Goal: Communication & Community: Answer question/provide support

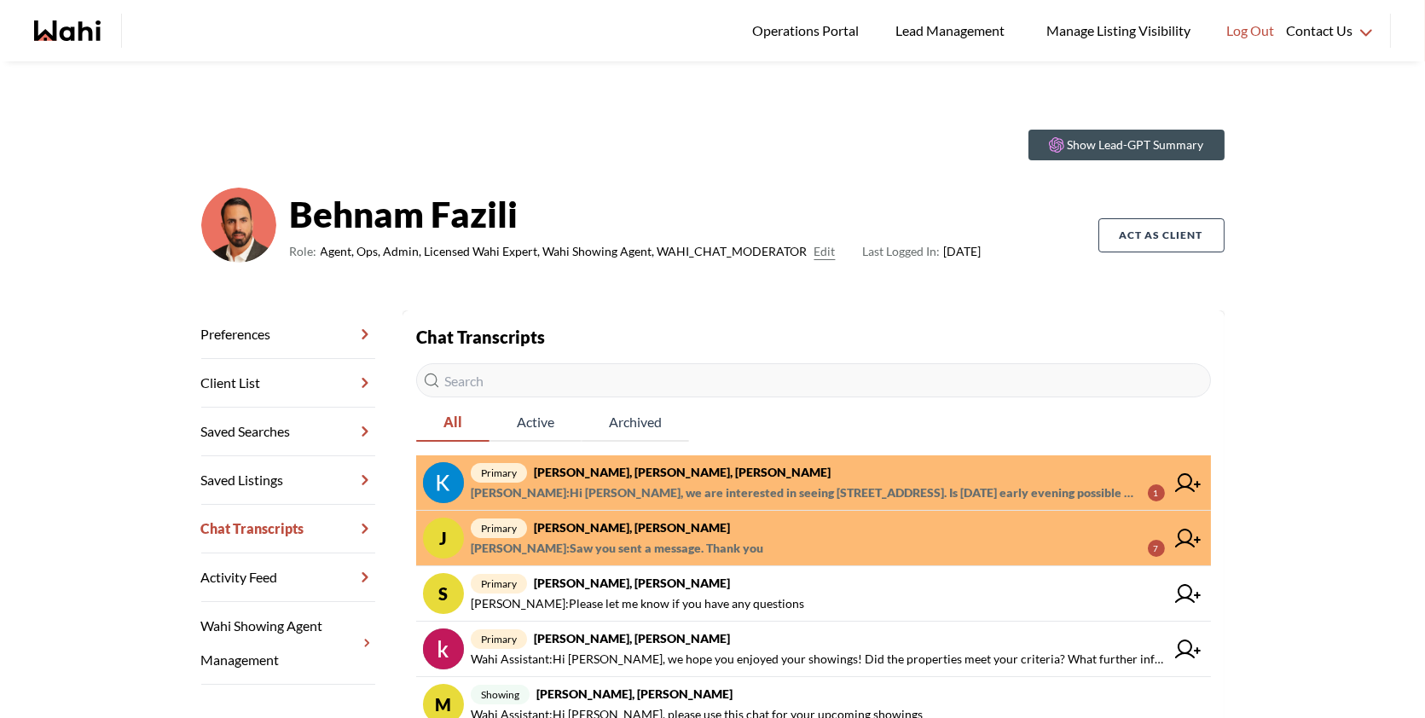
click at [857, 474] on span "primary Kevin McKay, Fawzia Sheikh, Behnam" at bounding box center [818, 472] width 694 height 20
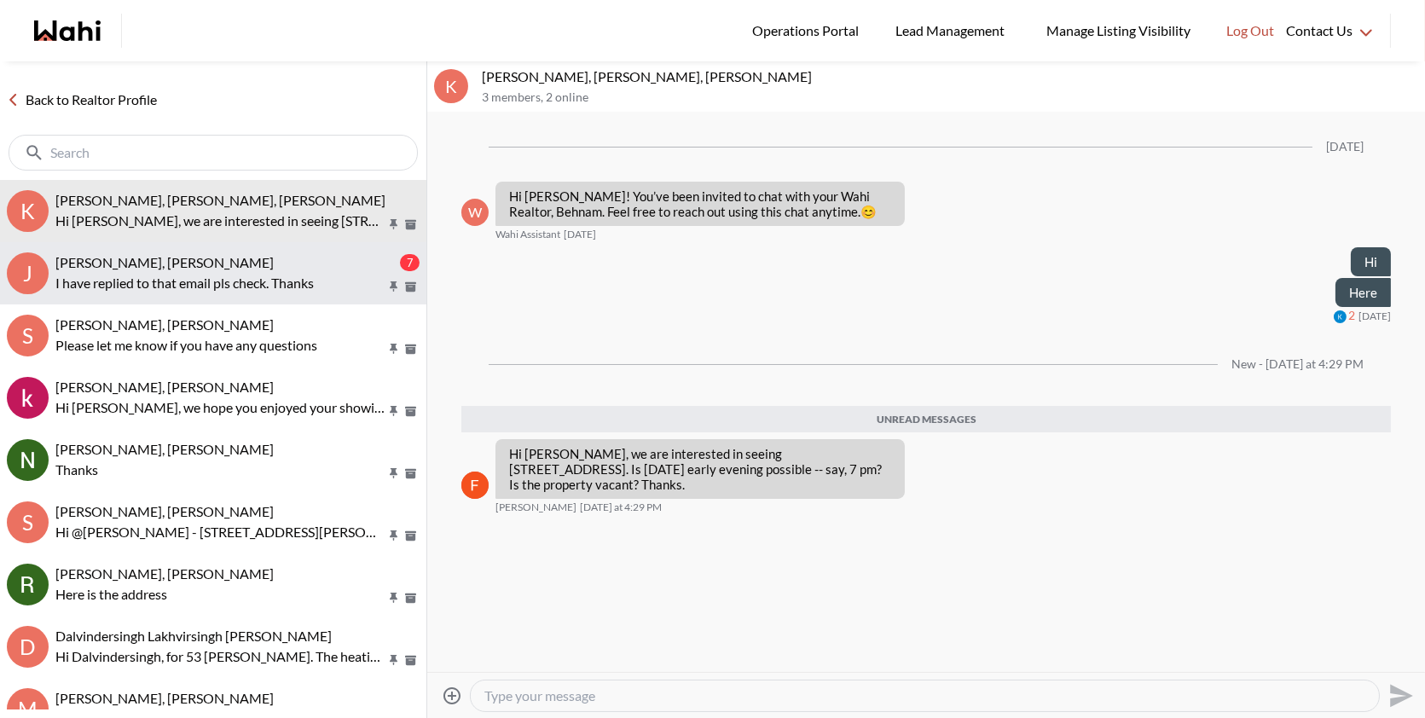
click at [277, 244] on button "J Josh Hortaleza, Faraz, Behnam 7 I have replied to that email pls check. Thanks" at bounding box center [213, 273] width 427 height 62
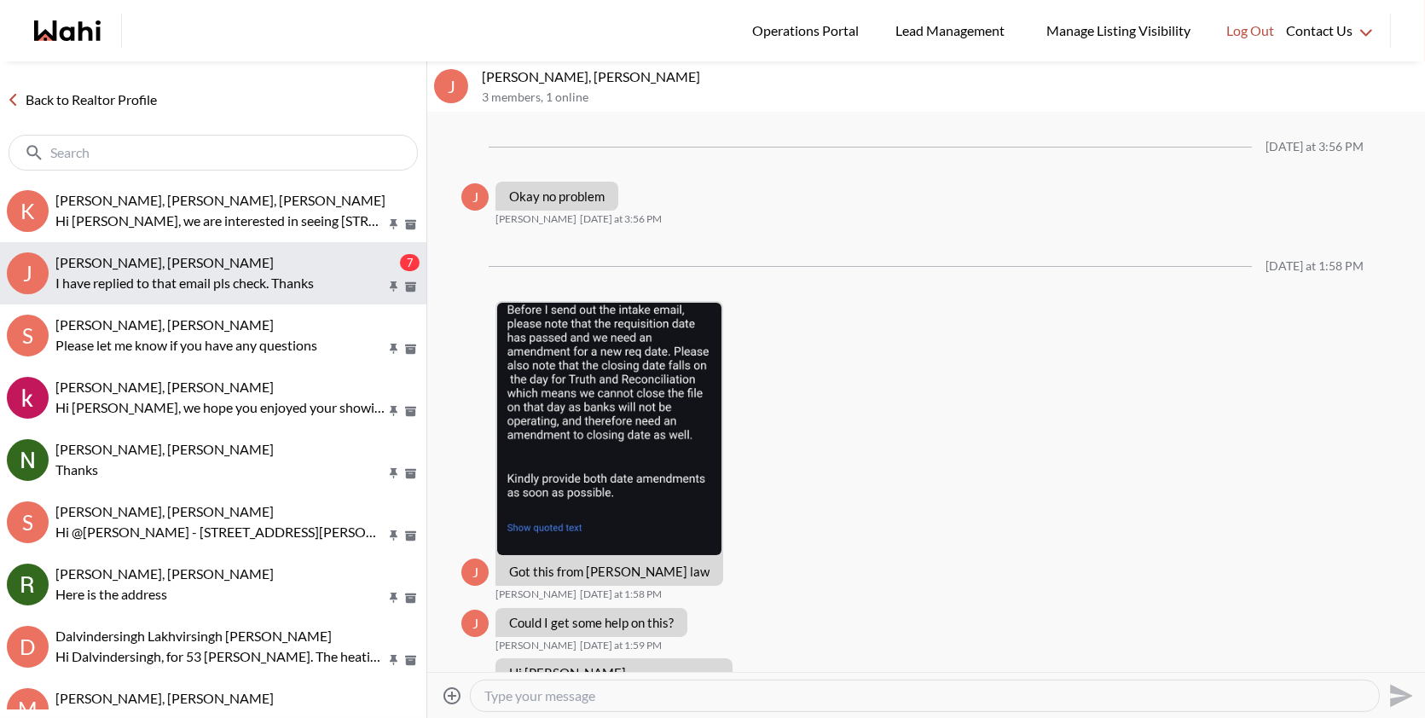
scroll to position [1477, 0]
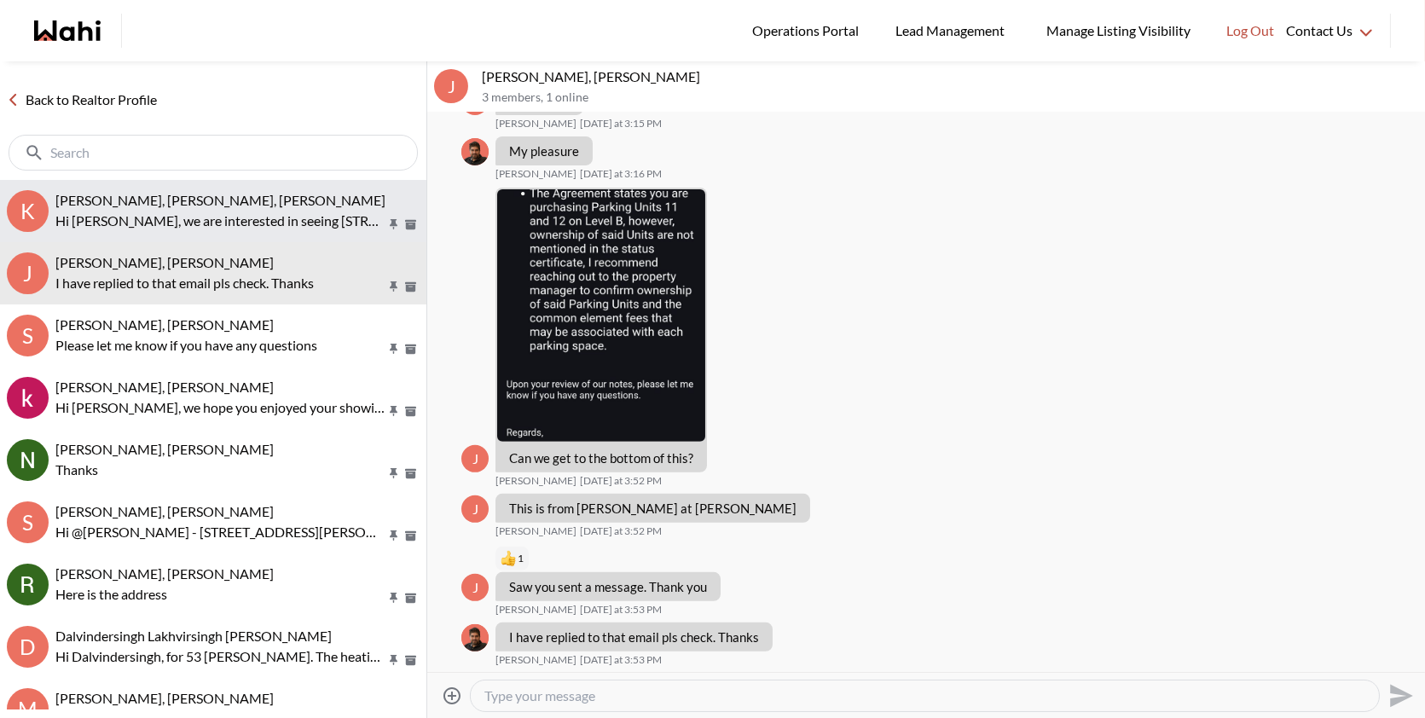
click at [298, 195] on div "Kevin McKay, Fawzia Sheikh, Behnam" at bounding box center [237, 200] width 364 height 17
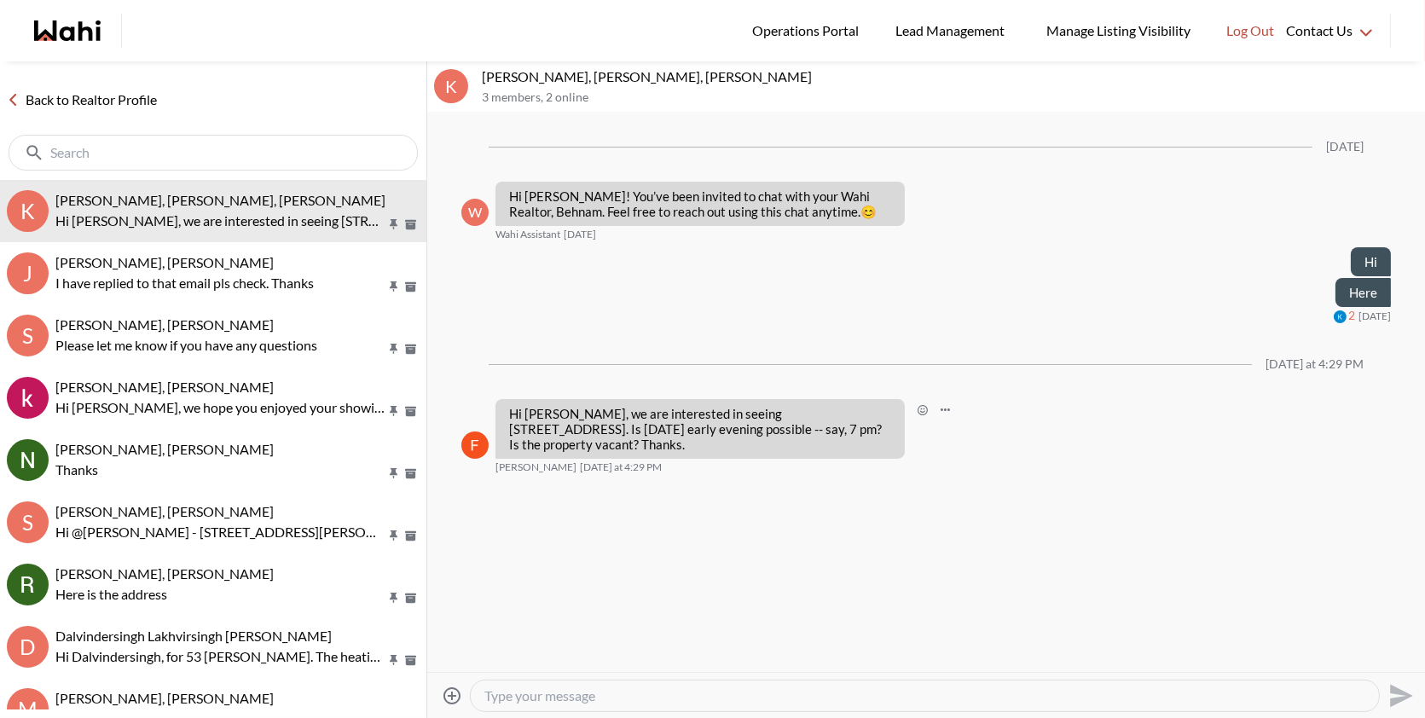
drag, startPoint x: 590, startPoint y: 438, endPoint x: 496, endPoint y: 399, distance: 102.5
click at [496, 399] on div "Hi Behnam, we are interested in seeing 154 Country Lane in Barrie. Is Wednesday…" at bounding box center [700, 429] width 409 height 60
copy p "Hi Behnam, we are interested in seeing 154 Country Lane in Barrie. Is Wednesday…"
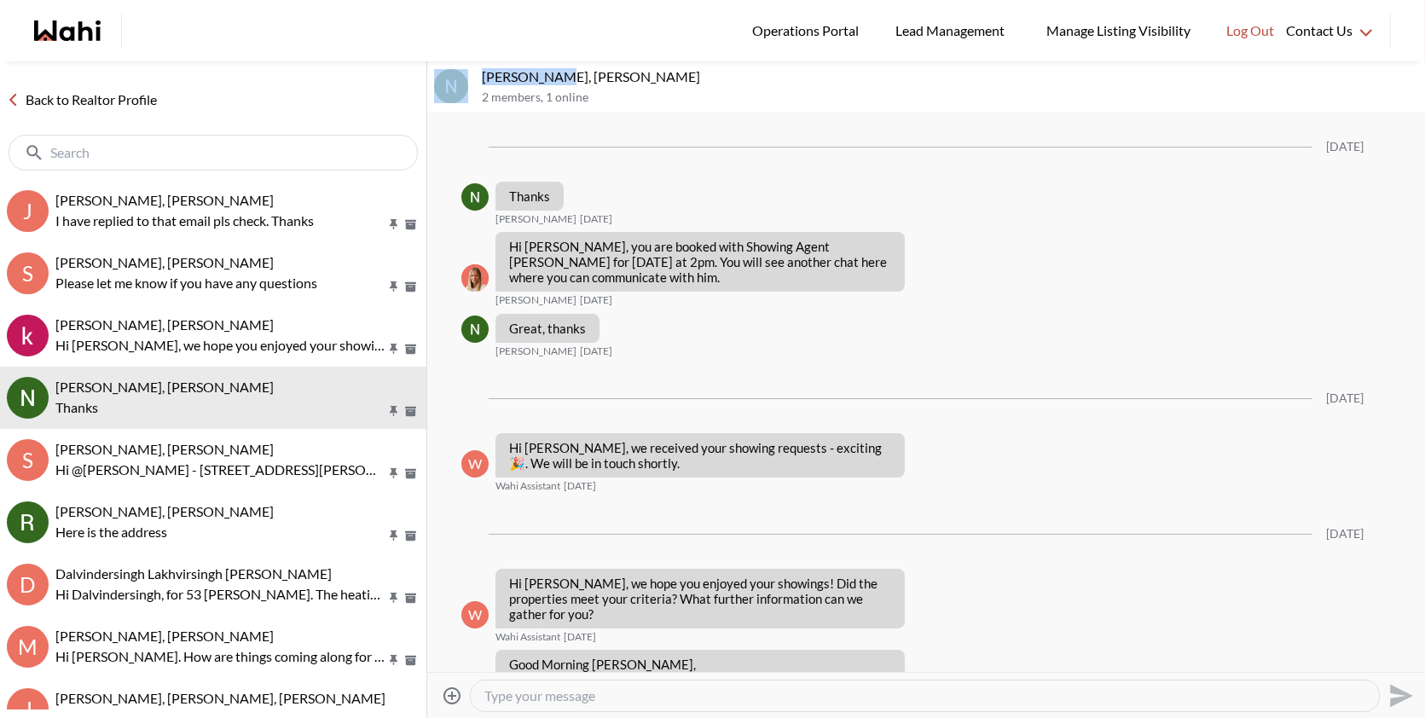
scroll to position [2500, 0]
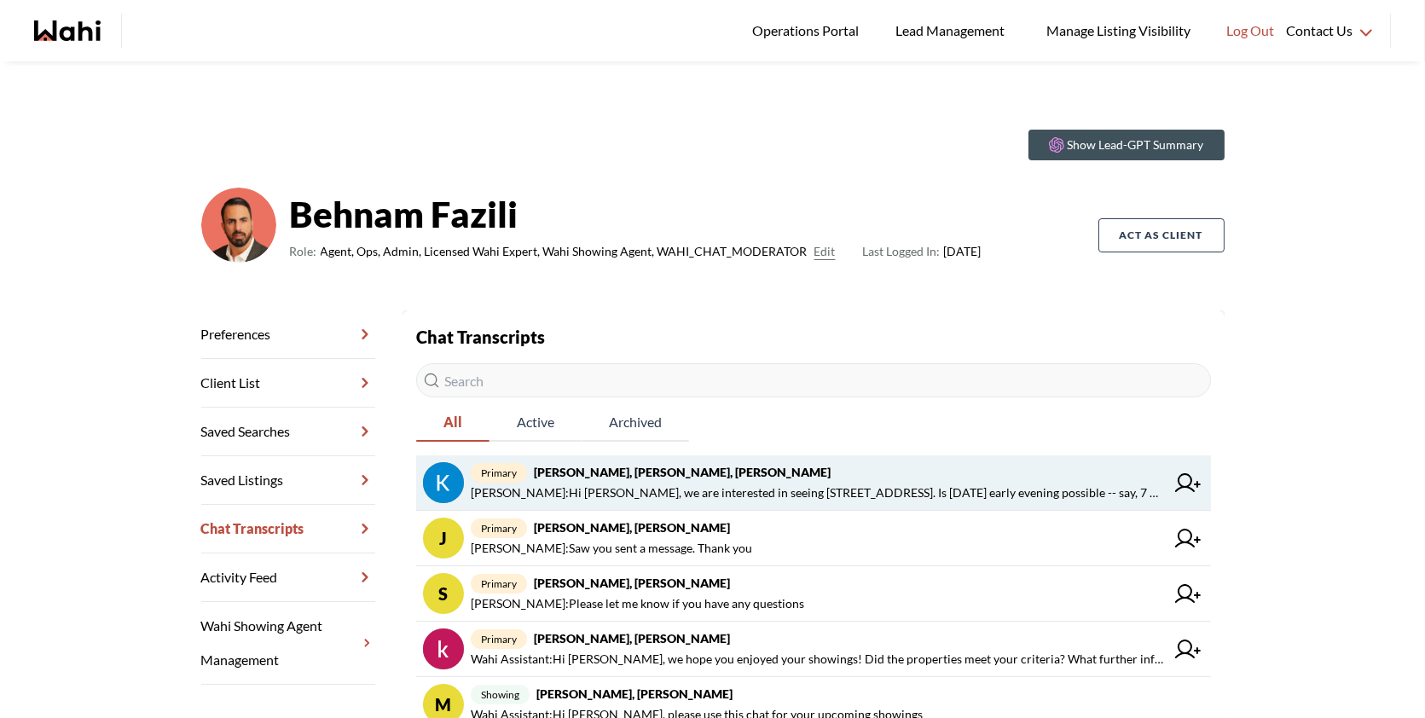
click at [714, 490] on span "Fawzia Sheikh : Hi Behnam, we are interested in seeing 154 Country Lane in Barr…" at bounding box center [818, 493] width 694 height 20
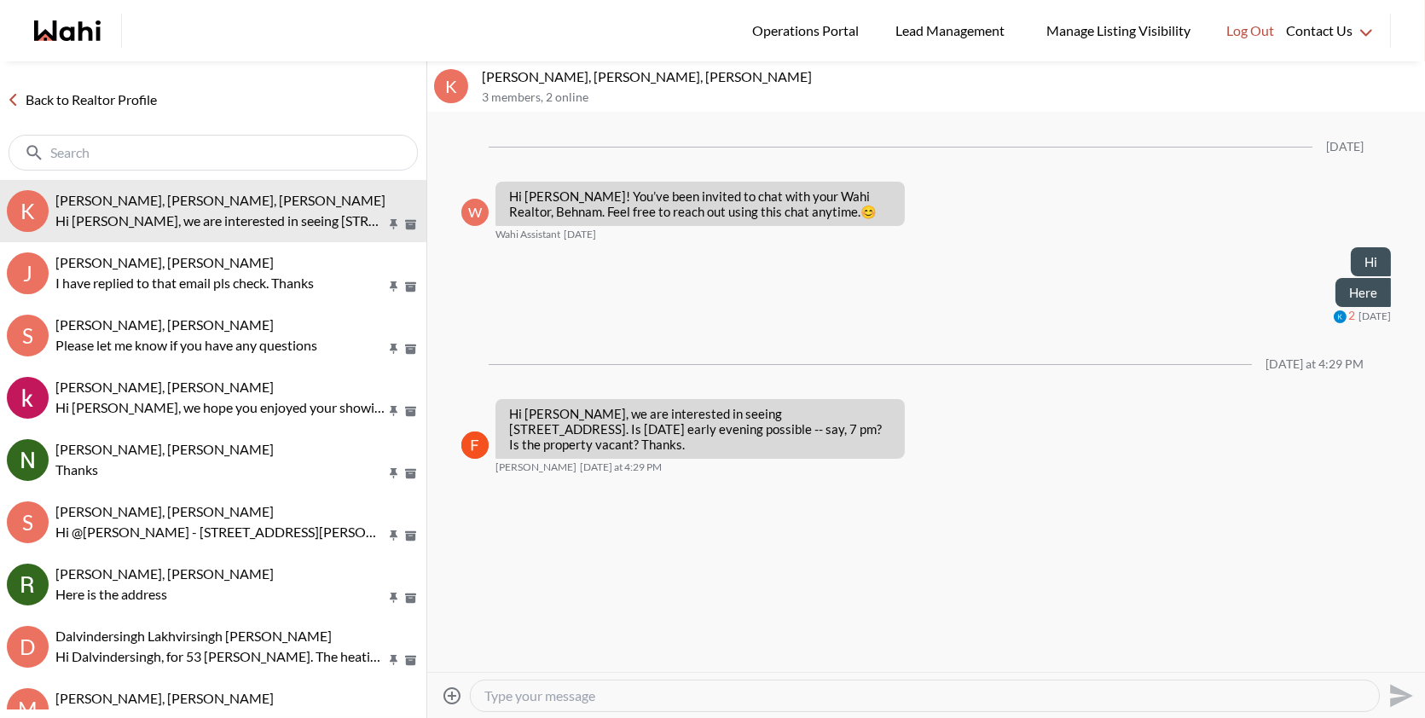
click at [536, 695] on textarea "Type your message" at bounding box center [925, 696] width 881 height 17
paste textarea "Hi Kevin,thanks for your text.Please request your showing through the app and w…"
drag, startPoint x: 656, startPoint y: 697, endPoint x: 537, endPoint y: 694, distance: 119.5
click at [537, 694] on textarea "Hi Kevin,thanks for your text.Please request your showing through the app and w…" at bounding box center [925, 696] width 881 height 17
click at [1120, 696] on textarea "Hi Kevin,thanks for your text.Please request your showing through the app and w…" at bounding box center [925, 696] width 881 height 17
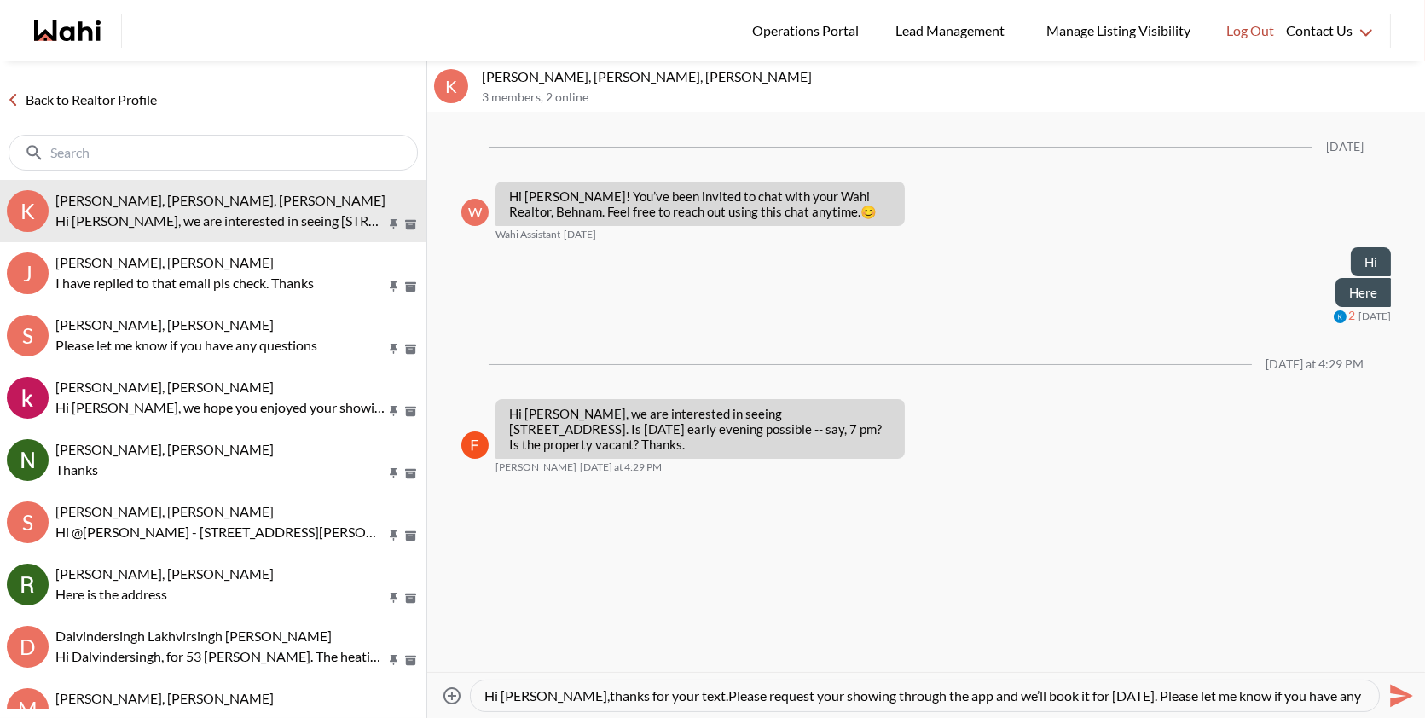
scroll to position [16, 0]
type textarea "Hi [PERSON_NAME],thanks for your text.Please request your showing through the a…"
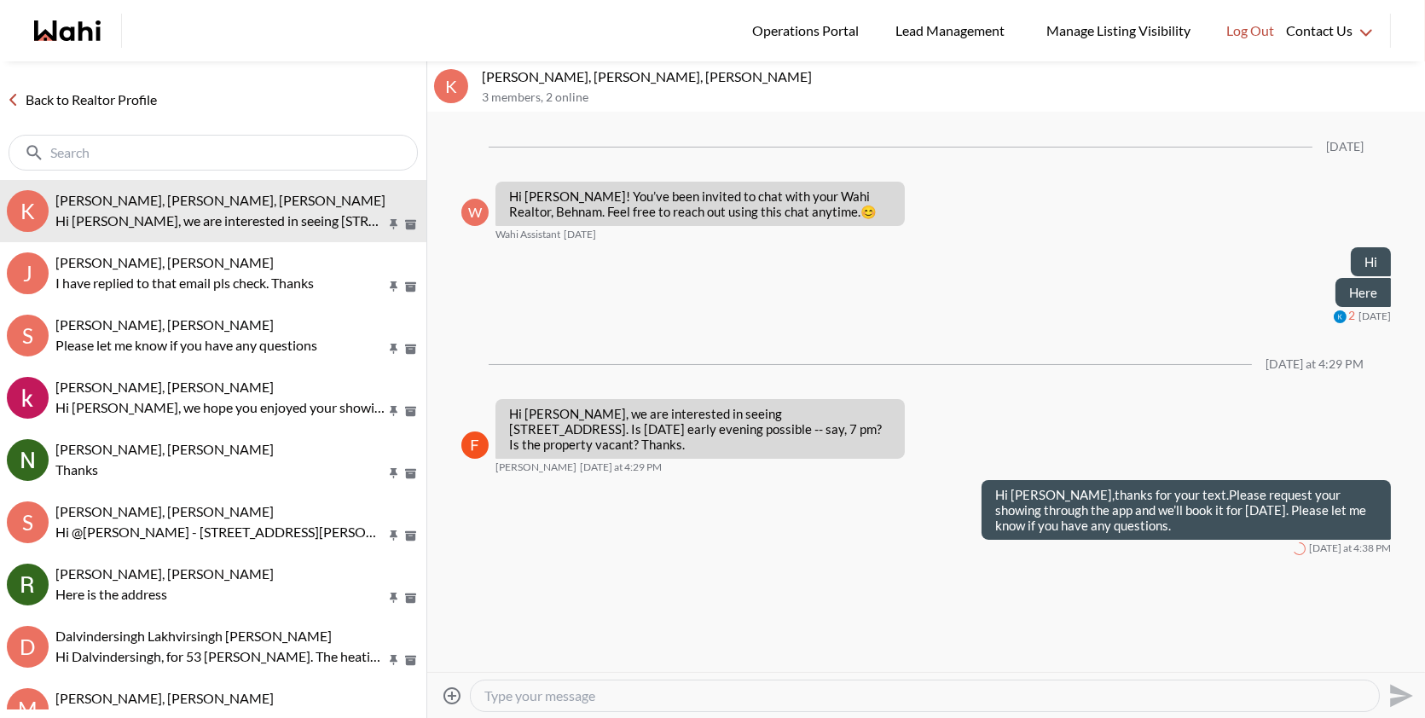
scroll to position [0, 0]
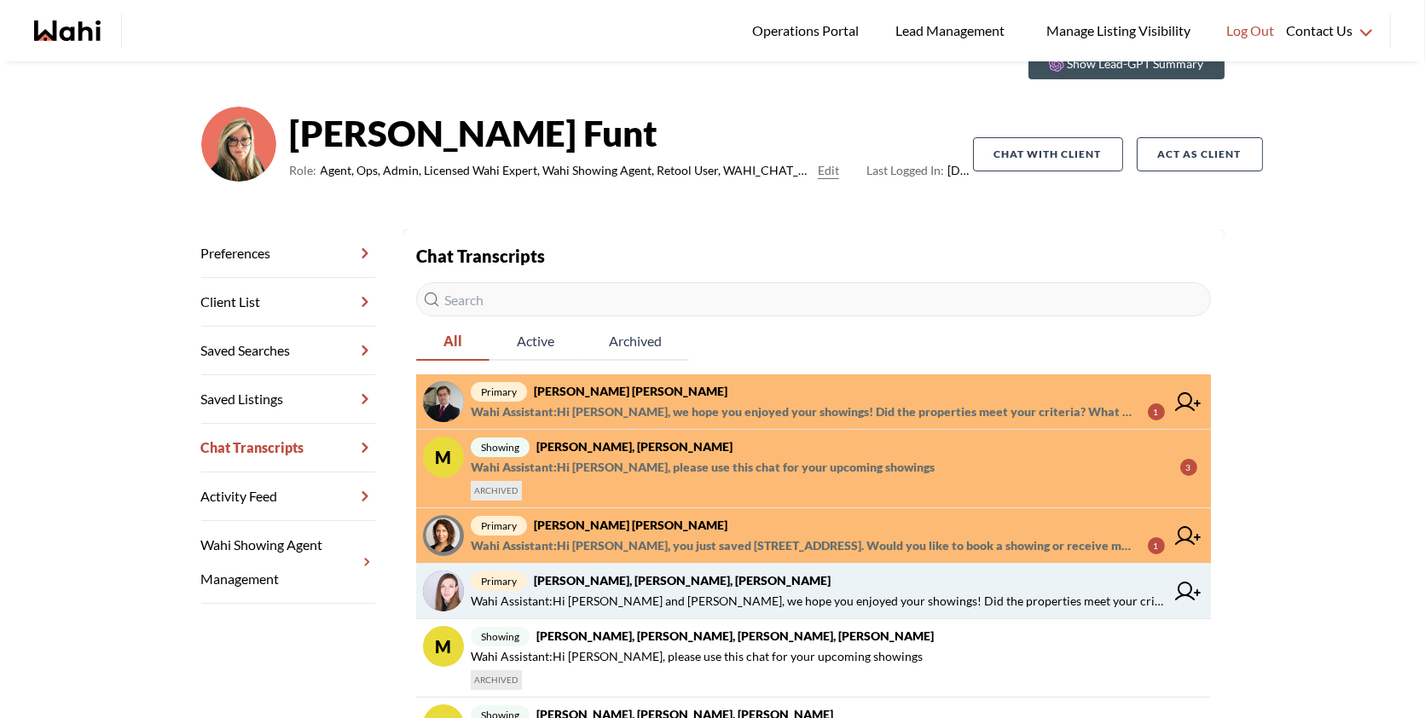
click at [726, 573] on strong "Victoria Basova, Dylan Maloney, Barbara" at bounding box center [682, 580] width 297 height 15
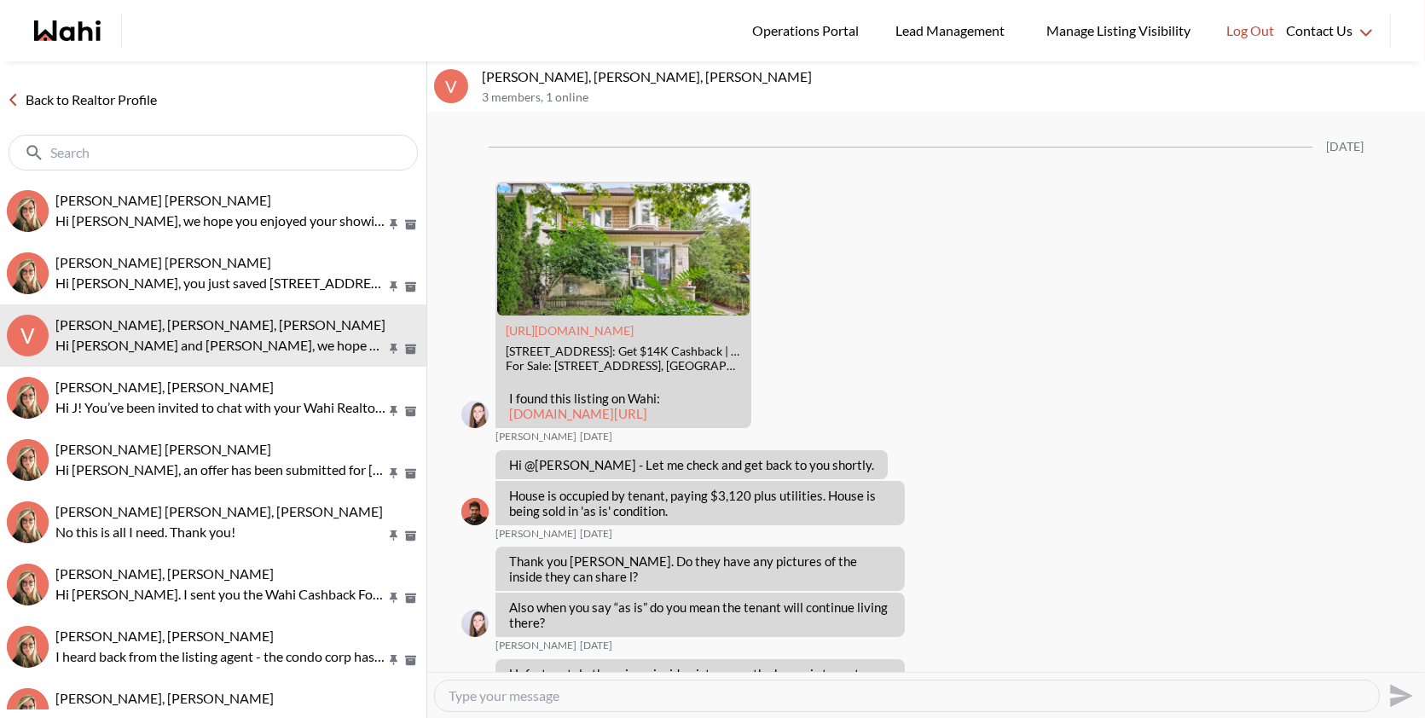
scroll to position [2290, 0]
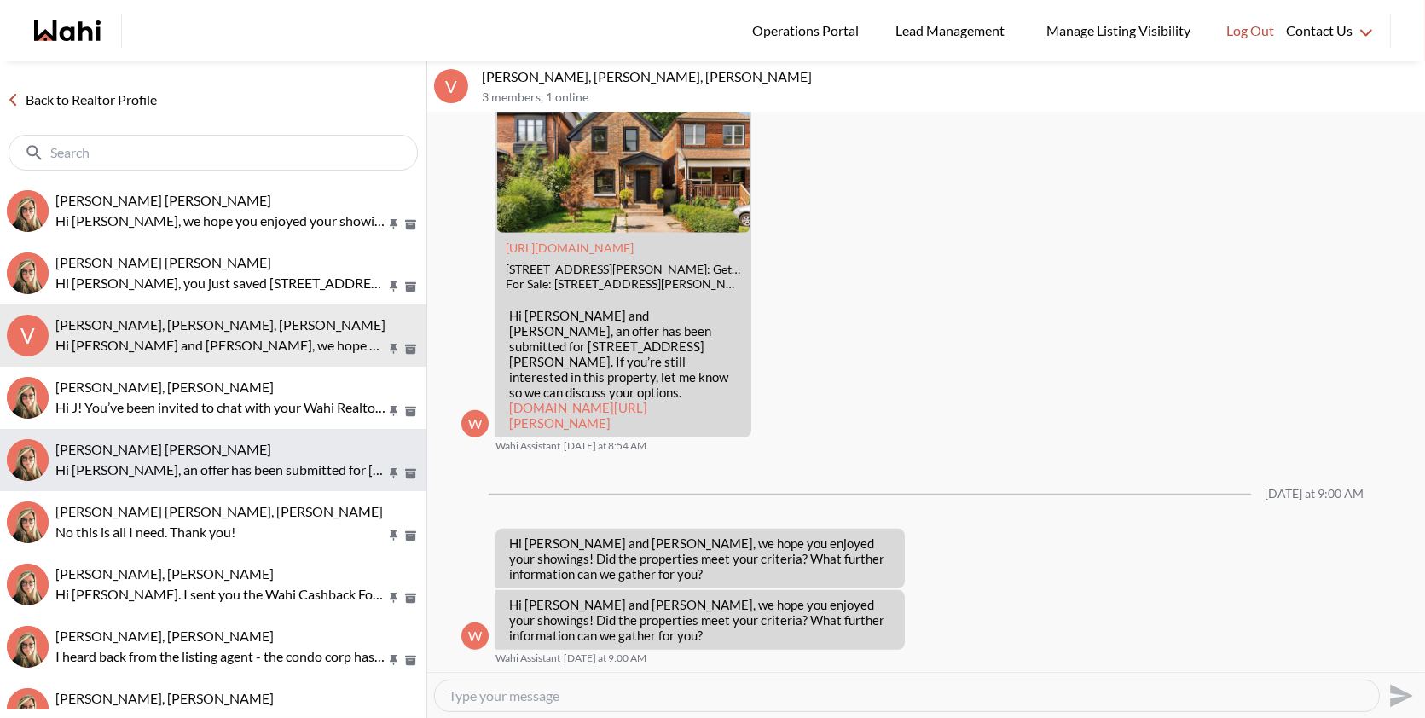
click at [247, 462] on p "Hi Abdul nafi, an offer has been submitted for 10 Northtown Way #2013, Toronto,…" at bounding box center [220, 470] width 330 height 20
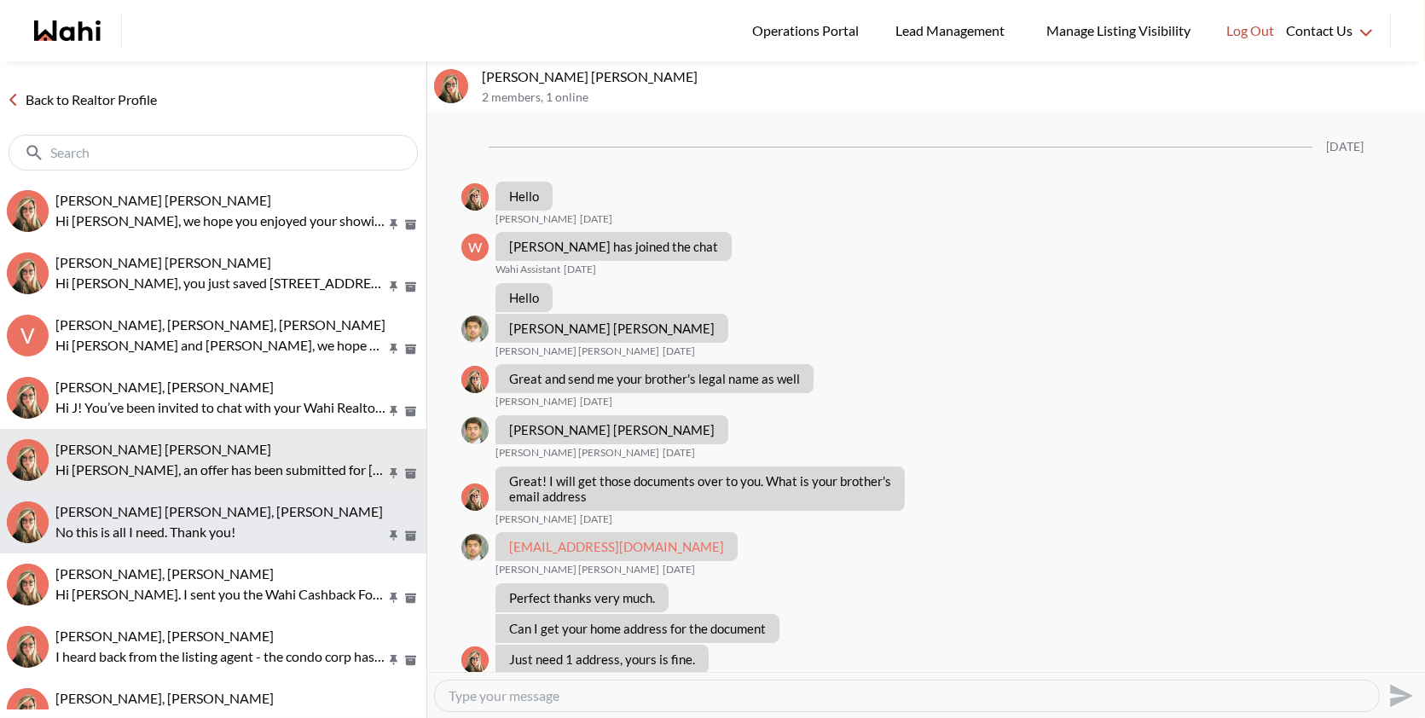
click at [193, 504] on div "[PERSON_NAME] [PERSON_NAME], [PERSON_NAME]" at bounding box center [237, 511] width 364 height 17
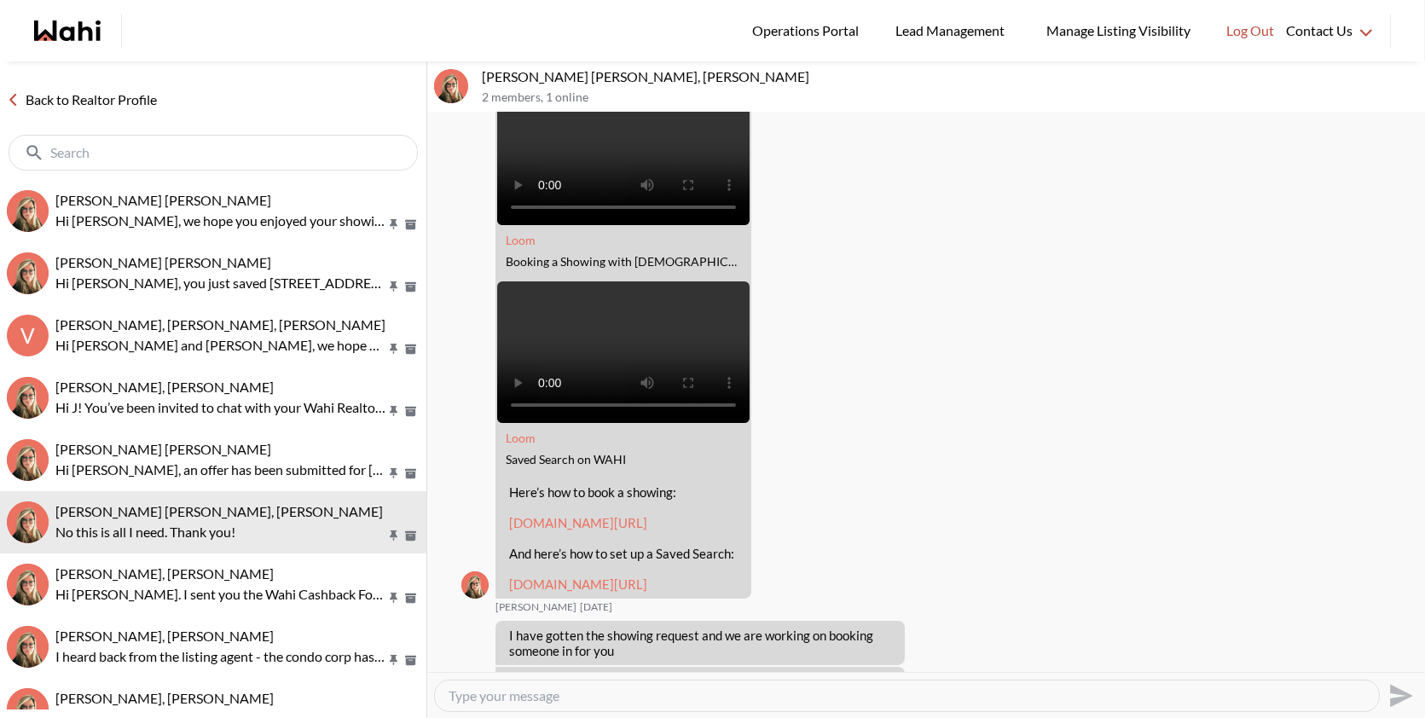
scroll to position [235, 0]
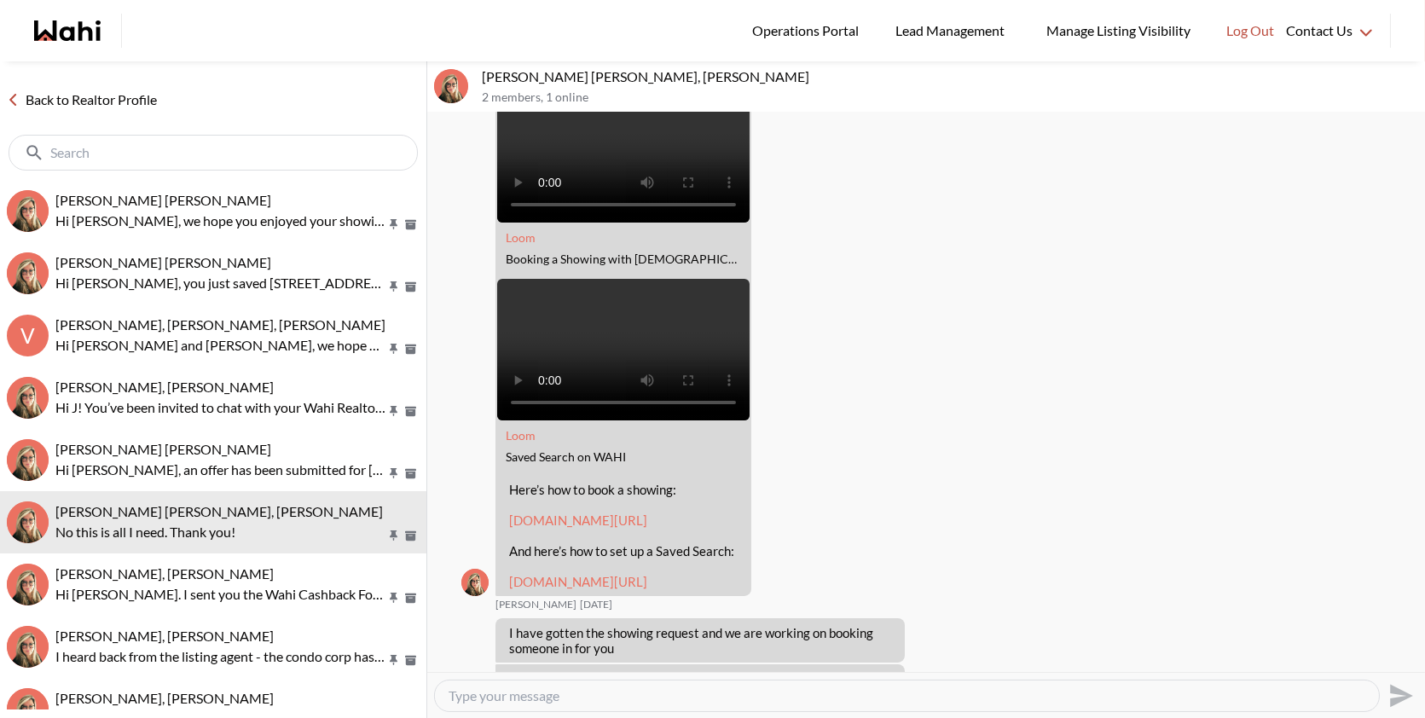
click at [560, 513] on link "[DOMAIN_NAME][URL]" at bounding box center [578, 520] width 138 height 15
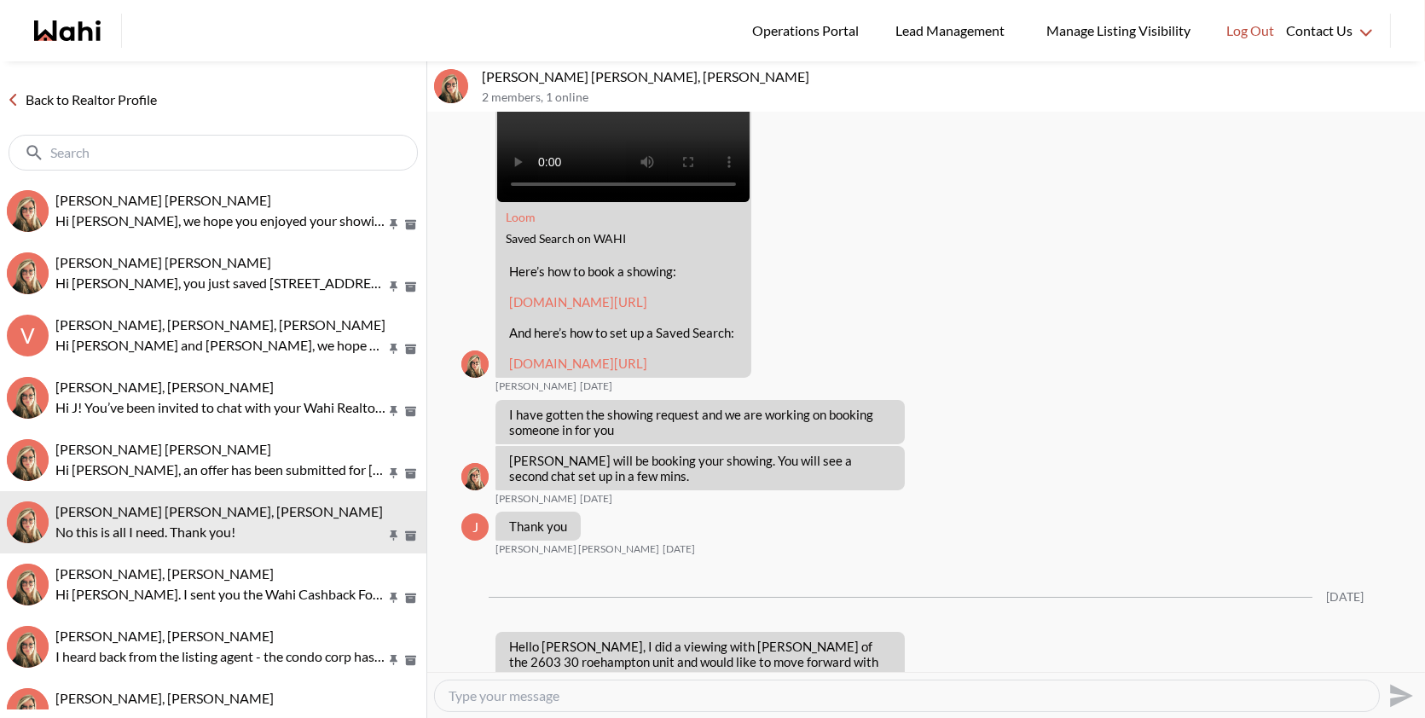
scroll to position [459, 0]
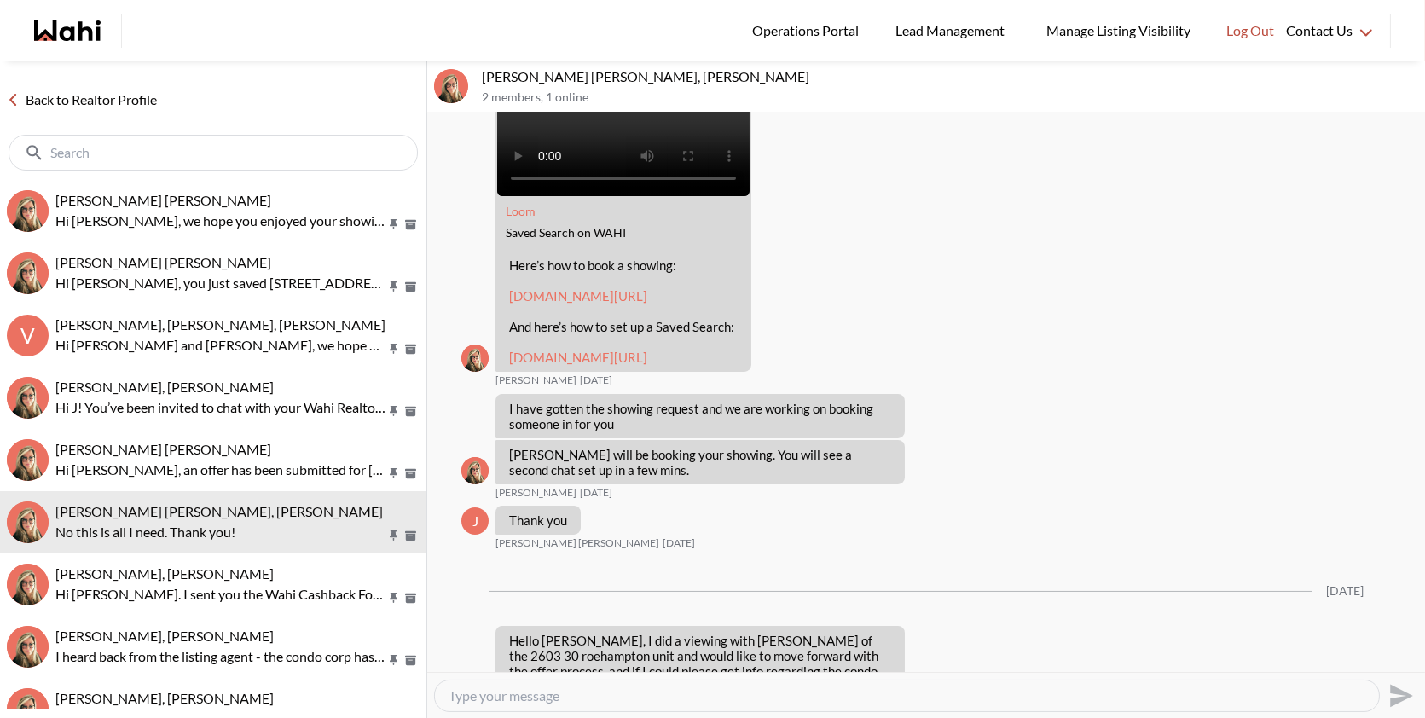
drag, startPoint x: 602, startPoint y: 419, endPoint x: 504, endPoint y: 196, distance: 243.3
click at [504, 196] on div "Loom Booking a Showing with WAHI Loom Saved Search on WAHI Here’s how to book a…" at bounding box center [624, 113] width 256 height 517
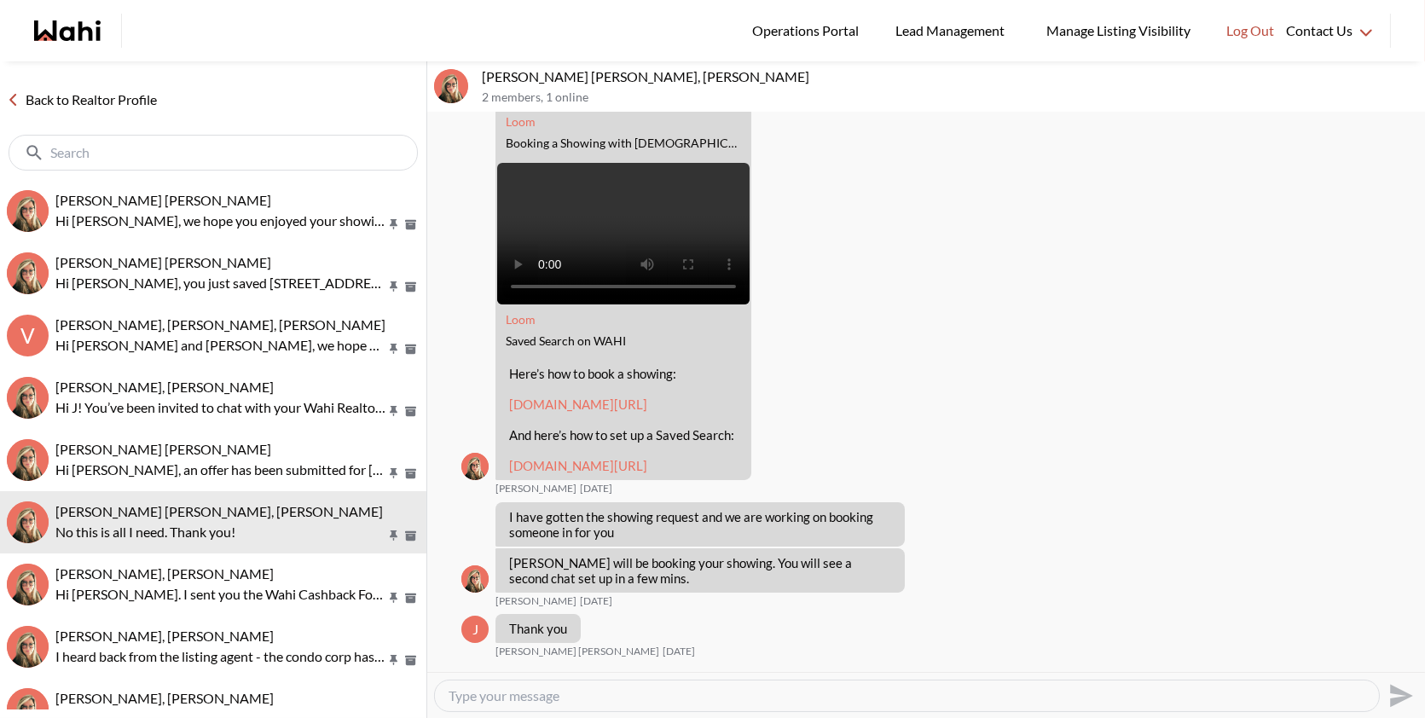
scroll to position [394, 0]
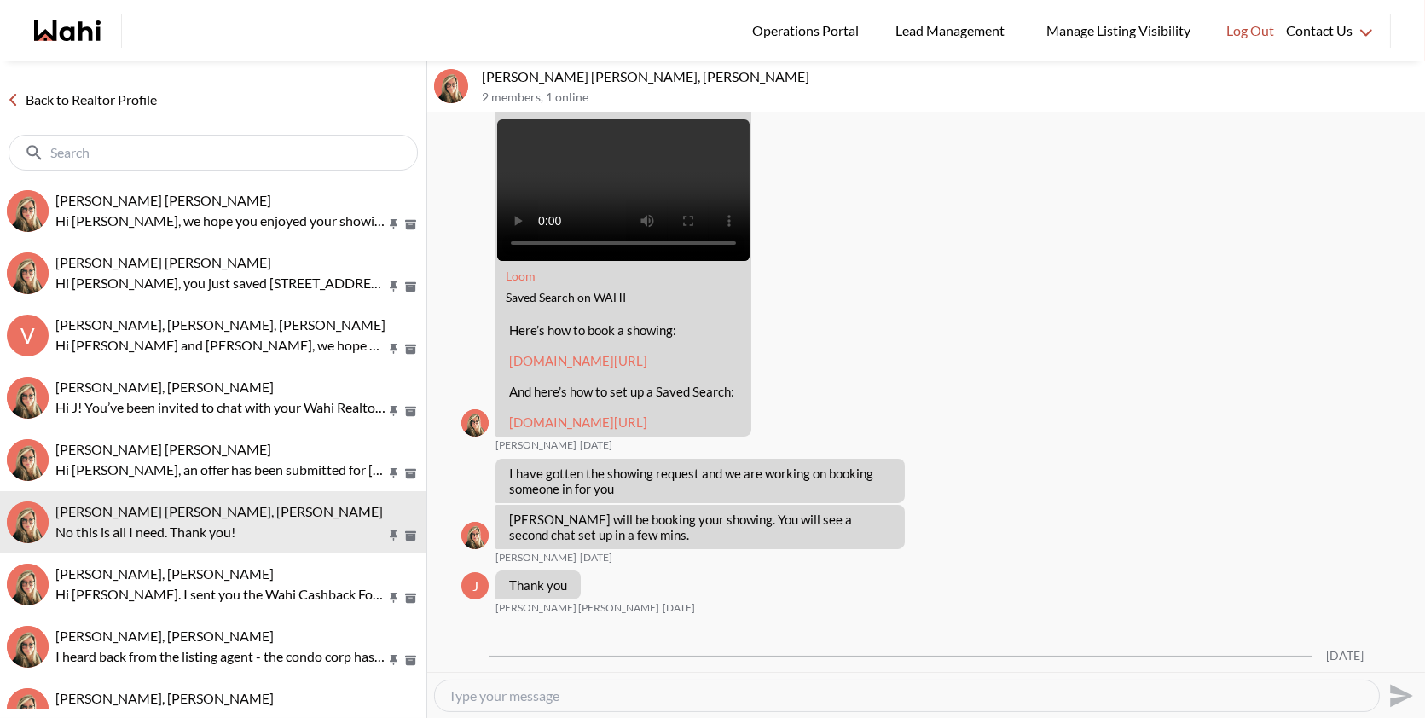
copy div "Loom Saved Search on WAHI Here’s how to book a showing: loom.com/share/97a21afd…"
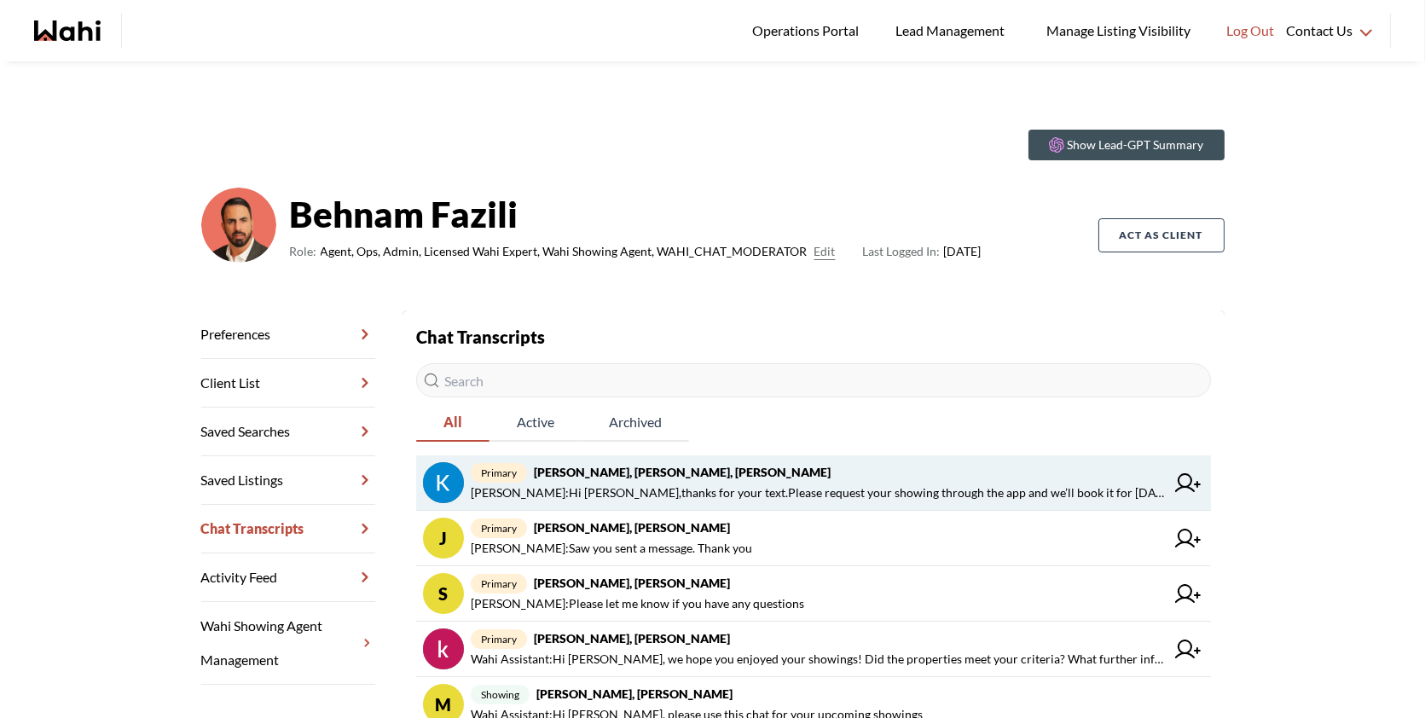
click at [681, 498] on span "[PERSON_NAME] : Hi [PERSON_NAME],thanks for your text.Please request your showi…" at bounding box center [818, 493] width 694 height 20
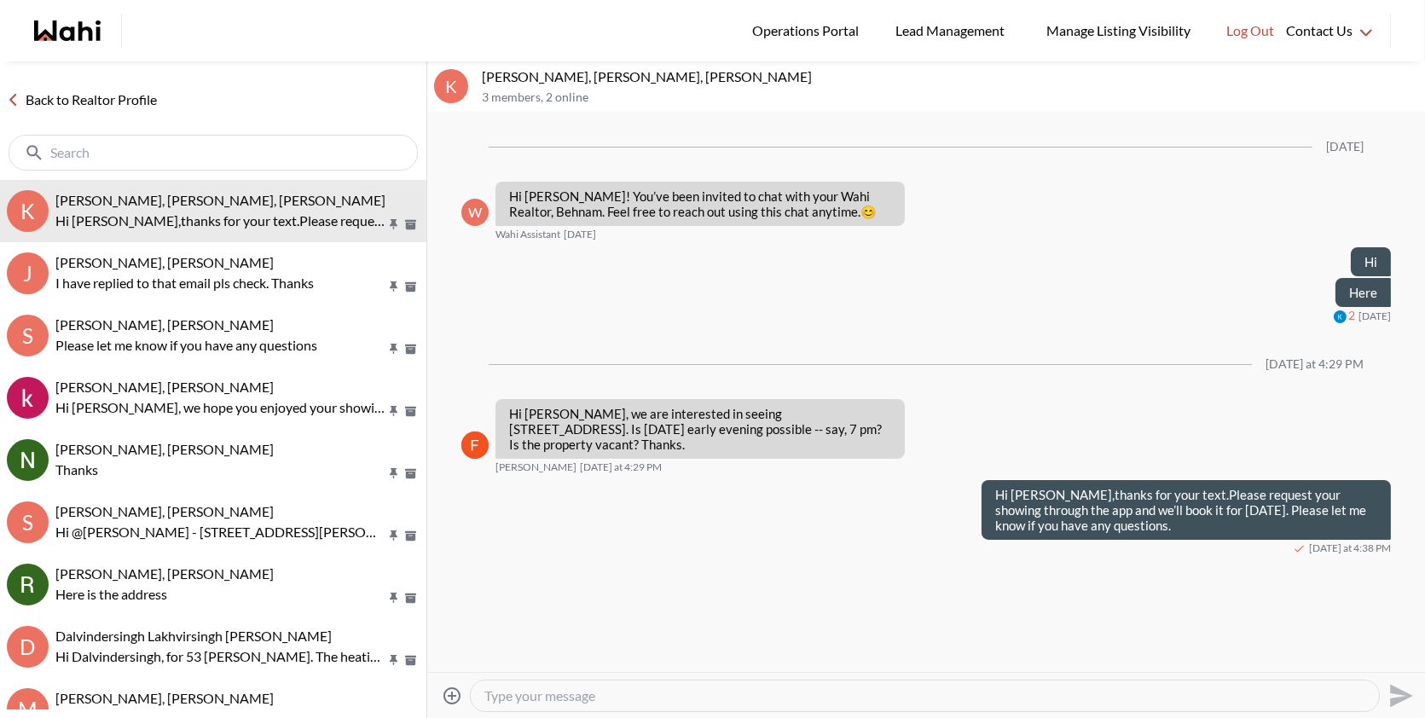
click at [552, 701] on textarea "Type your message" at bounding box center [925, 696] width 881 height 17
paste textarea "Loom Saved Search on WAHI Here’s how to book a showing: [DOMAIN_NAME][URL] And …"
type textarea "Loom Saved Search on WAHI Here’s how to book a showing: [DOMAIN_NAME][URL] And …"
click at [1415, 699] on button "Send" at bounding box center [1399, 695] width 38 height 38
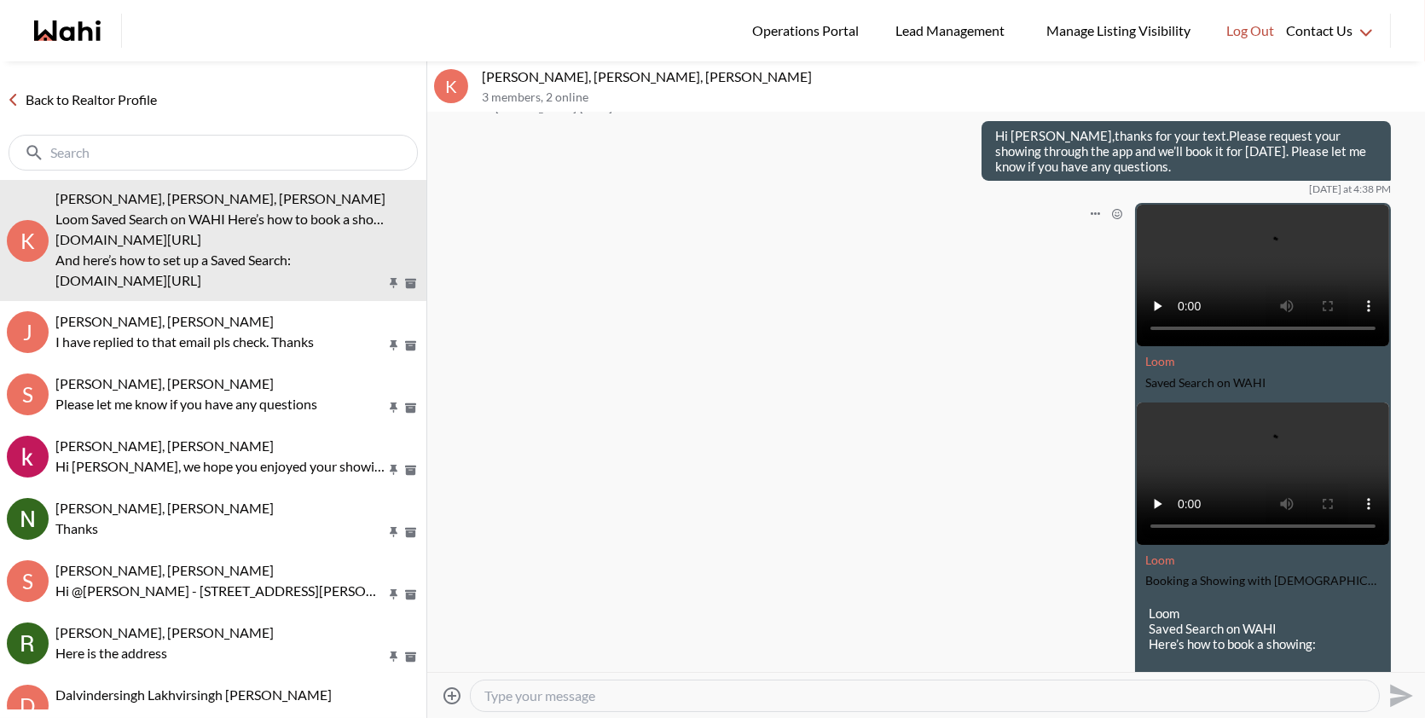
scroll to position [390, 0]
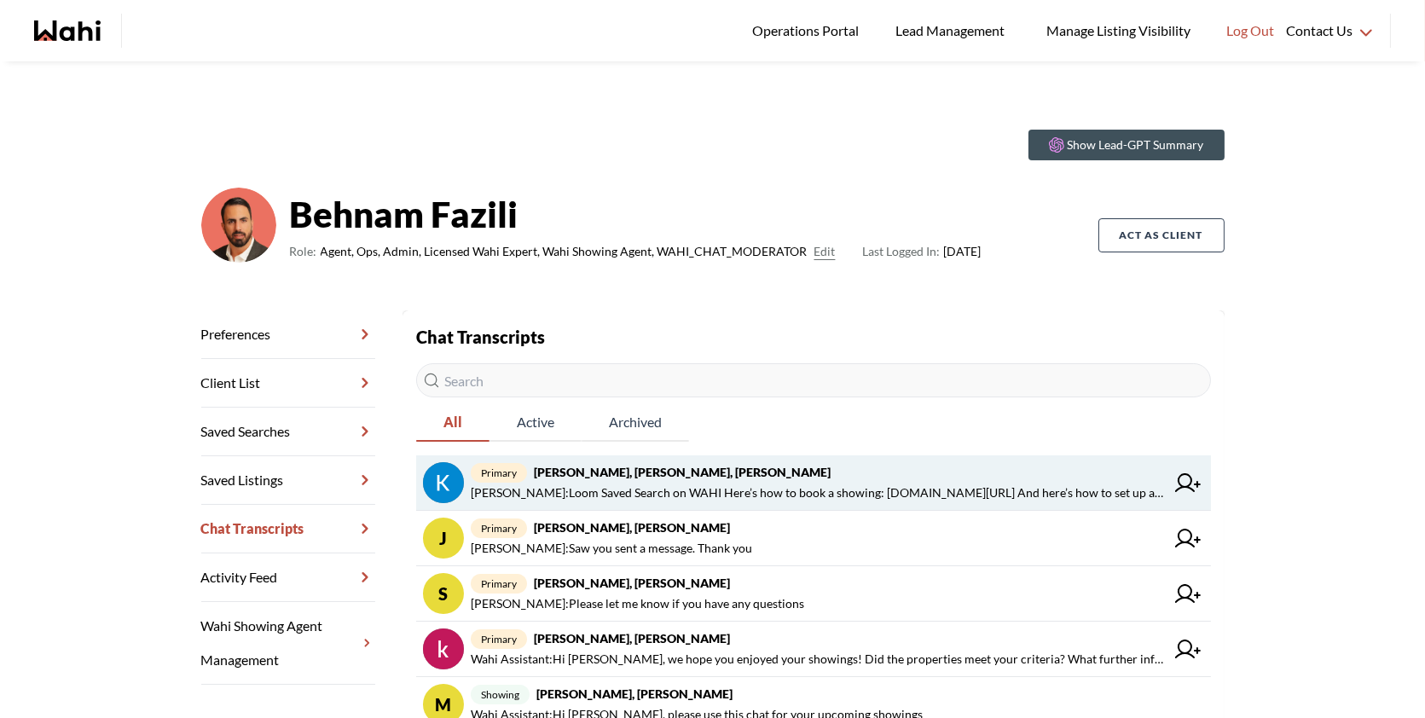
click at [692, 486] on span "Behnam Fazili : Loom Saved Search on WAHI Here’s how to book a showing: loom.co…" at bounding box center [818, 493] width 694 height 20
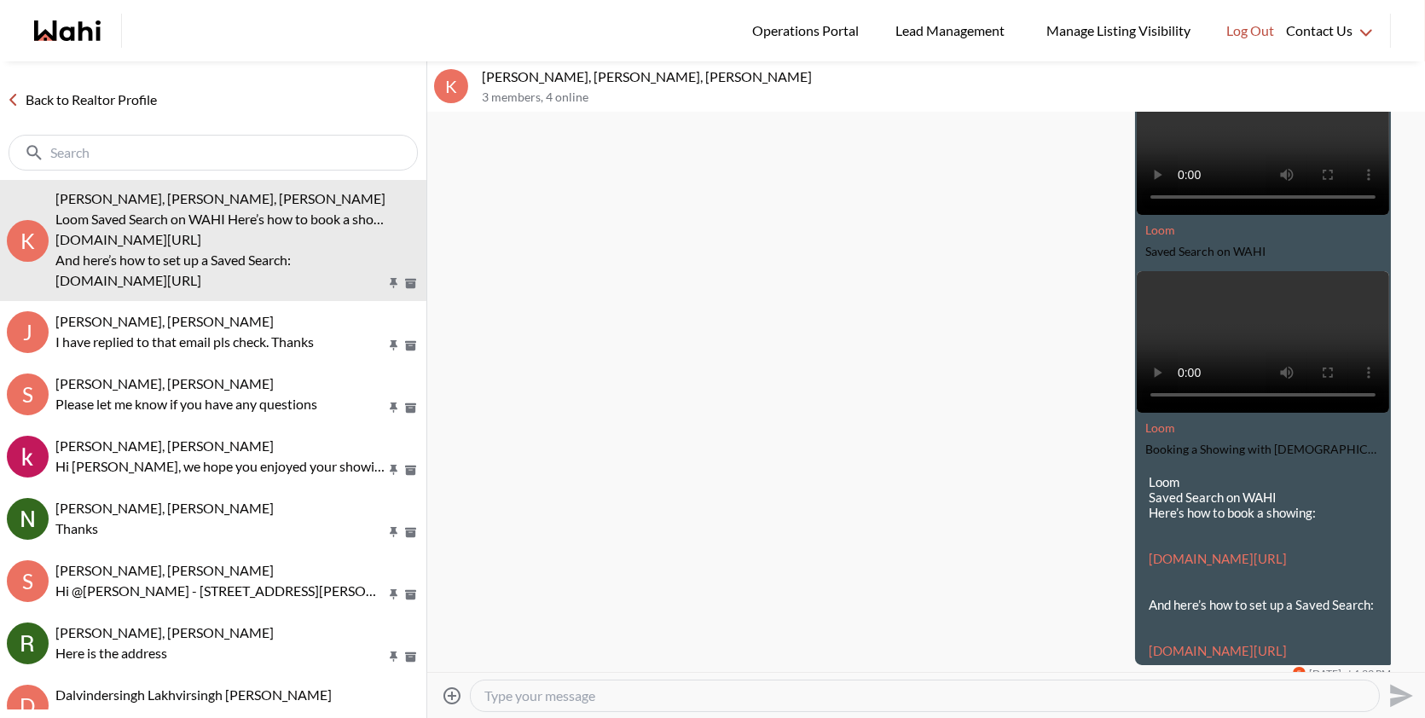
scroll to position [580, 0]
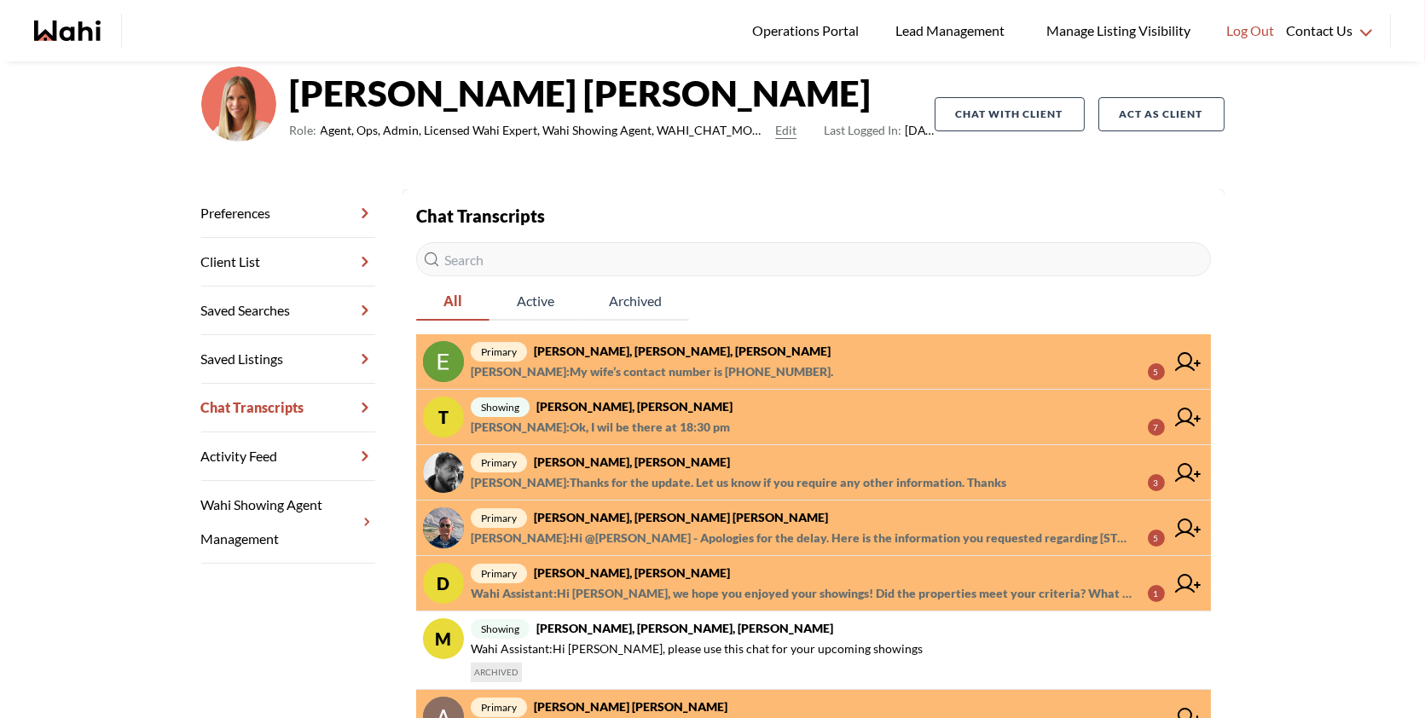
scroll to position [125, 0]
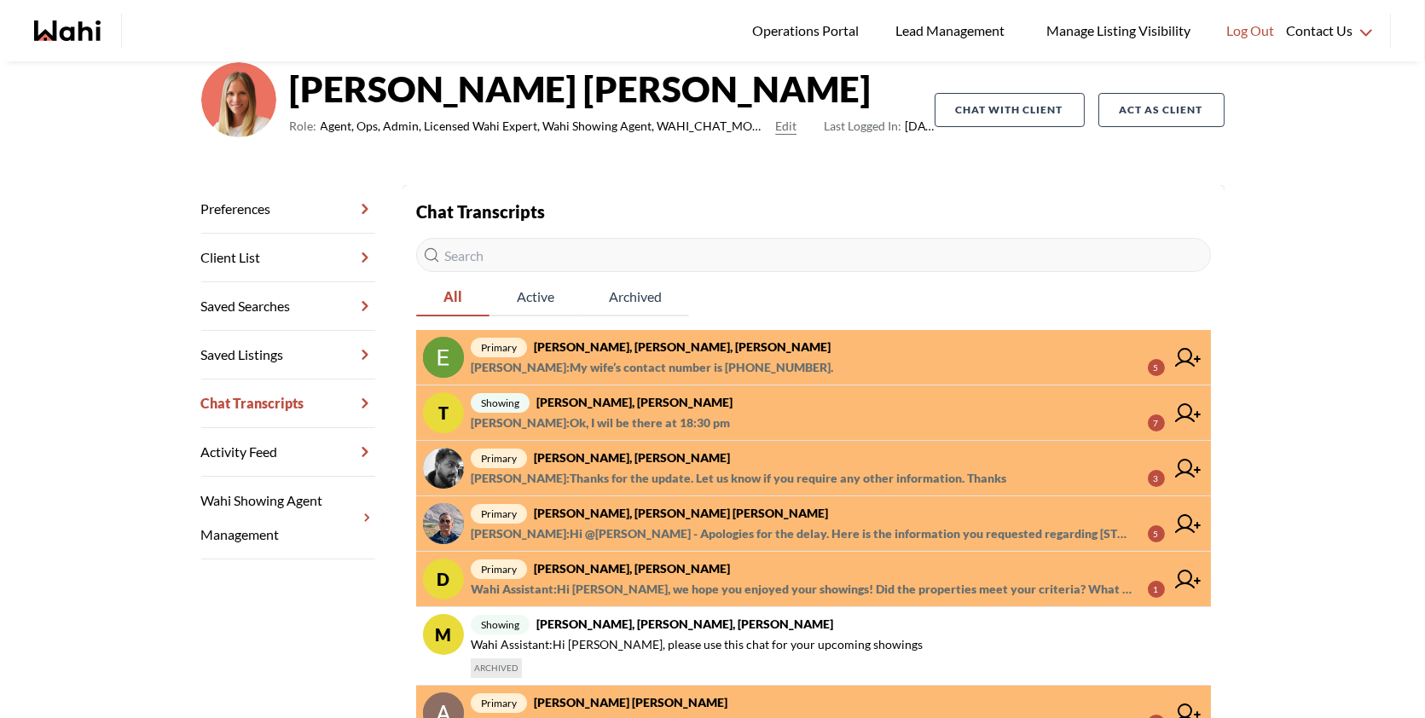
click at [734, 463] on span "primary [PERSON_NAME], [PERSON_NAME]" at bounding box center [818, 458] width 694 height 20
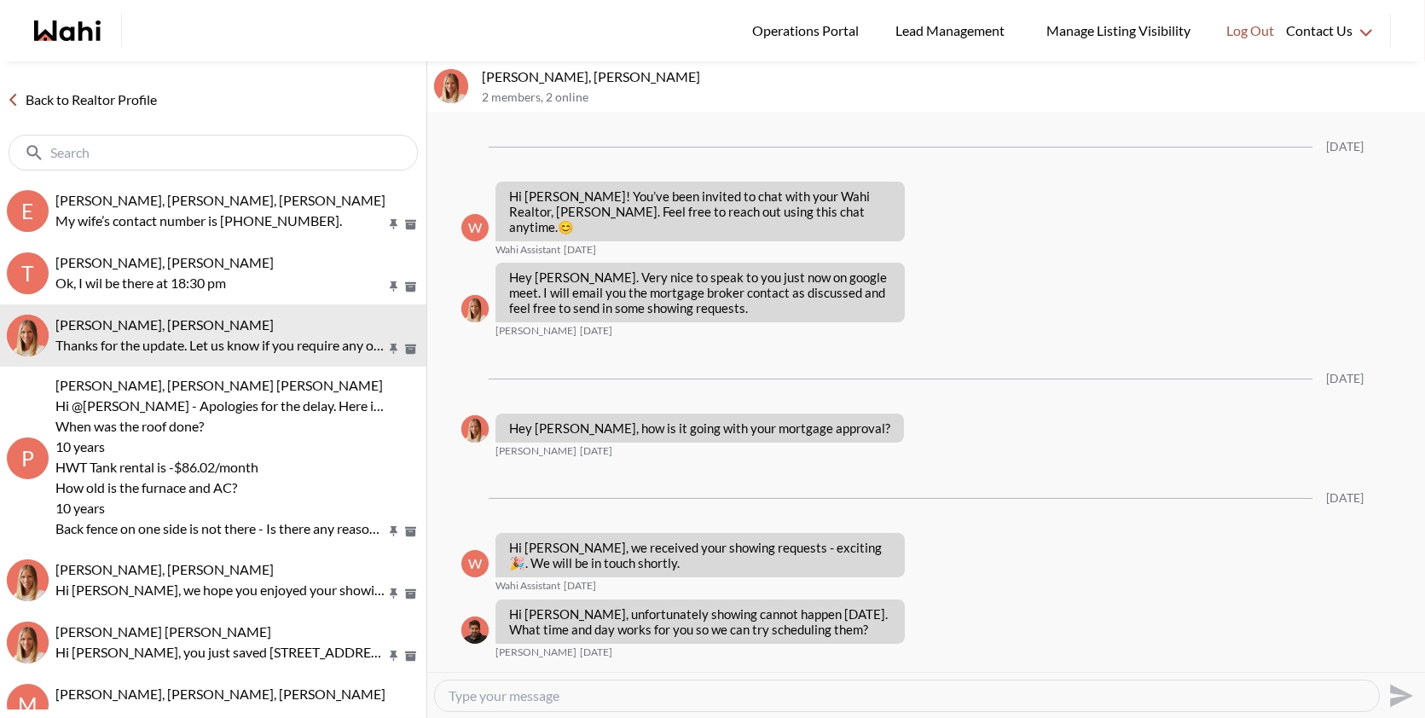
scroll to position [2186, 0]
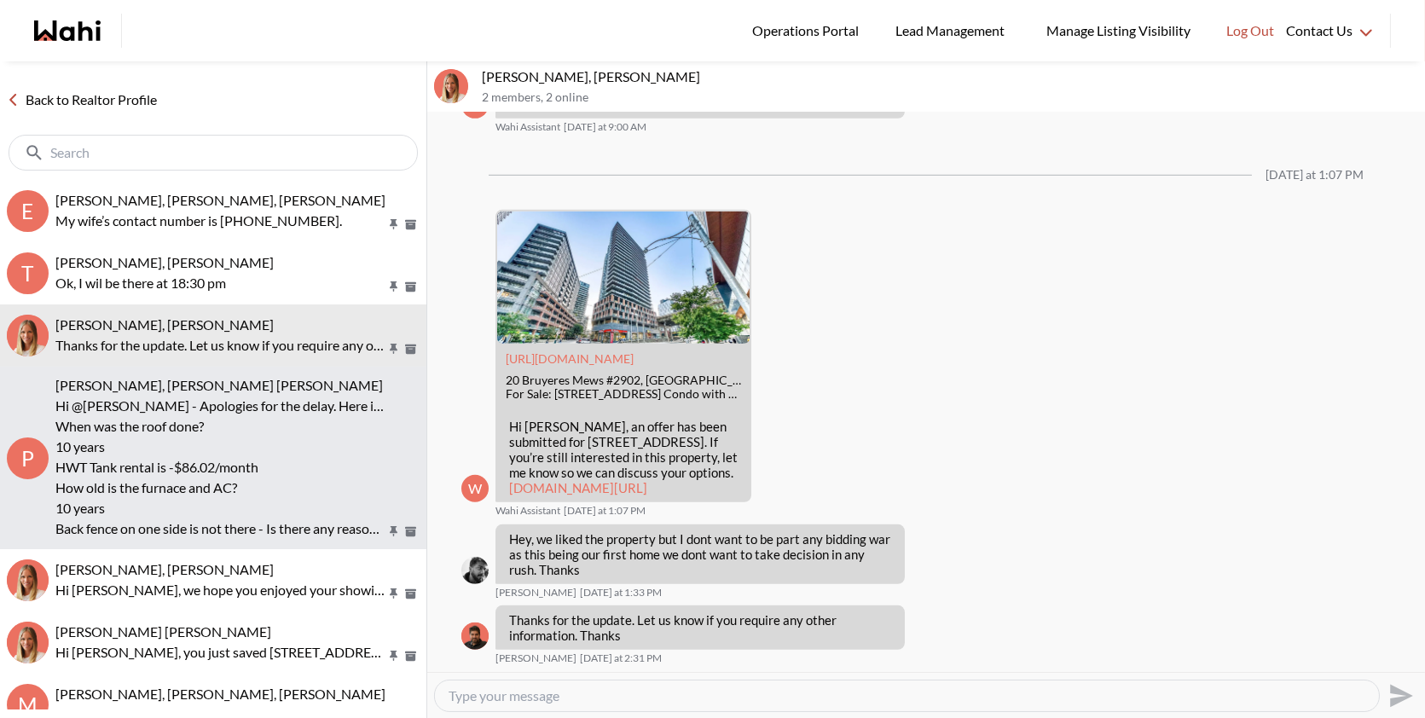
click at [202, 505] on p "10 years" at bounding box center [220, 508] width 330 height 20
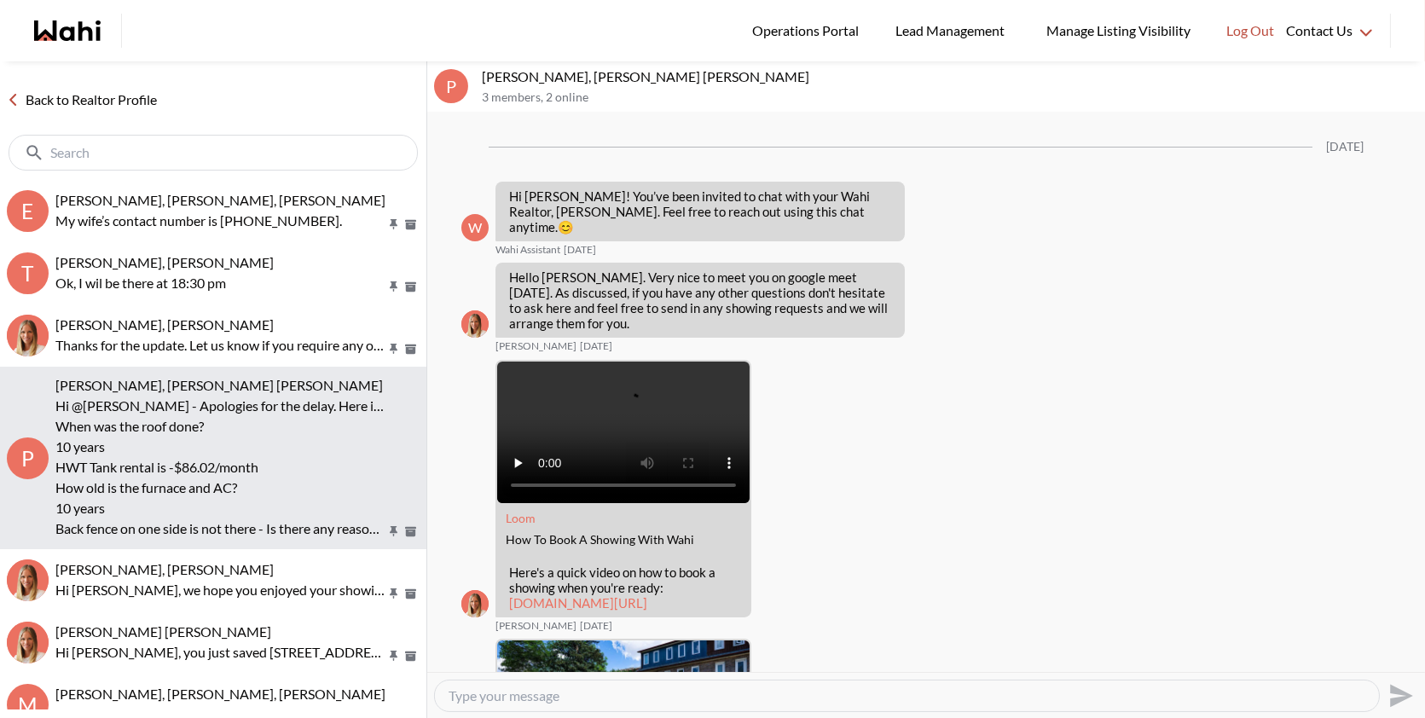
scroll to position [3180, 0]
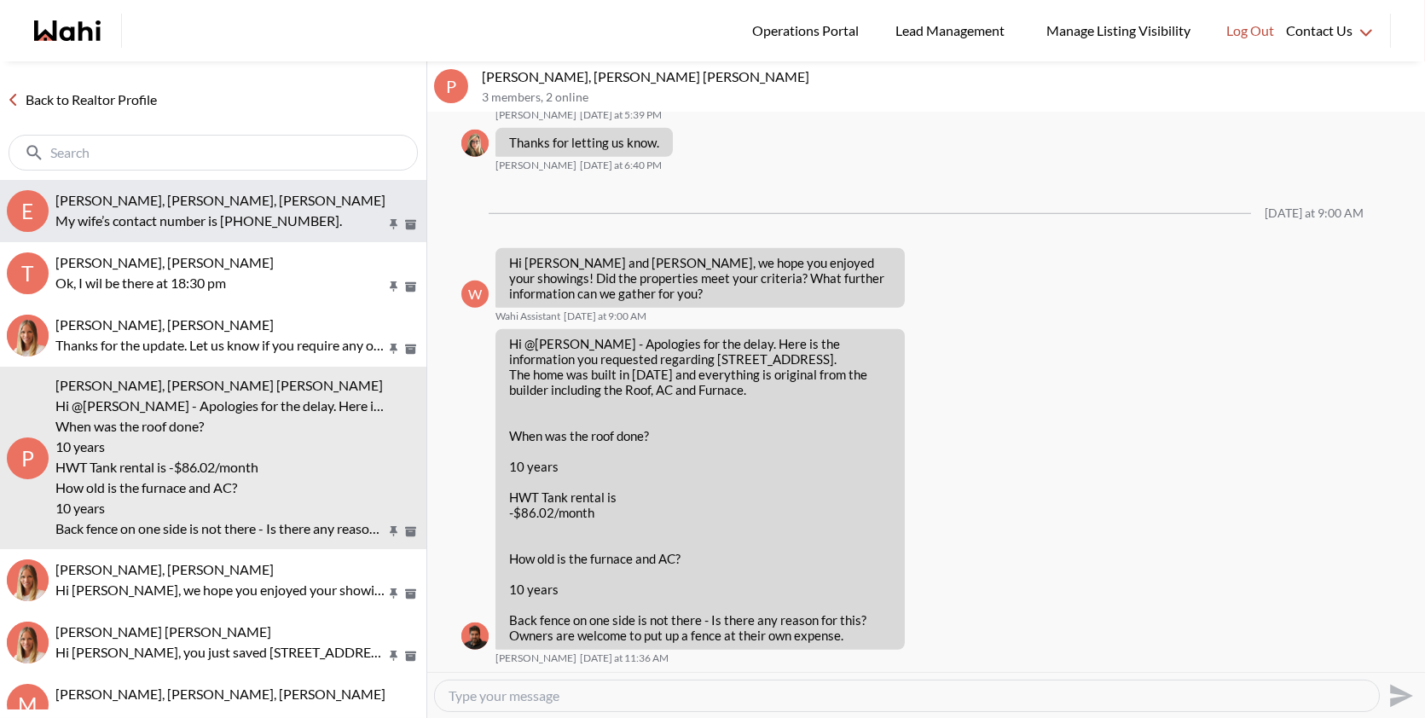
click at [206, 224] on p "My wife’s contact number is [PHONE_NUMBER]." at bounding box center [220, 221] width 330 height 20
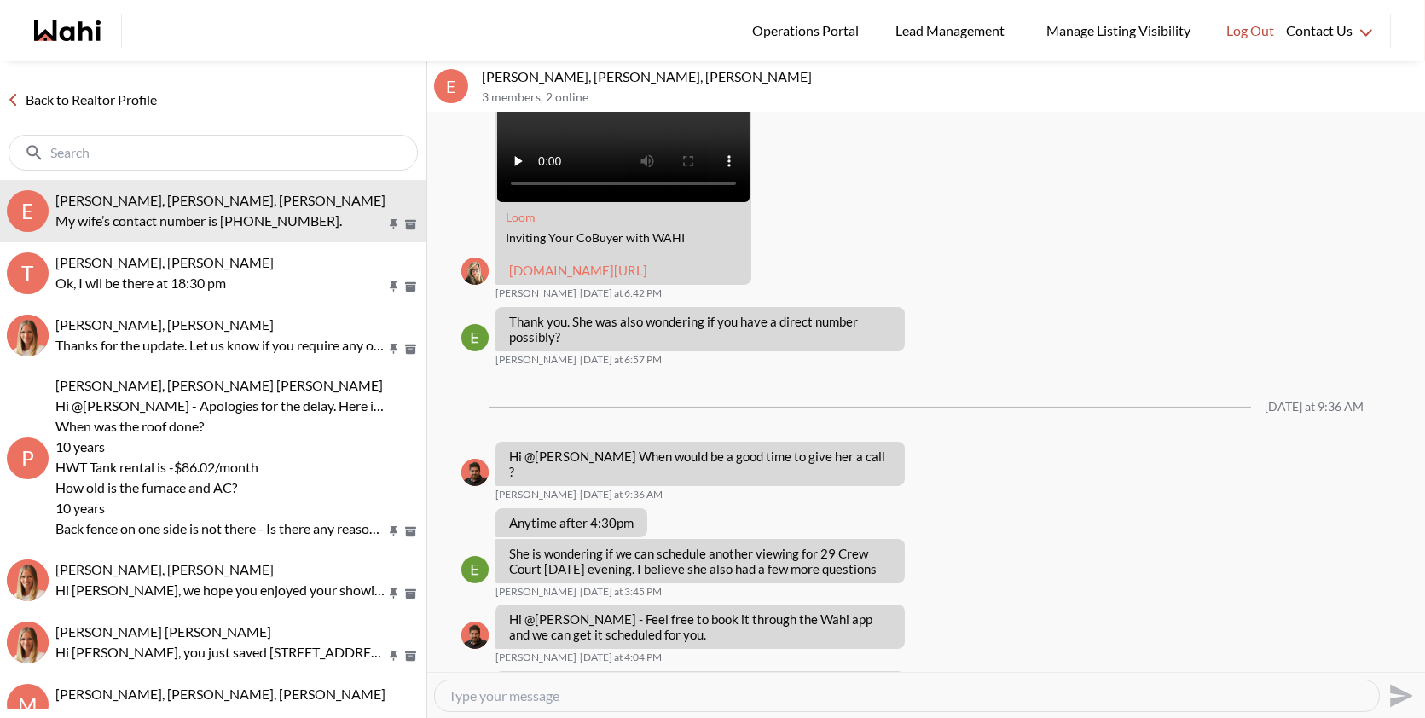
scroll to position [1058, 0]
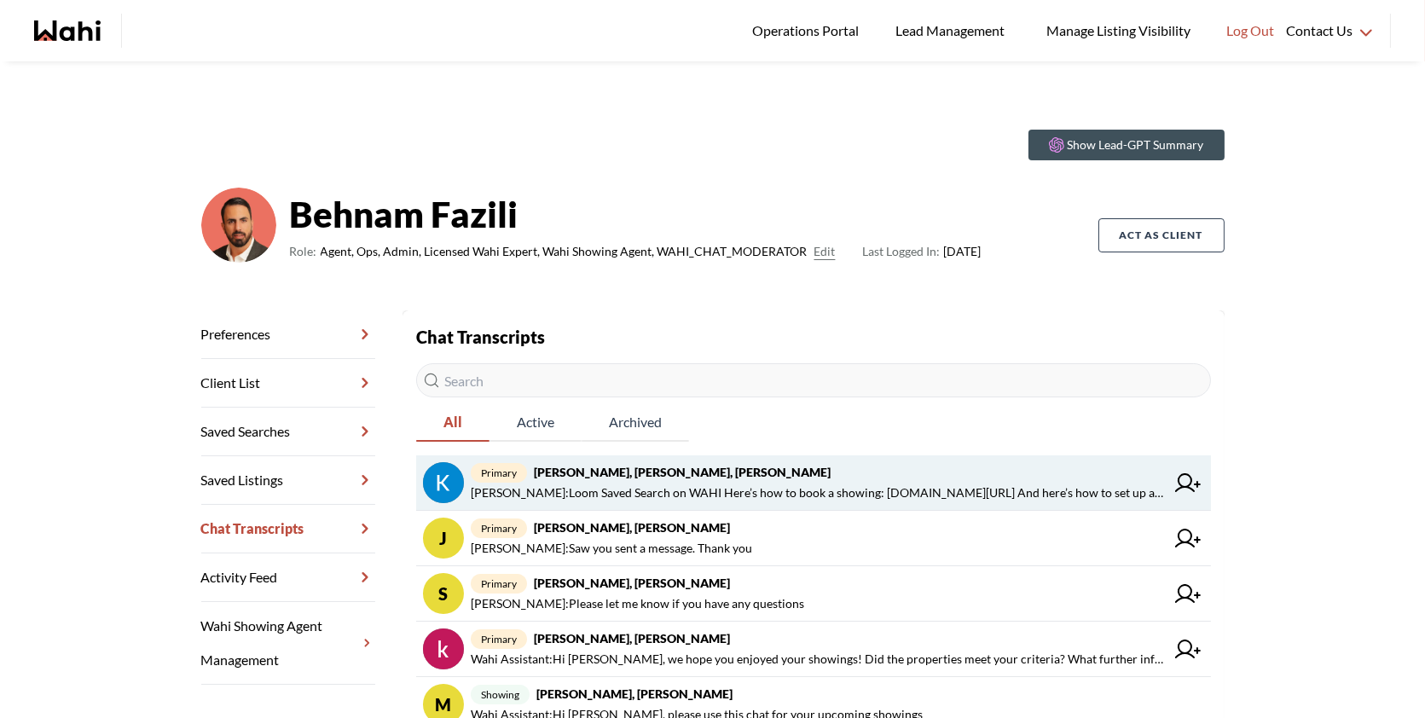
click at [722, 472] on strong "[PERSON_NAME], [PERSON_NAME], [PERSON_NAME]" at bounding box center [682, 472] width 297 height 15
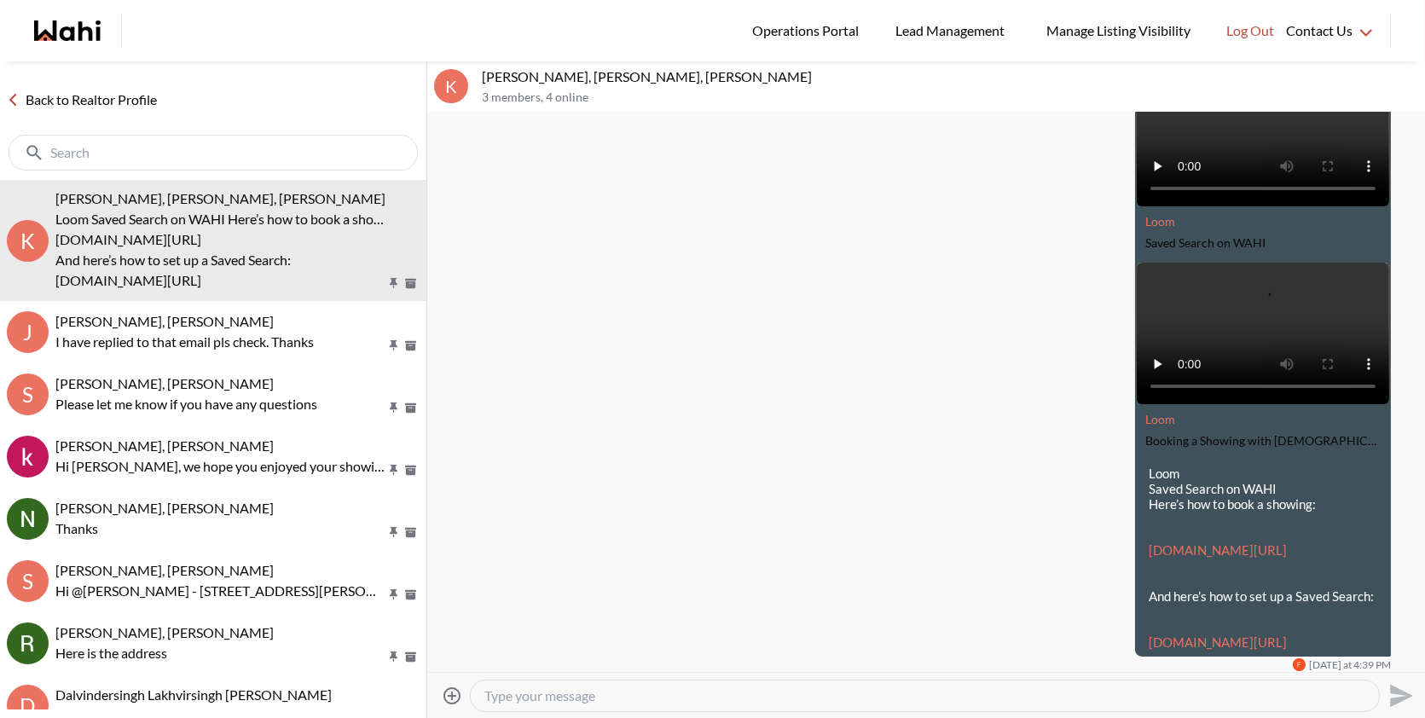
scroll to position [507, 0]
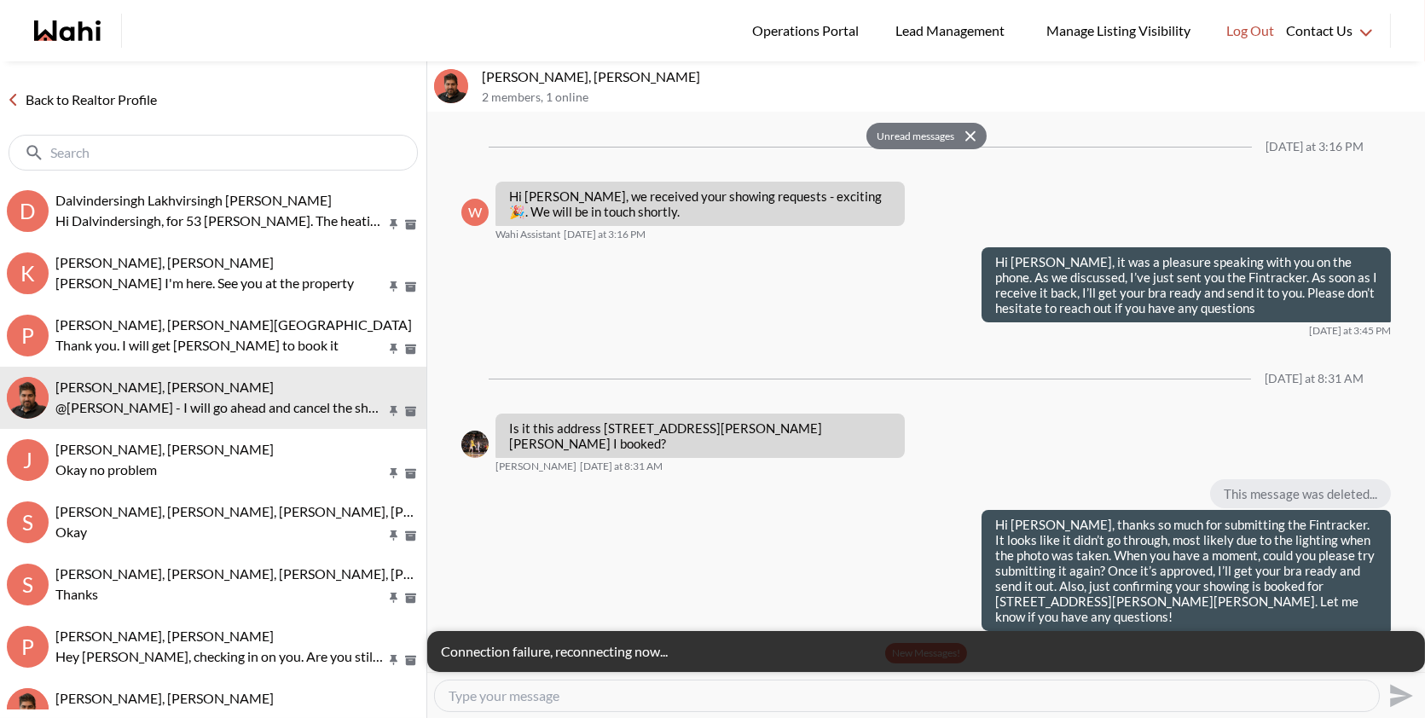
scroll to position [1355, 0]
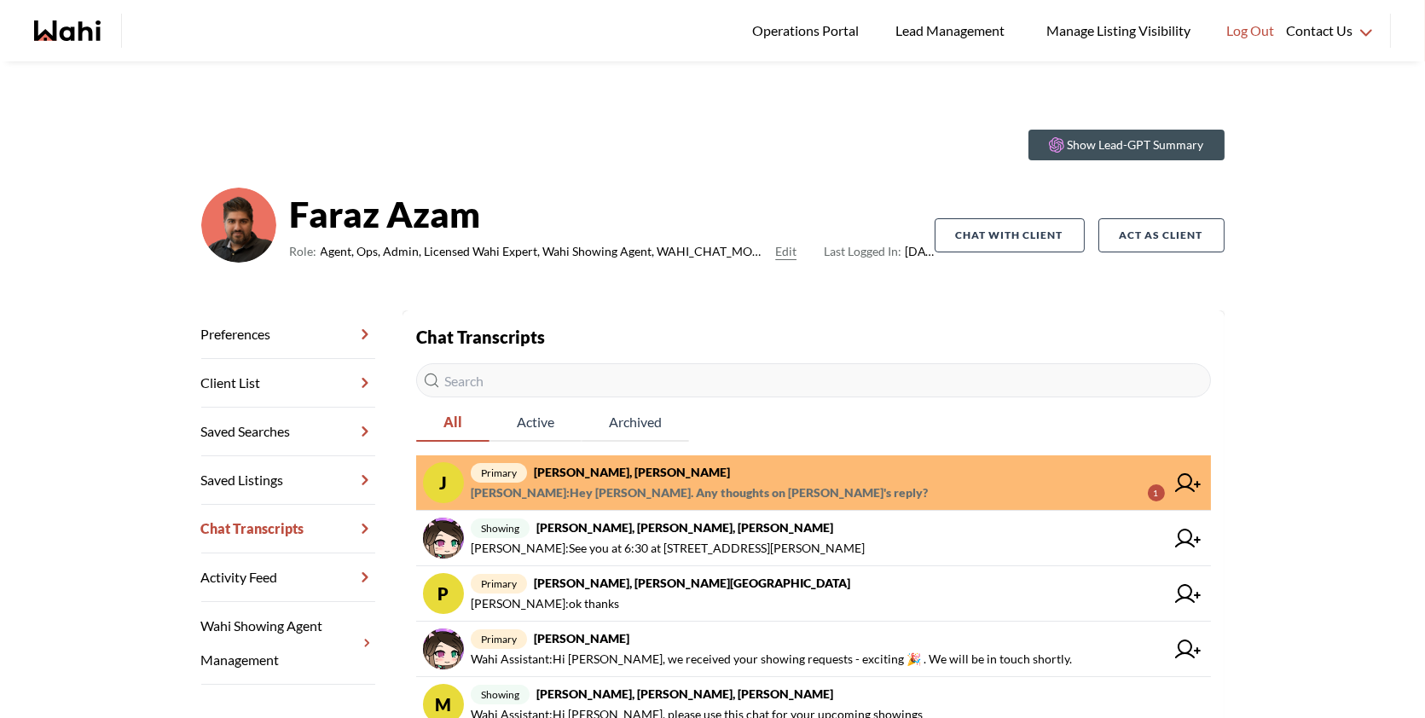
click at [1030, 481] on span "primary Josh Hortaleza, Faraz, Behnam" at bounding box center [818, 472] width 694 height 20
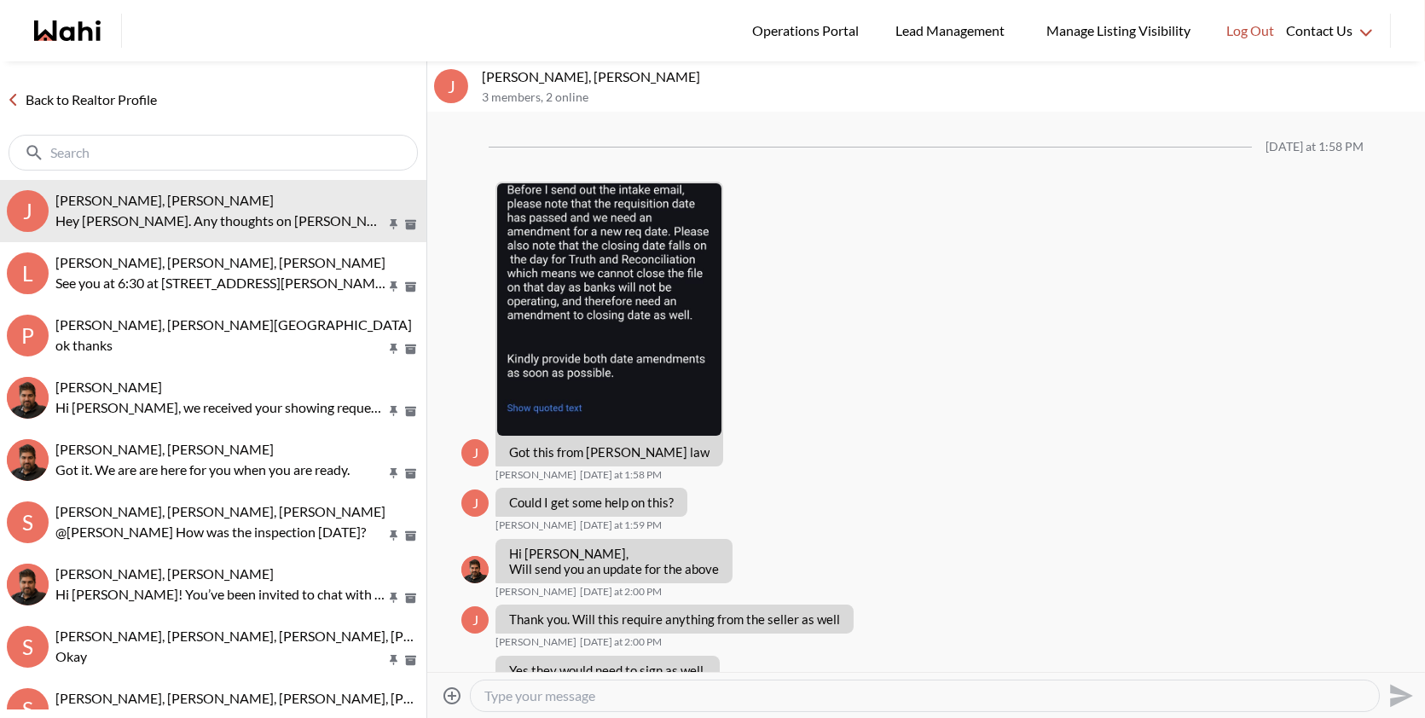
scroll to position [1387, 0]
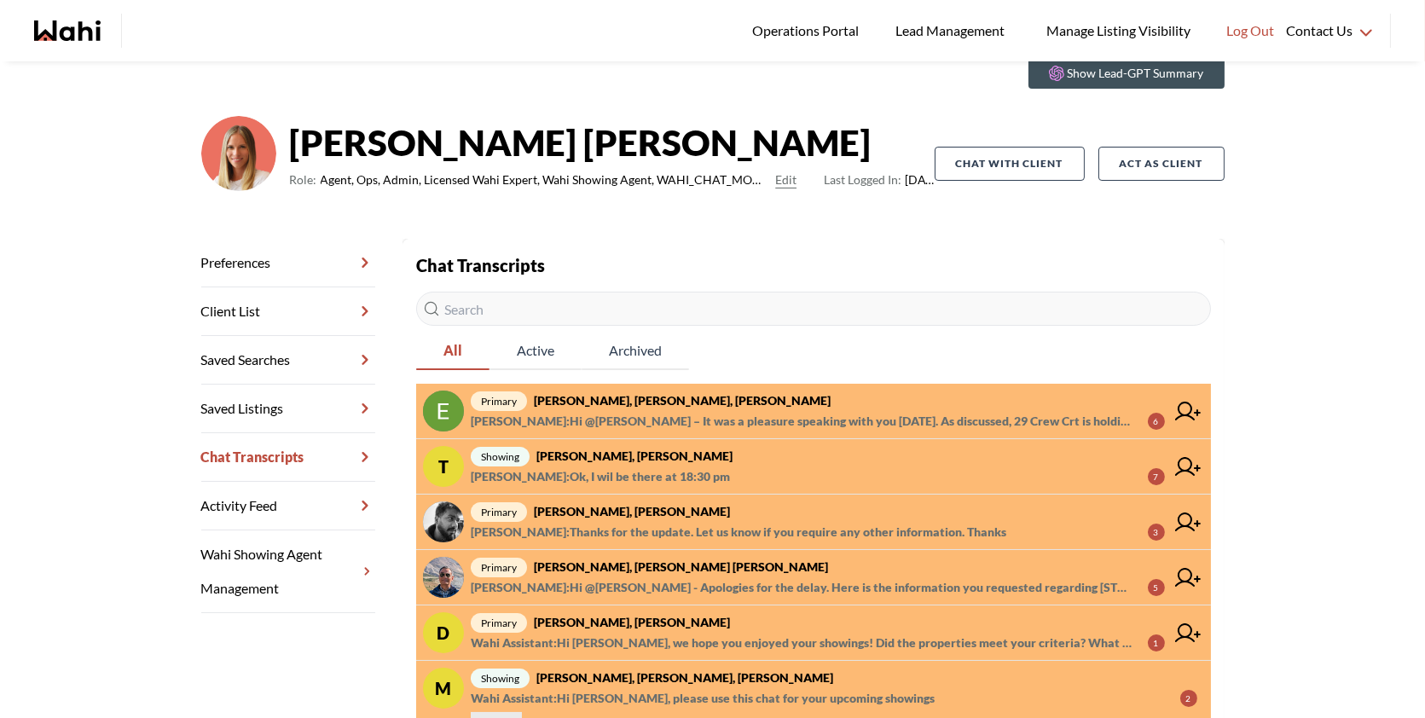
scroll to position [90, 0]
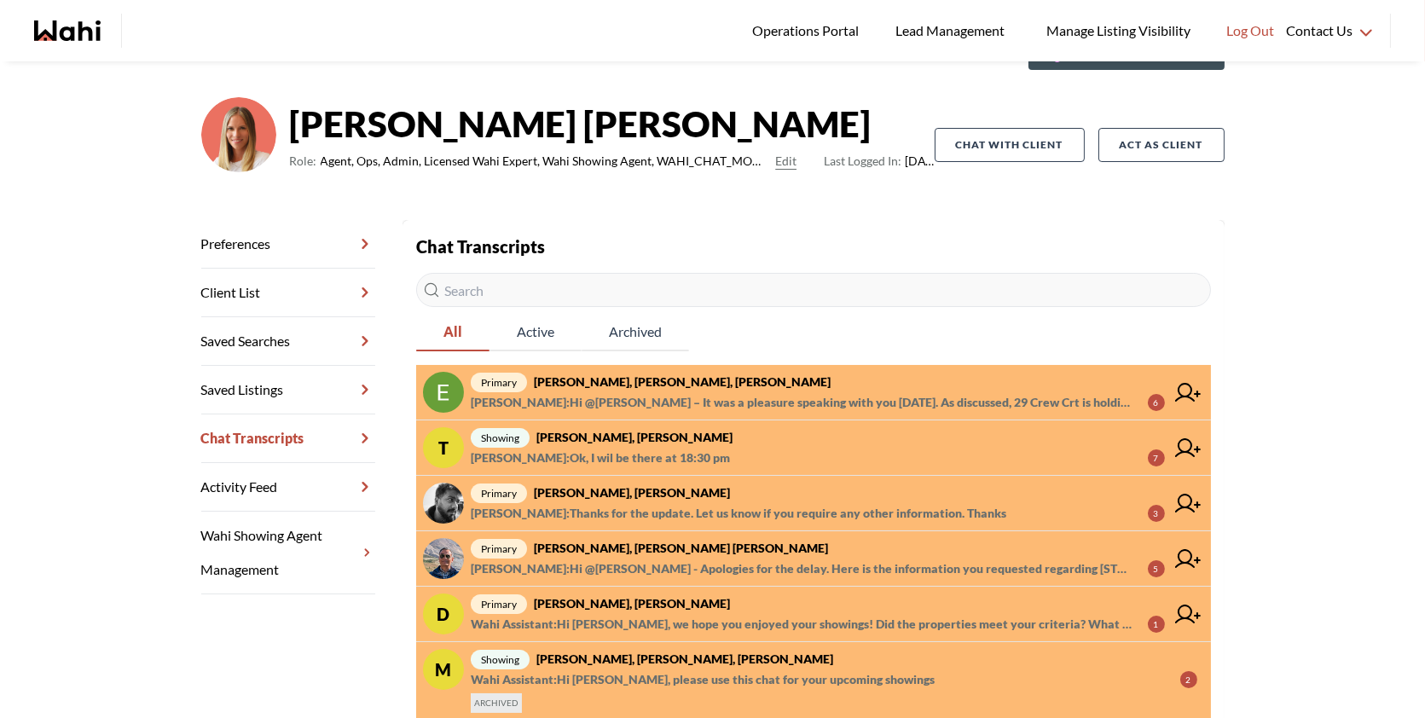
click at [828, 392] on span "[PERSON_NAME] : Hi @[PERSON_NAME] – It was a pleasure speaking with you [DATE].…" at bounding box center [803, 402] width 664 height 20
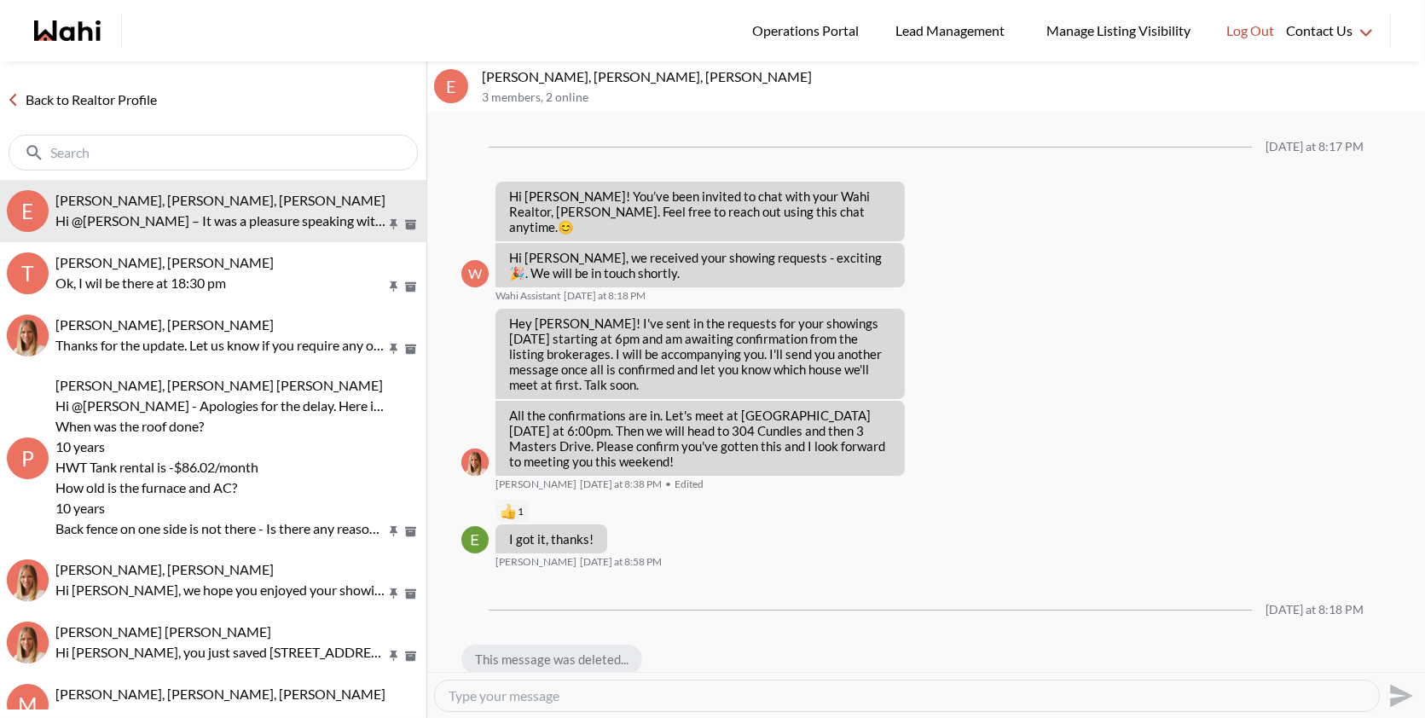
scroll to position [1170, 0]
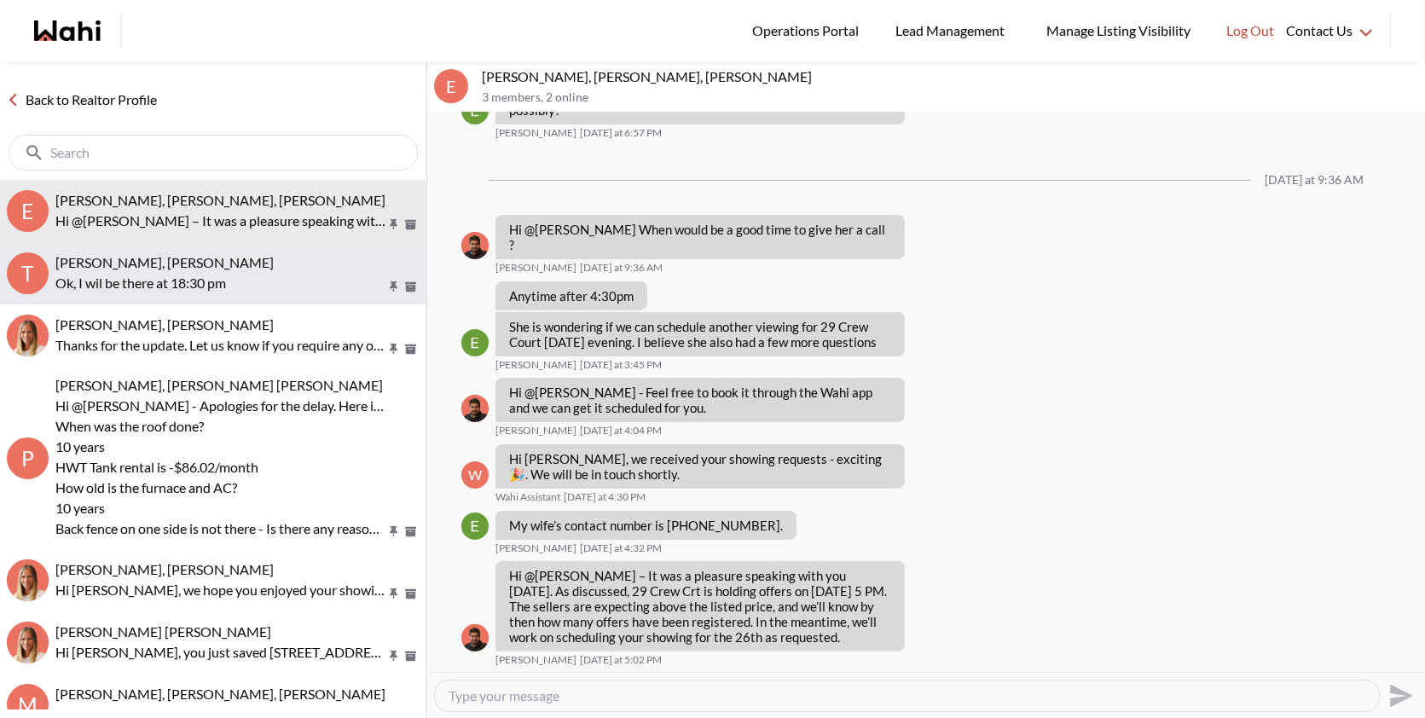
click at [263, 282] on p "Ok, I wil be there at 18:30 pm" at bounding box center [220, 283] width 330 height 20
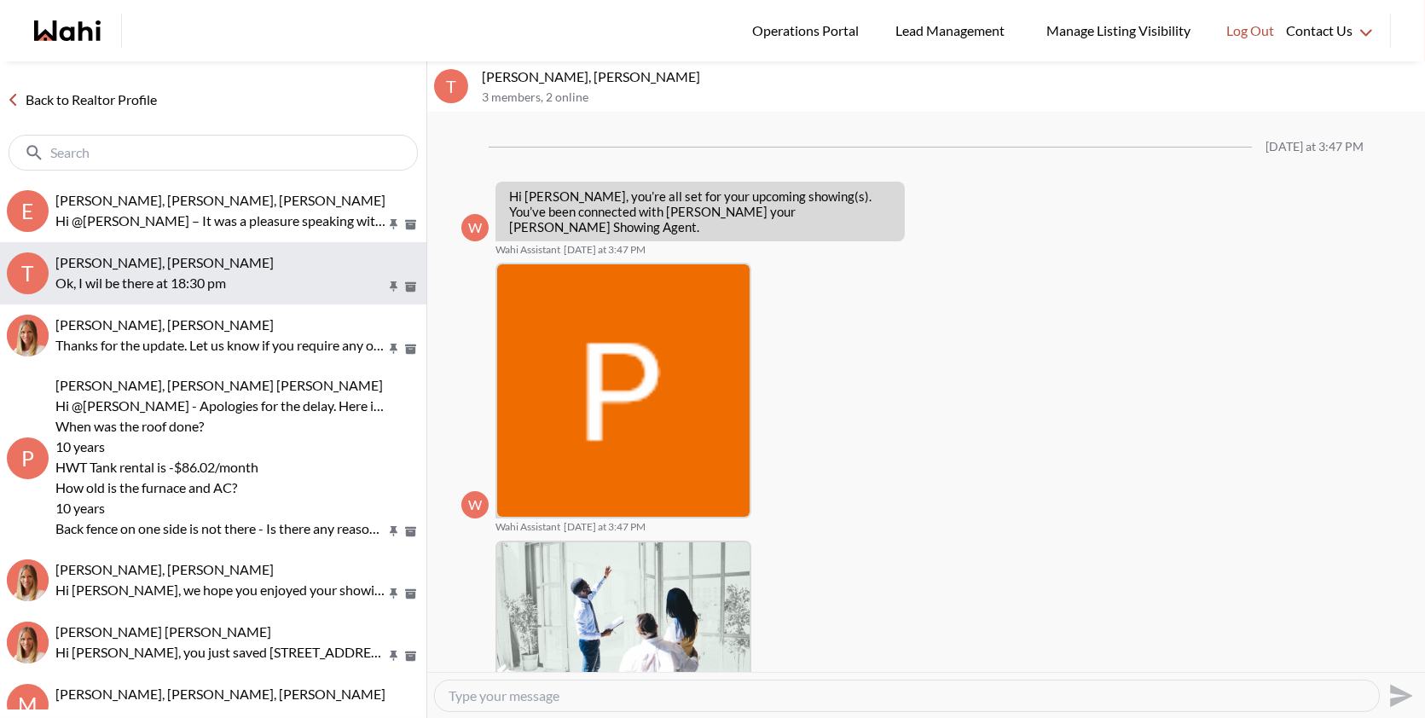
scroll to position [1449, 0]
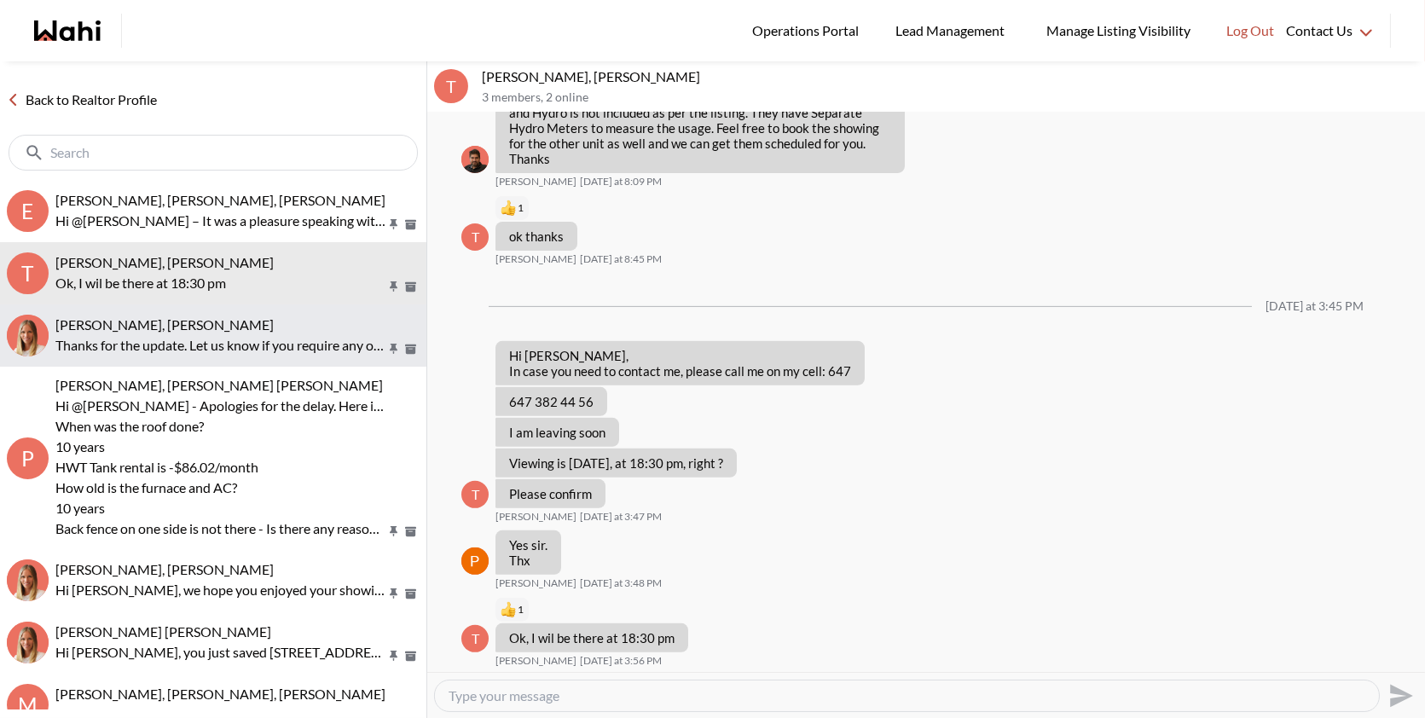
click at [267, 322] on div "Sourav Singh, Michelle" at bounding box center [237, 324] width 364 height 17
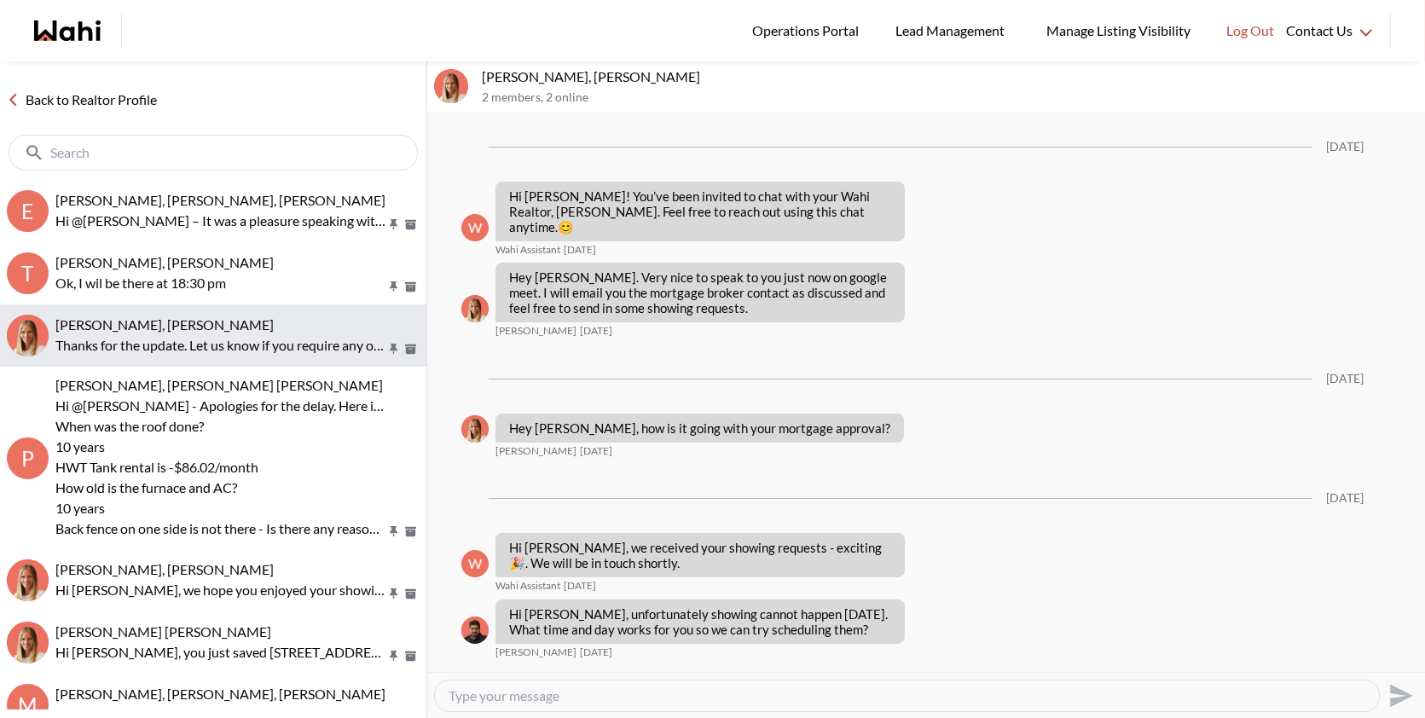
scroll to position [2186, 0]
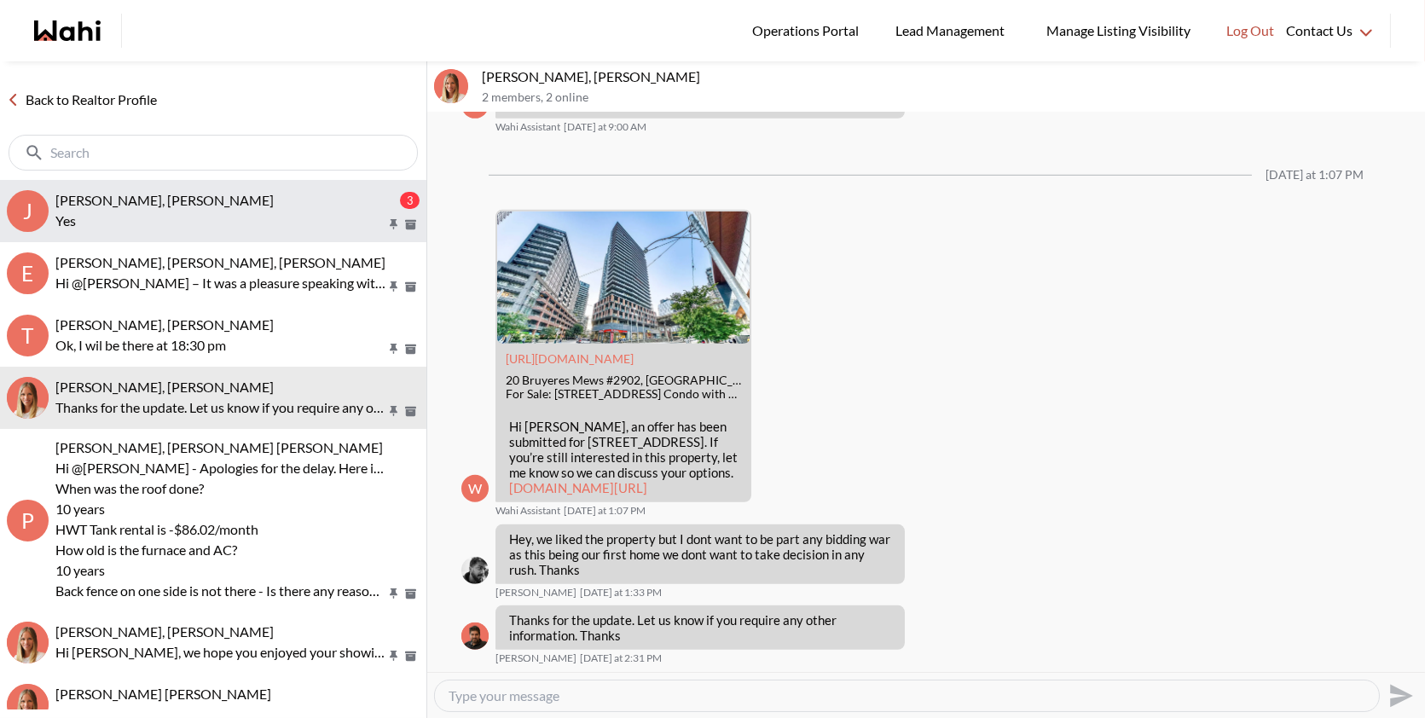
click at [127, 223] on p "Yes" at bounding box center [220, 221] width 330 height 20
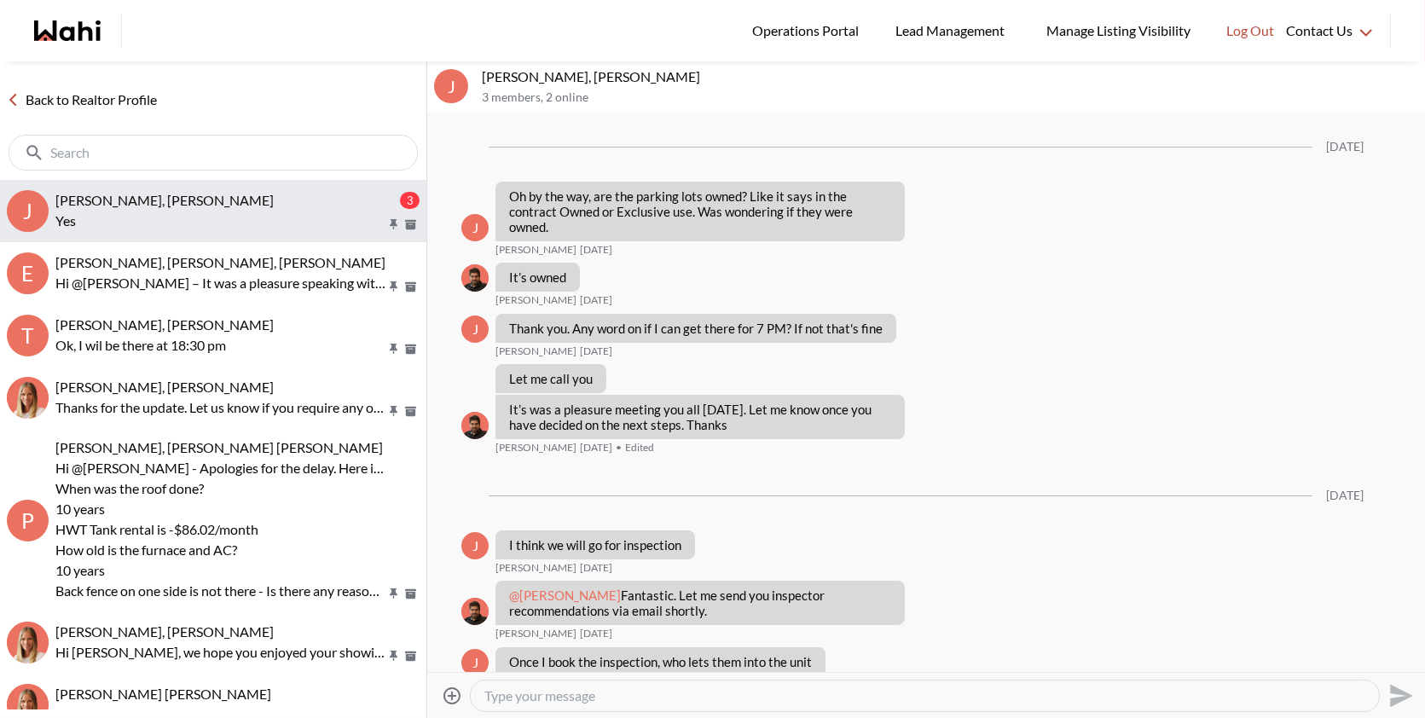
scroll to position [6695, 0]
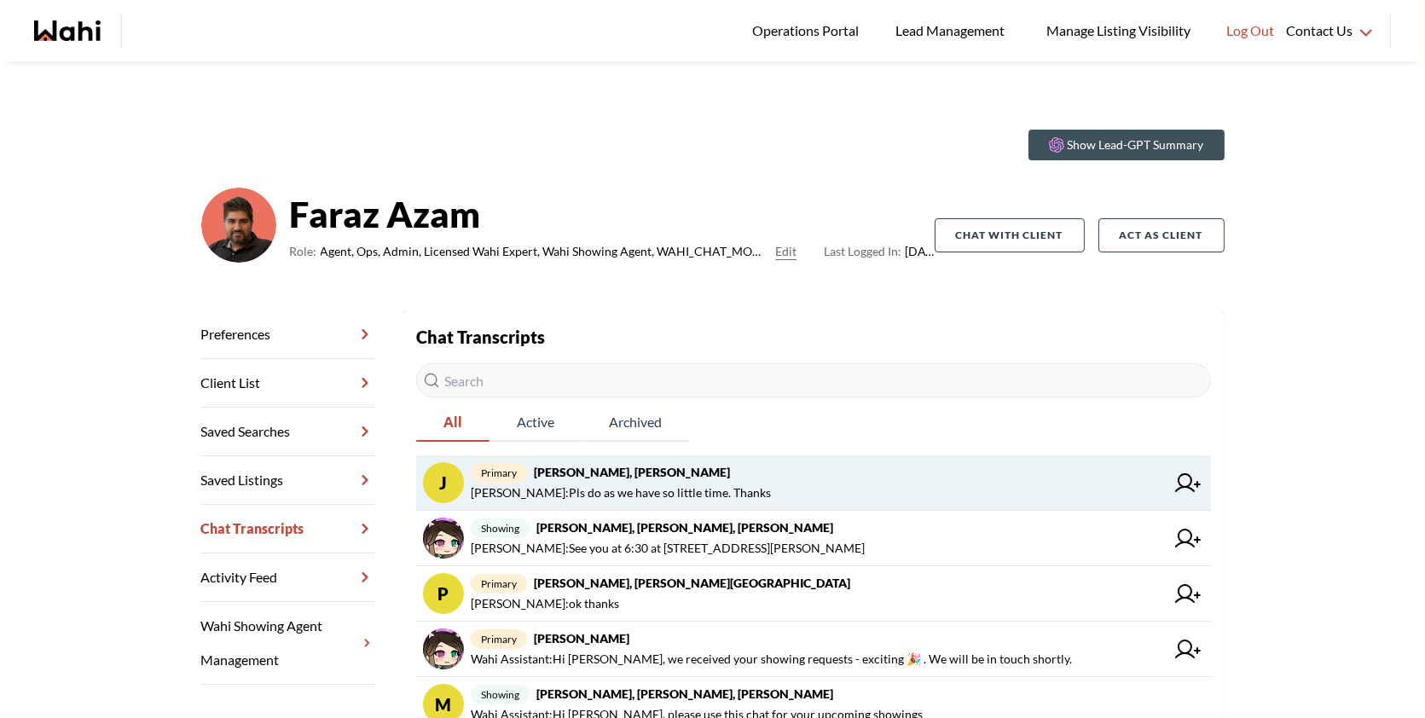
click at [764, 491] on span "[PERSON_NAME] : Pls do as we have so little time. Thanks" at bounding box center [818, 493] width 694 height 20
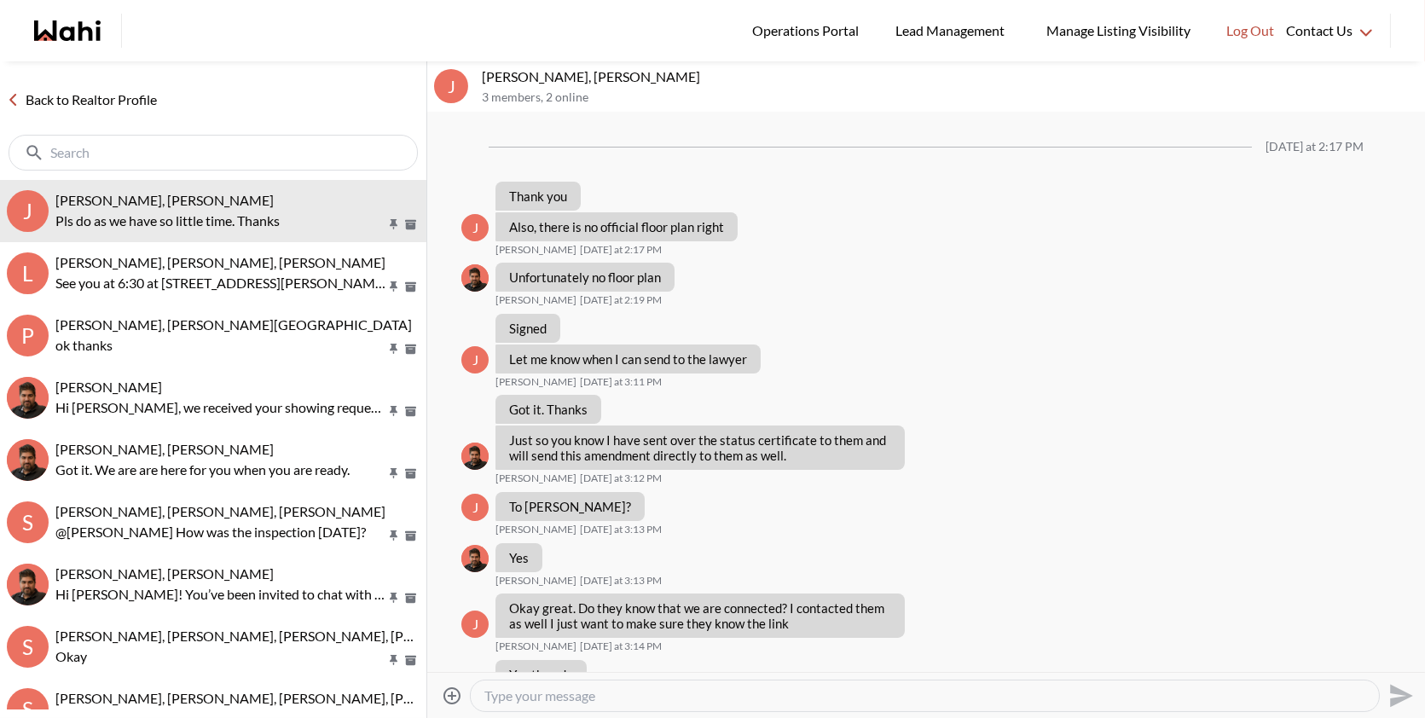
scroll to position [1068, 0]
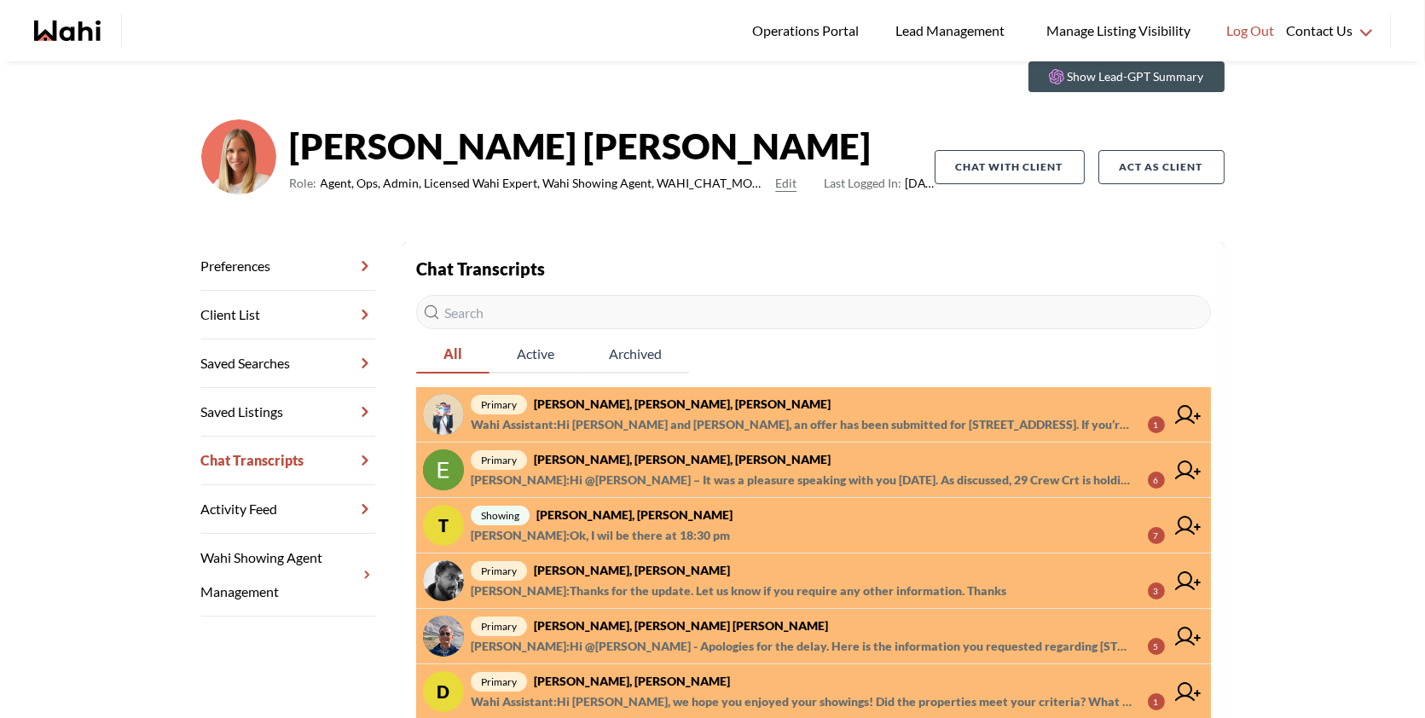
click at [712, 467] on span "primary [PERSON_NAME], [PERSON_NAME], [PERSON_NAME]" at bounding box center [818, 460] width 694 height 20
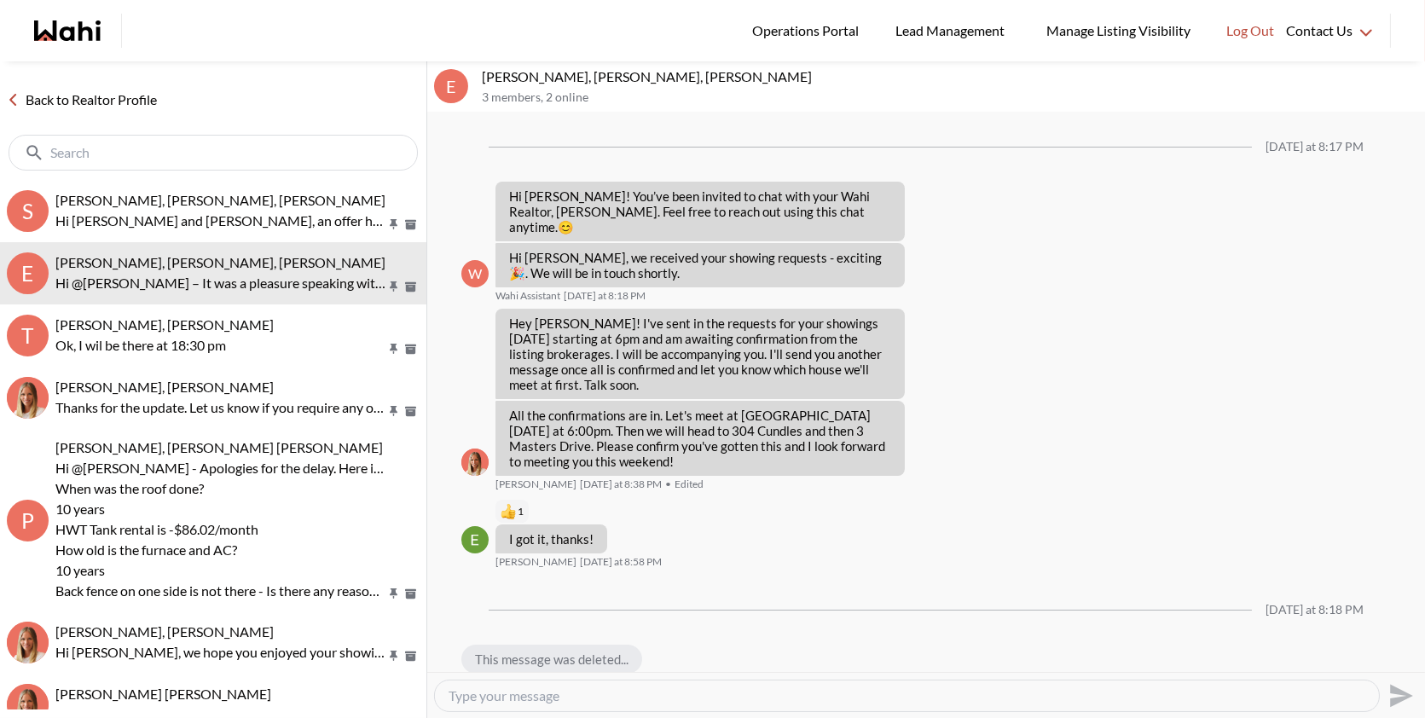
scroll to position [1170, 0]
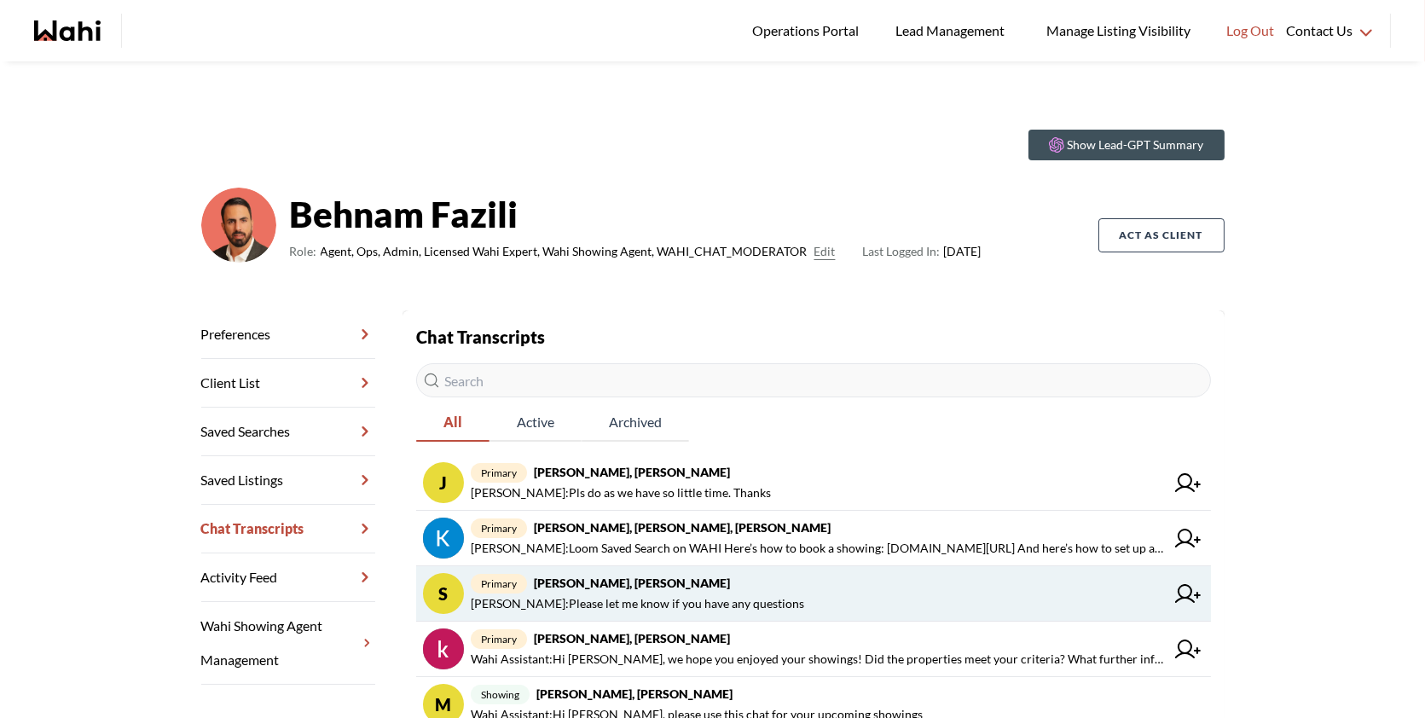
scroll to position [52, 0]
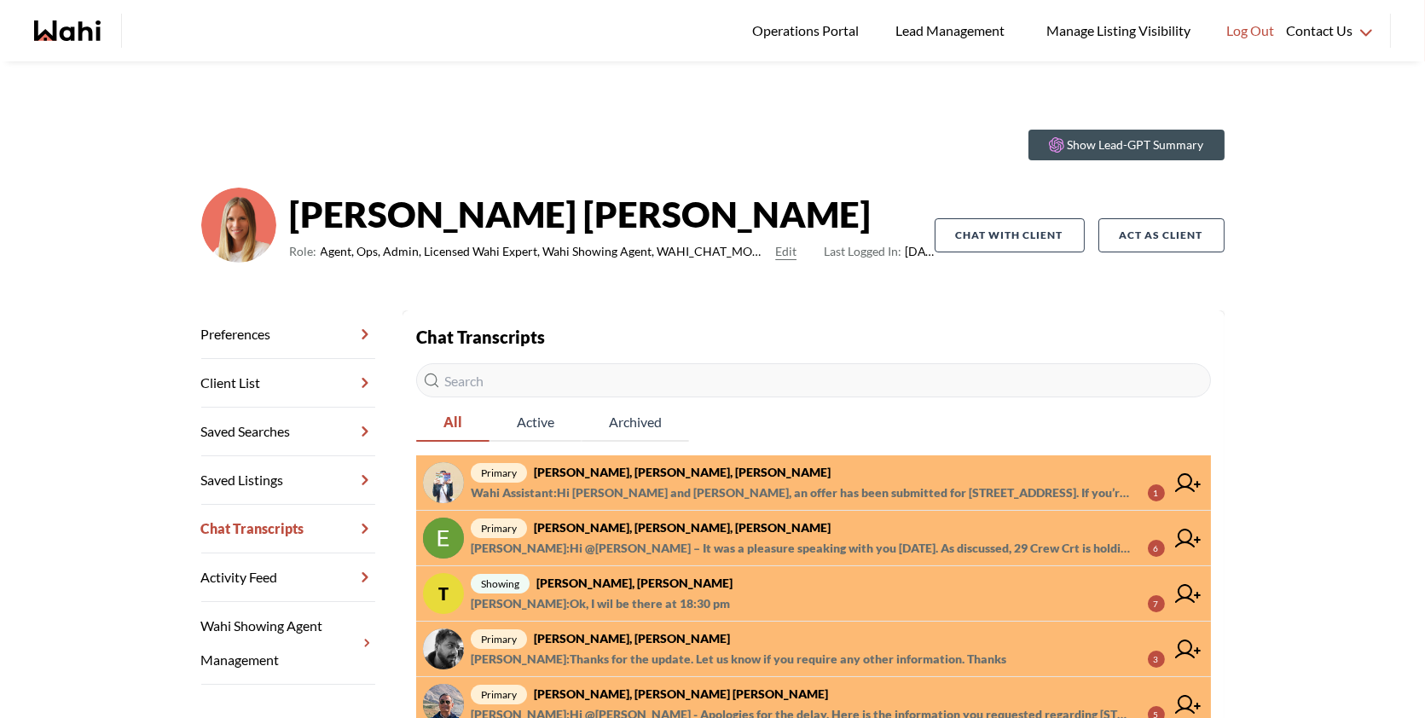
click at [930, 521] on span "primary Erik Odegaard, Margarita Haimov, Michelle" at bounding box center [818, 528] width 694 height 20
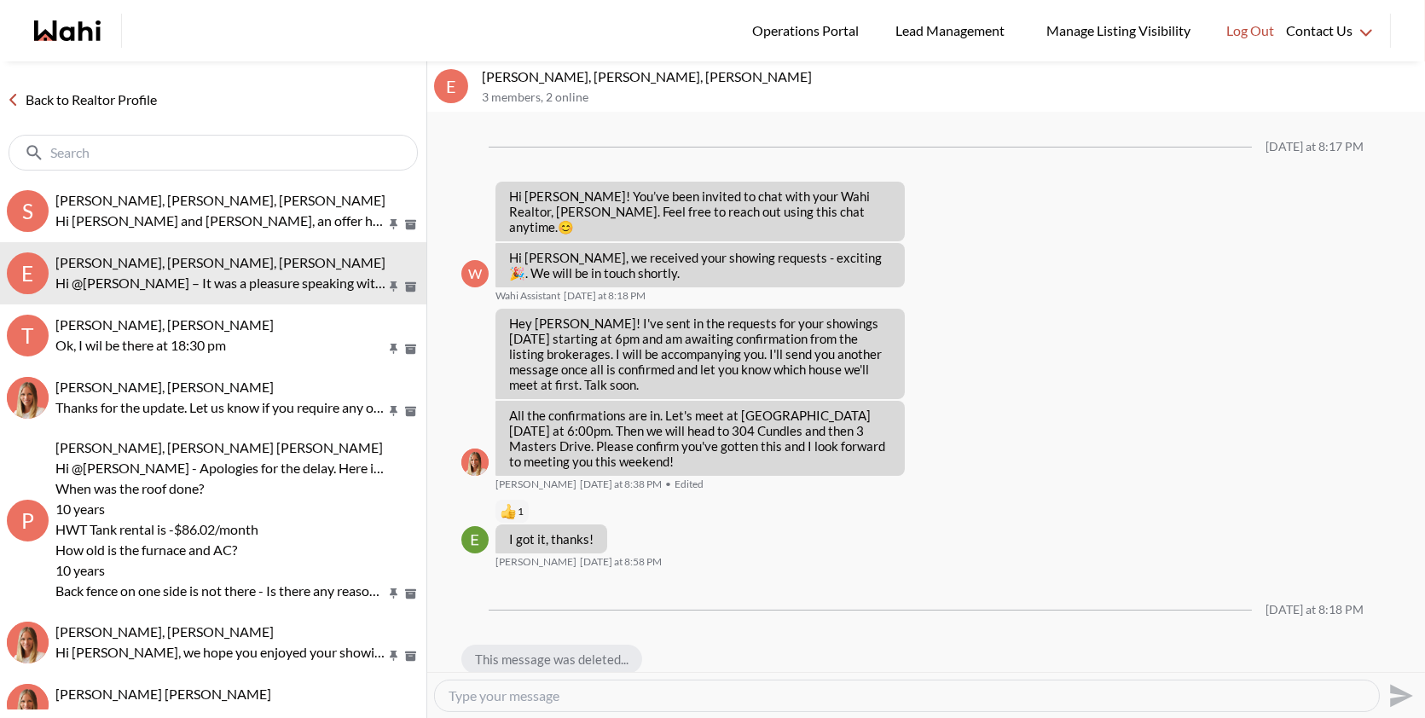
scroll to position [1170, 0]
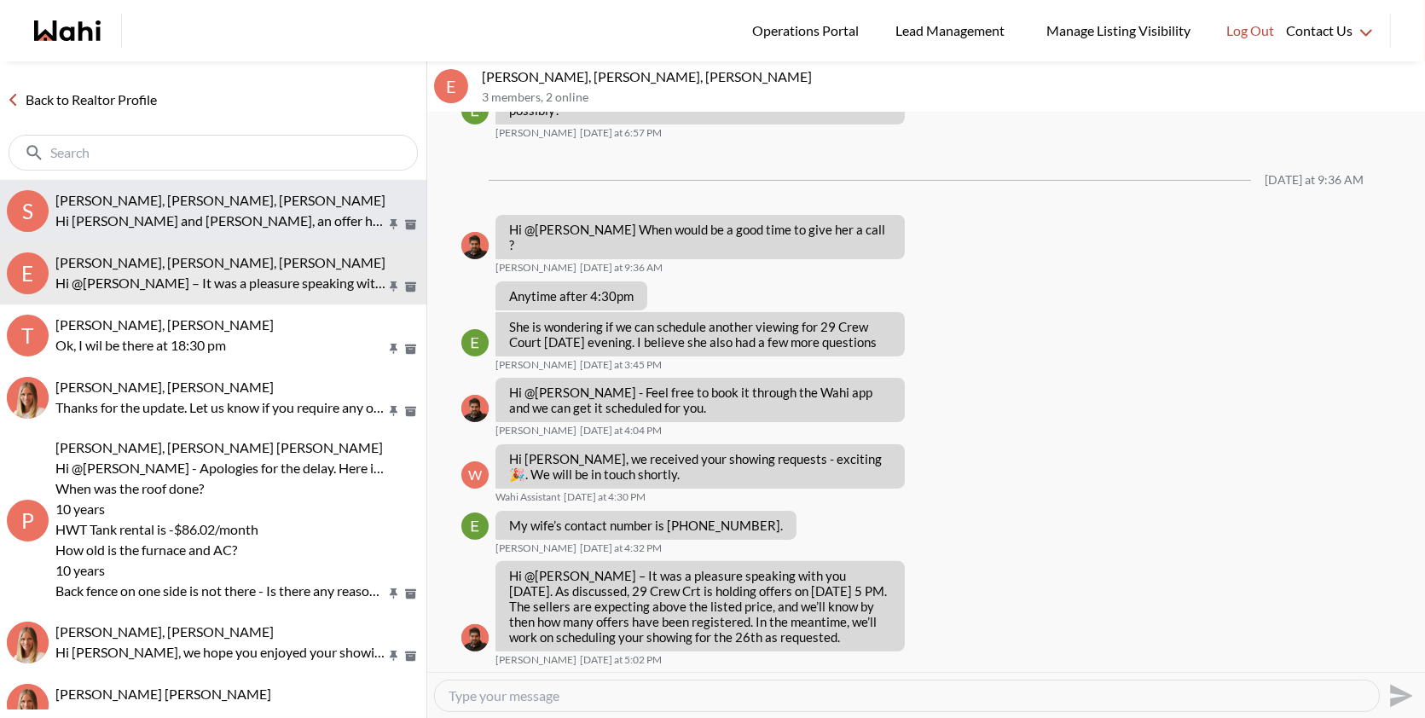
click at [212, 211] on p "Hi Sarah and Bryce, an offer has been submitted for 2179 Dundas St W, Toronto, …" at bounding box center [220, 221] width 330 height 20
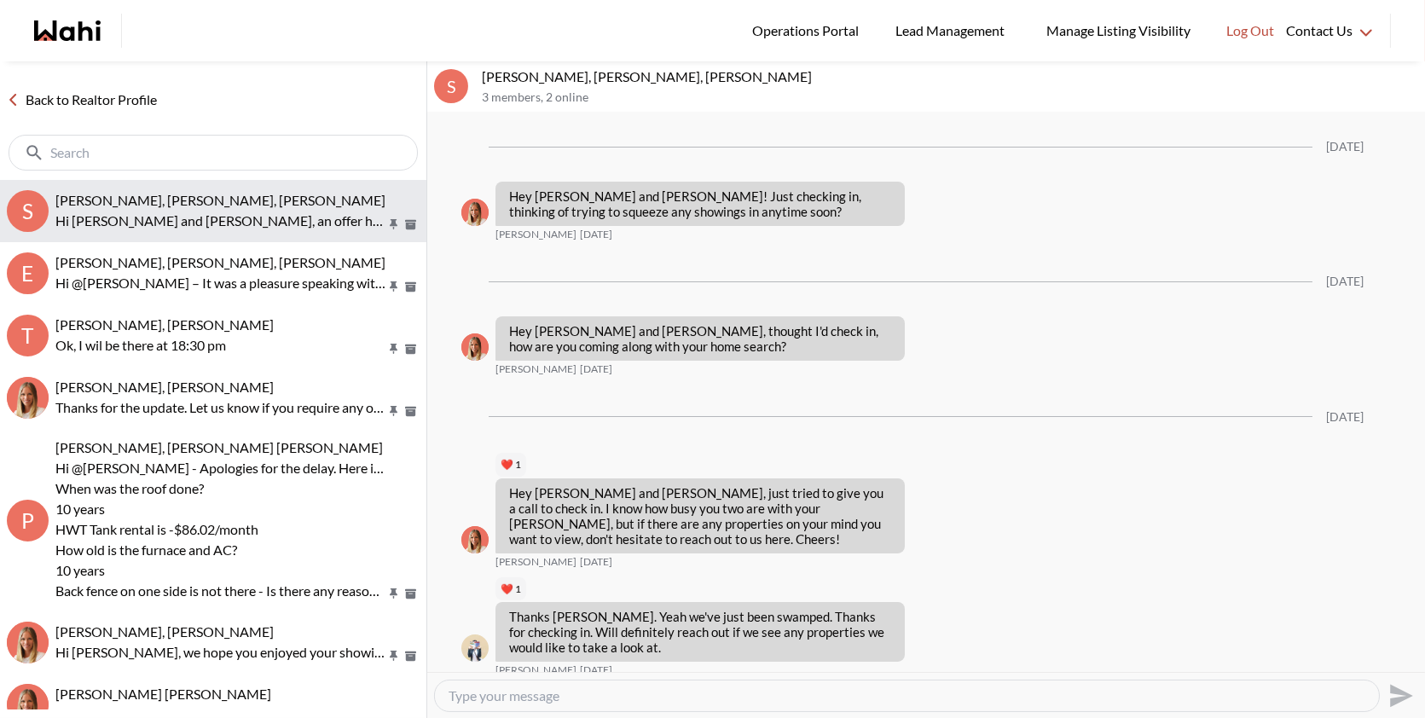
scroll to position [2192, 0]
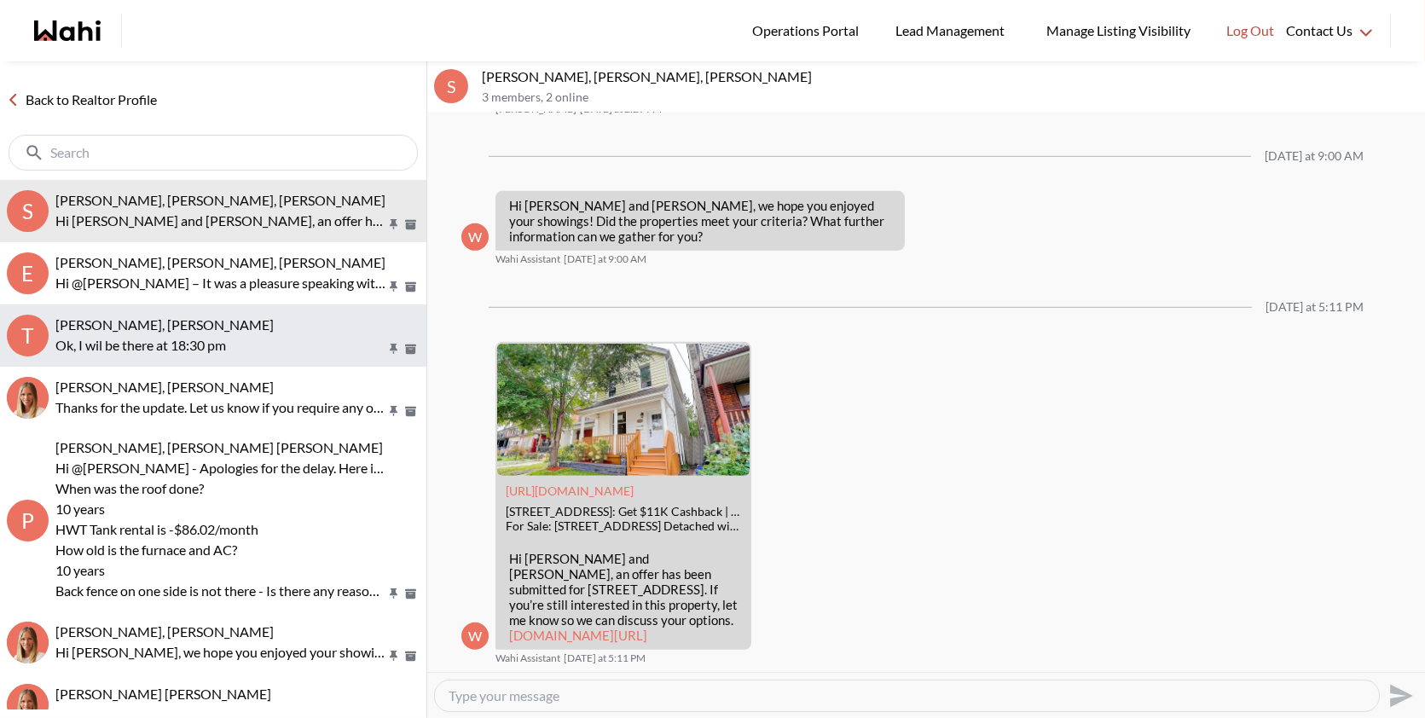
click at [212, 326] on span "TIGRAN ARUSTAMYAN, Paul, Michelle" at bounding box center [164, 324] width 218 height 16
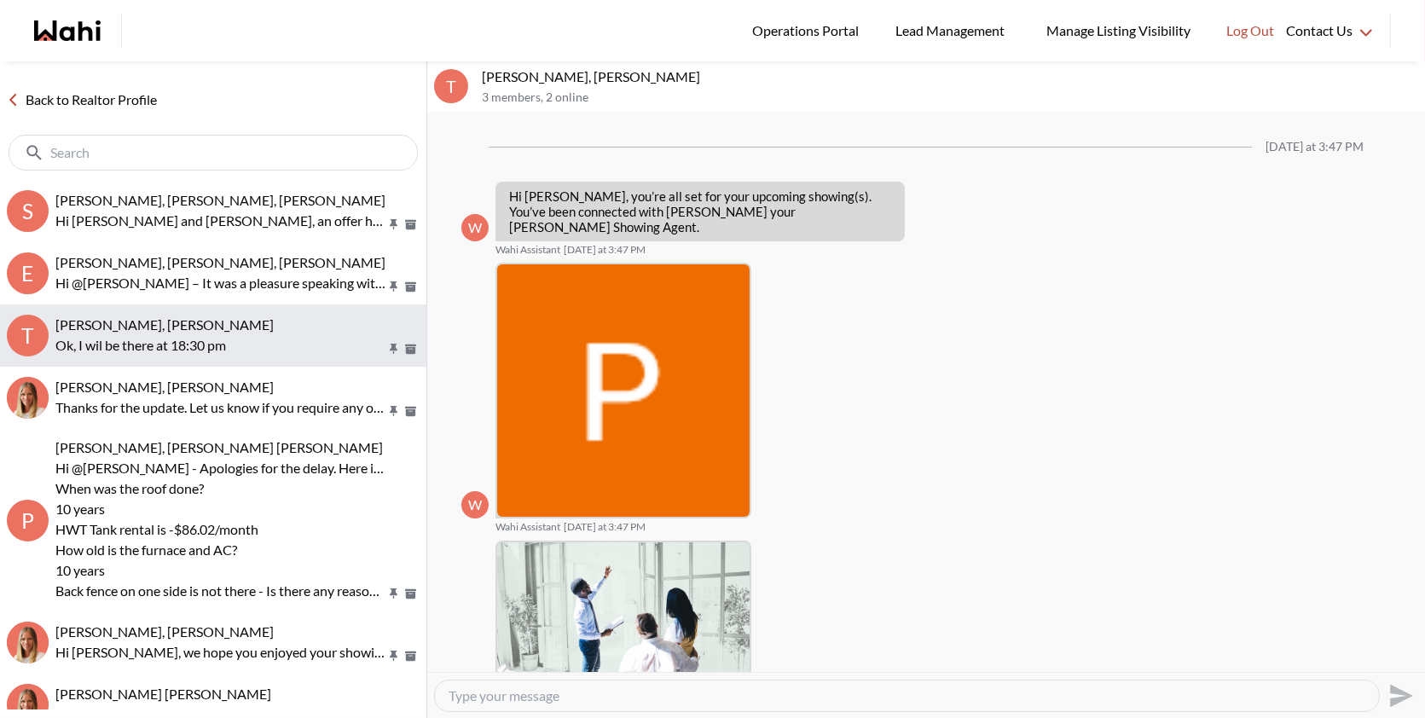
scroll to position [1449, 0]
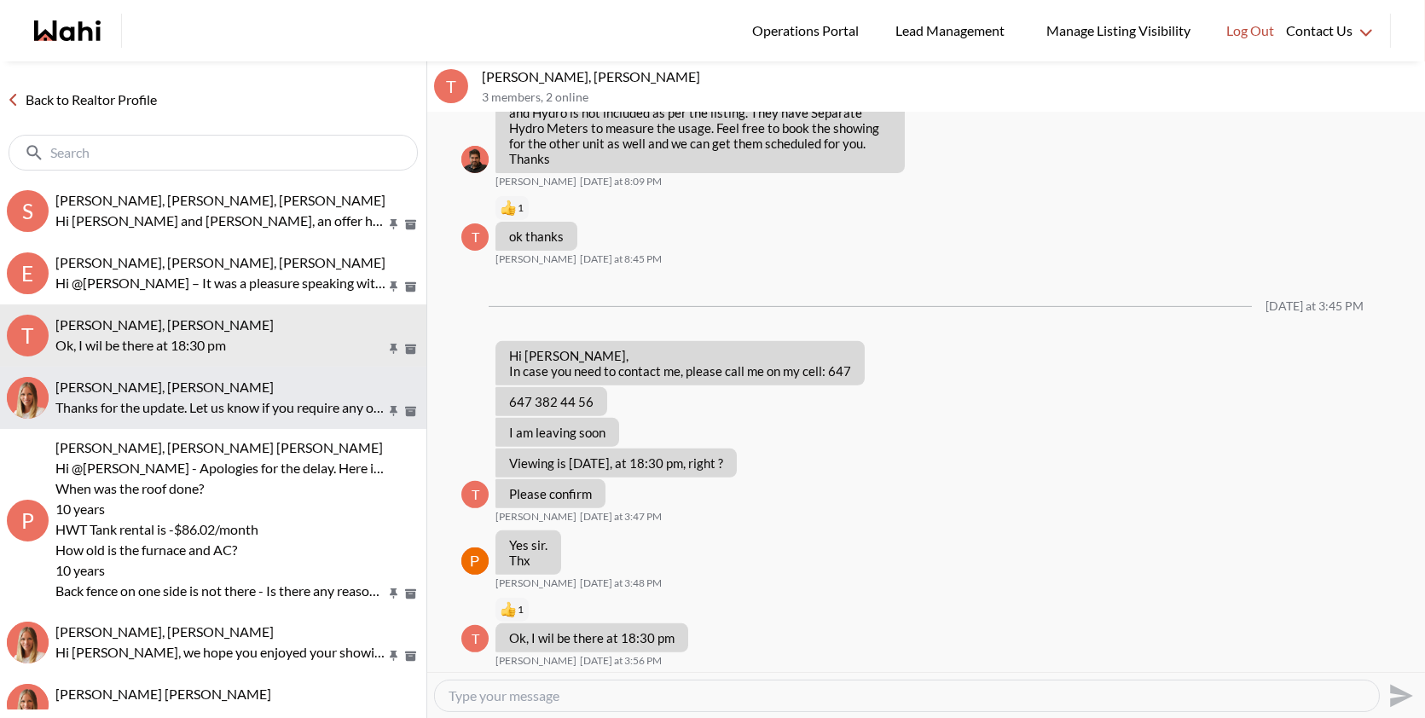
click at [213, 386] on div "Sourav Singh, Michelle" at bounding box center [237, 387] width 364 height 17
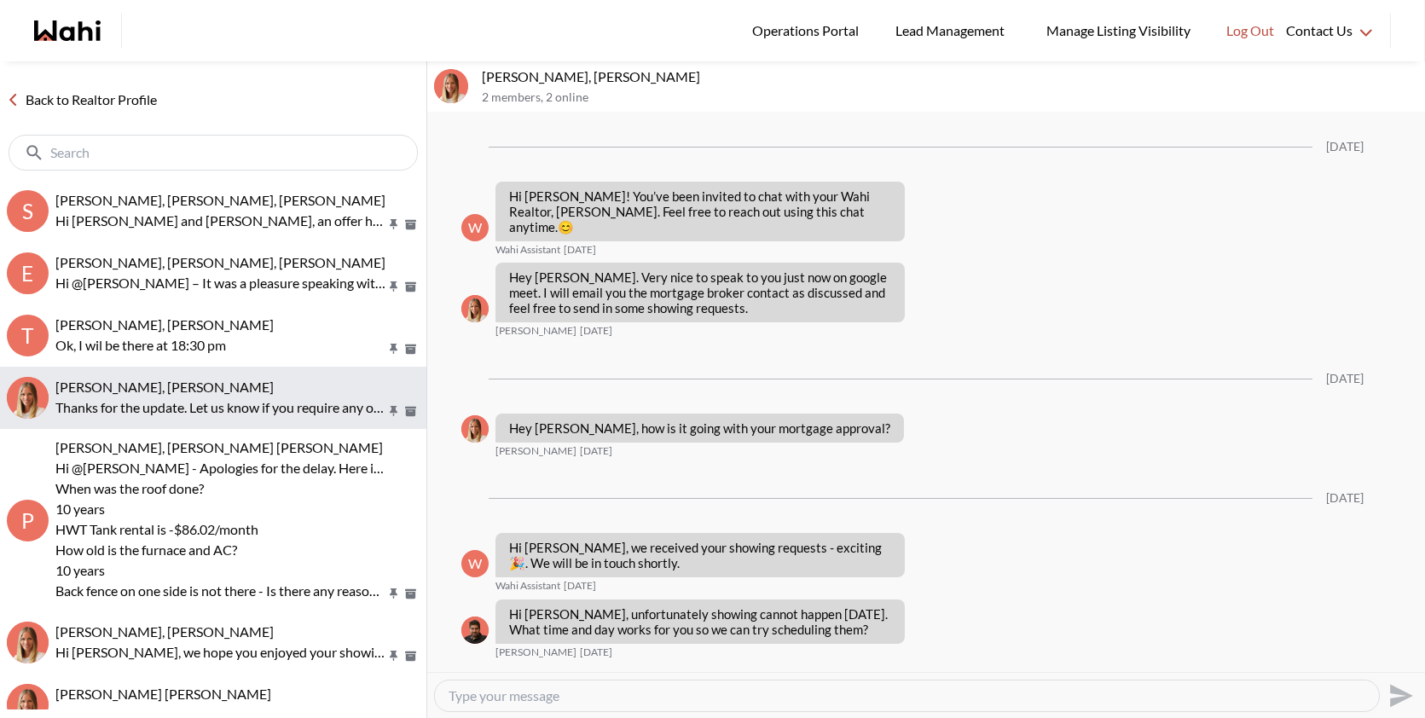
scroll to position [2186, 0]
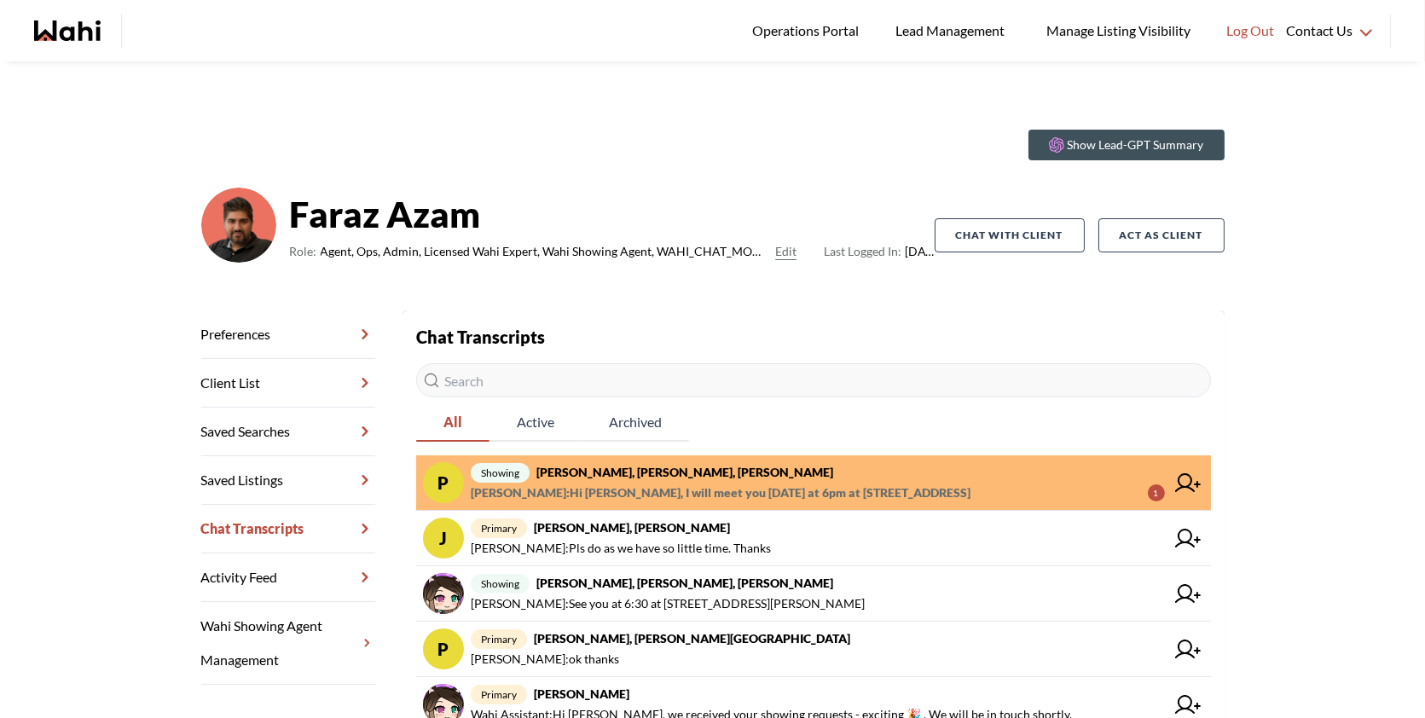
click at [889, 502] on span "Julia Wu : Hi Shilpa, I will meet you tomorrow at 6pm at 213 Riverwalk 1" at bounding box center [818, 493] width 694 height 20
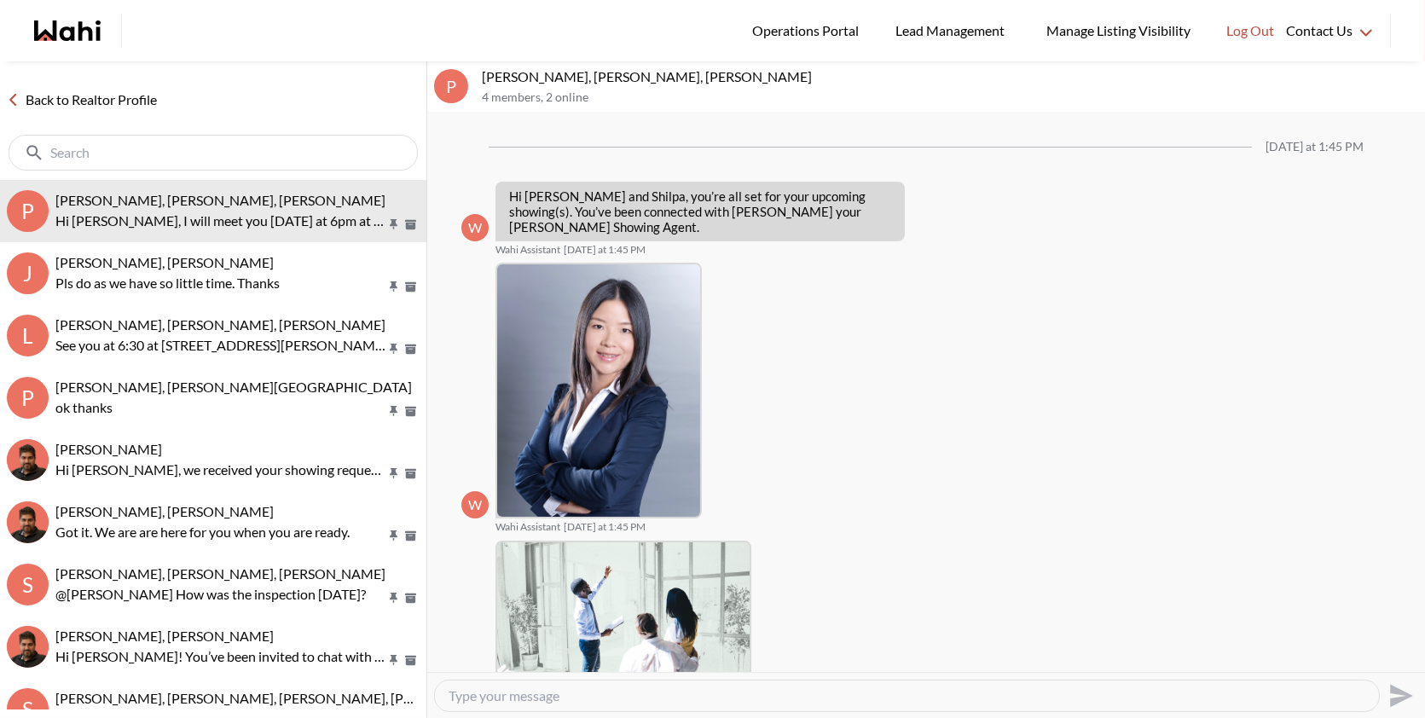
scroll to position [1062, 0]
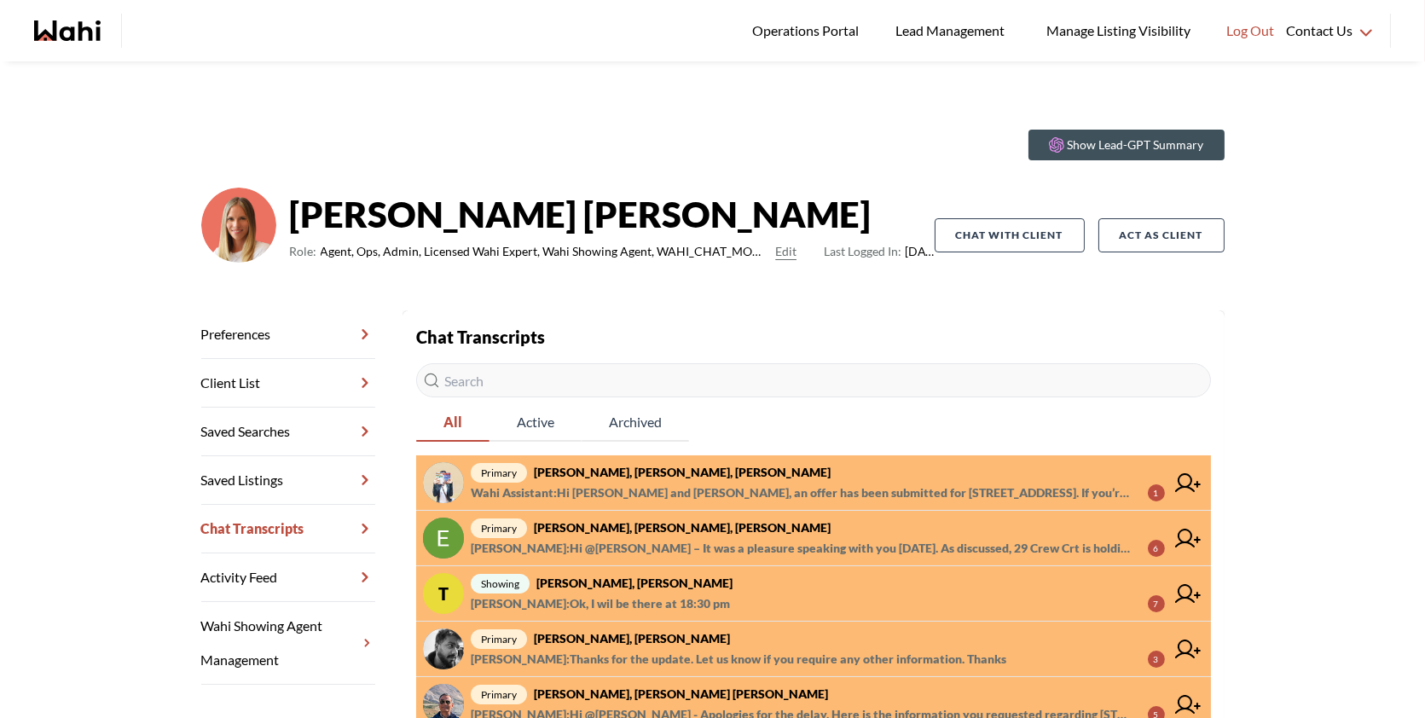
click at [817, 454] on div "Chat Transcripts All Active Archived primary [PERSON_NAME], [PERSON_NAME], [PER…" at bounding box center [813, 709] width 795 height 770
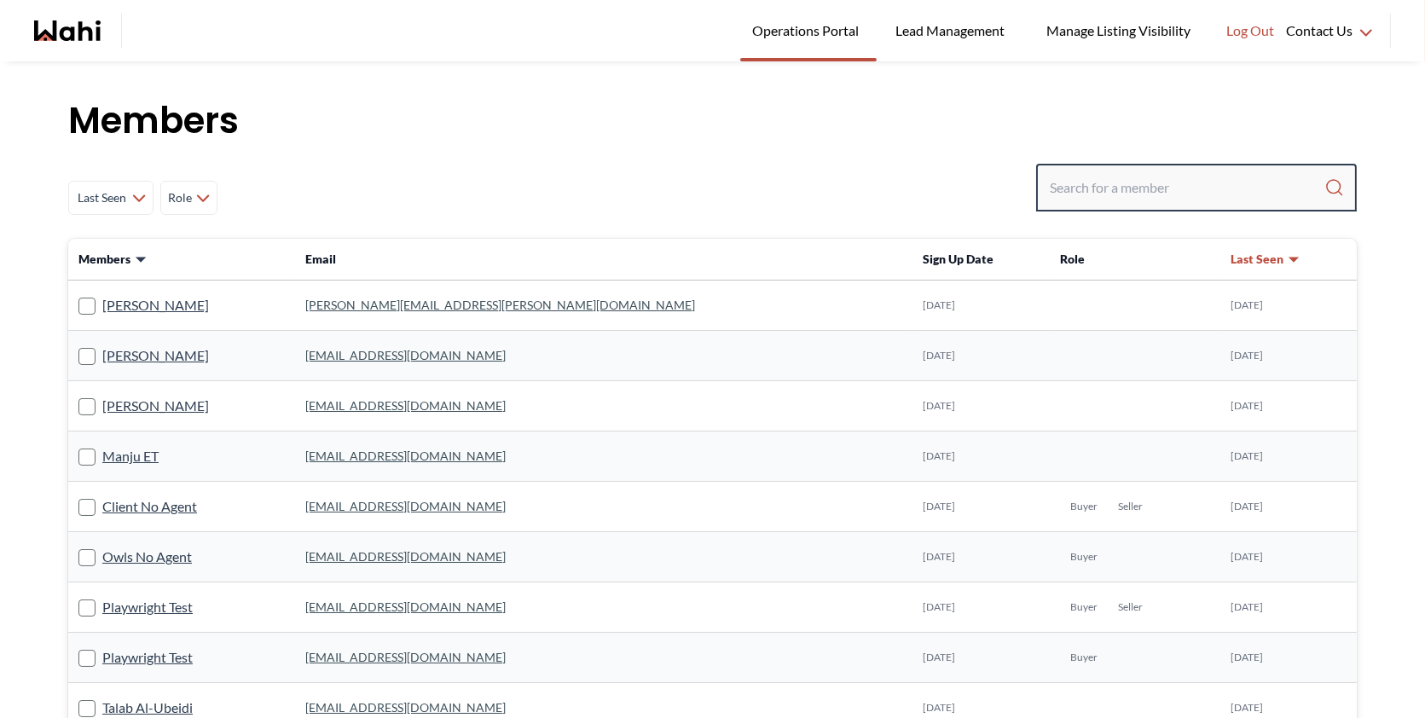
click at [1124, 183] on input "Search input" at bounding box center [1187, 187] width 275 height 31
paste input "george.okpe.james@outlook.com"
type input "george.okpe.james@outlook.com"
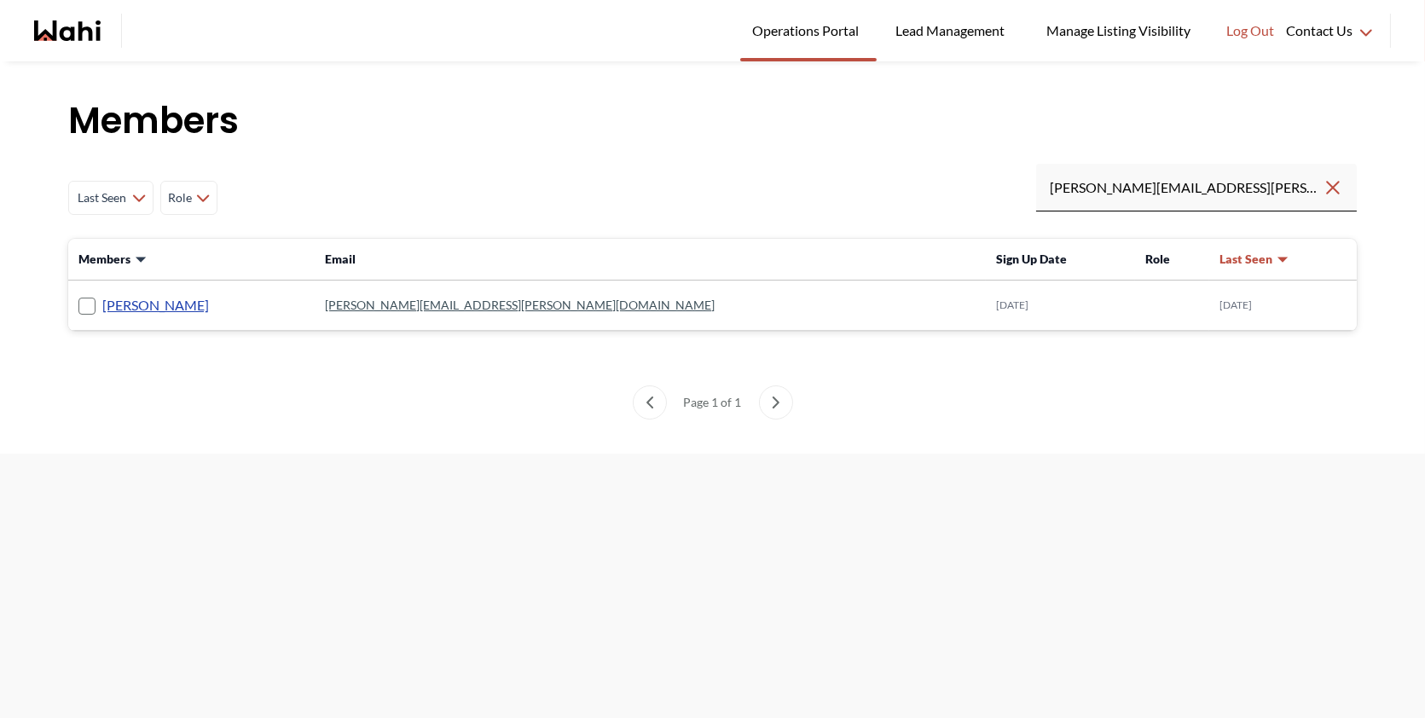
click at [121, 295] on link "George James" at bounding box center [155, 305] width 107 height 22
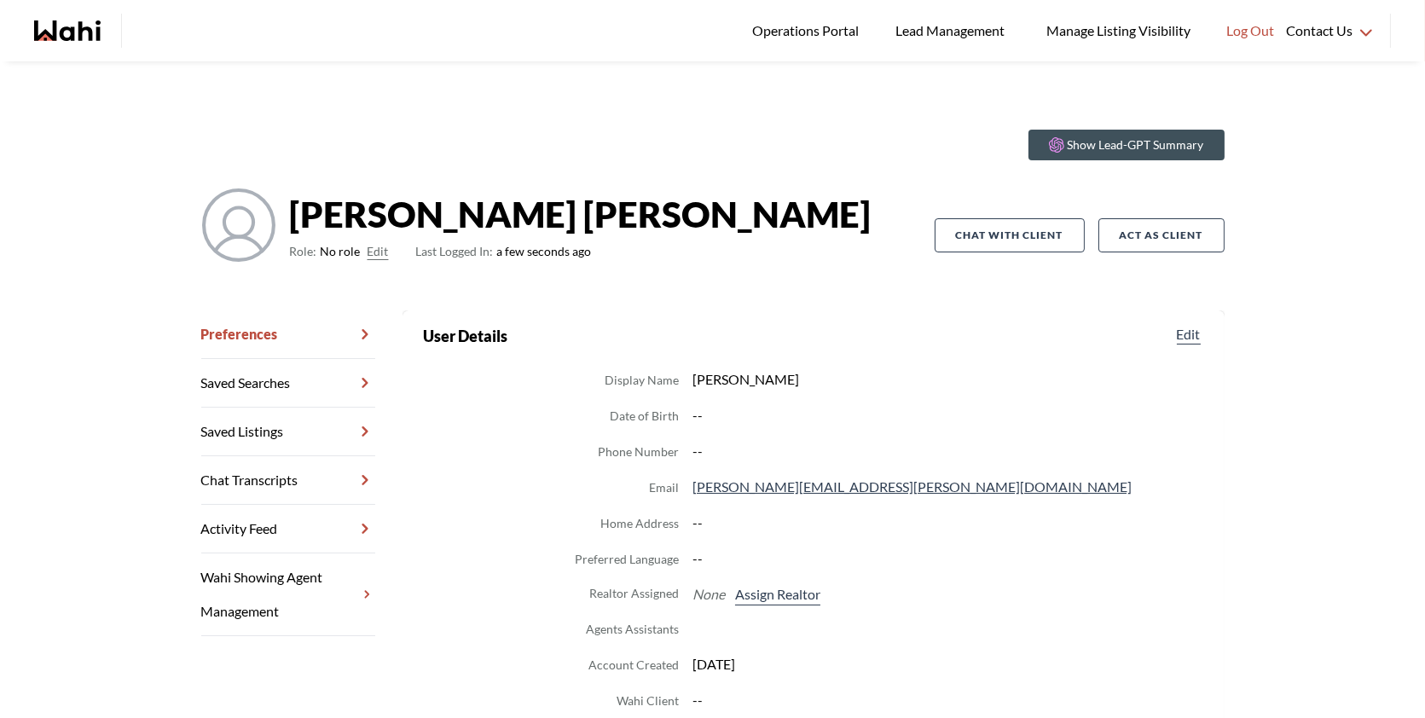
click at [380, 250] on button "Edit" at bounding box center [378, 251] width 21 height 20
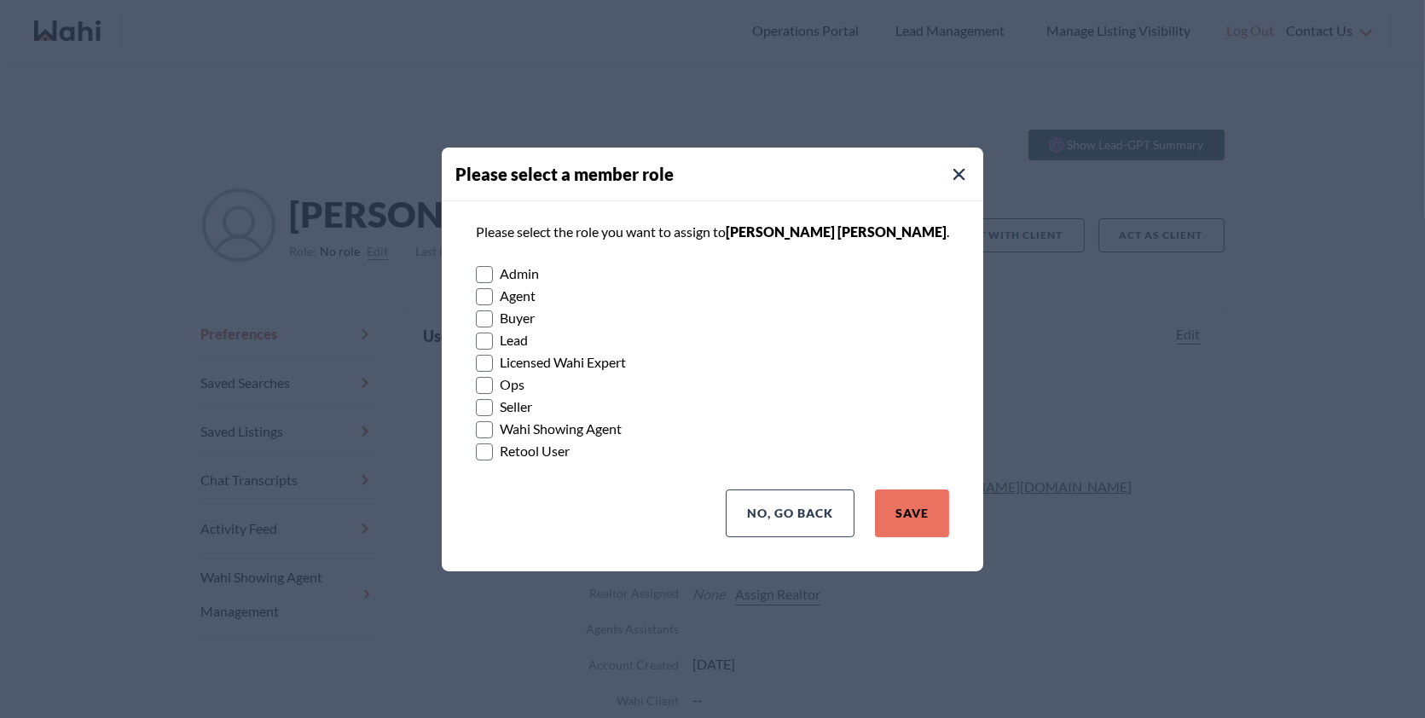
click at [493, 320] on rect at bounding box center [485, 319] width 16 height 16
click at [476, 318] on input "Buyer" at bounding box center [476, 312] width 0 height 11
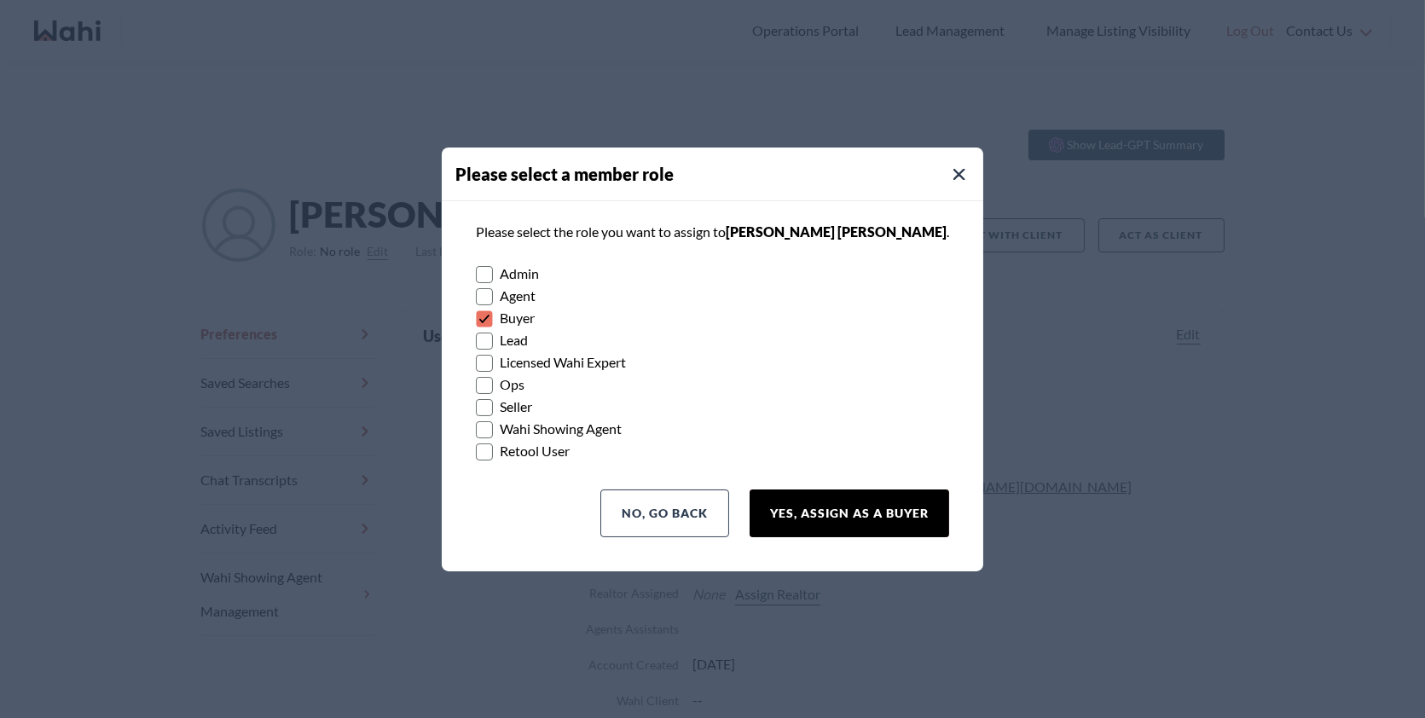
click at [816, 517] on button "Yes, Assign as a Buyer" at bounding box center [850, 514] width 200 height 48
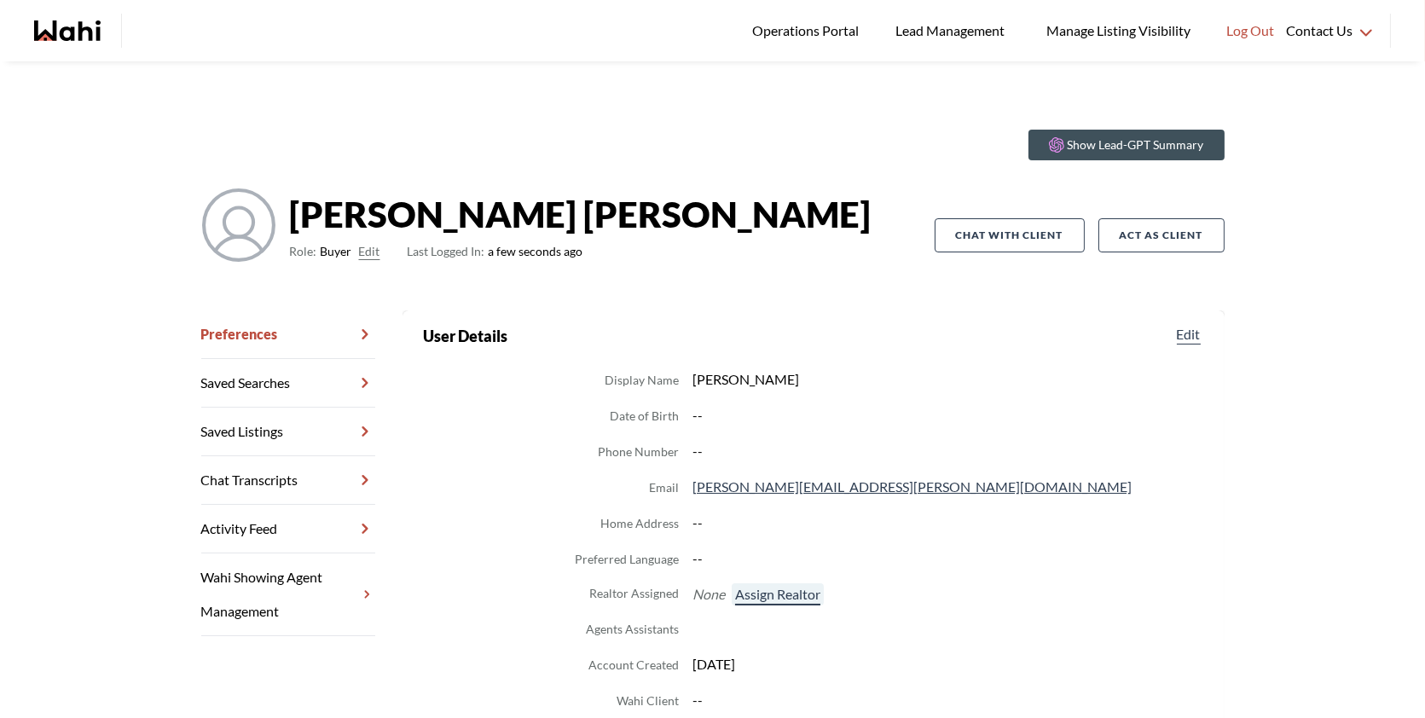
click at [774, 596] on button "Assign Realtor" at bounding box center [778, 595] width 92 height 22
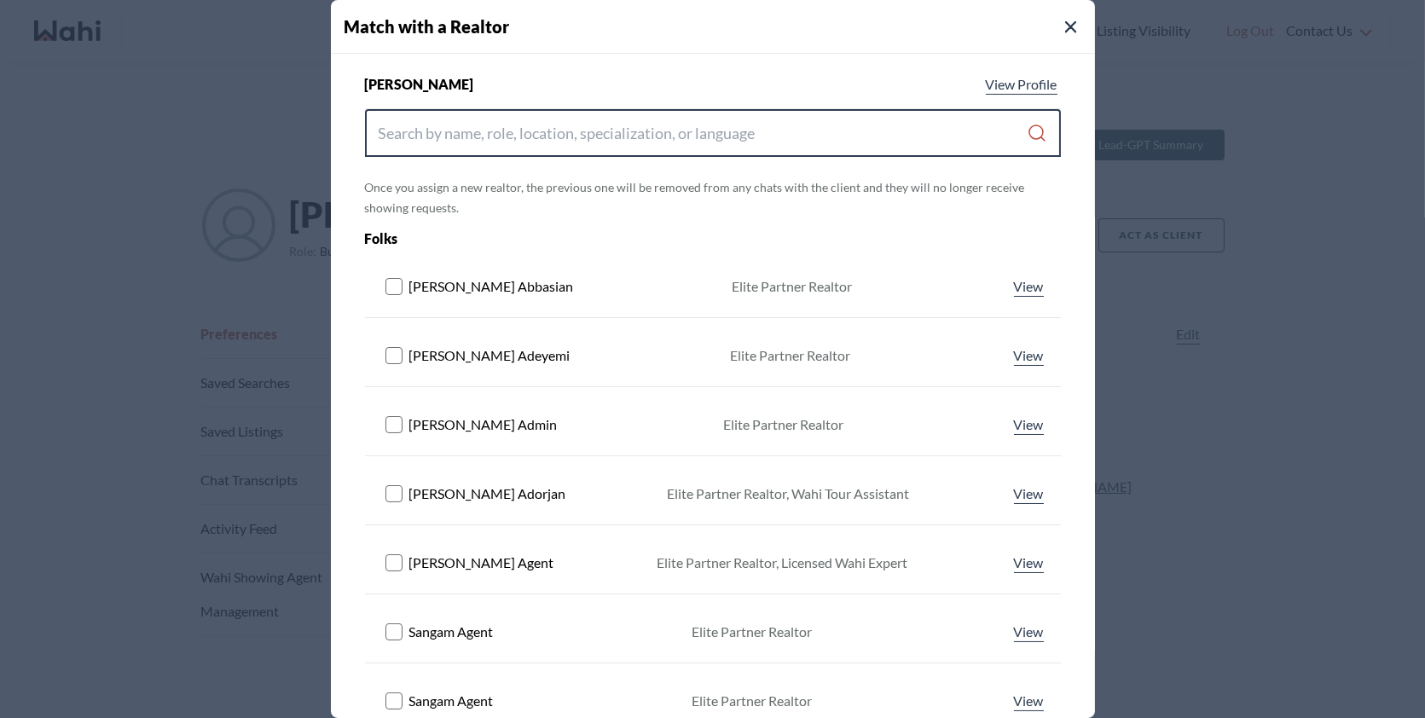
click at [520, 144] on input "Search input" at bounding box center [703, 133] width 649 height 31
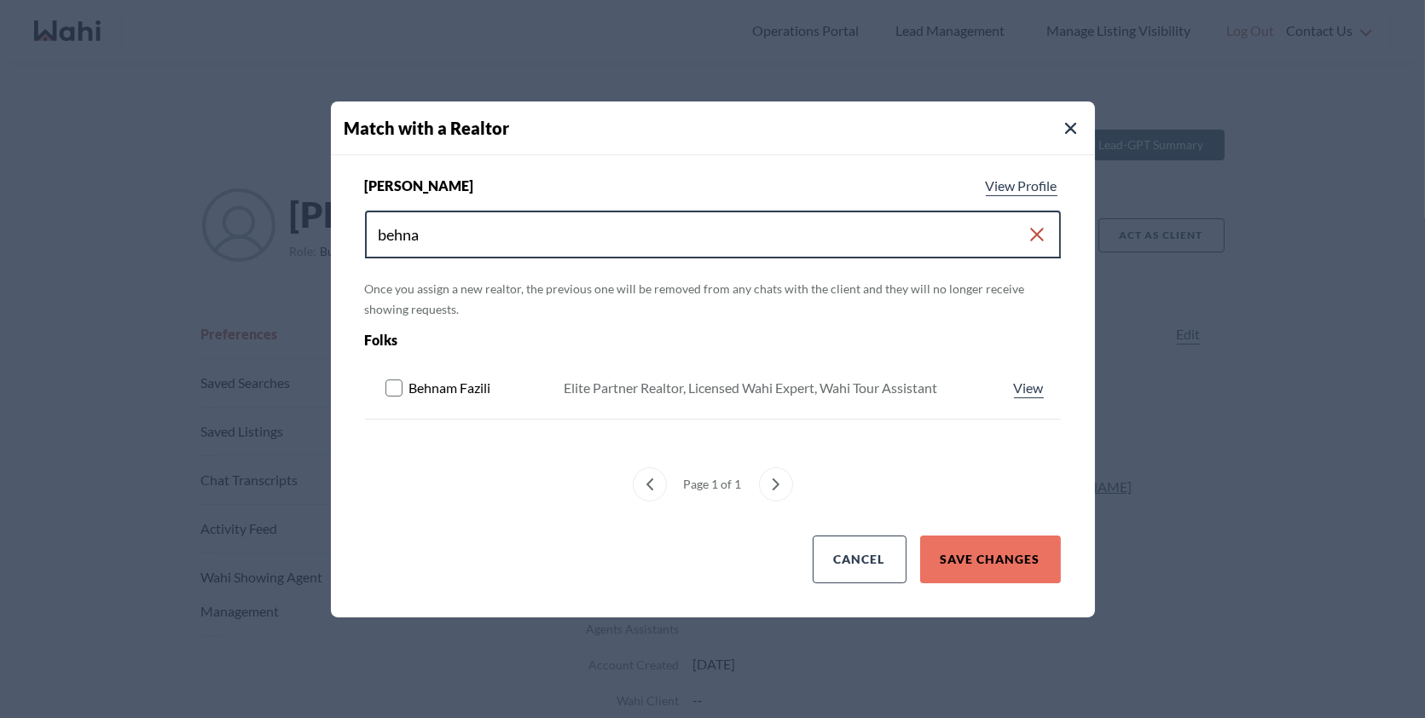
type input "behna"
click at [401, 380] on rect at bounding box center [394, 388] width 16 height 16
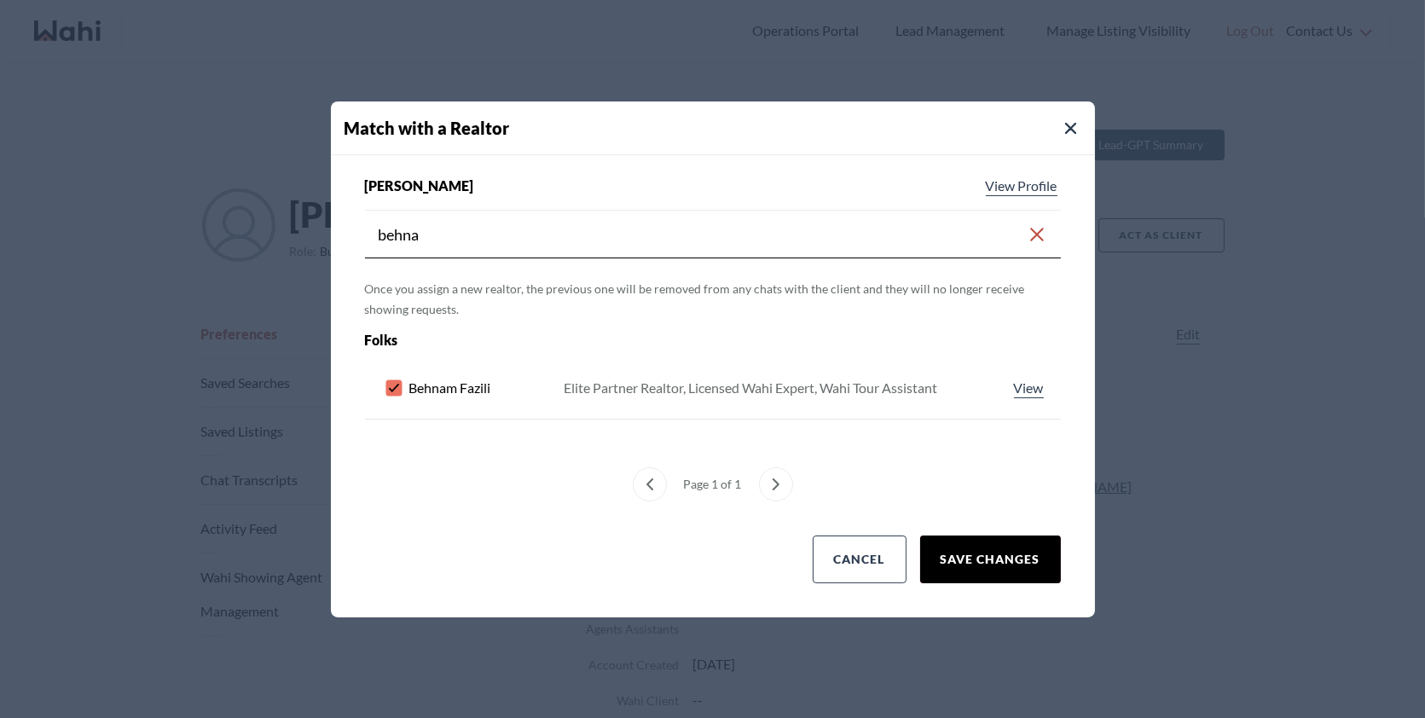
click at [973, 556] on button "Save Changes" at bounding box center [990, 560] width 141 height 48
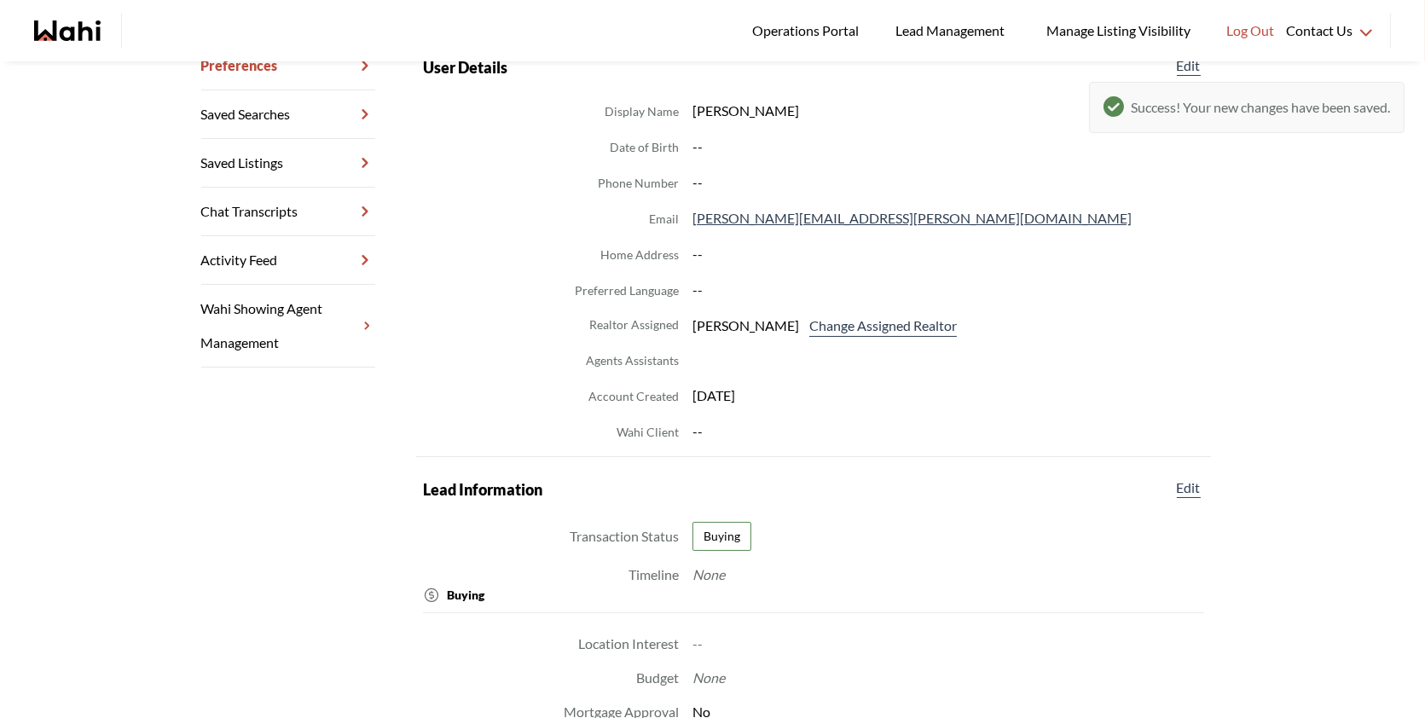
scroll to position [300, 0]
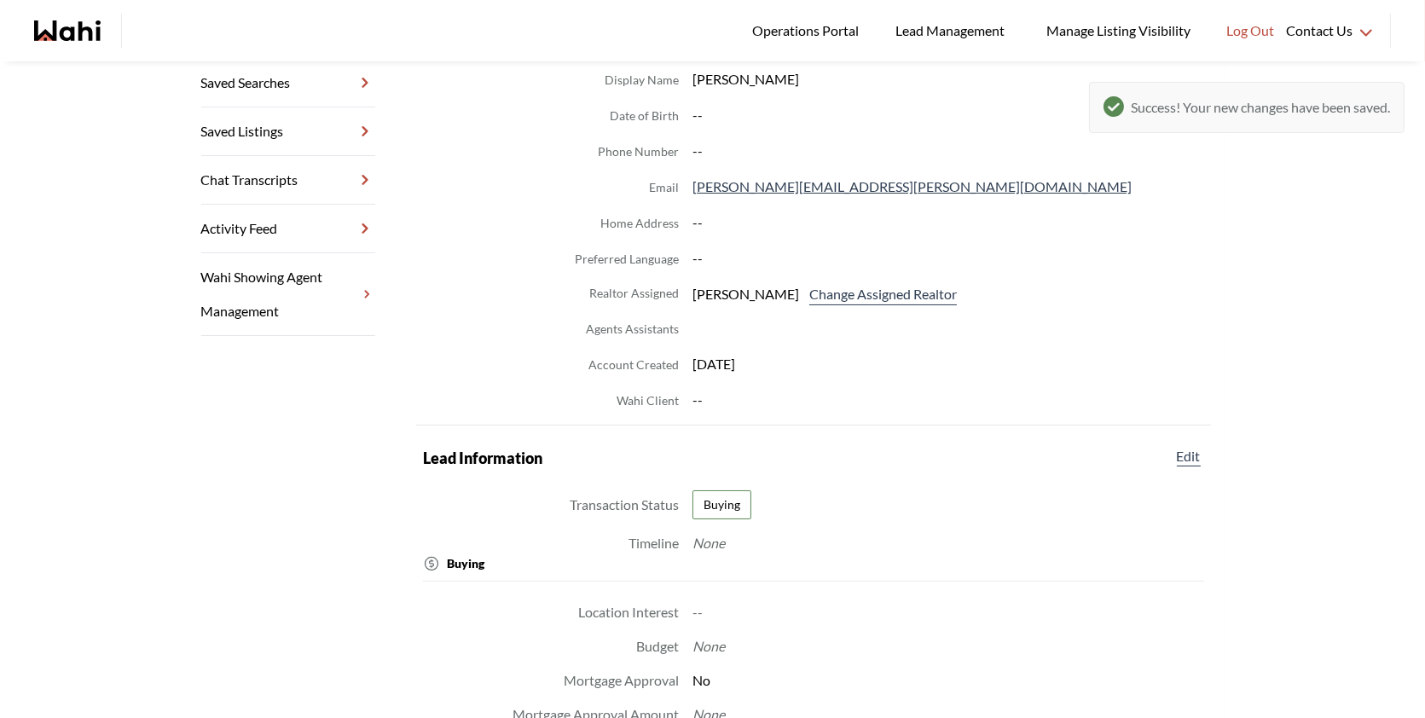
click at [305, 194] on link "Chat Transcripts" at bounding box center [288, 180] width 174 height 49
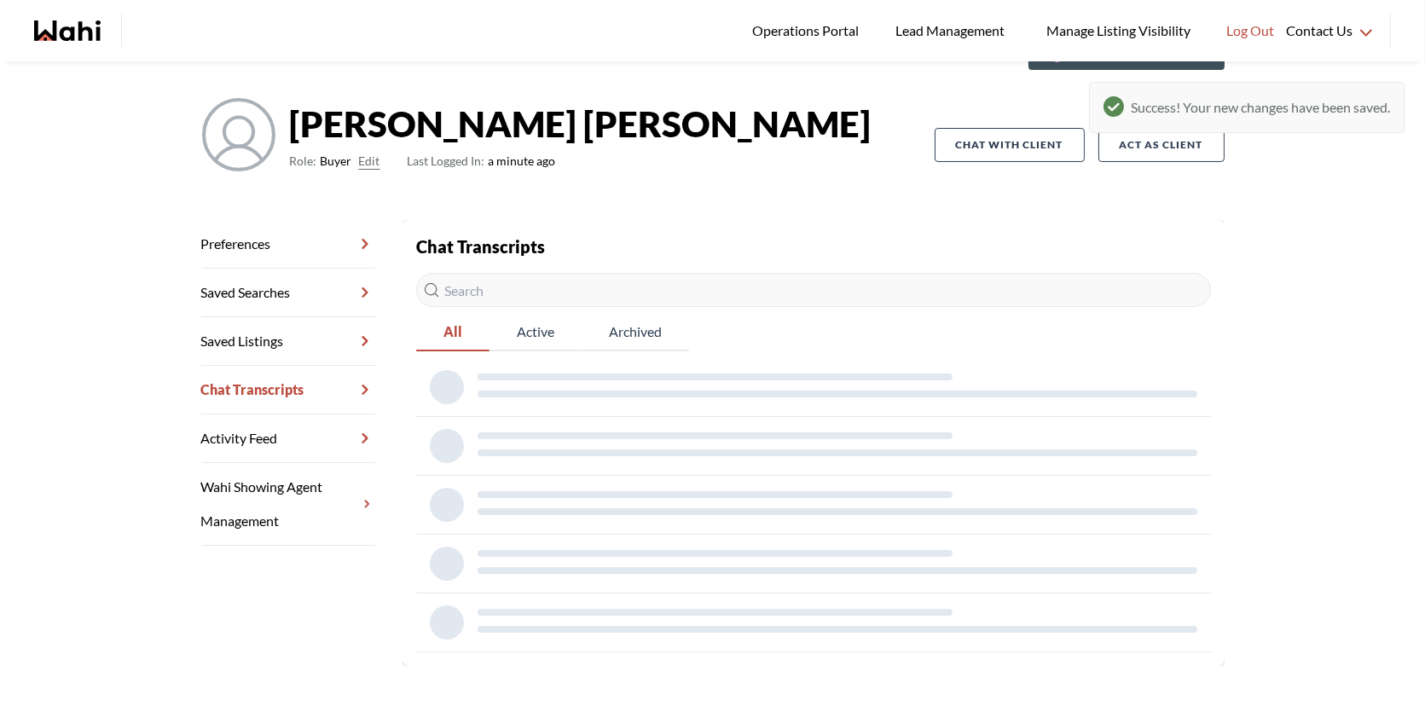
scroll to position [61, 0]
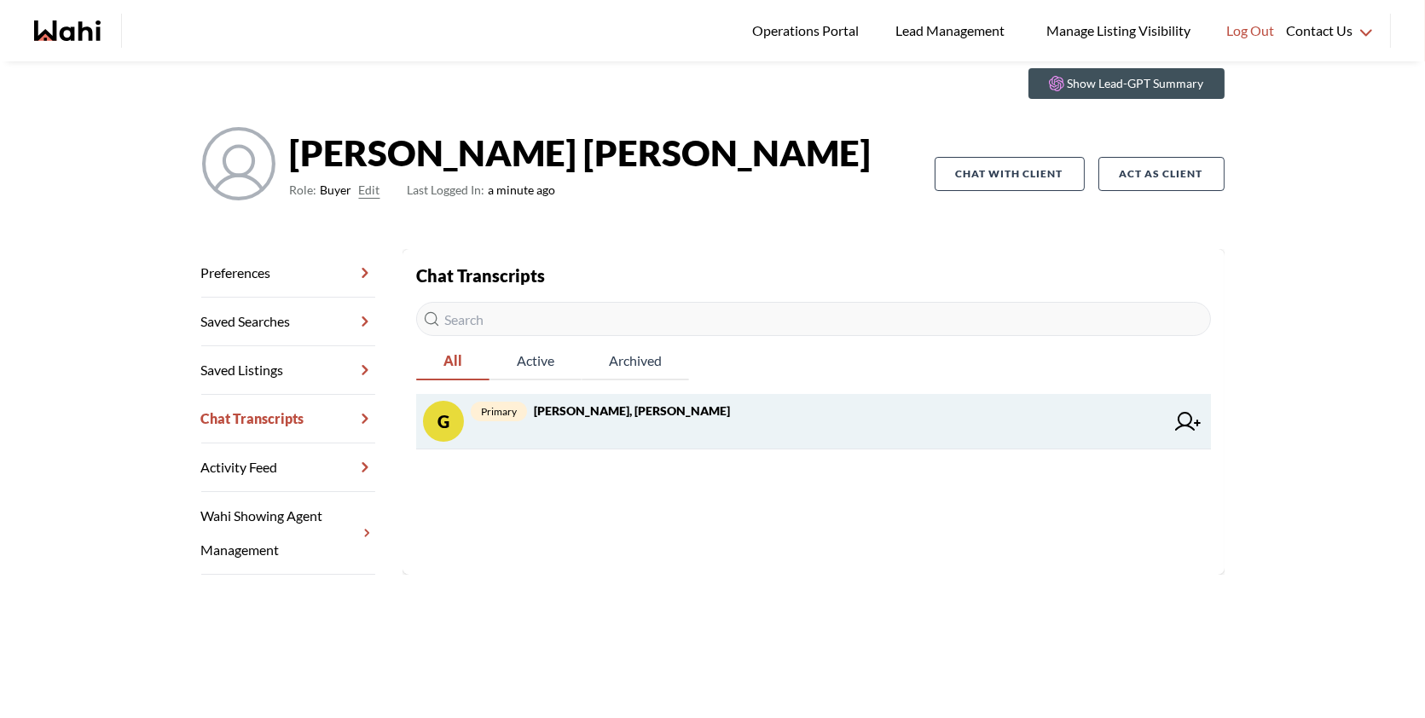
click at [584, 420] on span "primary George James, Behnam" at bounding box center [818, 411] width 694 height 20
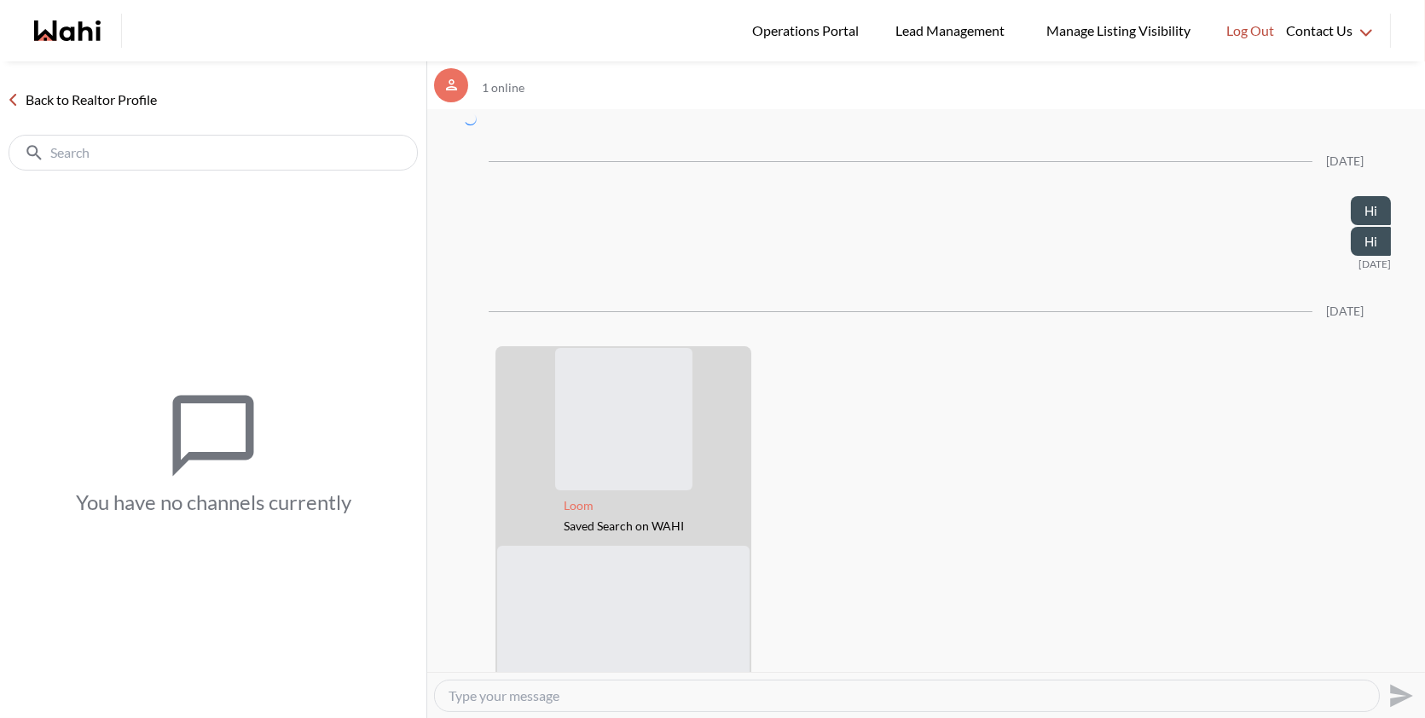
scroll to position [4201, 0]
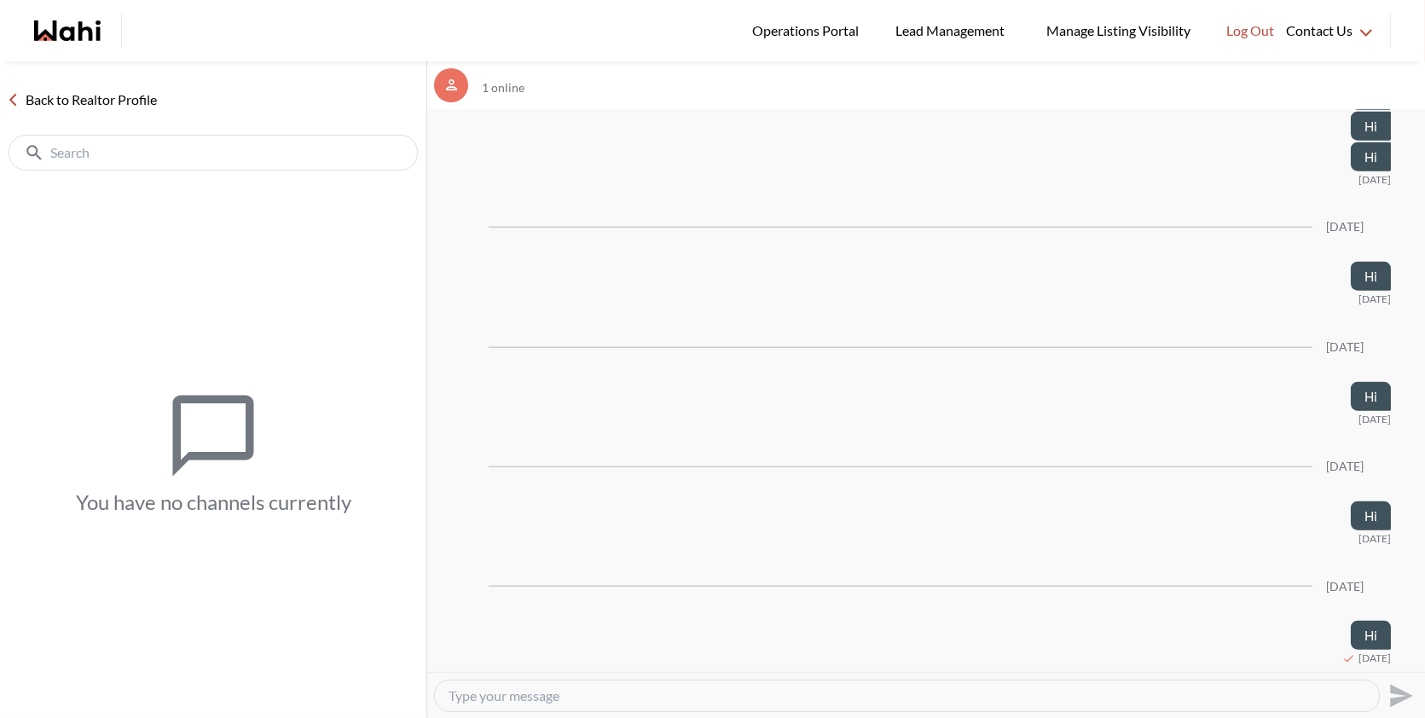
click at [589, 694] on textarea "Type your message" at bounding box center [907, 696] width 917 height 17
type textarea "Hi"
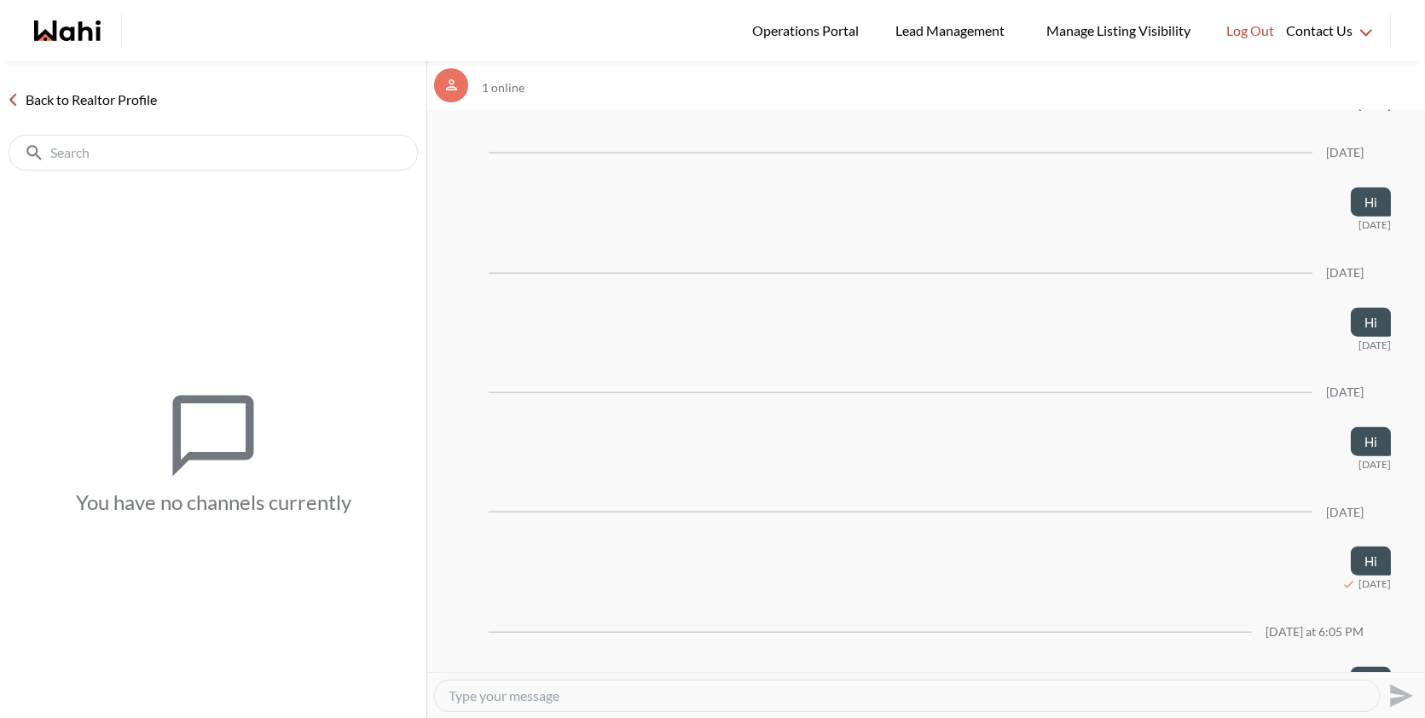
scroll to position [4321, 0]
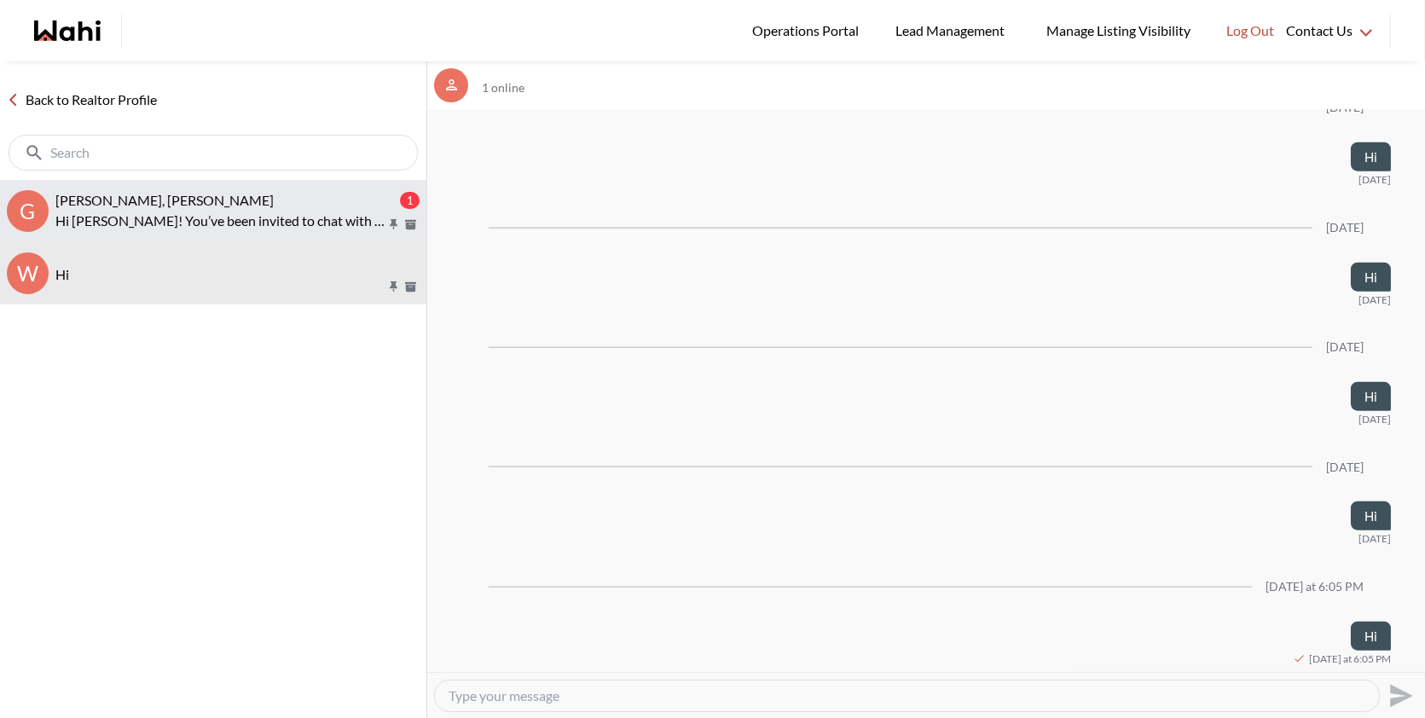
click at [196, 192] on div "George James, Behnam" at bounding box center [225, 200] width 341 height 17
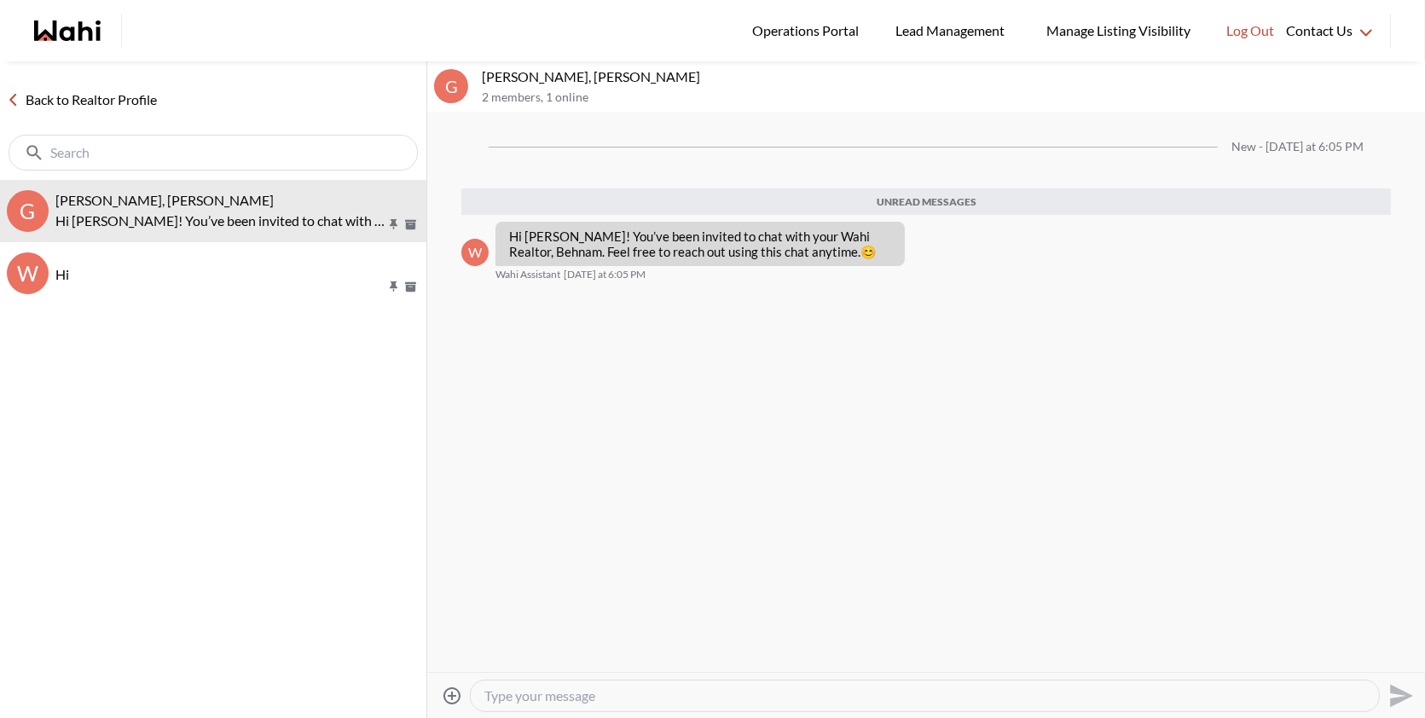
click at [580, 686] on div at bounding box center [925, 696] width 909 height 31
click at [564, 697] on textarea "Type your message" at bounding box center [925, 696] width 881 height 17
type textarea "Hi"
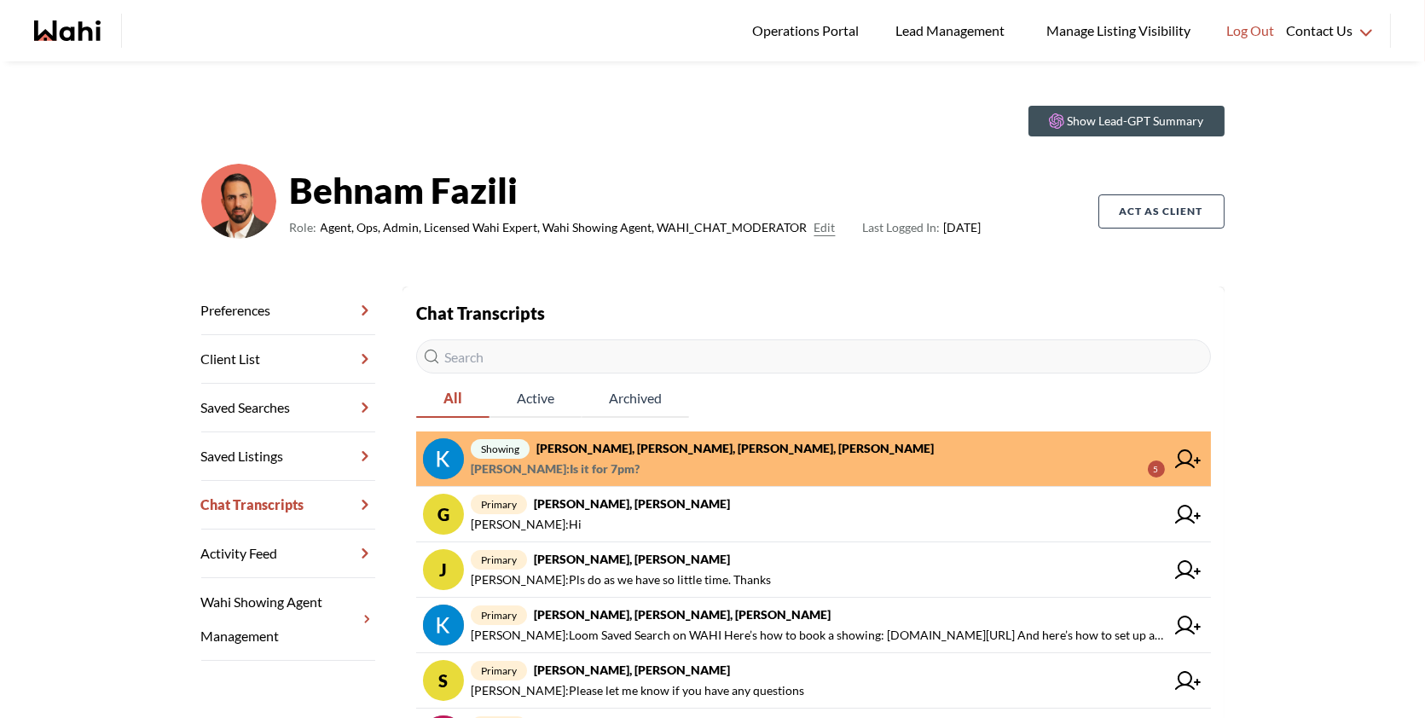
scroll to position [18, 0]
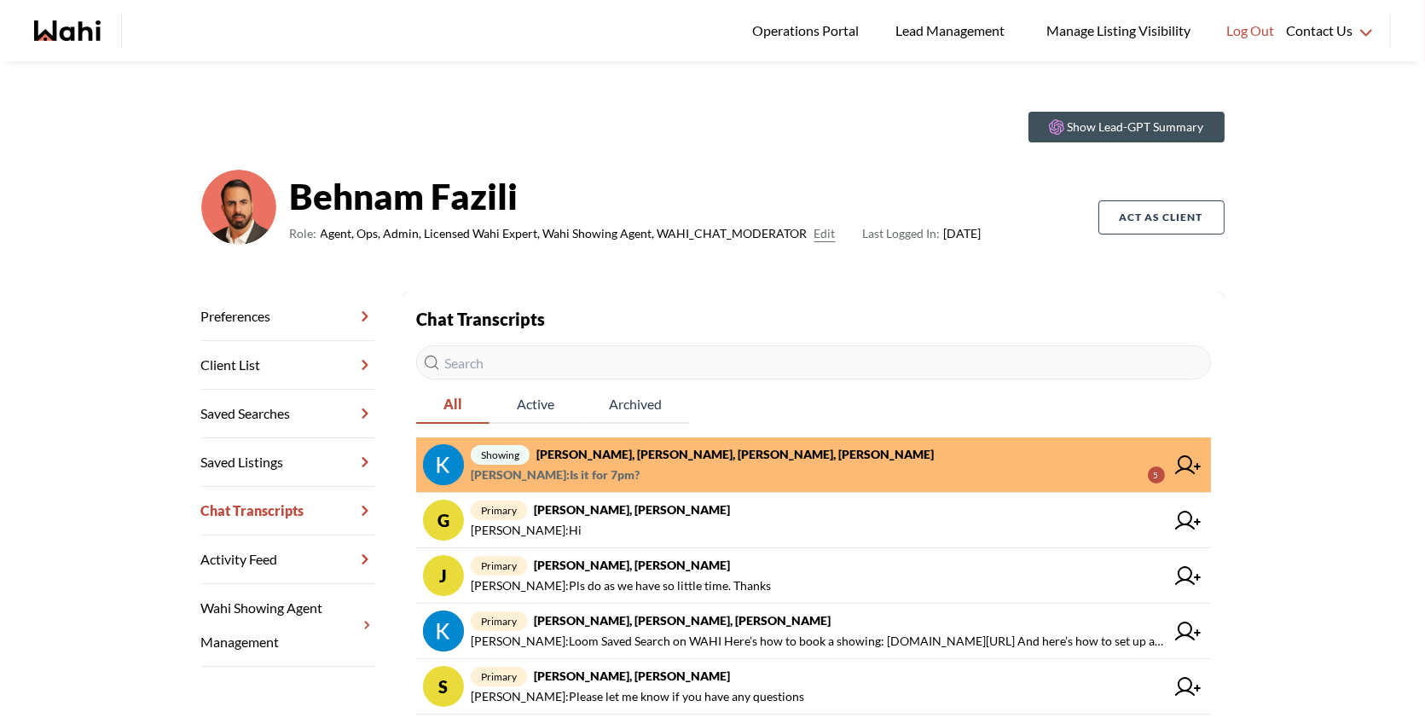
click at [700, 467] on span "Fawzia Sheikh : Is it for 7pm? 5" at bounding box center [818, 475] width 694 height 20
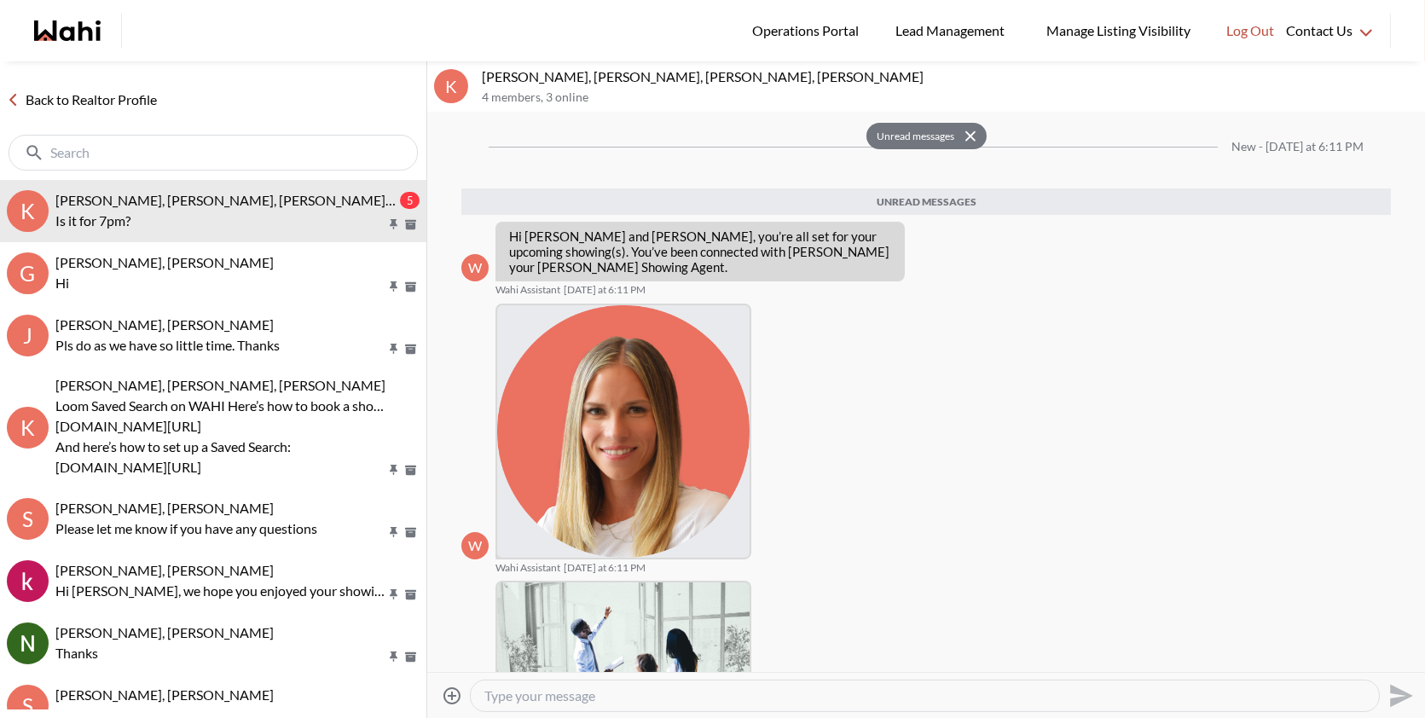
scroll to position [288, 0]
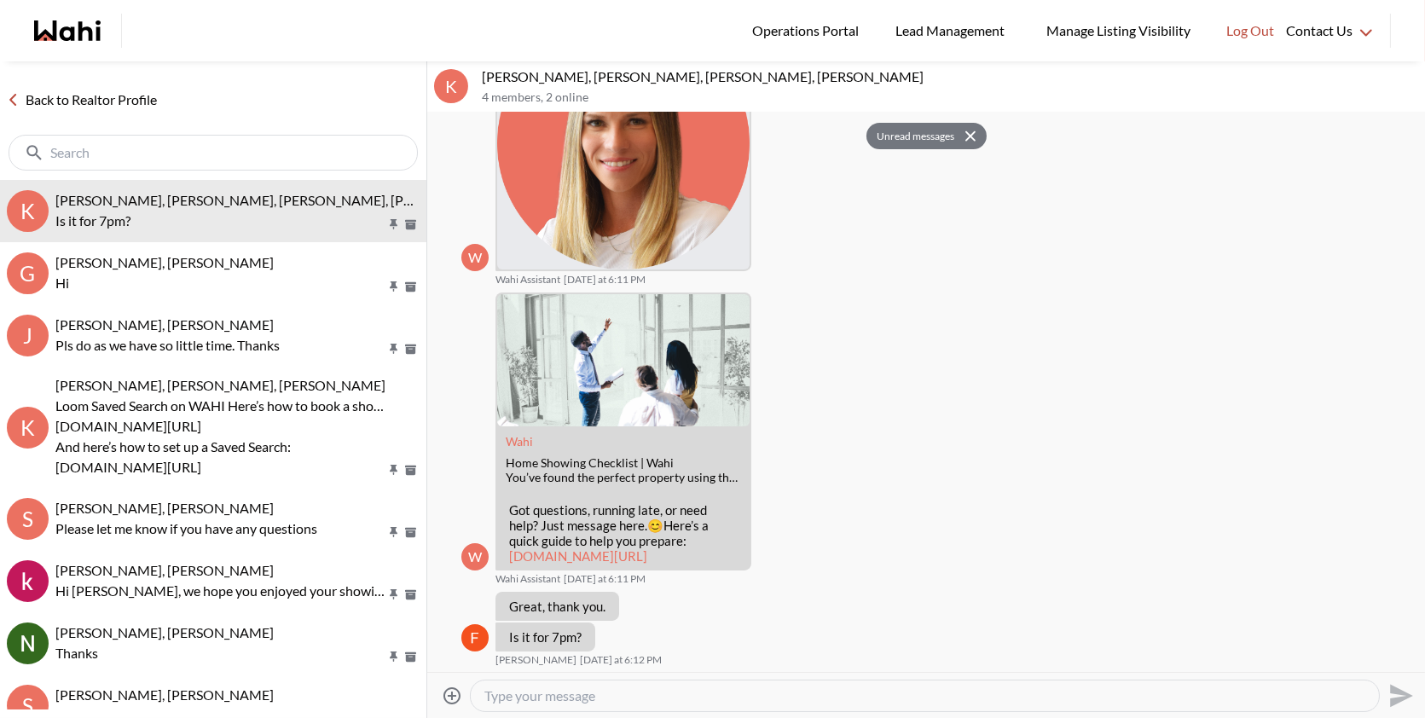
click at [654, 696] on textarea "Type your message" at bounding box center [925, 696] width 881 height 17
type textarea "No Problem yes [PERSON_NAME] will confirm it here with you shortly!"
click at [1397, 696] on icon "Send" at bounding box center [1399, 695] width 27 height 27
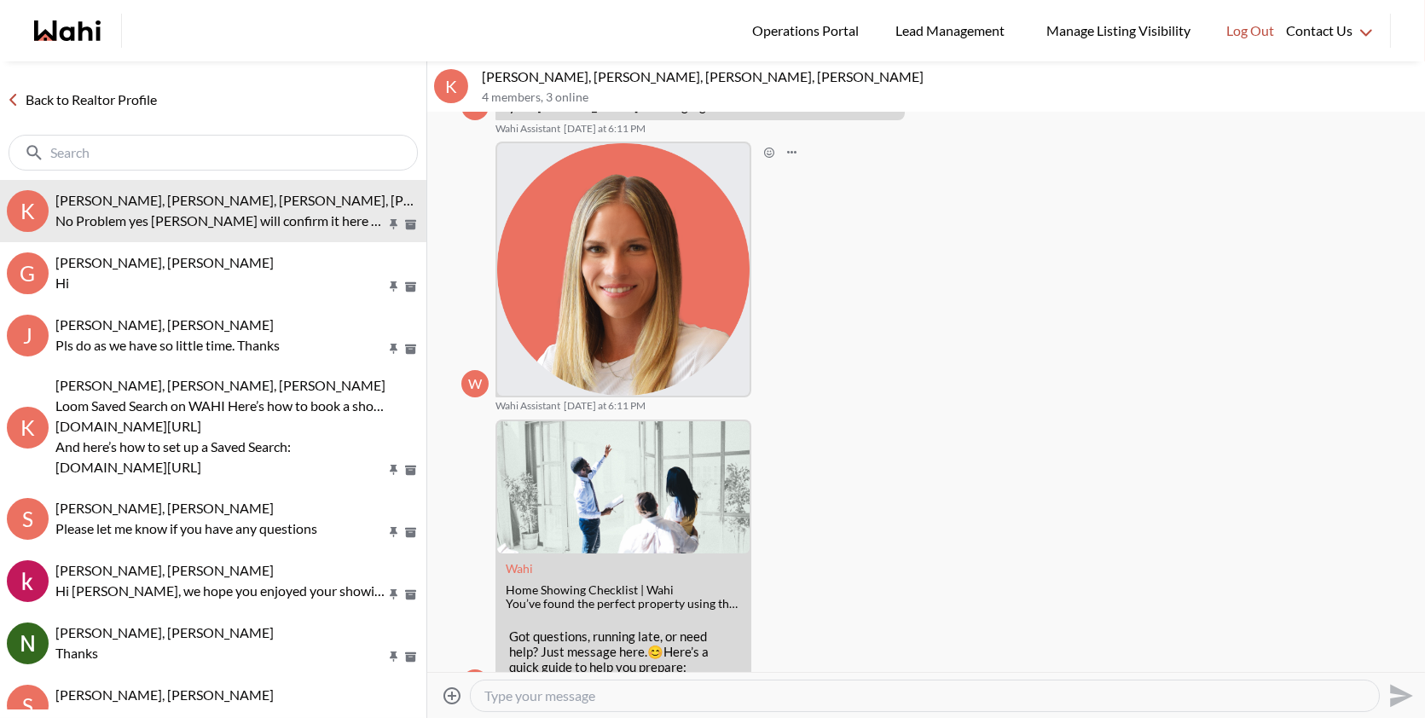
scroll to position [299, 0]
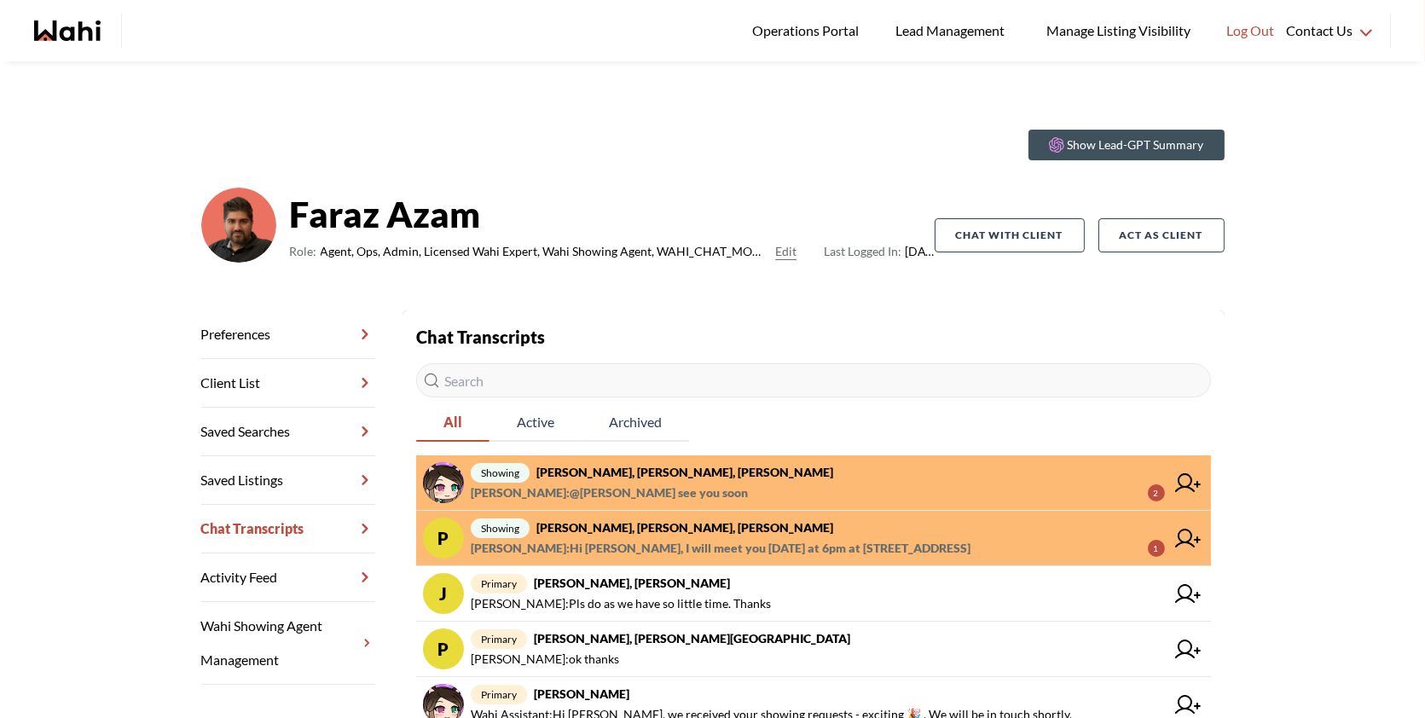
click at [891, 492] on span "[PERSON_NAME] : @[PERSON_NAME] see you soon 2" at bounding box center [818, 493] width 694 height 20
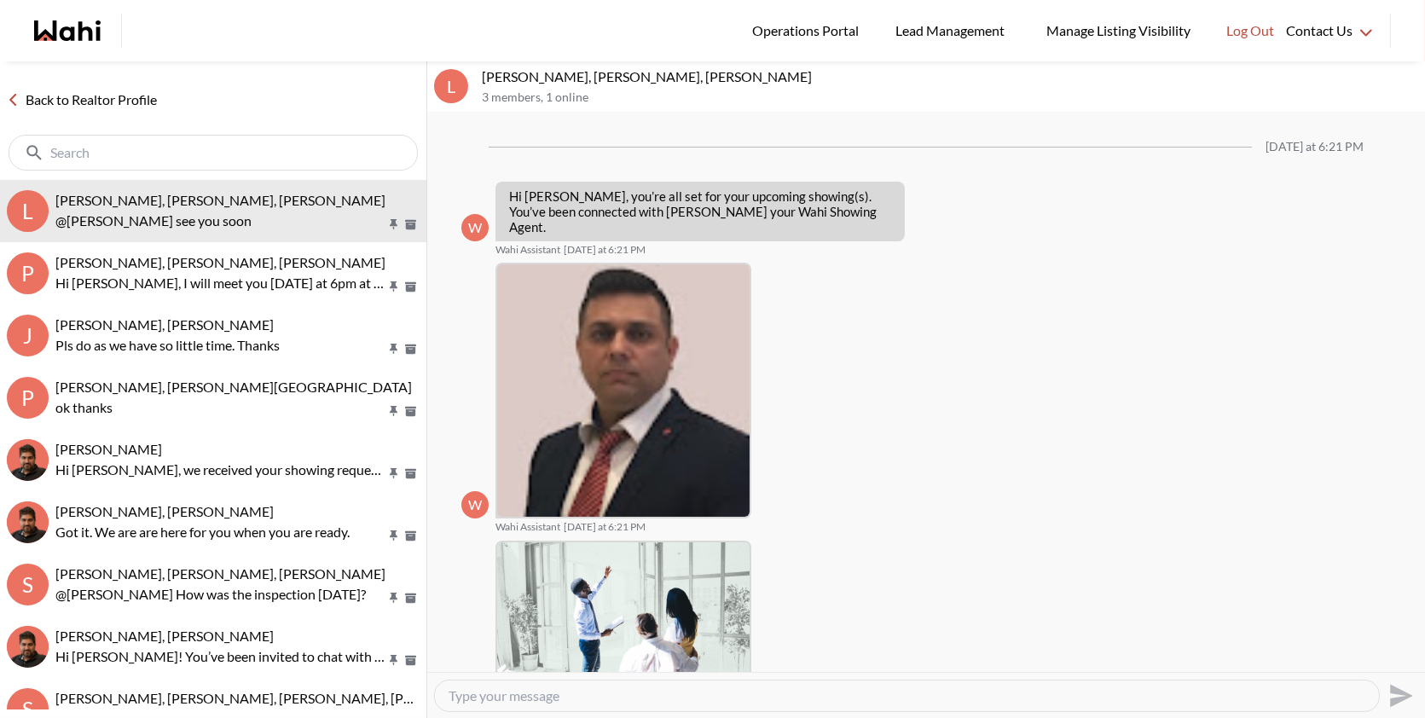
scroll to position [542, 0]
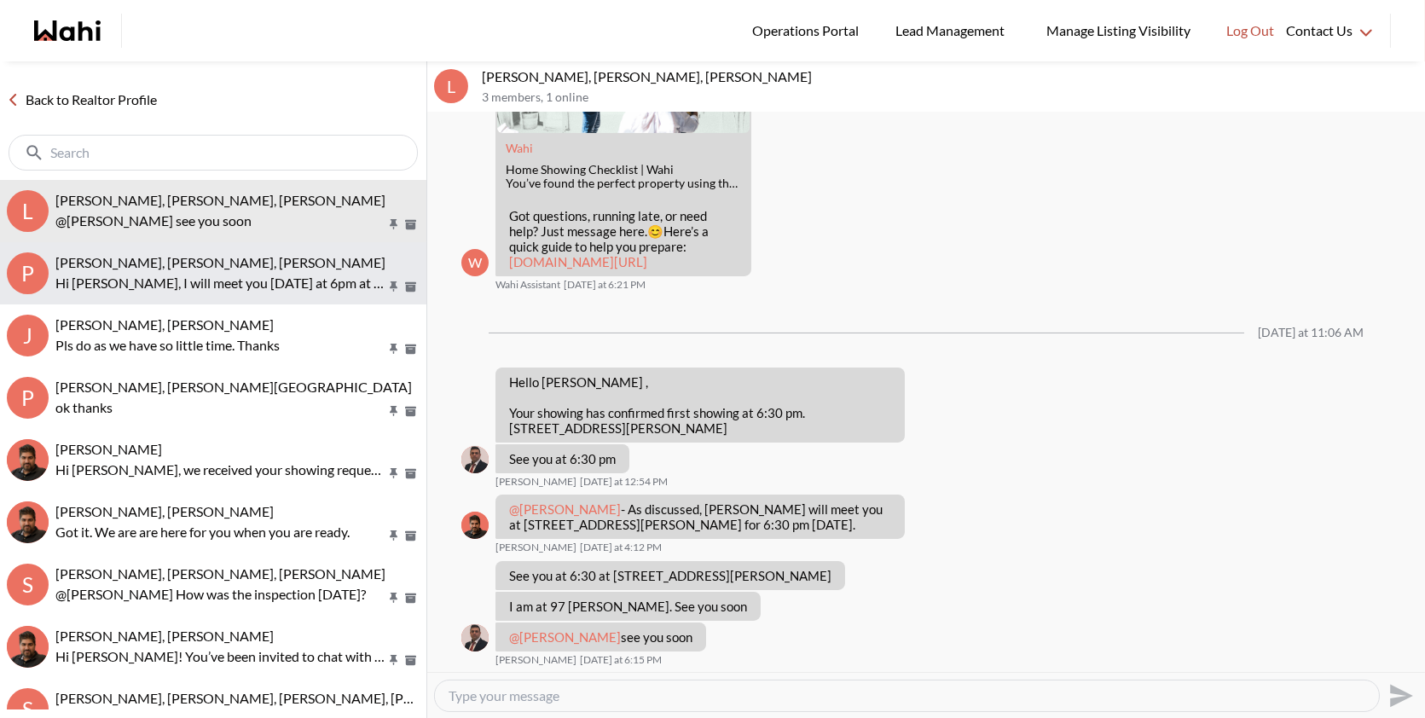
click at [304, 302] on button "P [PERSON_NAME], [PERSON_NAME], [PERSON_NAME], I will meet you [DATE] at 6pm at…" at bounding box center [213, 273] width 427 height 62
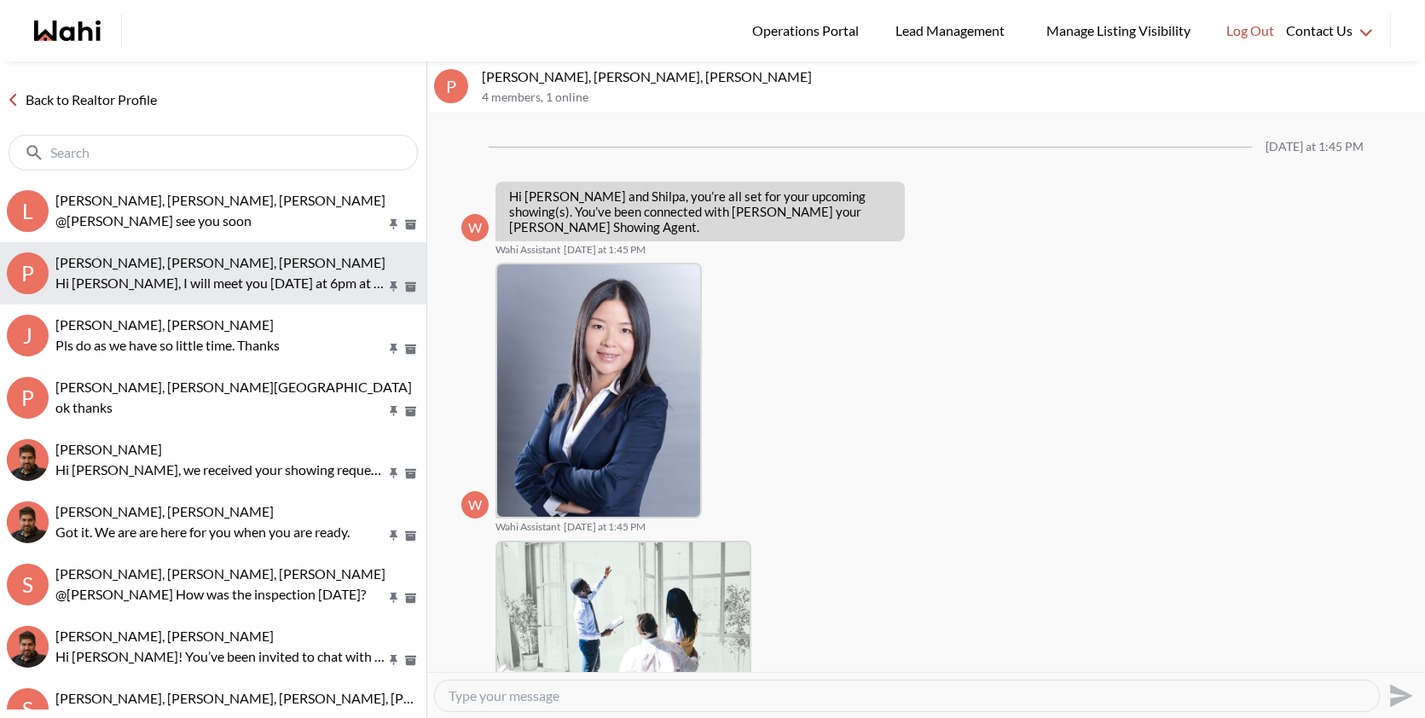
scroll to position [1062, 0]
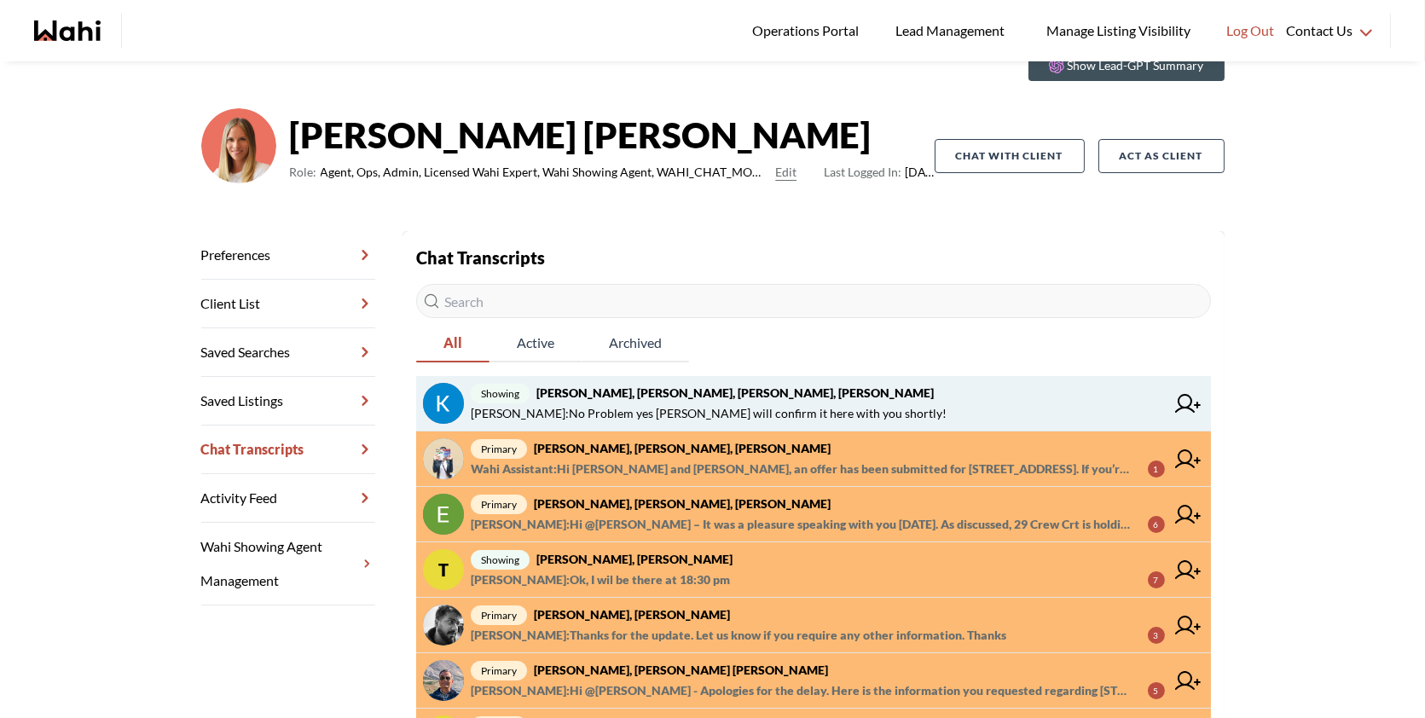
scroll to position [81, 0]
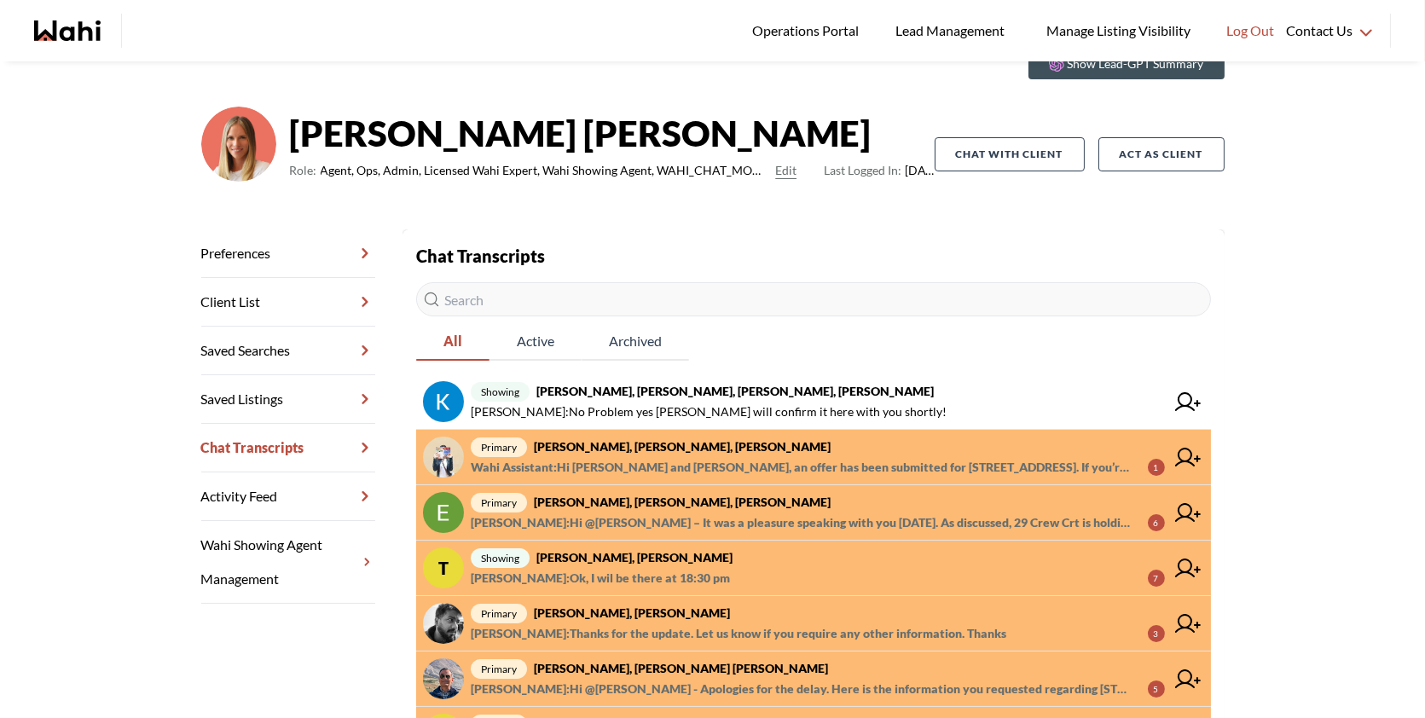
click at [799, 610] on span "primary [PERSON_NAME], [PERSON_NAME]" at bounding box center [818, 613] width 694 height 20
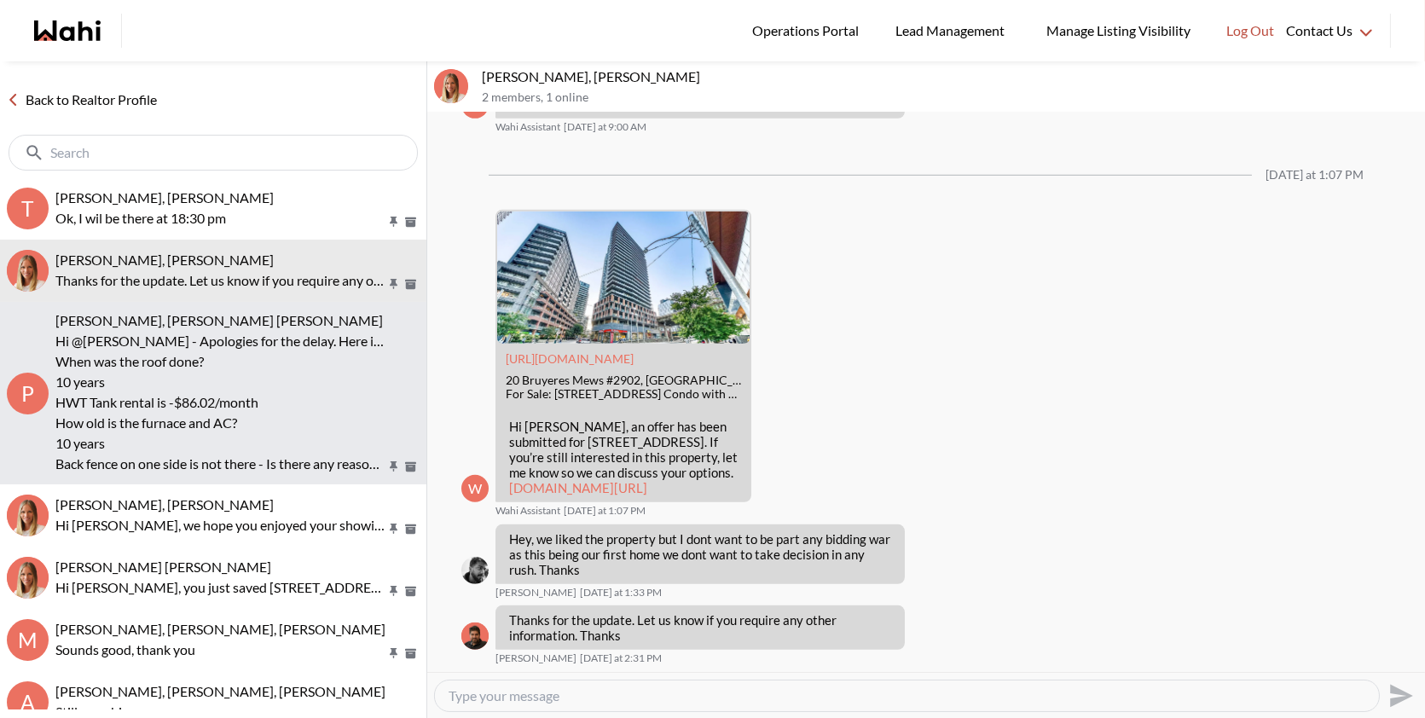
scroll to position [197, 0]
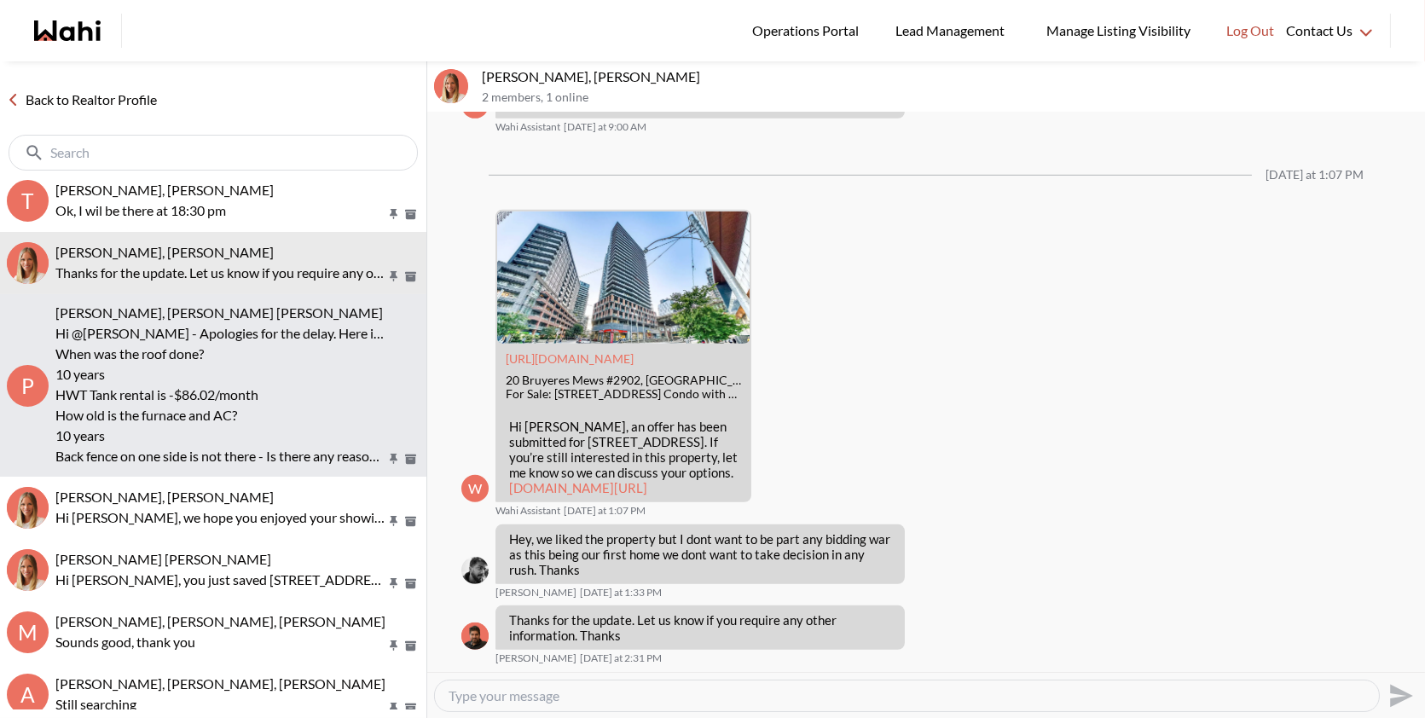
click at [141, 514] on p "Hi [PERSON_NAME], we hope you enjoyed your showings! Did the properties meet yo…" at bounding box center [220, 518] width 330 height 20
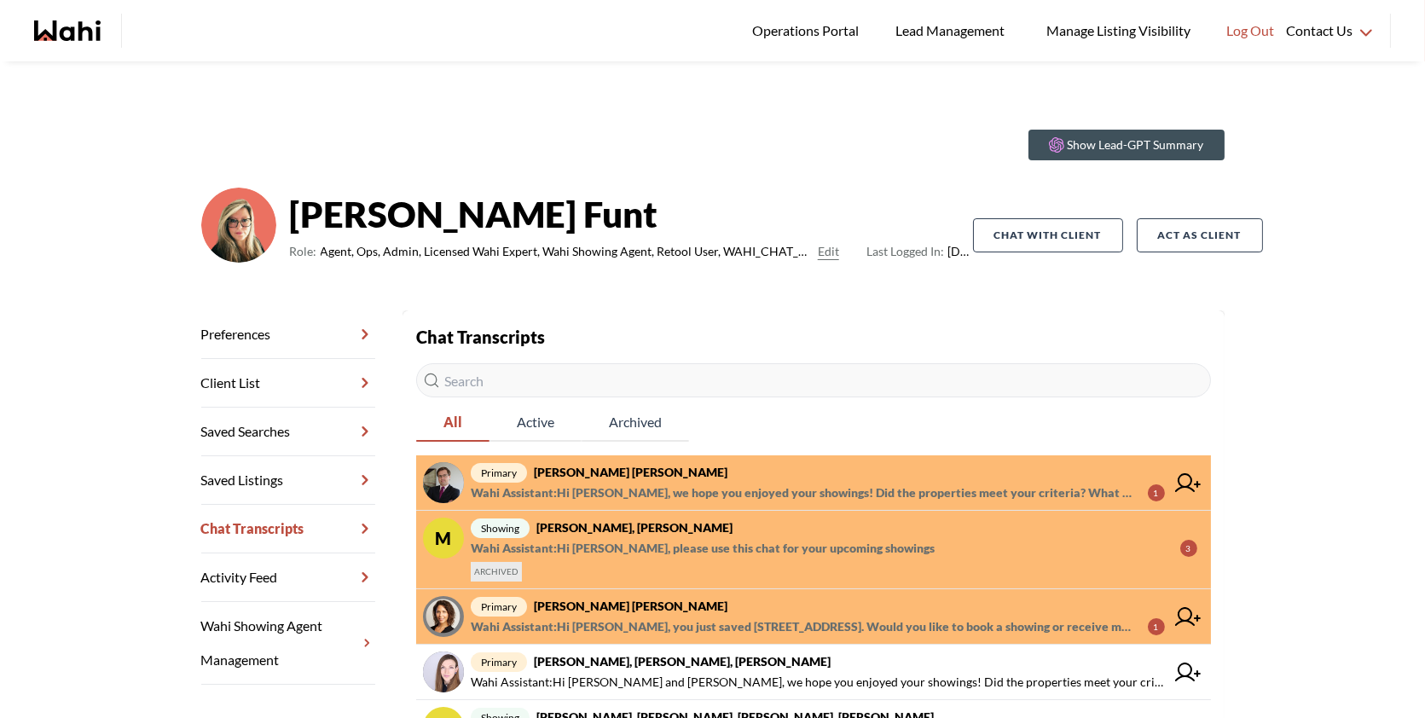
click at [615, 385] on input "text" at bounding box center [813, 380] width 795 height 34
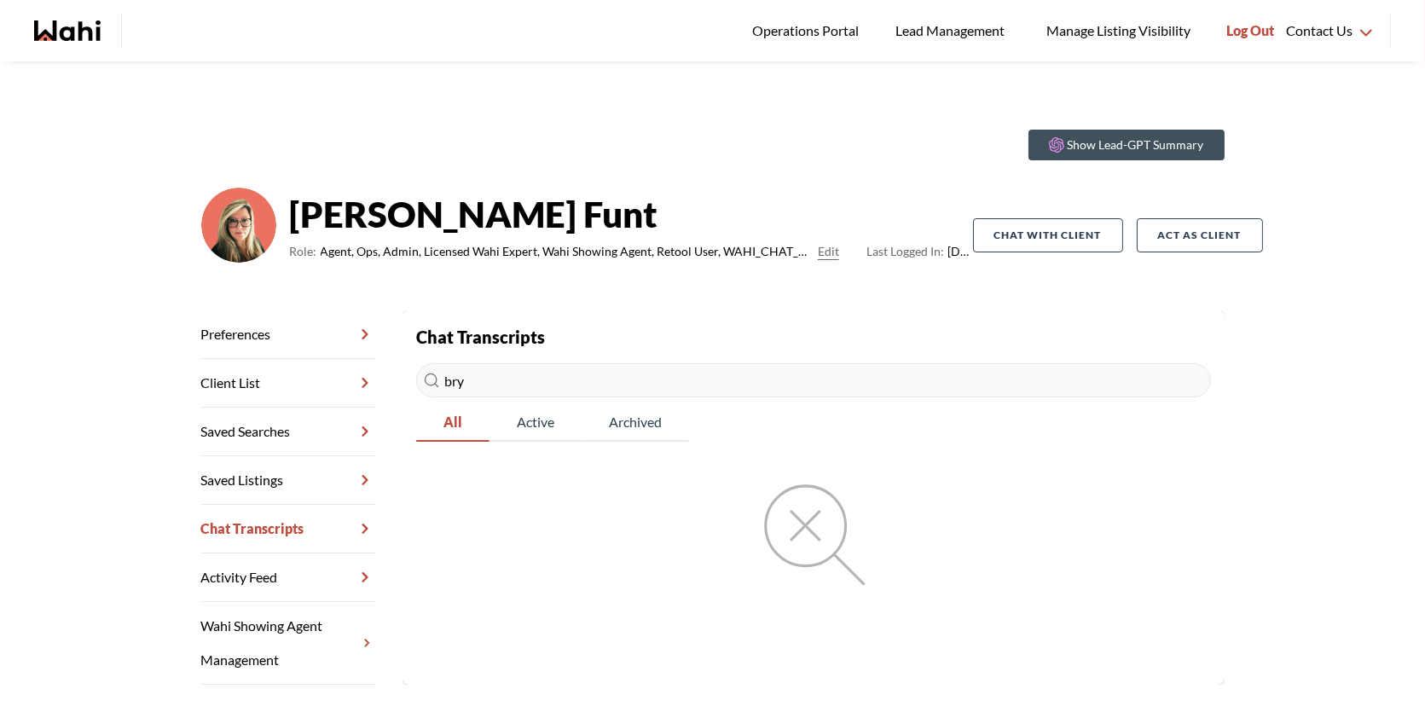
type input "bry"
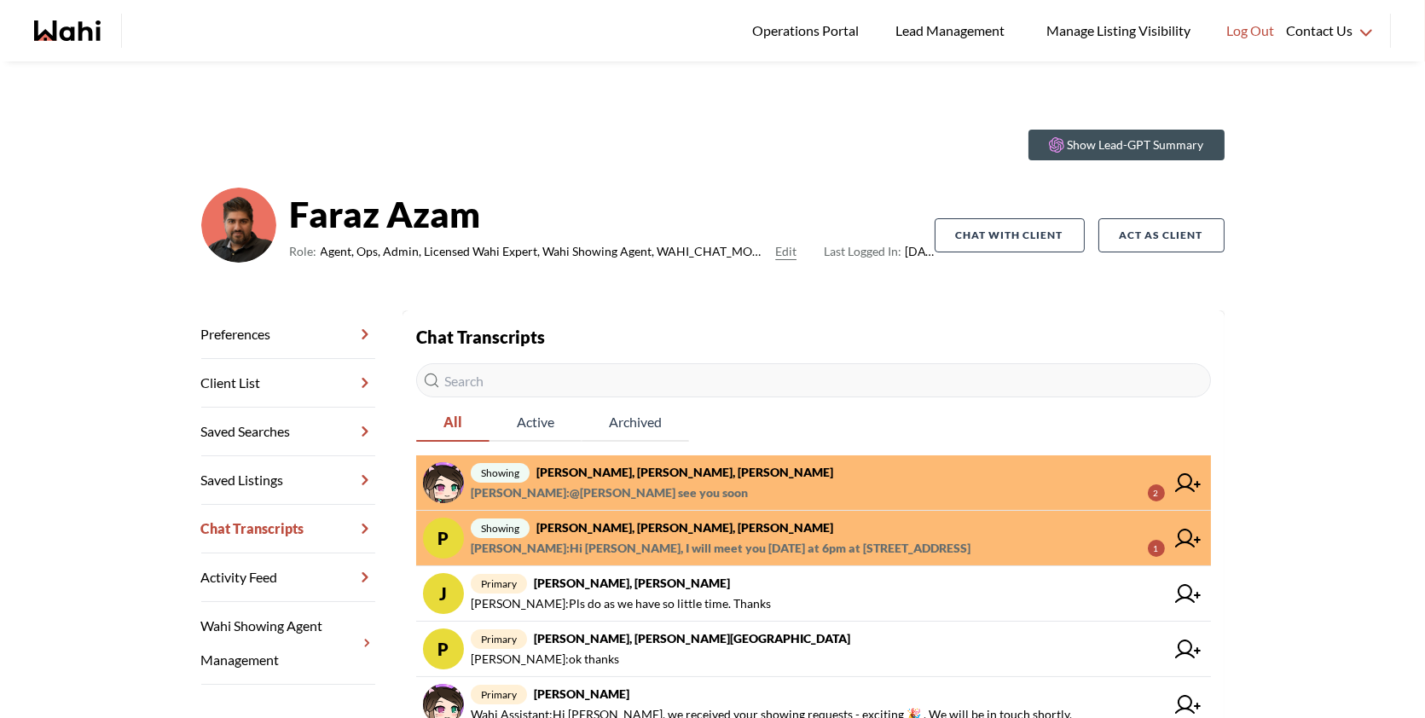
click at [537, 374] on input "text" at bounding box center [813, 380] width 795 height 34
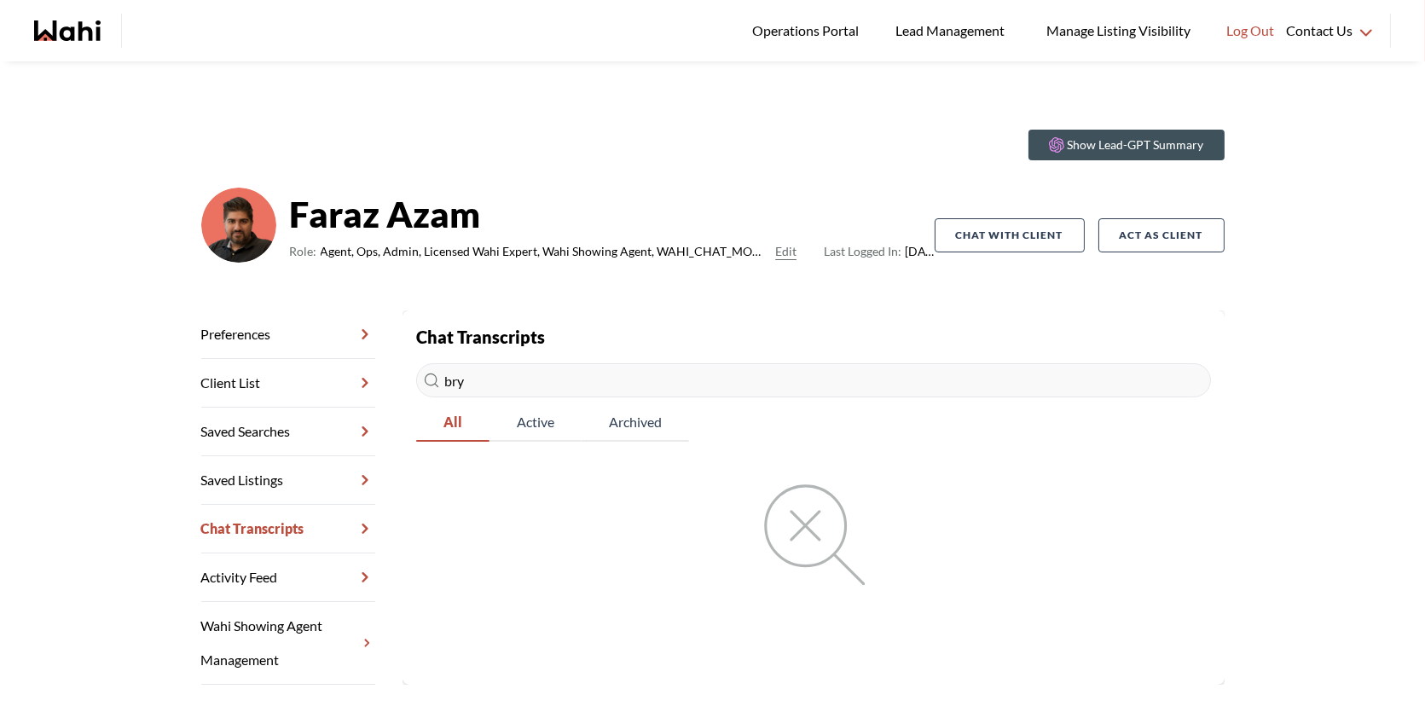
type input "bry"
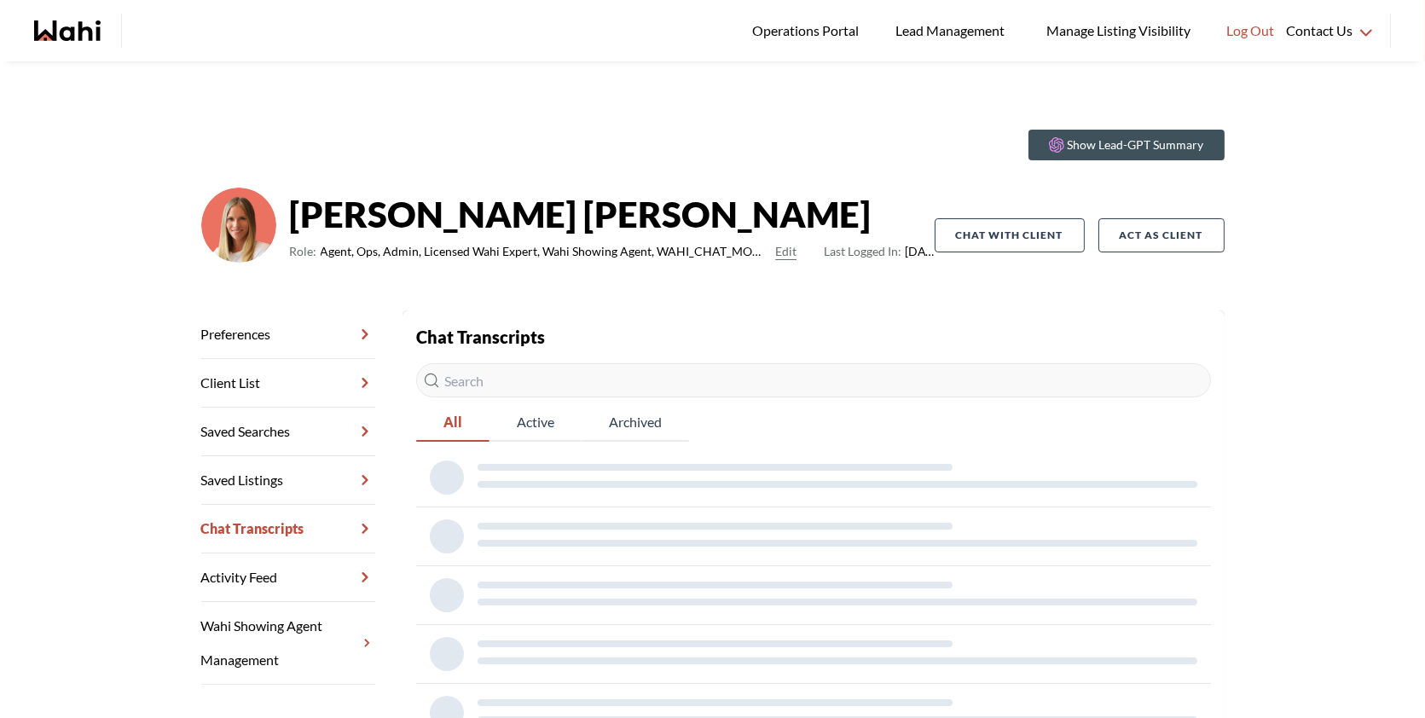
click at [720, 377] on input "text" at bounding box center [813, 380] width 795 height 34
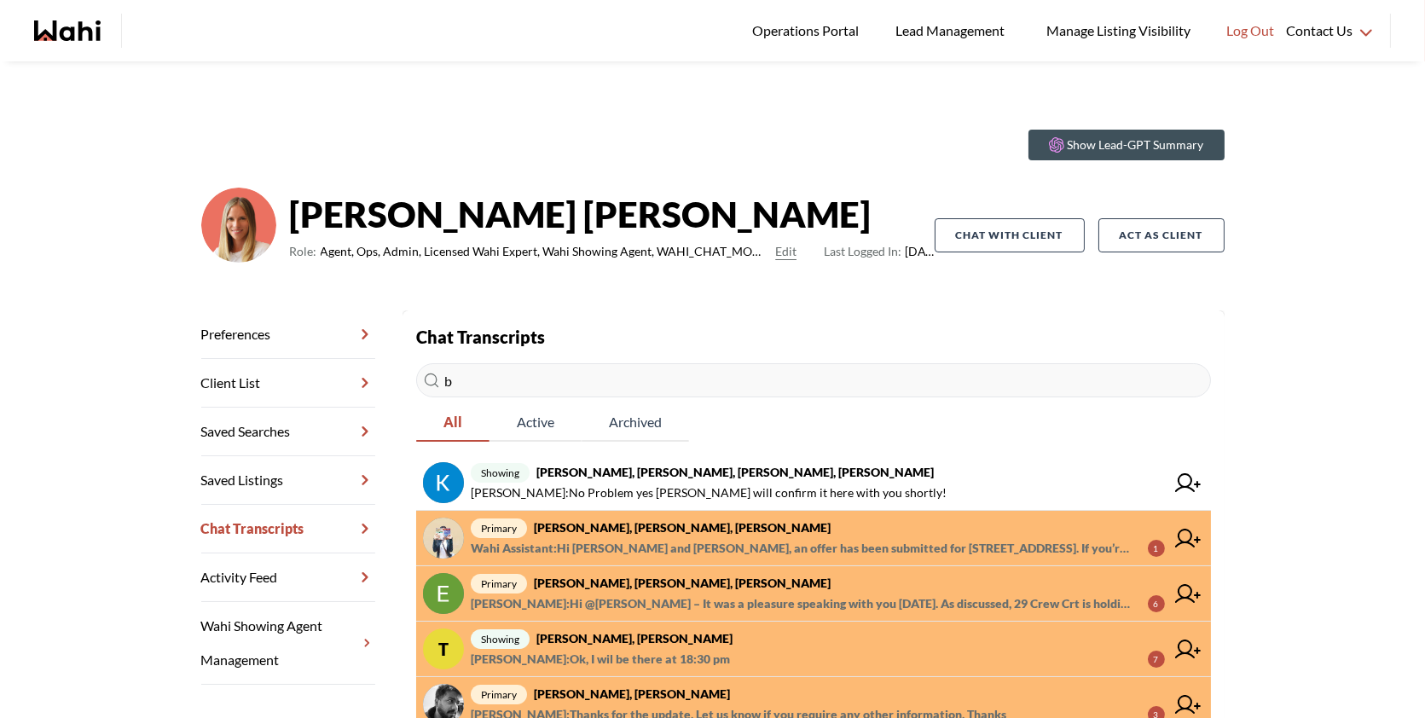
type input "br"
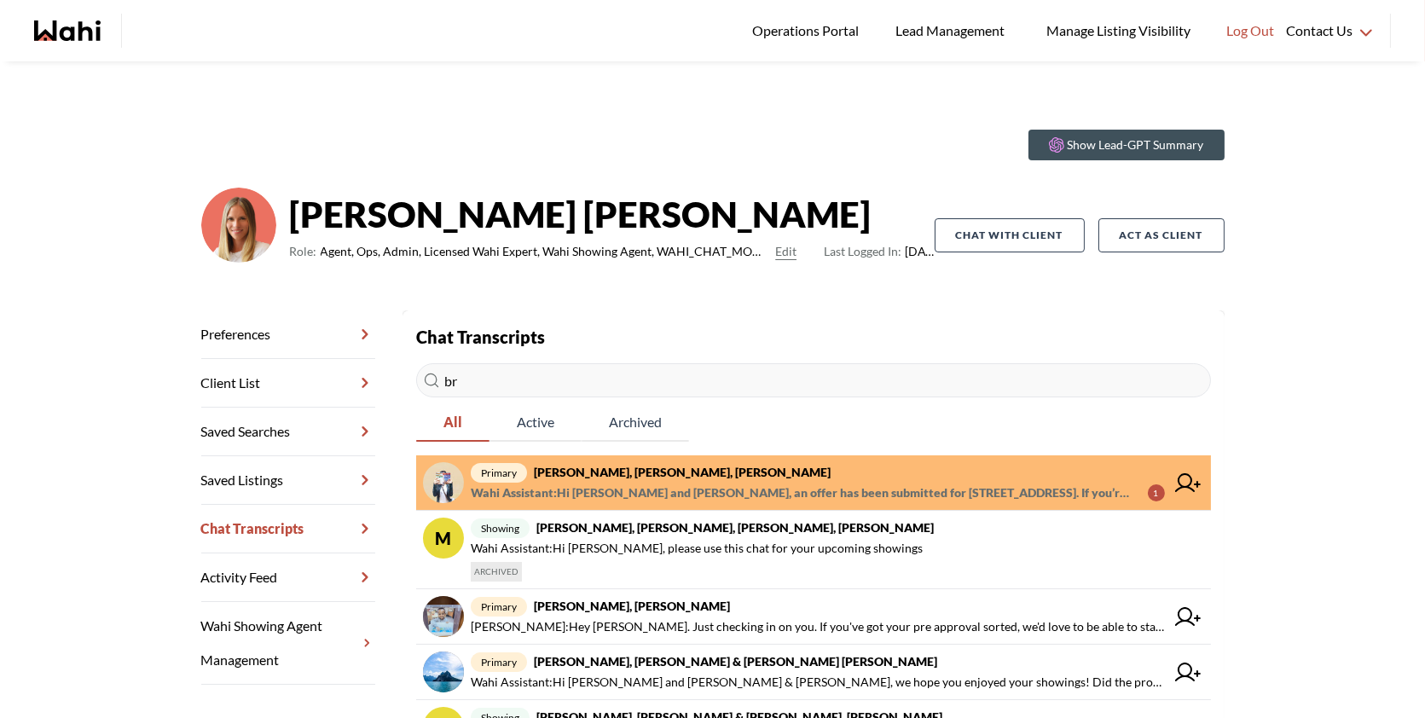
click at [900, 495] on span "Wahi Assistant : Hi [PERSON_NAME] and [PERSON_NAME], an offer has been submitte…" at bounding box center [803, 493] width 664 height 20
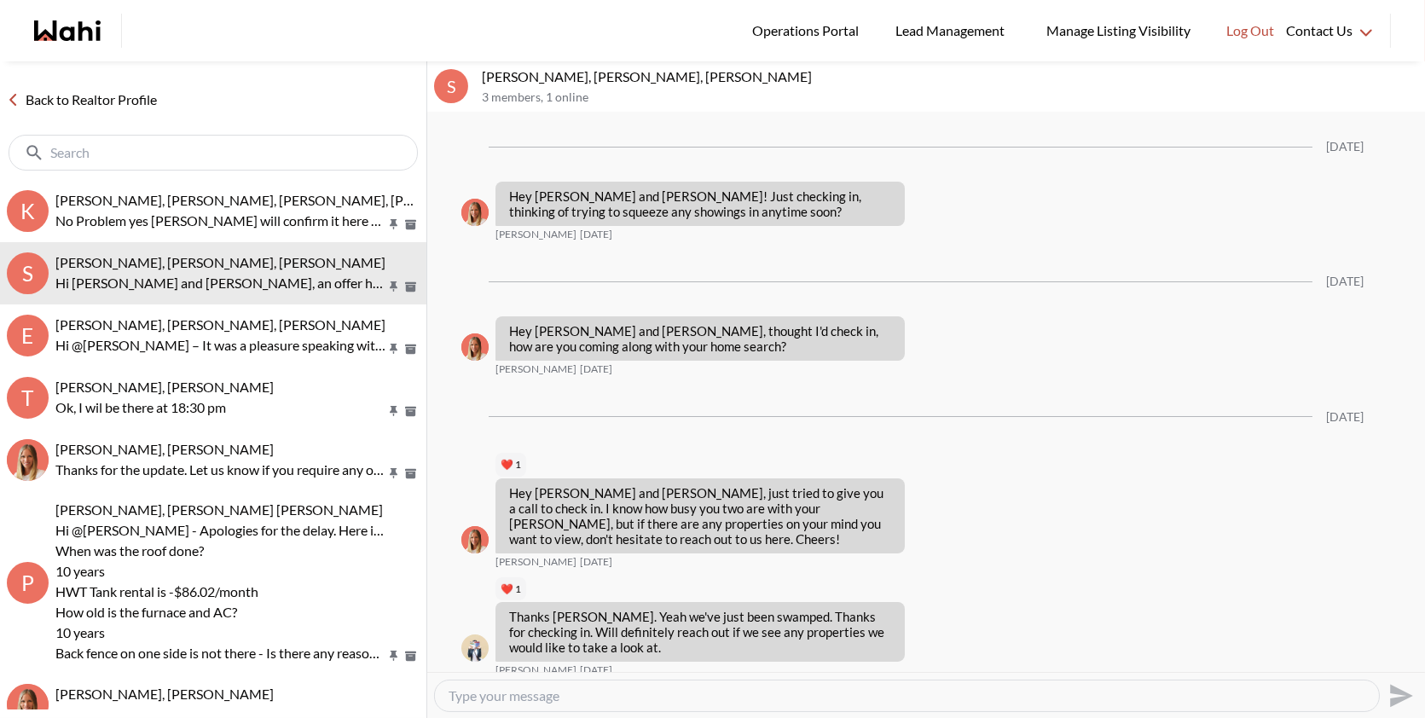
scroll to position [2192, 0]
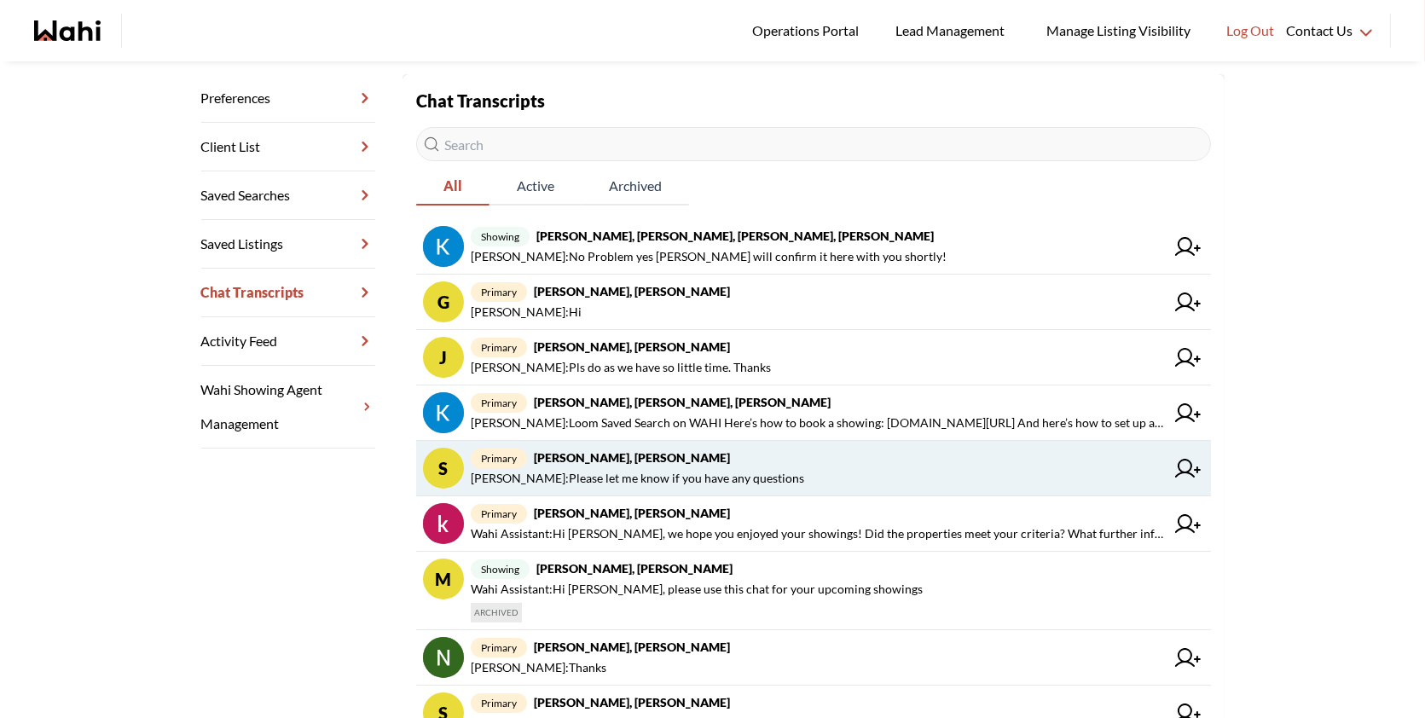
scroll to position [239, 0]
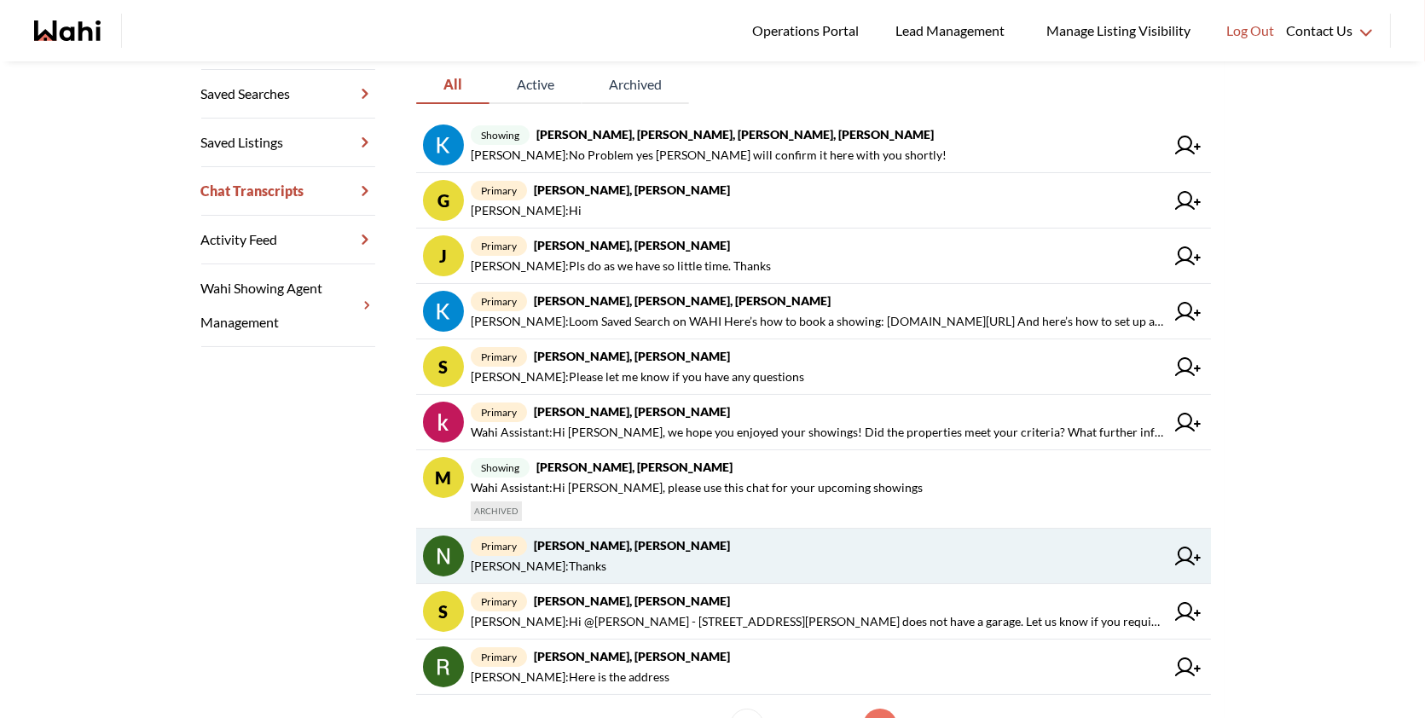
click at [702, 549] on span "primary Nidhi Singh, Behnam" at bounding box center [818, 546] width 694 height 20
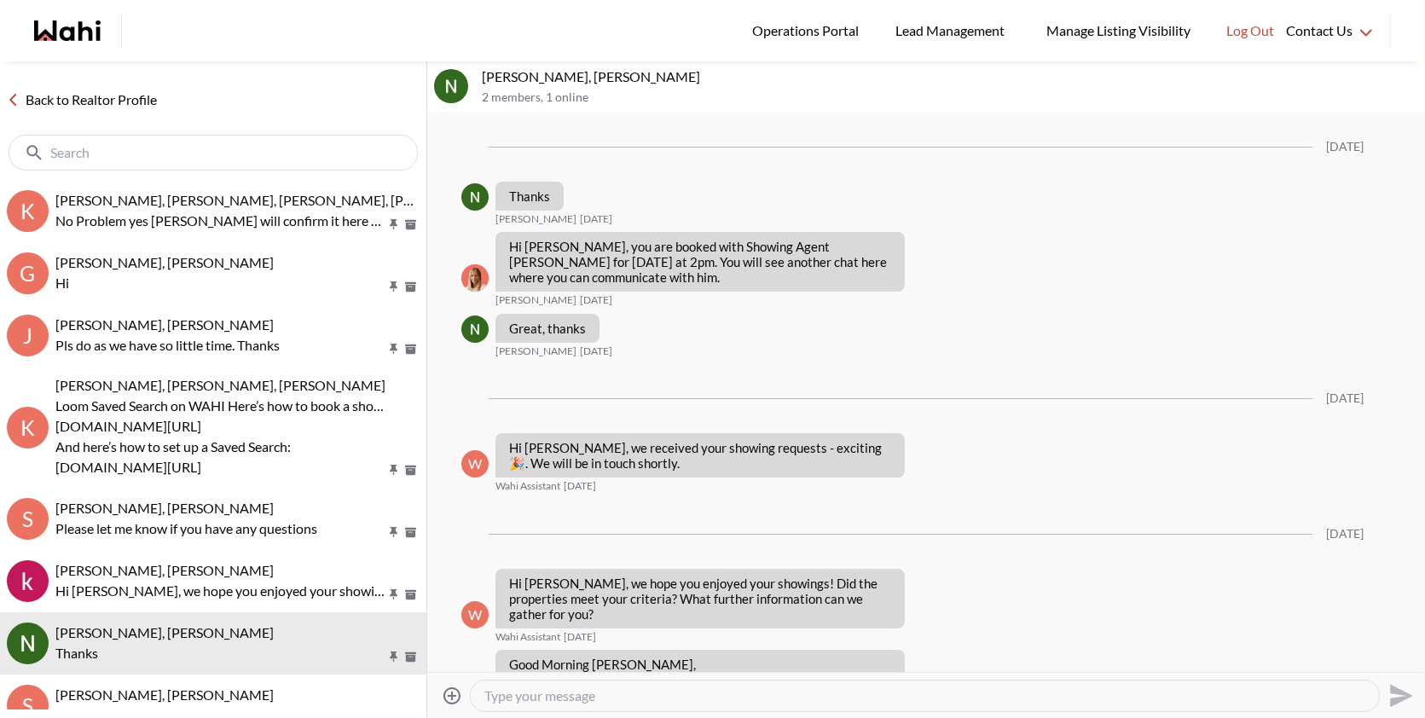
scroll to position [2500, 0]
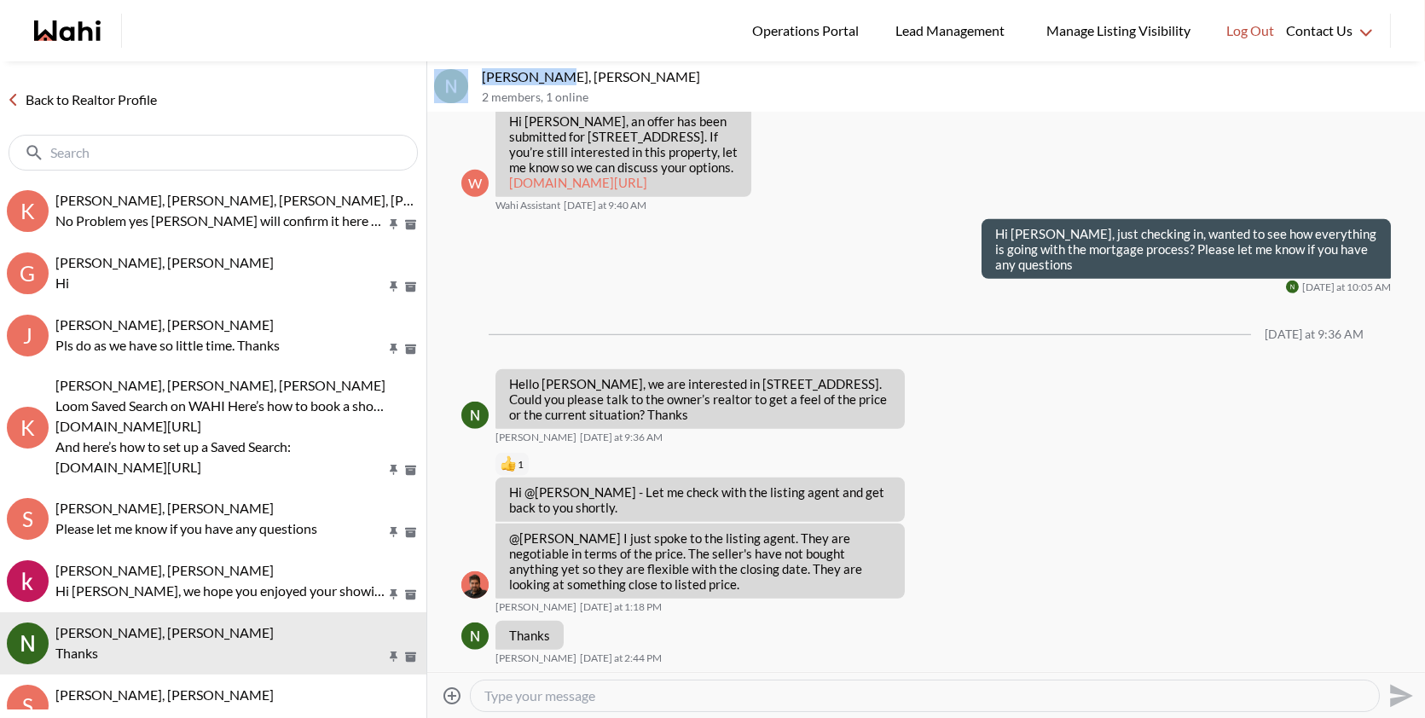
drag, startPoint x: 550, startPoint y: 72, endPoint x: 455, endPoint y: 70, distance: 95.6
click at [454, 70] on div "Nidhi Singh, Behnam 2 members , 1 online" at bounding box center [926, 86] width 998 height 51
copy div "Nidhi Singh"
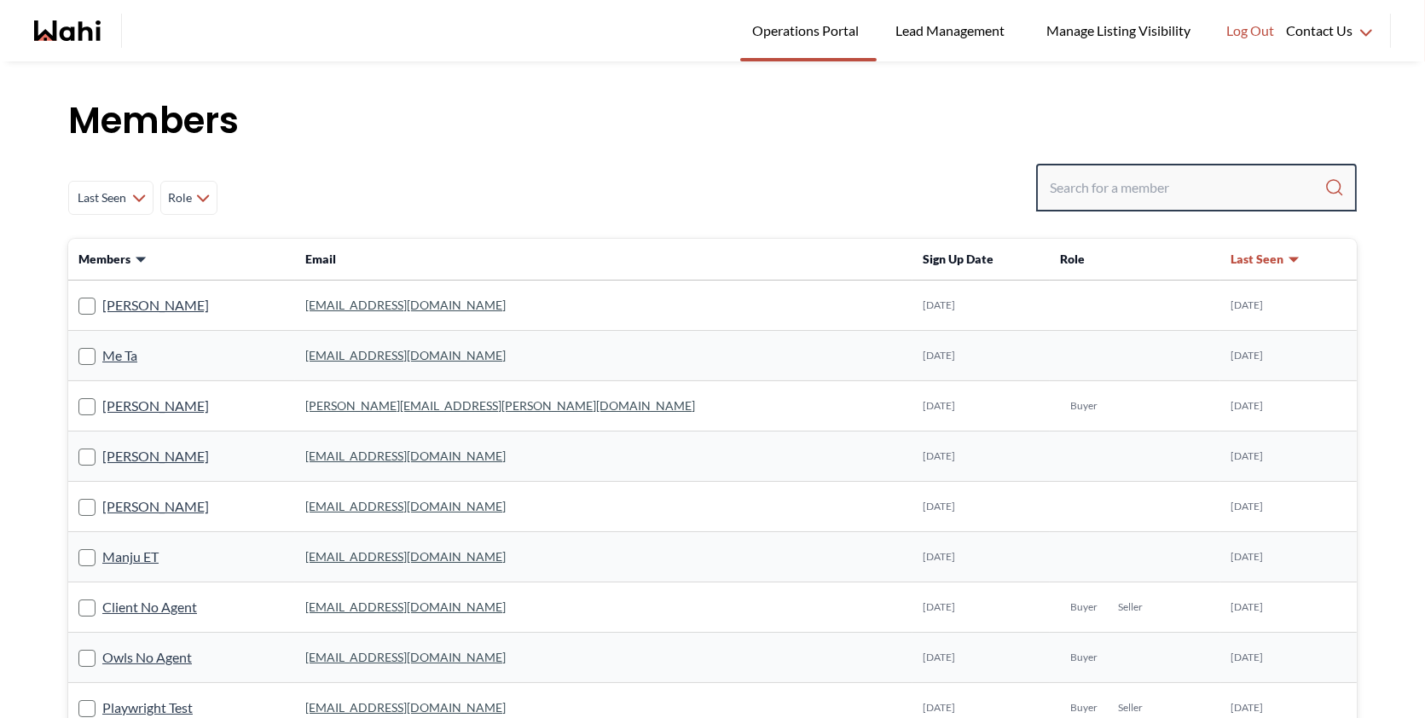
click at [1158, 194] on input "Search input" at bounding box center [1187, 187] width 275 height 31
paste input "puja.holy@gmail.com"
type input "puja.holy@gmail.com"
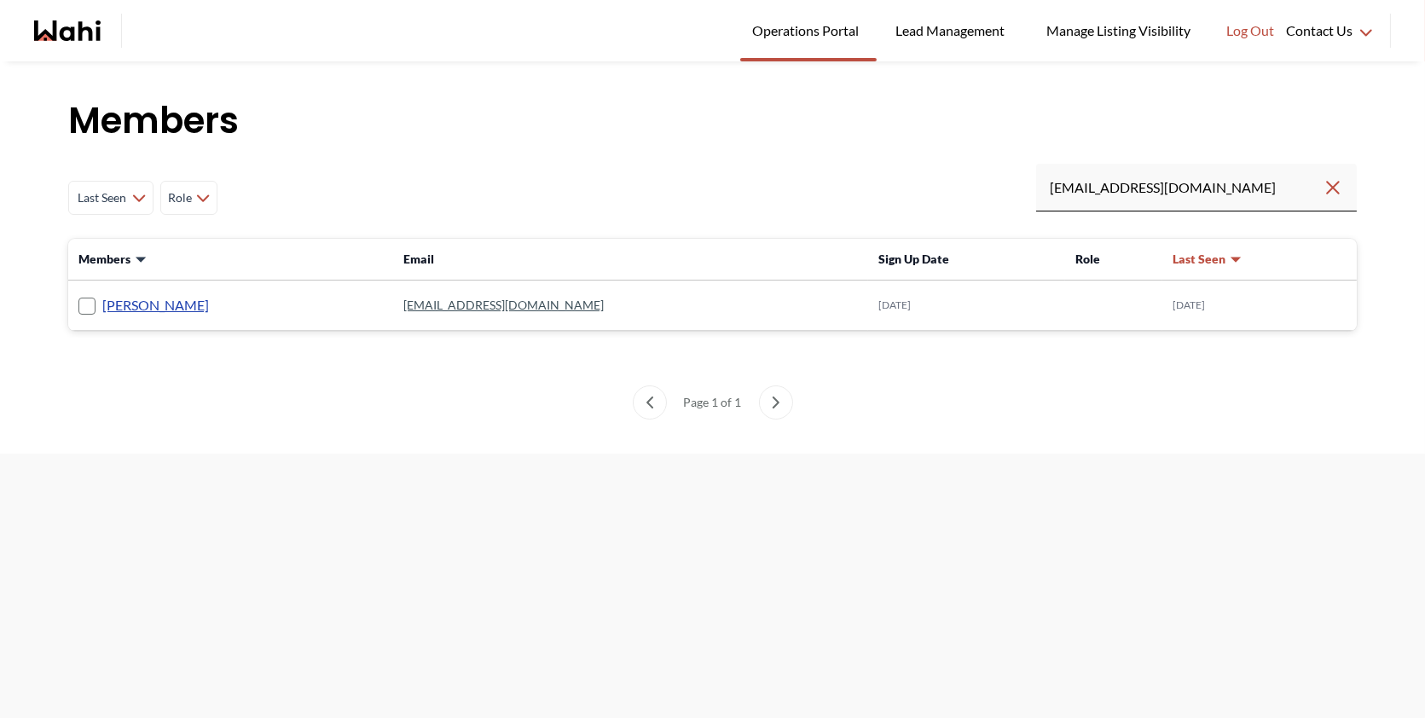
click at [146, 305] on link "[PERSON_NAME]" at bounding box center [155, 305] width 107 height 22
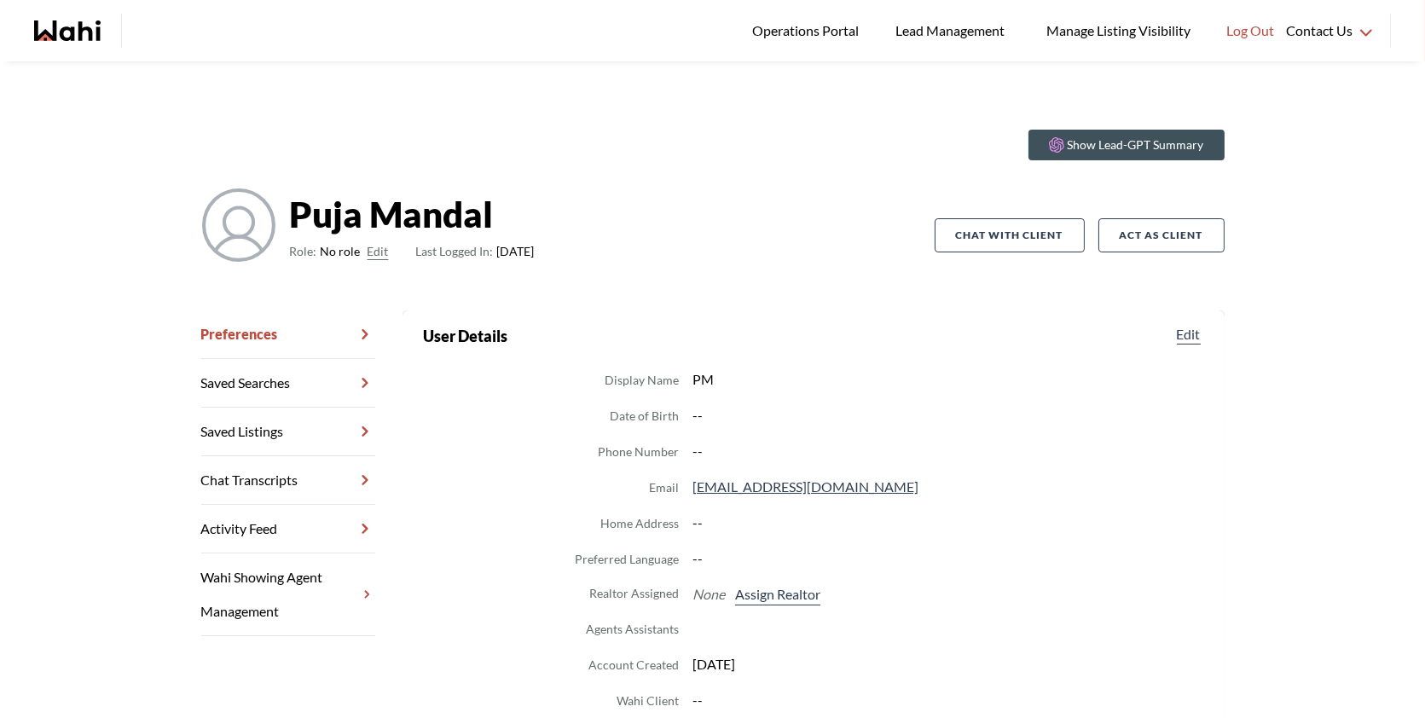
click at [375, 243] on button "Edit" at bounding box center [378, 251] width 21 height 20
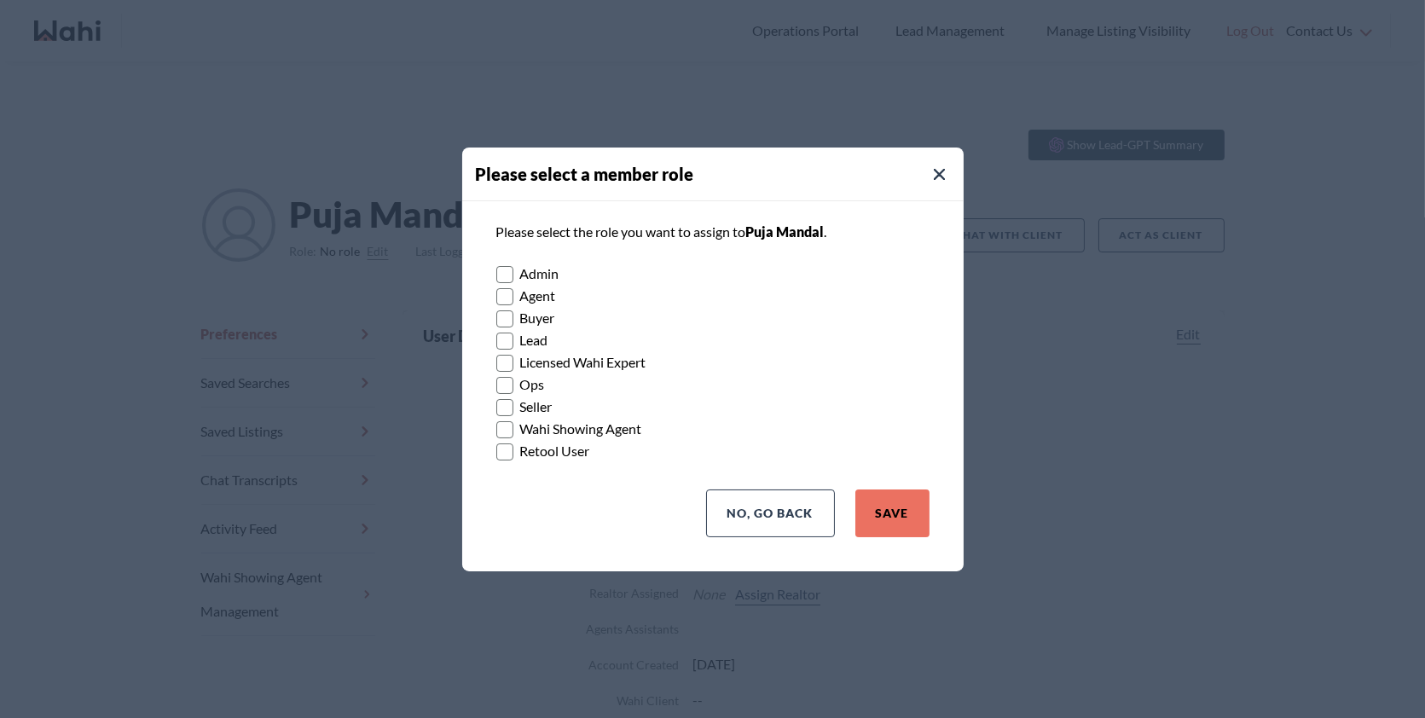
click at [509, 316] on rect at bounding box center [504, 319] width 16 height 16
click at [496, 316] on input "Buyer" at bounding box center [496, 312] width 0 height 11
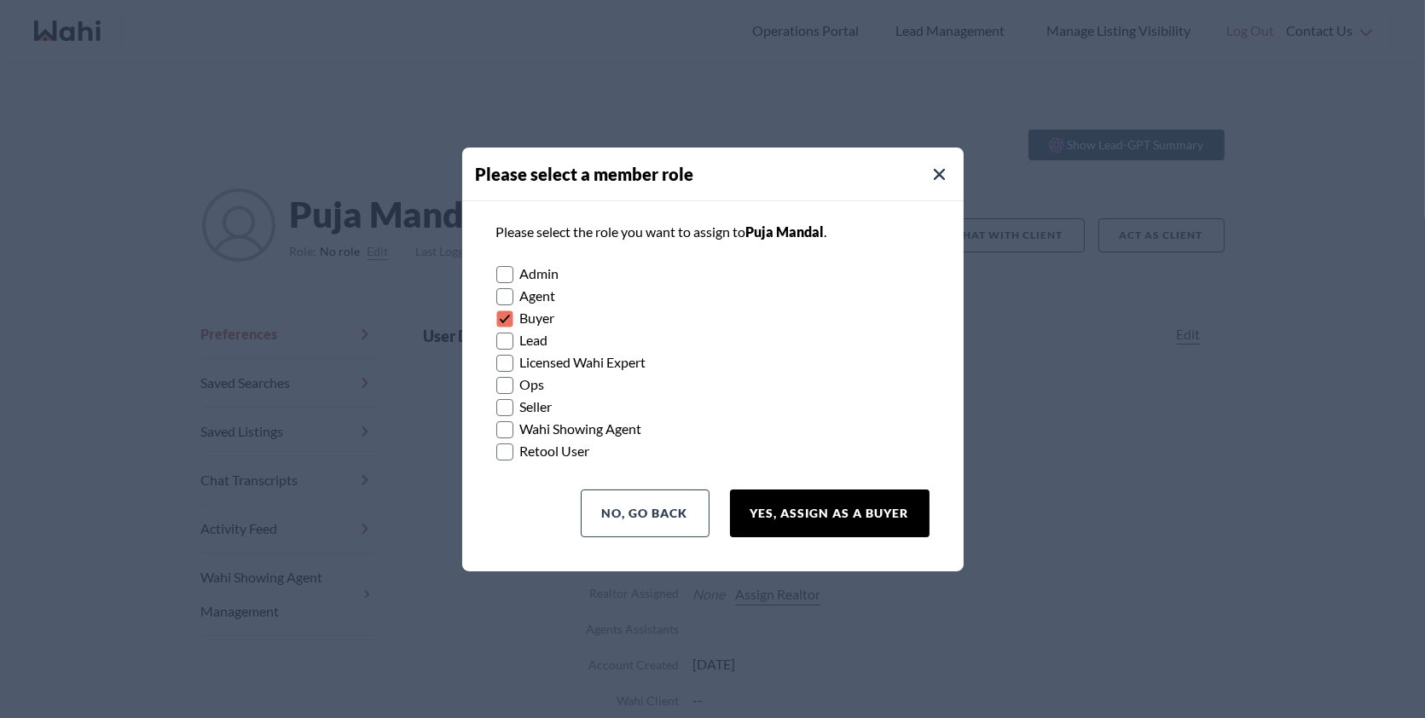
click at [854, 520] on button "Yes, Assign as a Buyer" at bounding box center [830, 514] width 200 height 48
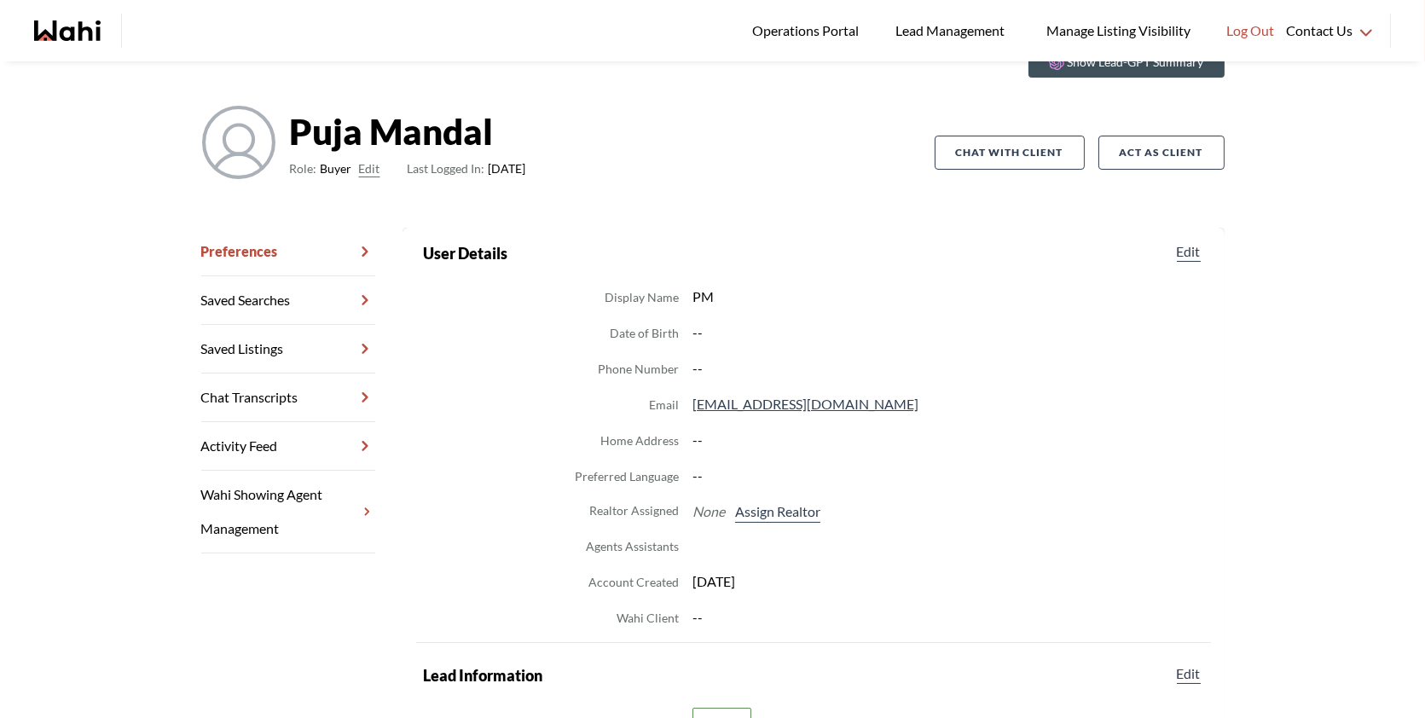
scroll to position [91, 0]
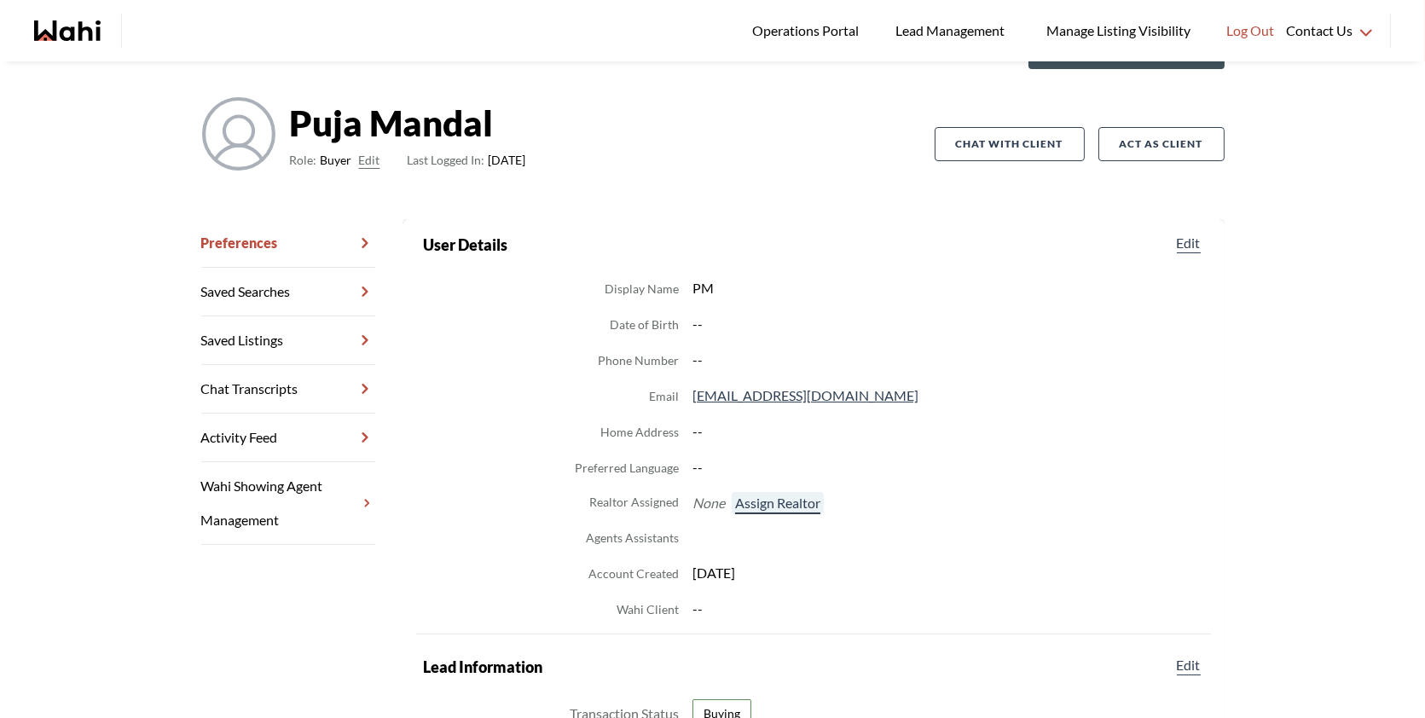
click at [771, 498] on button "Assign Realtor" at bounding box center [778, 503] width 92 height 22
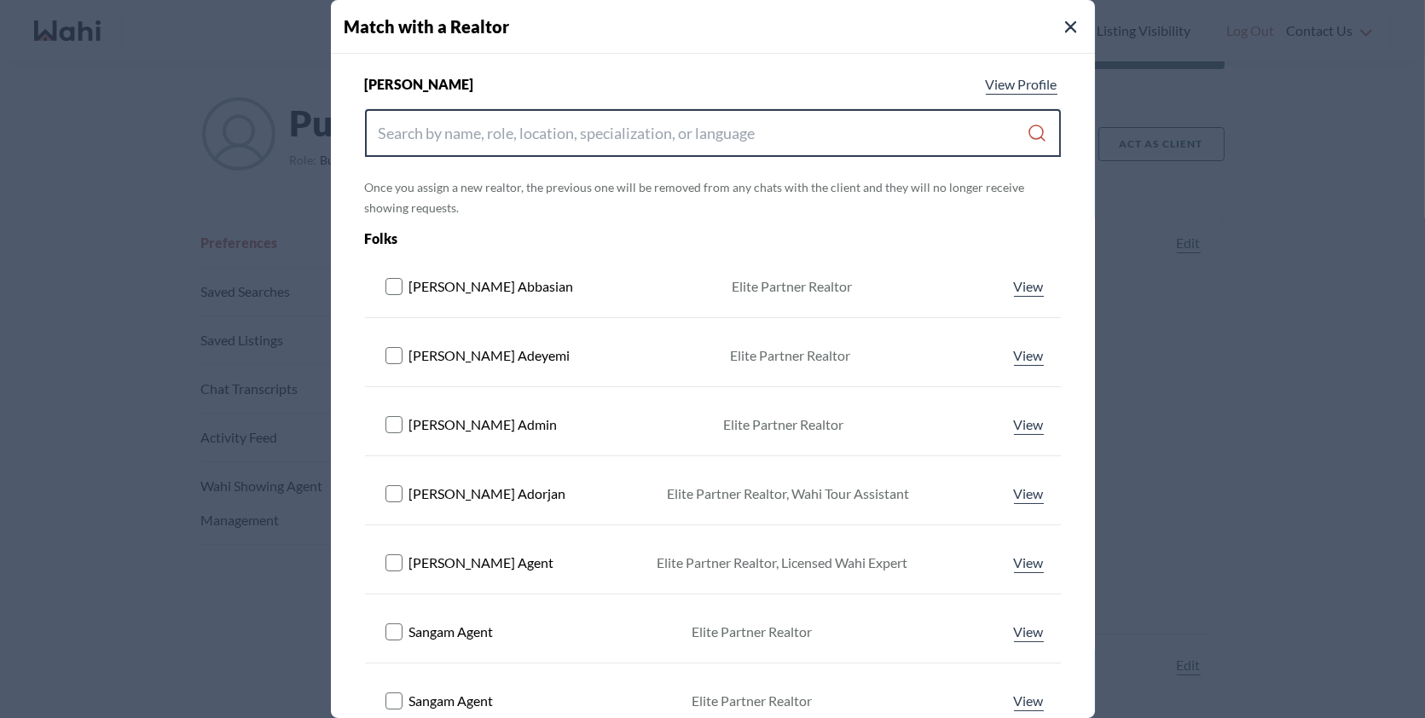
click at [675, 142] on input "Search input" at bounding box center [703, 133] width 649 height 31
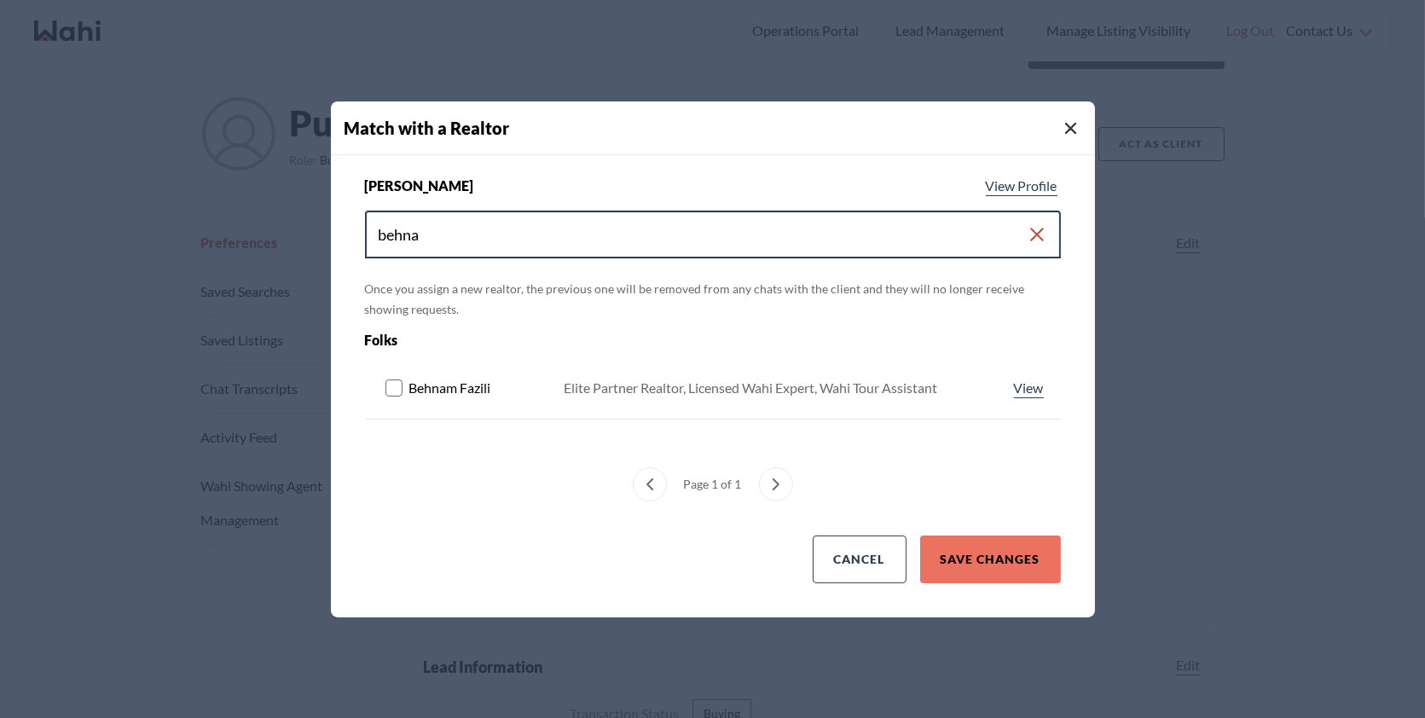
type input "behna"
click at [675, 142] on div "Match with a Realtor" at bounding box center [713, 129] width 764 height 54
click at [380, 386] on div "Behnam Fazili Elite Partner Realtor, Licensed Wahi Expert, Wahi Tour Assistant …" at bounding box center [713, 388] width 696 height 48
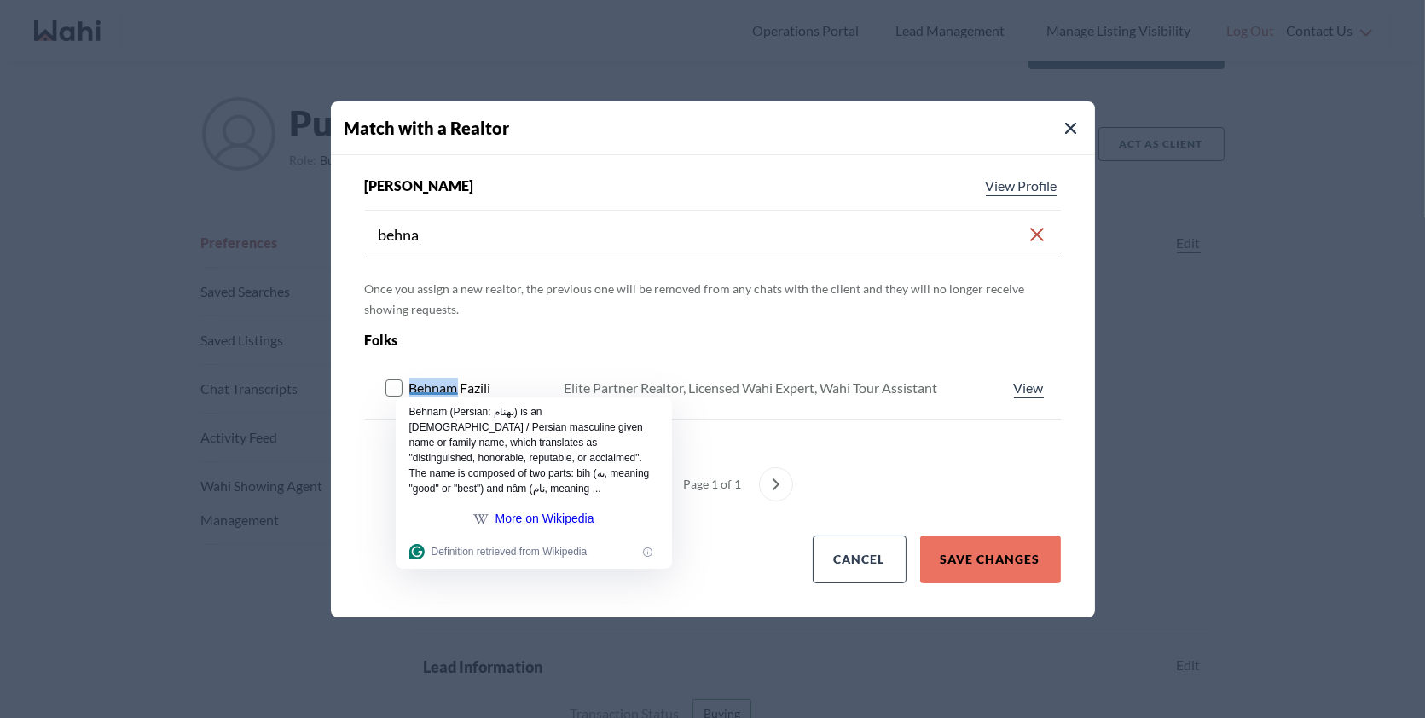
click at [397, 387] on rect at bounding box center [394, 388] width 16 height 16
click at [979, 568] on button "Save Changes" at bounding box center [990, 560] width 141 height 48
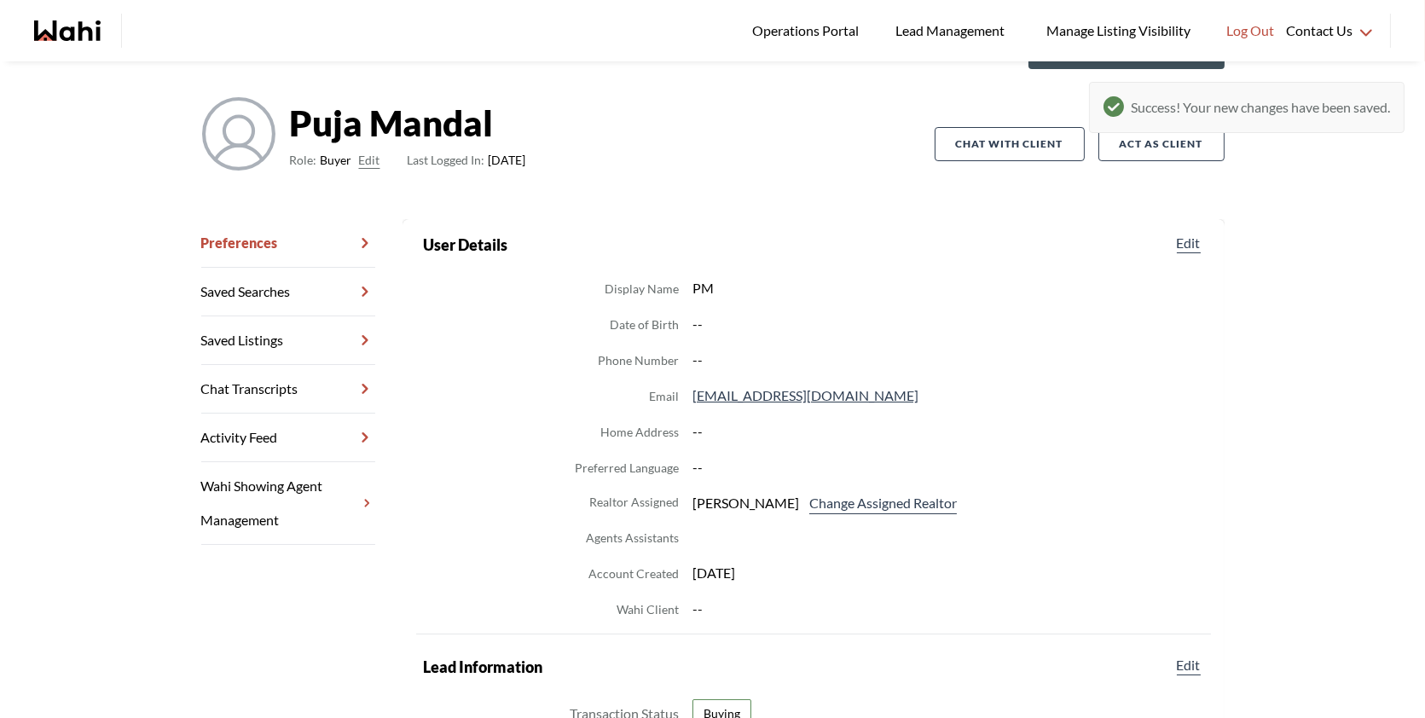
click at [319, 388] on link "Chat Transcripts" at bounding box center [288, 389] width 174 height 49
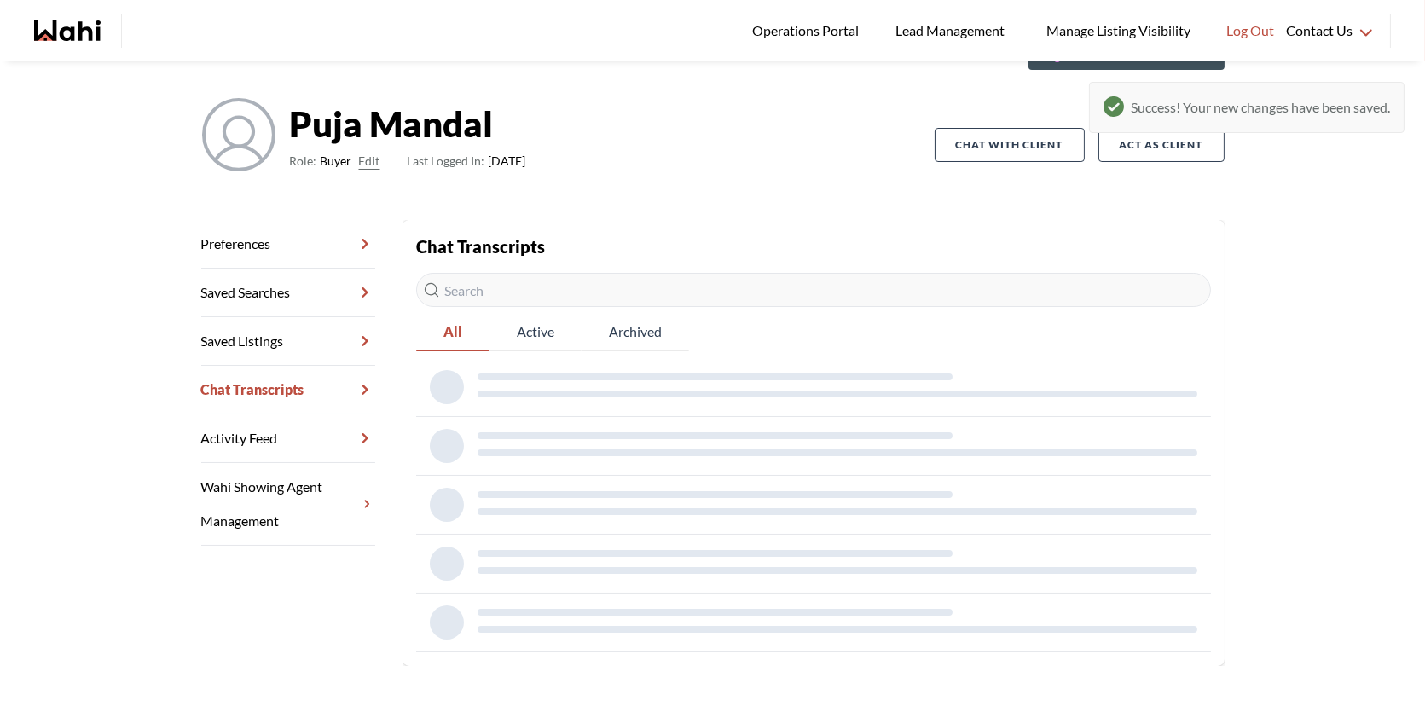
scroll to position [61, 0]
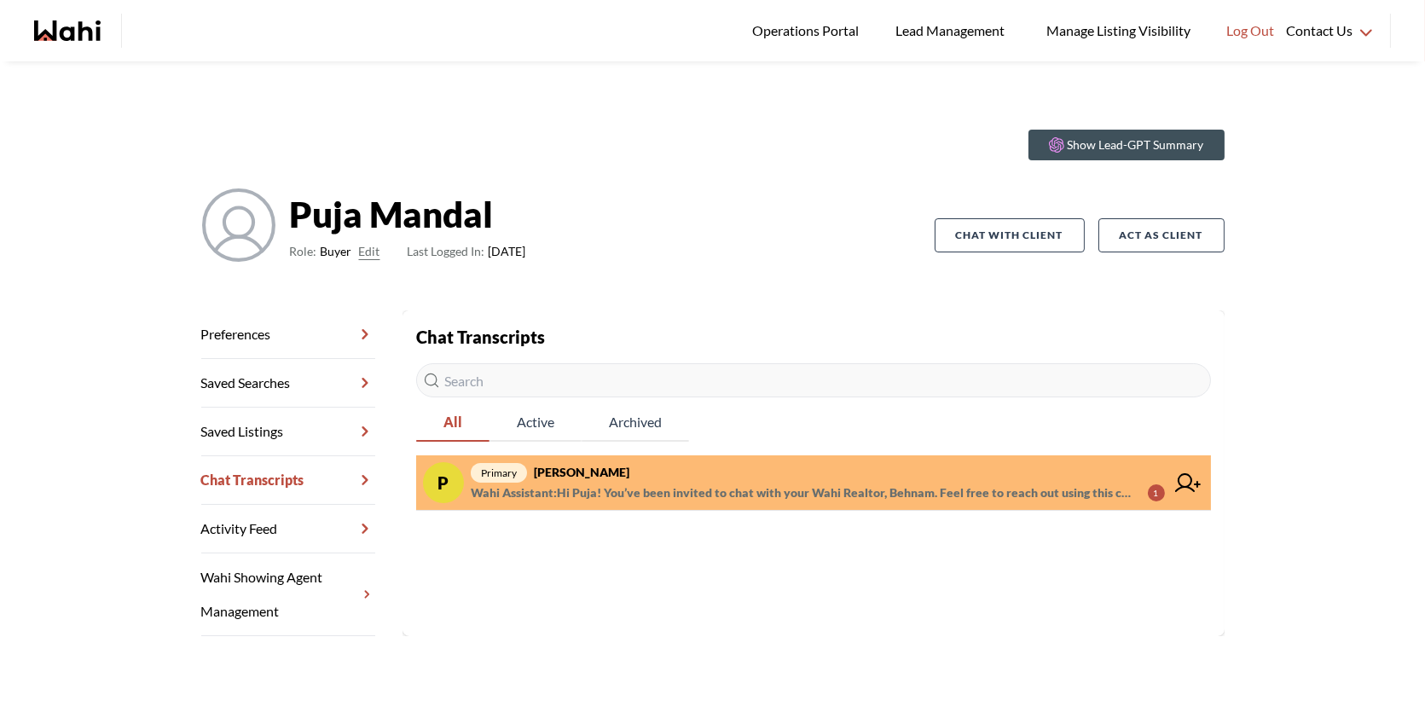
click at [716, 476] on span "primary Puja [PERSON_NAME]" at bounding box center [818, 472] width 694 height 20
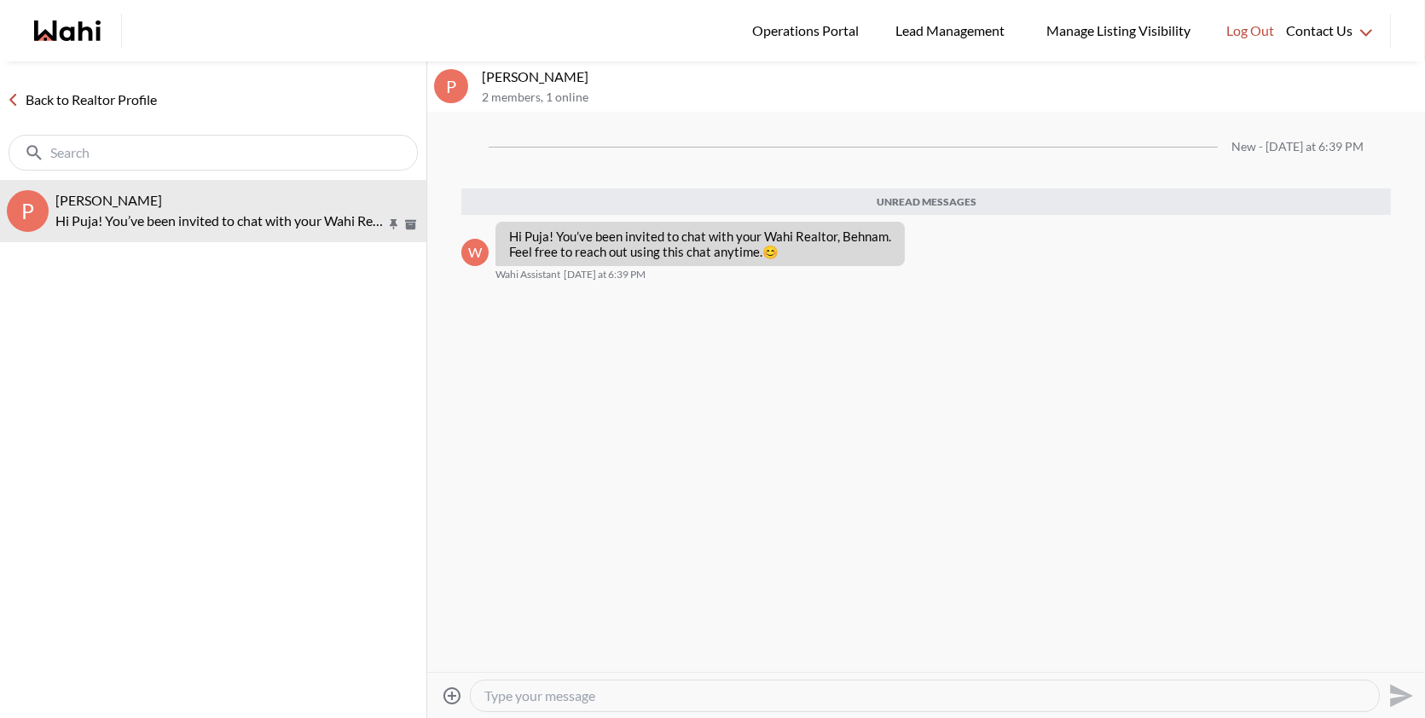
click at [575, 690] on textarea "Type your message" at bounding box center [925, 696] width 881 height 17
type textarea "Hi"
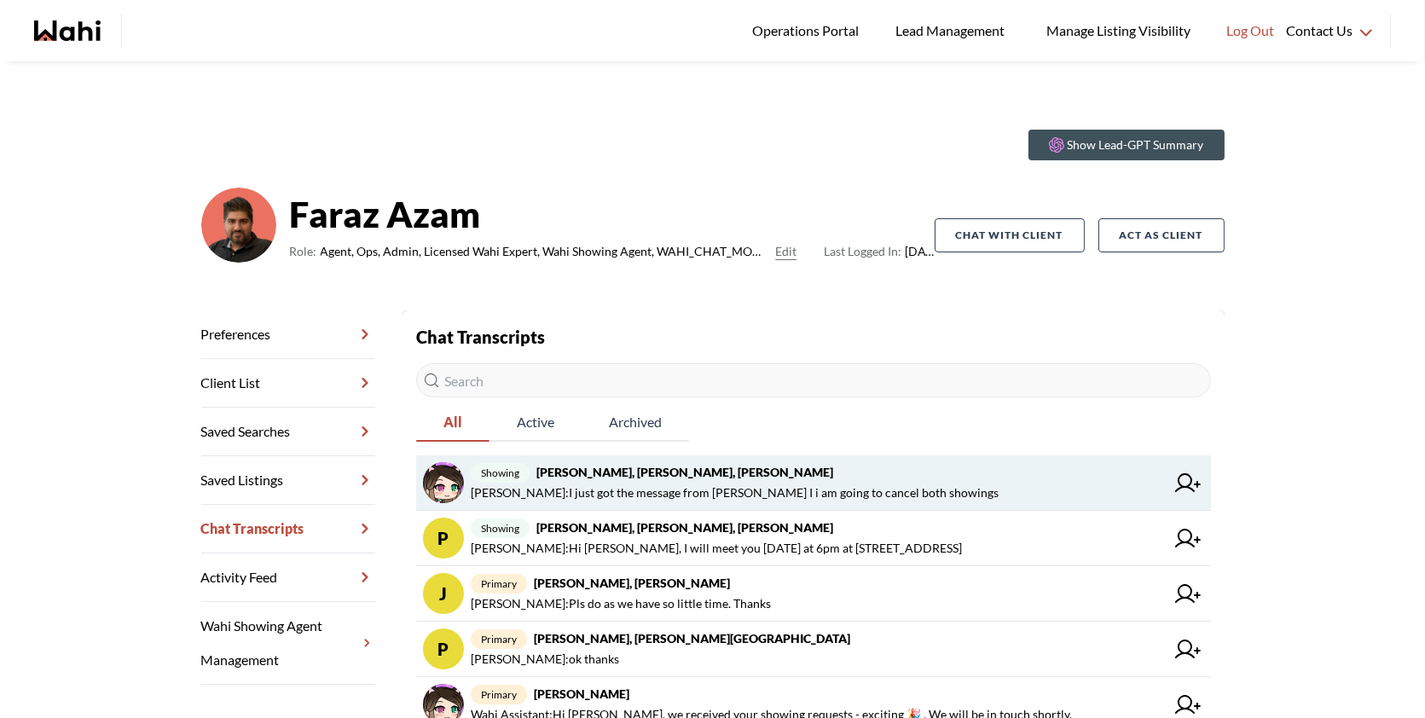
click at [893, 501] on span "Naveen Kumar : I just got the message from Faraz I i am going to cancel both sh…" at bounding box center [735, 493] width 528 height 20
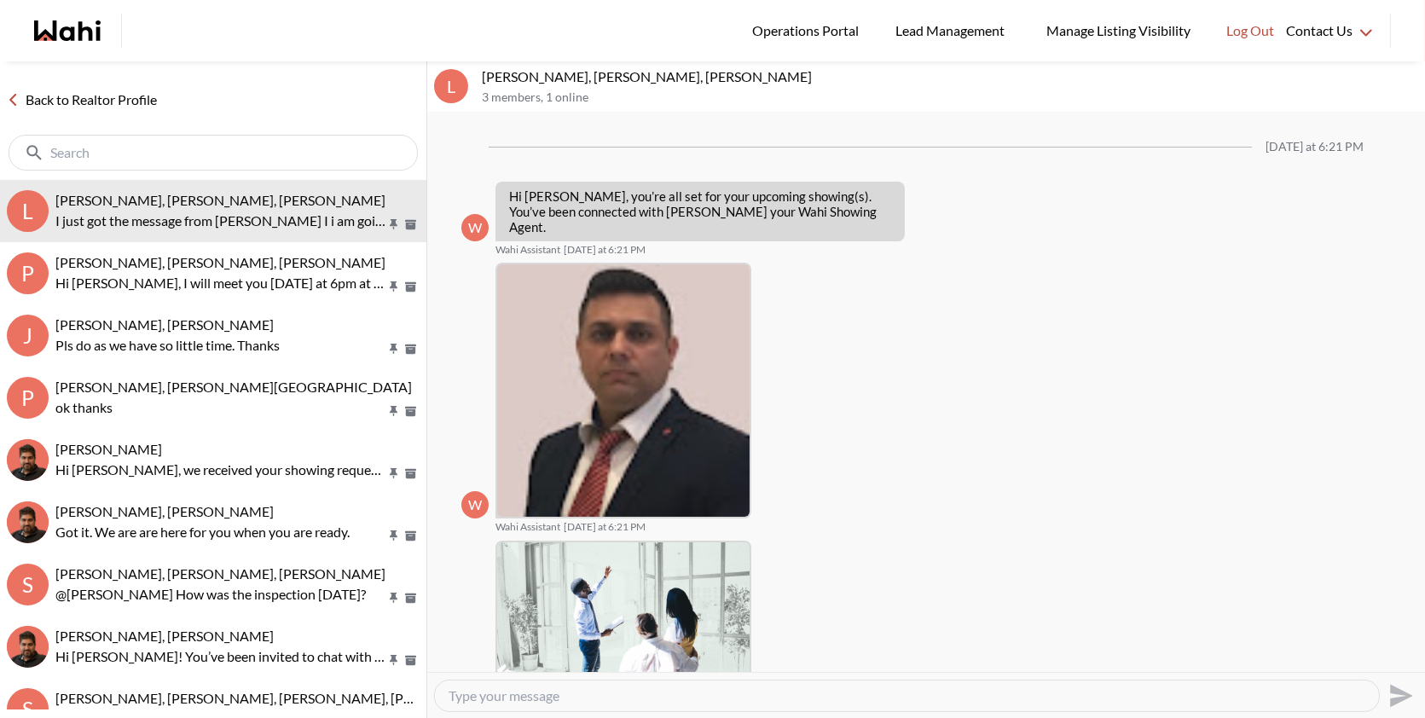
scroll to position [587, 0]
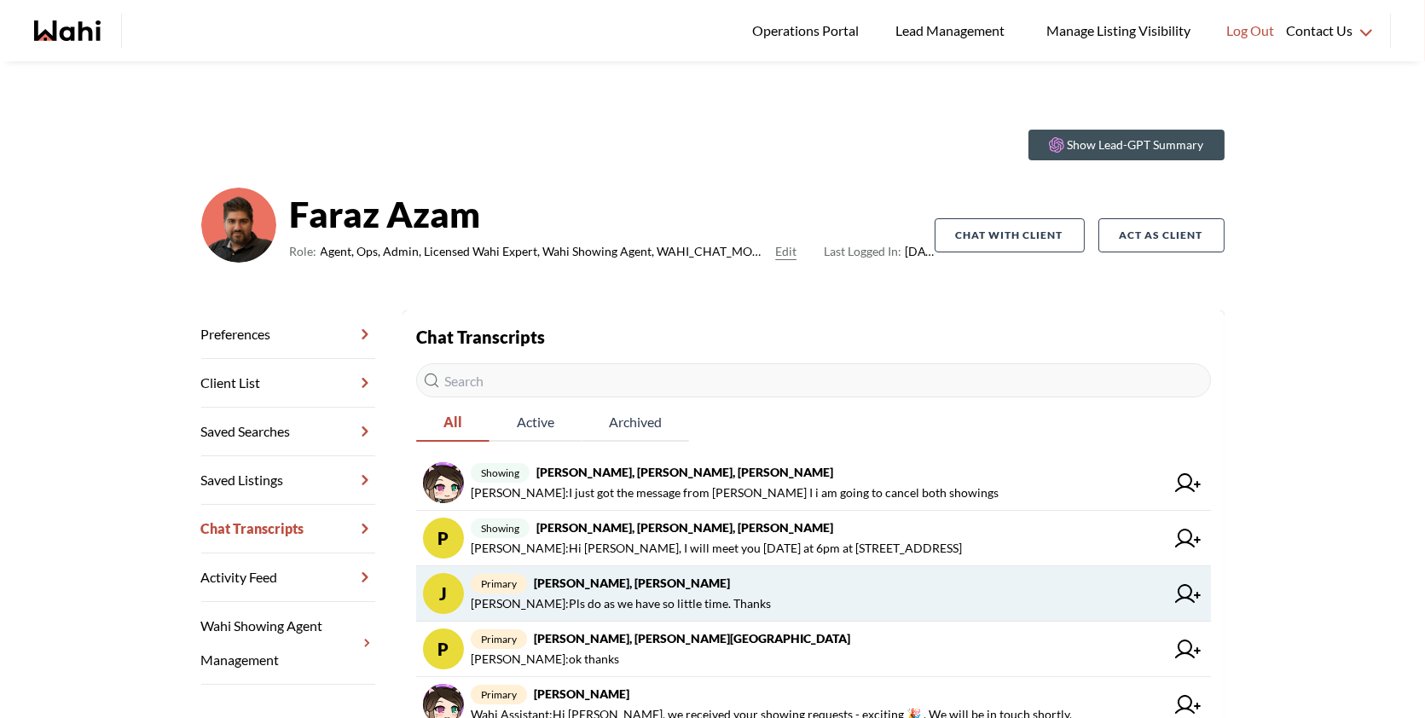
scroll to position [31, 0]
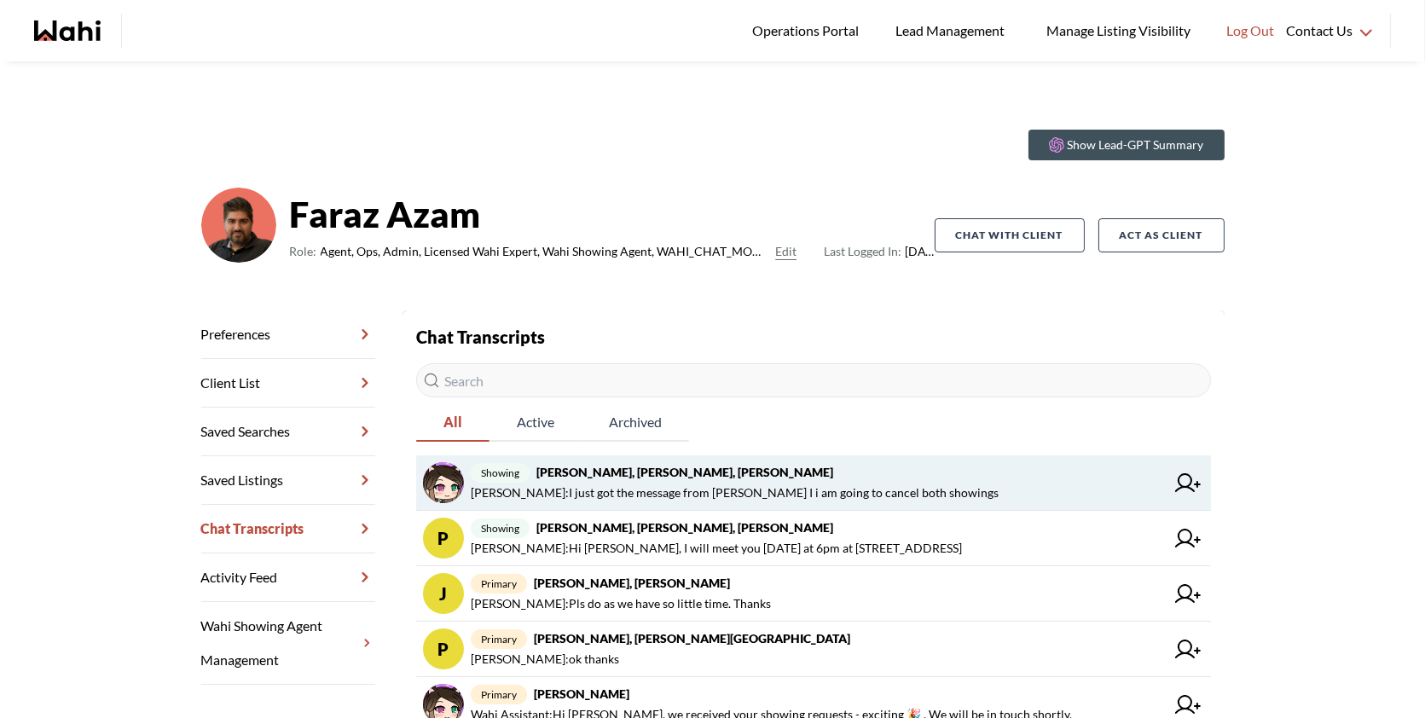
click at [710, 478] on span "showing [PERSON_NAME], [PERSON_NAME], [PERSON_NAME]" at bounding box center [818, 472] width 694 height 20
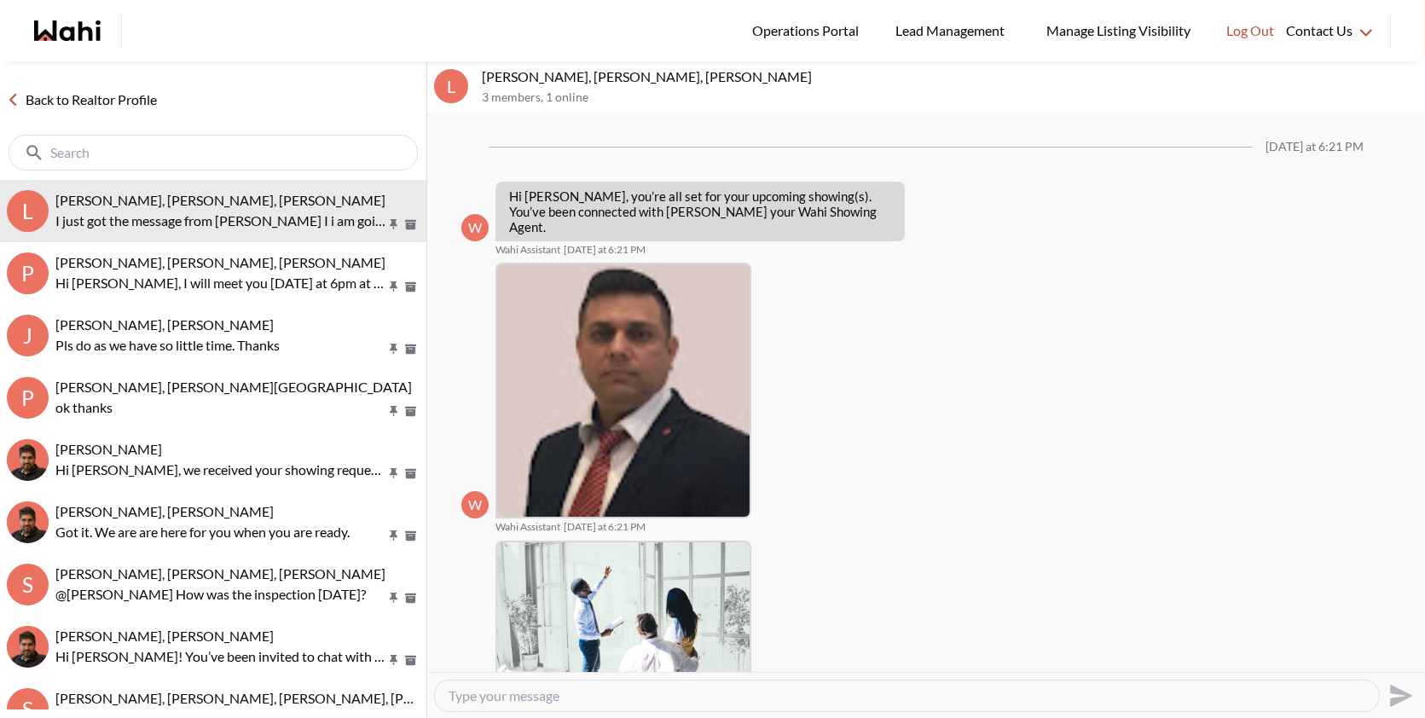
scroll to position [587, 0]
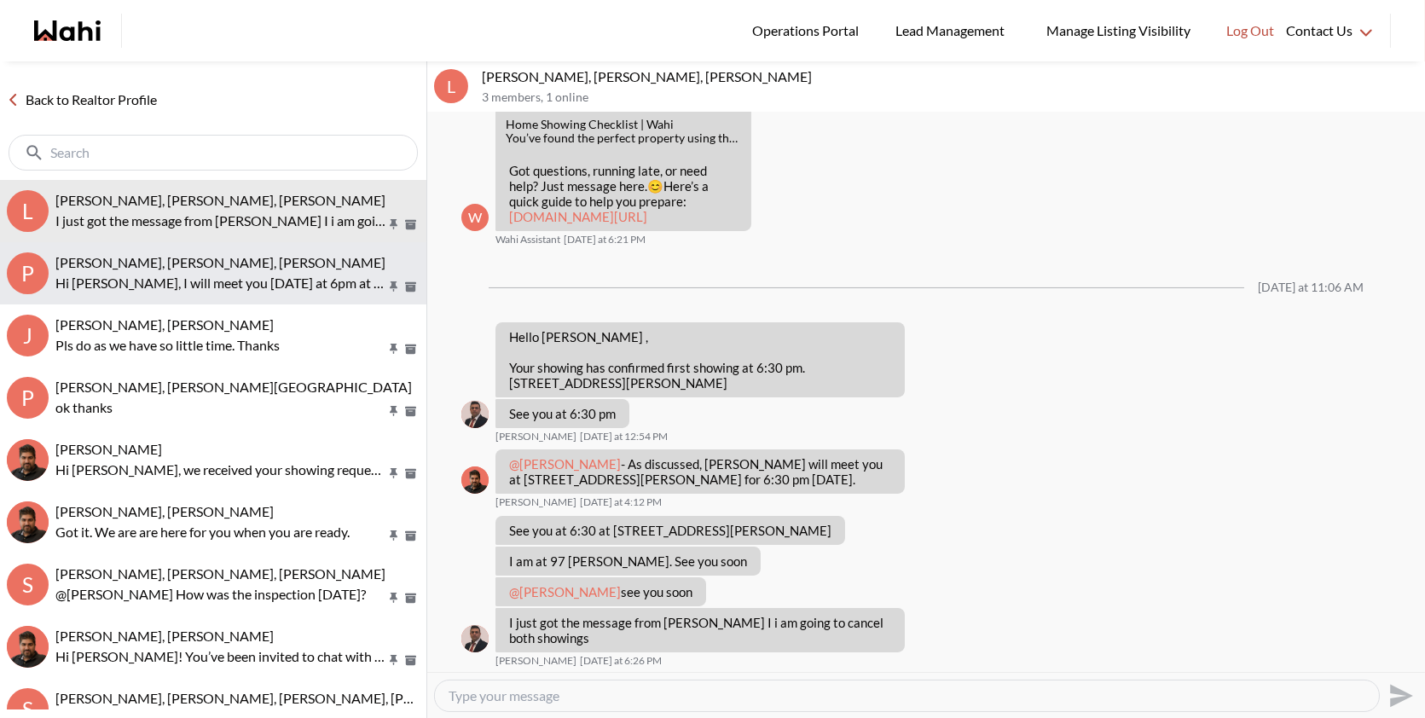
click at [293, 280] on p "Hi [PERSON_NAME], I will meet you [DATE] at 6pm at [STREET_ADDRESS]" at bounding box center [220, 283] width 330 height 20
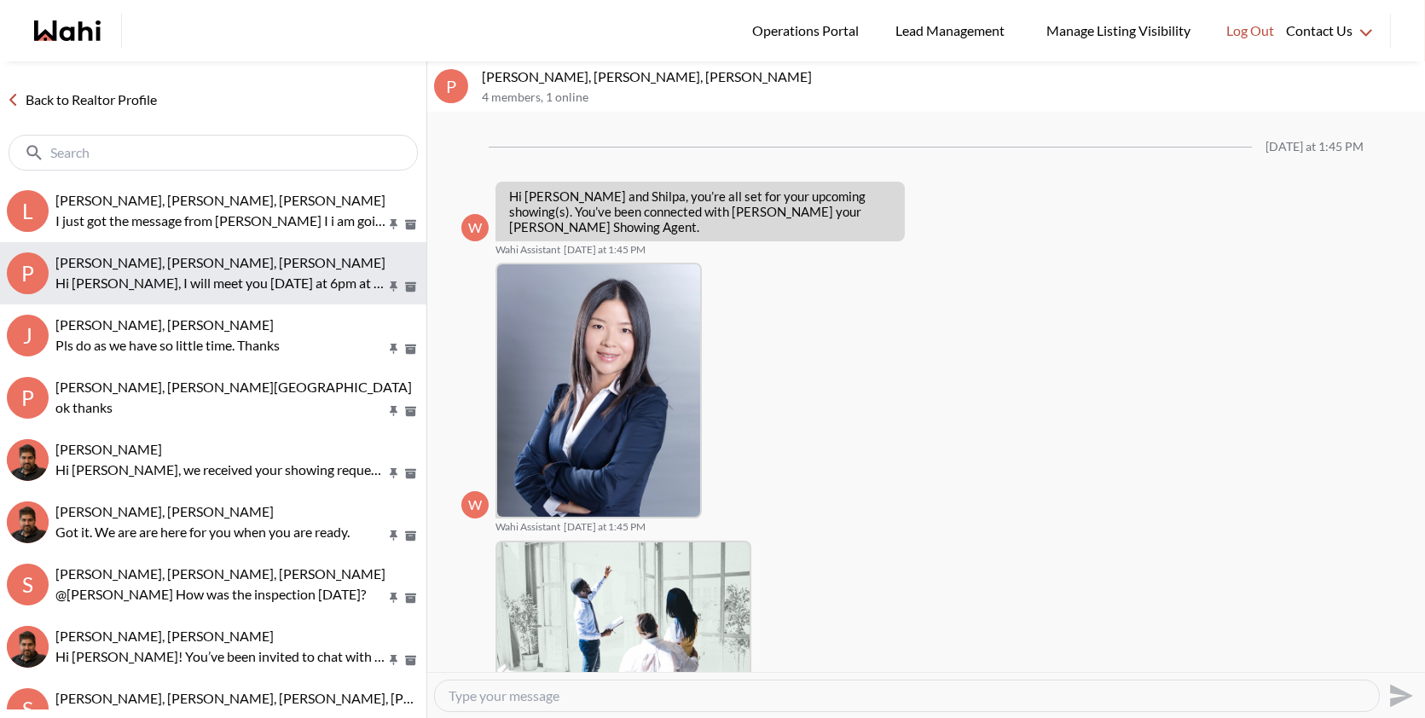
scroll to position [1062, 0]
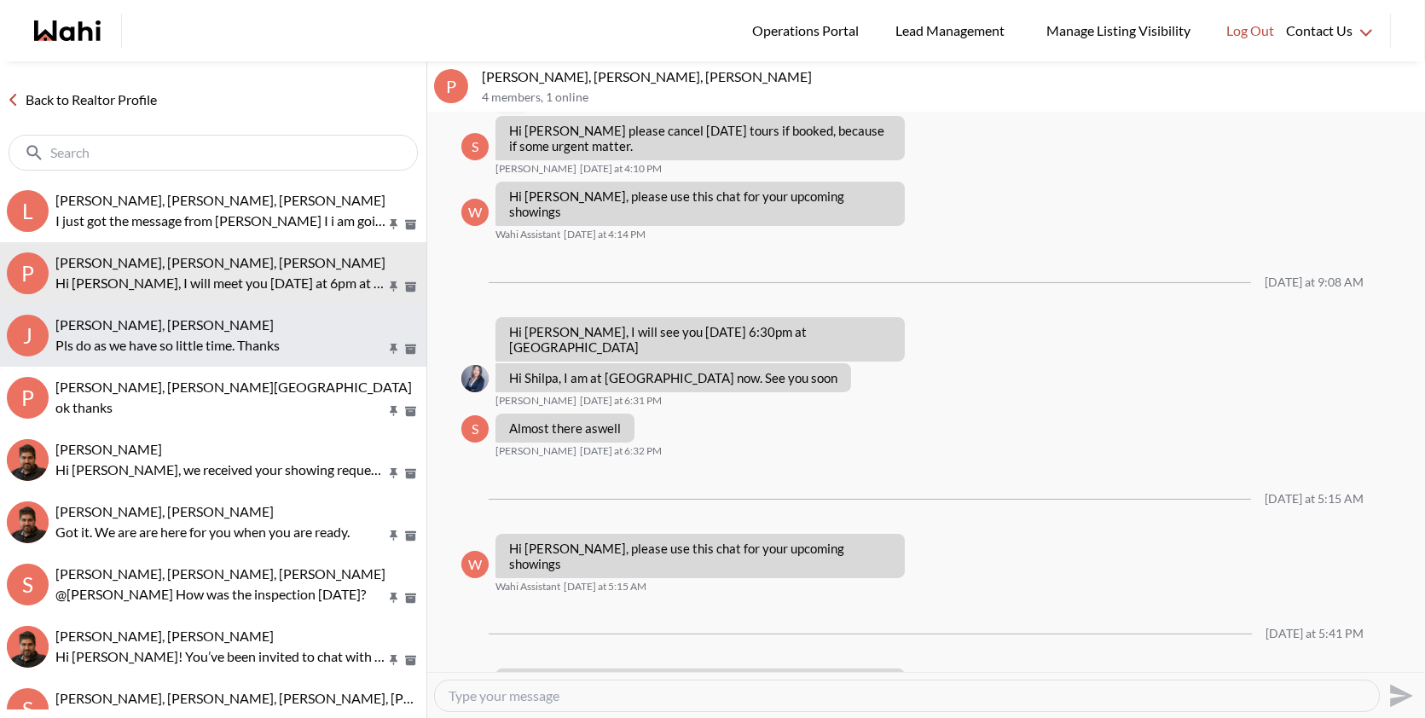
click at [267, 331] on div "[PERSON_NAME], [PERSON_NAME]" at bounding box center [237, 324] width 364 height 17
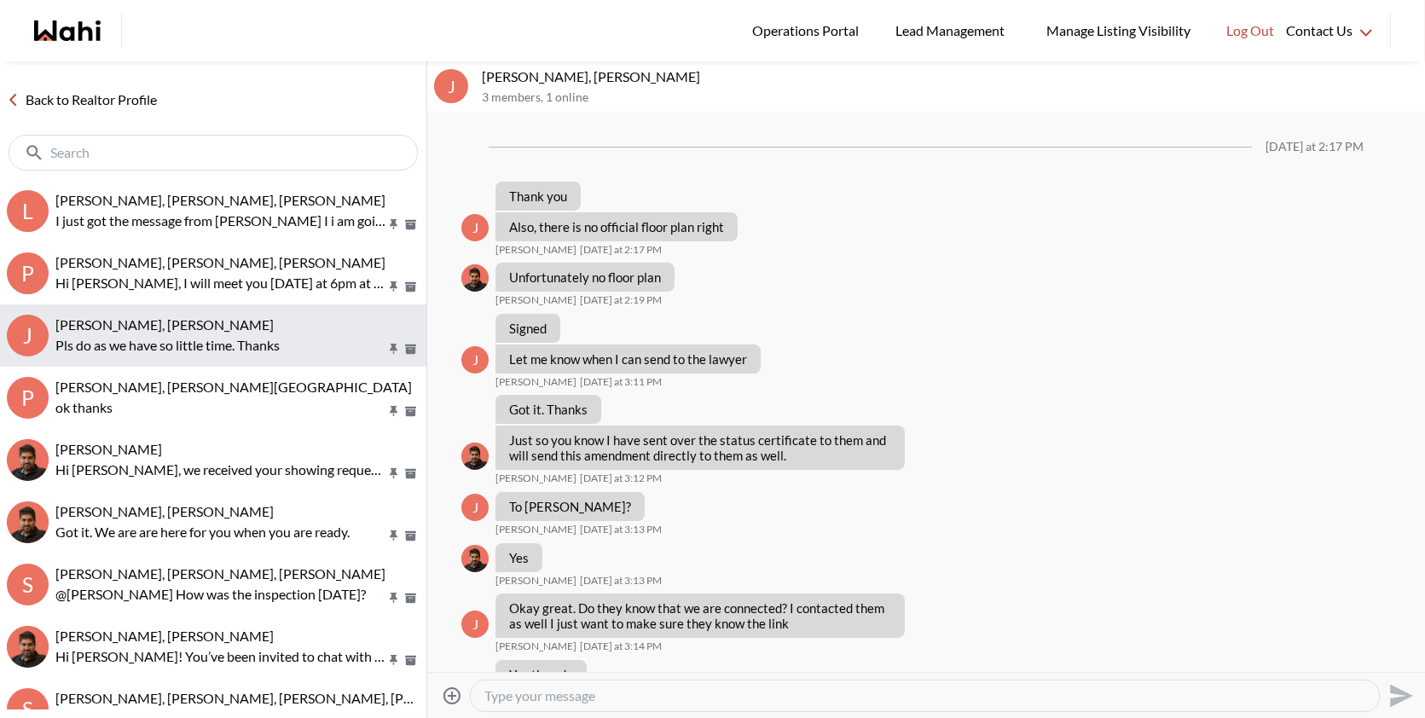
scroll to position [1068, 0]
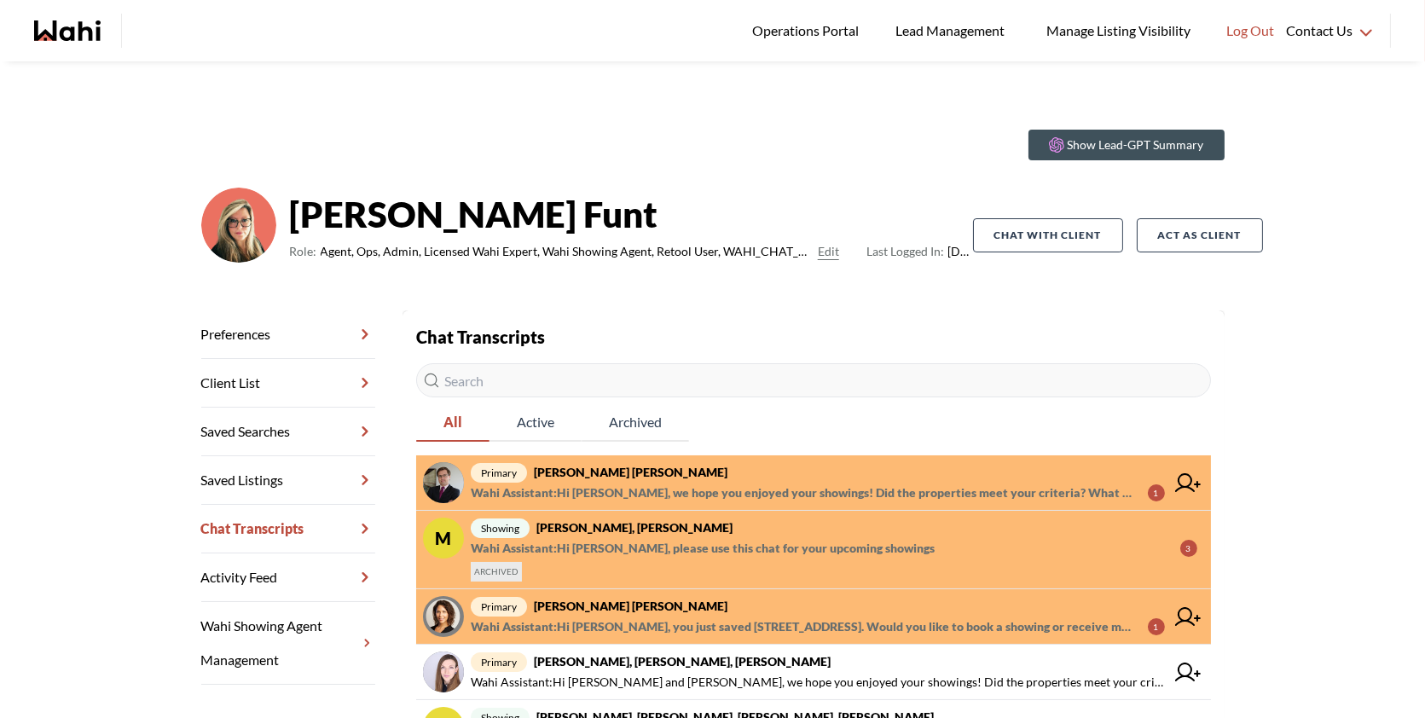
click at [889, 469] on span "primary Arek Klauza, Barbara" at bounding box center [818, 472] width 694 height 20
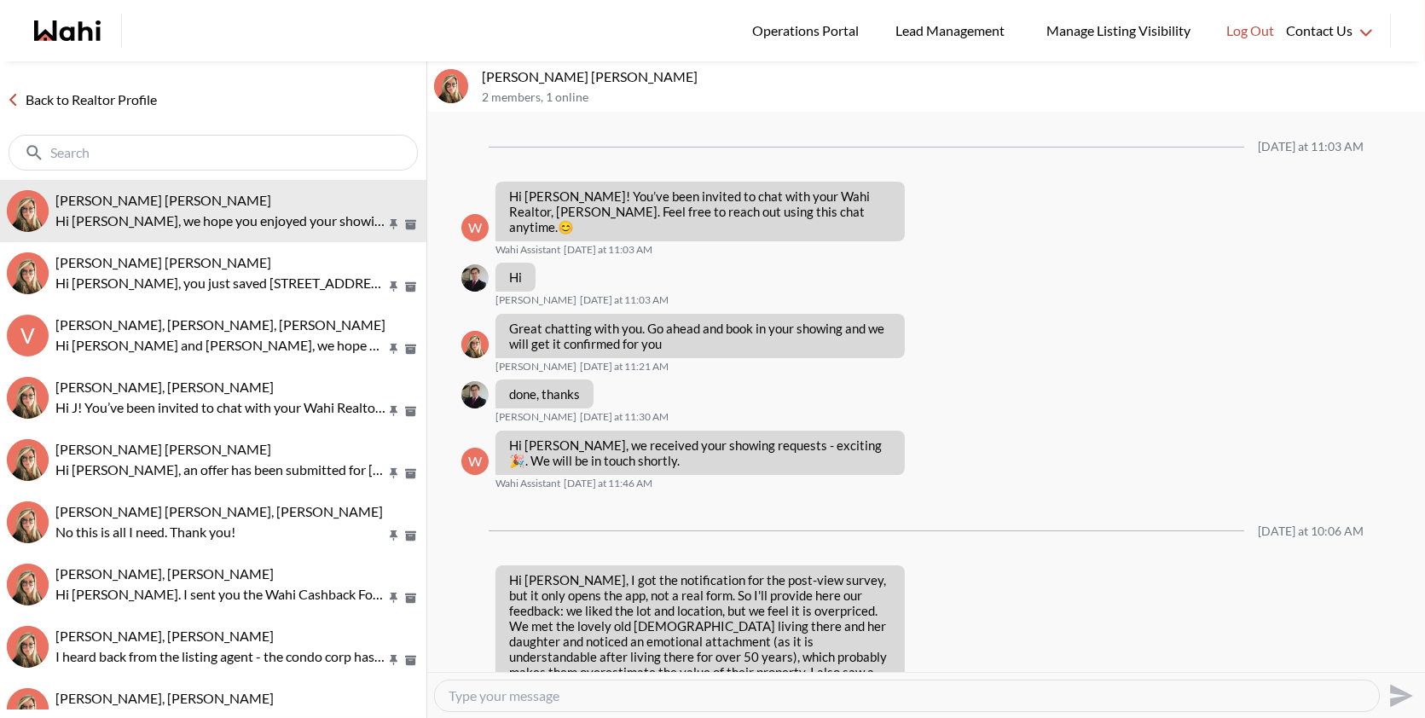
scroll to position [2006, 0]
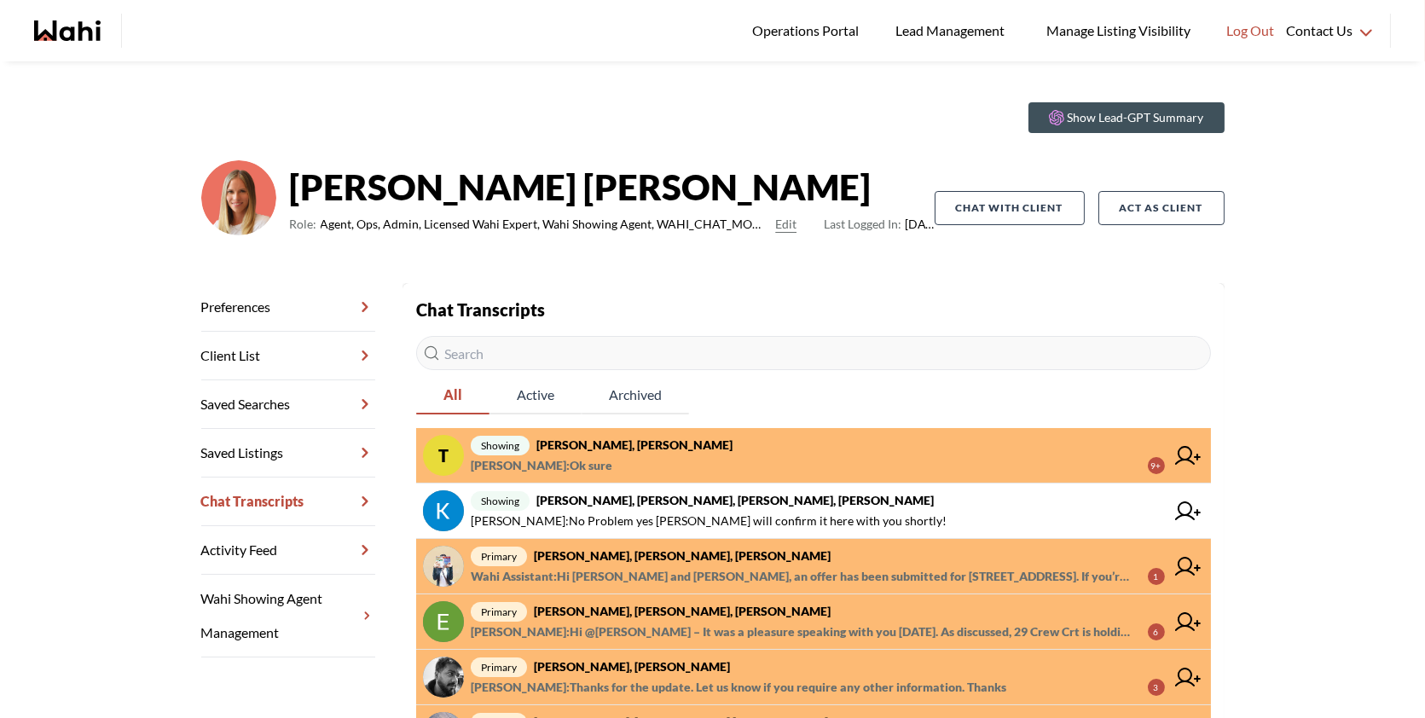
scroll to position [34, 0]
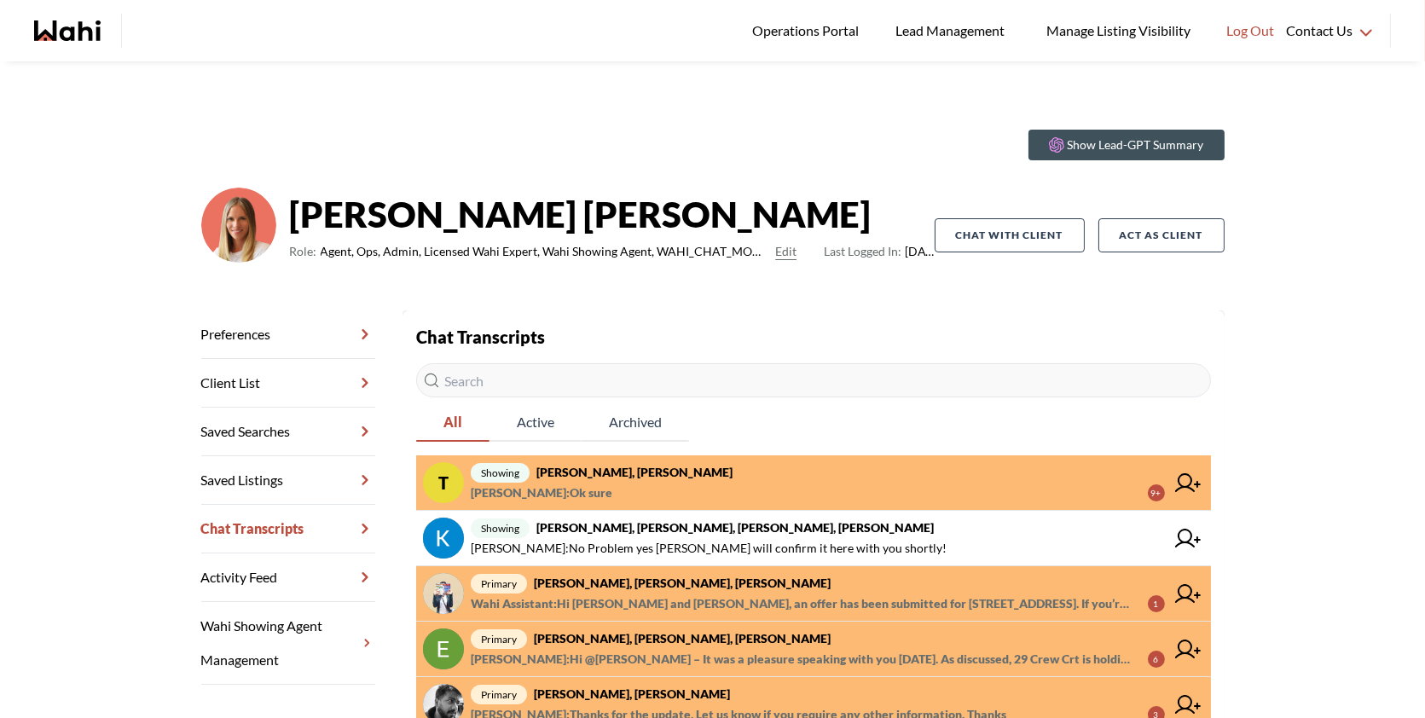
click at [752, 468] on span "showing [PERSON_NAME], [PERSON_NAME]" at bounding box center [818, 472] width 694 height 20
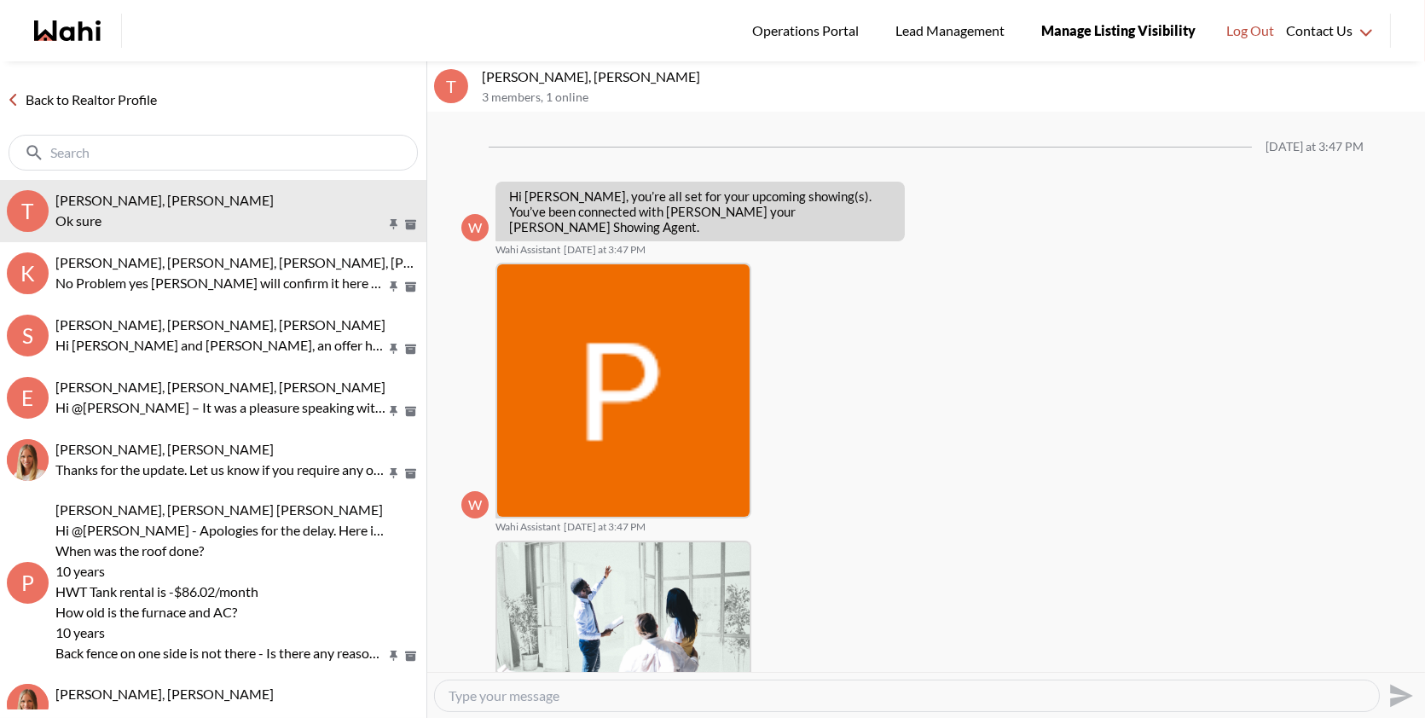
scroll to position [1663, 0]
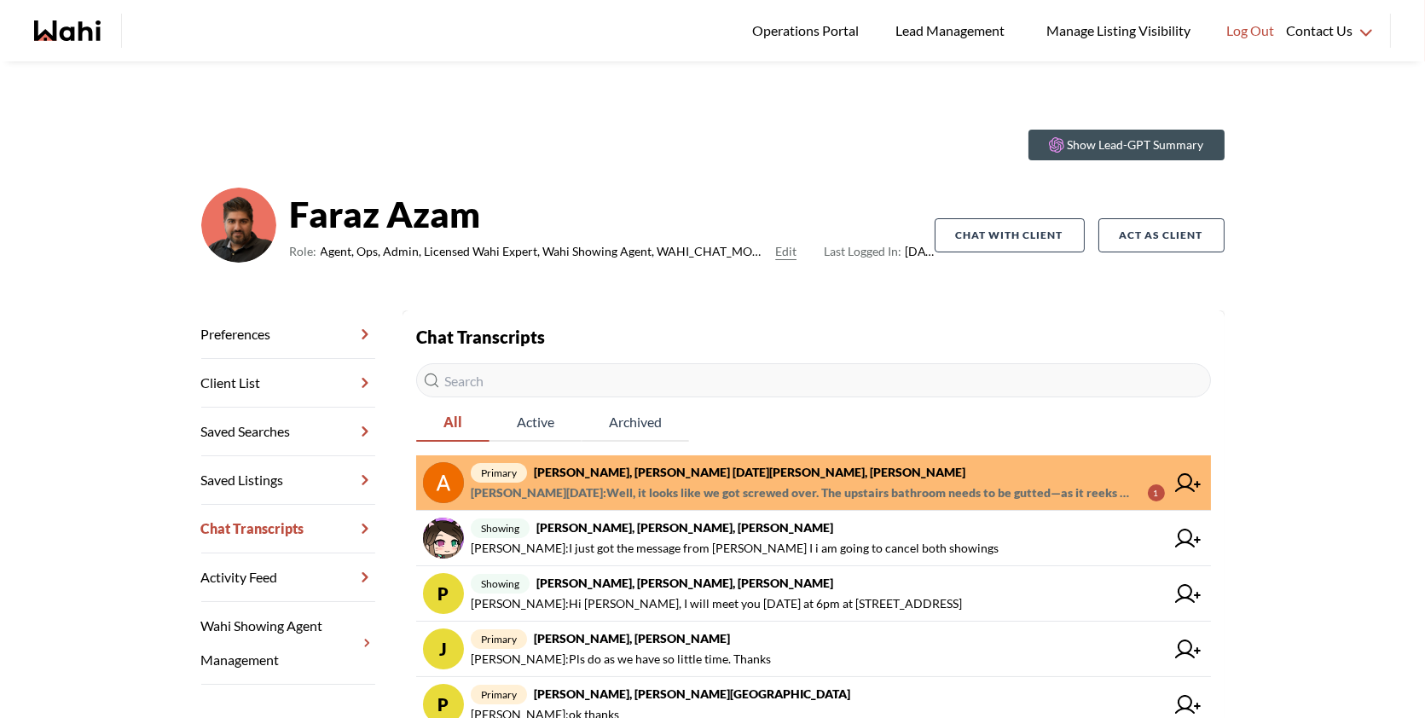
click at [826, 484] on span "[PERSON_NAME][DATE] : Well, it looks like we got screwed over. The upstairs bat…" at bounding box center [803, 493] width 664 height 20
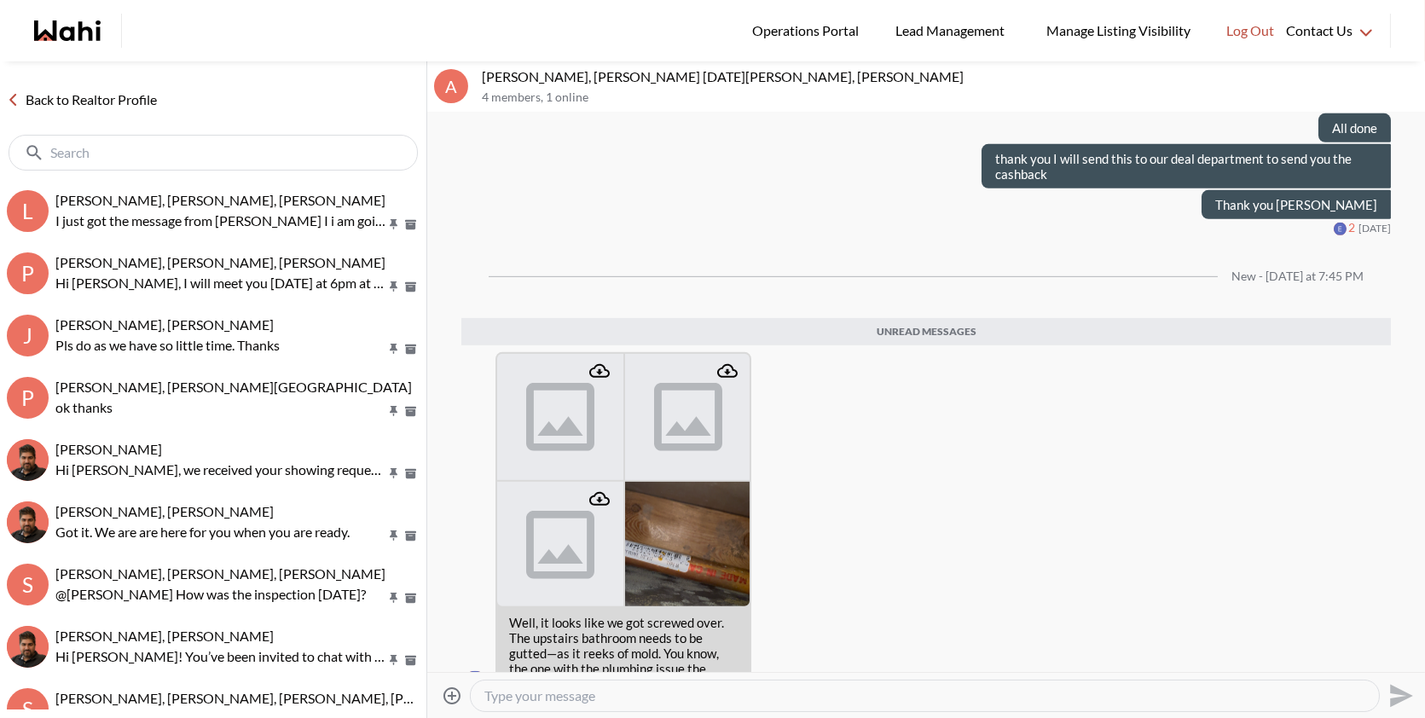
scroll to position [1810, 0]
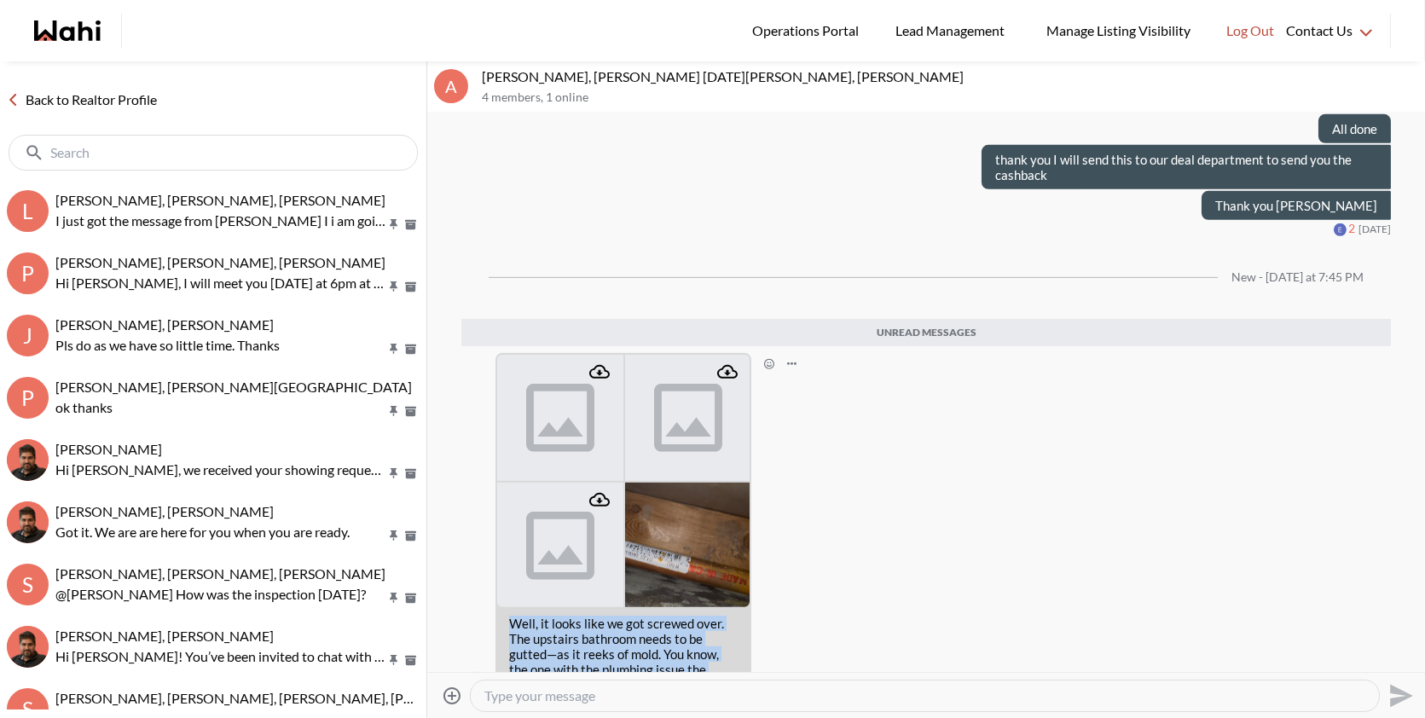
drag, startPoint x: 623, startPoint y: 636, endPoint x: 494, endPoint y: 571, distance: 144.2
click at [494, 571] on div "Well, it looks like we got screwed over. The upstairs bathroom needs to be gutt…" at bounding box center [927, 534] width 930 height 362
copy p "Well, it looks like we got screwed over. The upstairs bathroom needs to be gutt…"
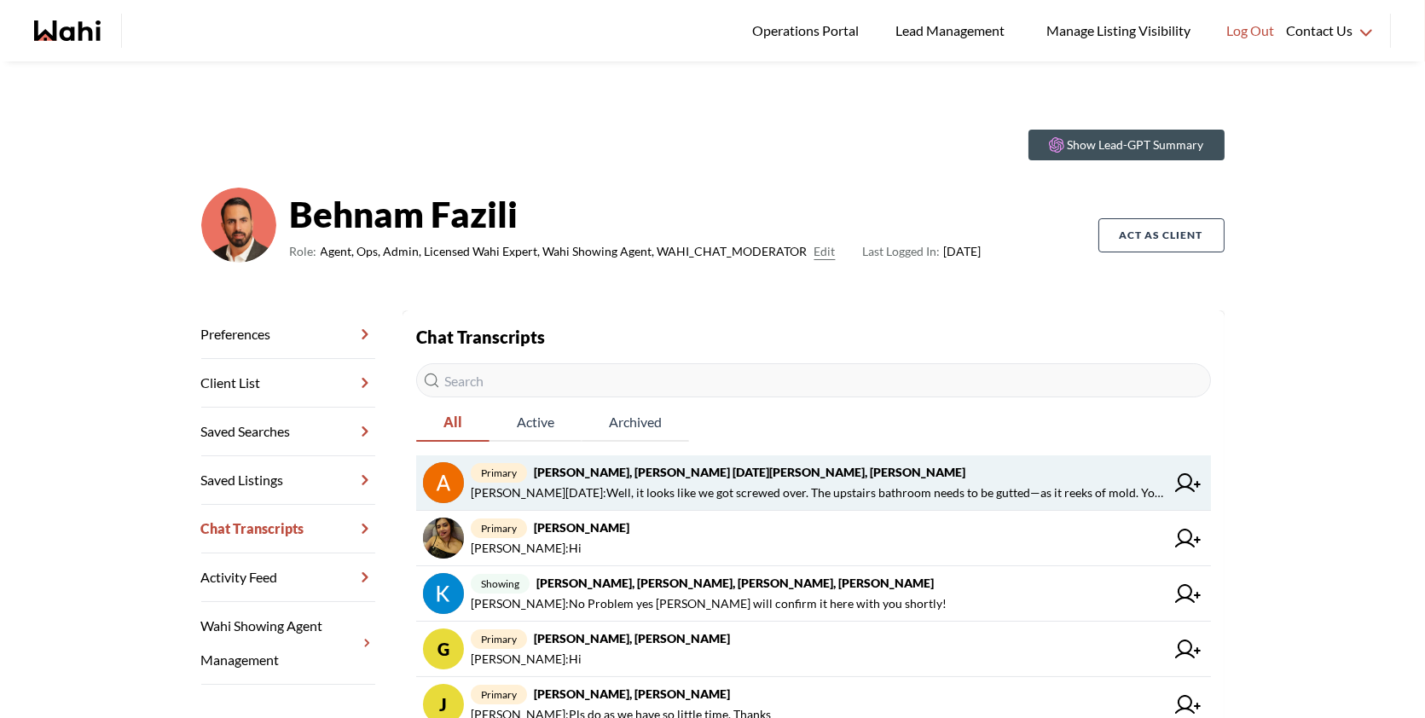
click at [710, 490] on span "Esma Dano : Well, it looks like we got screwed over. The upstairs bathroom need…" at bounding box center [818, 493] width 694 height 20
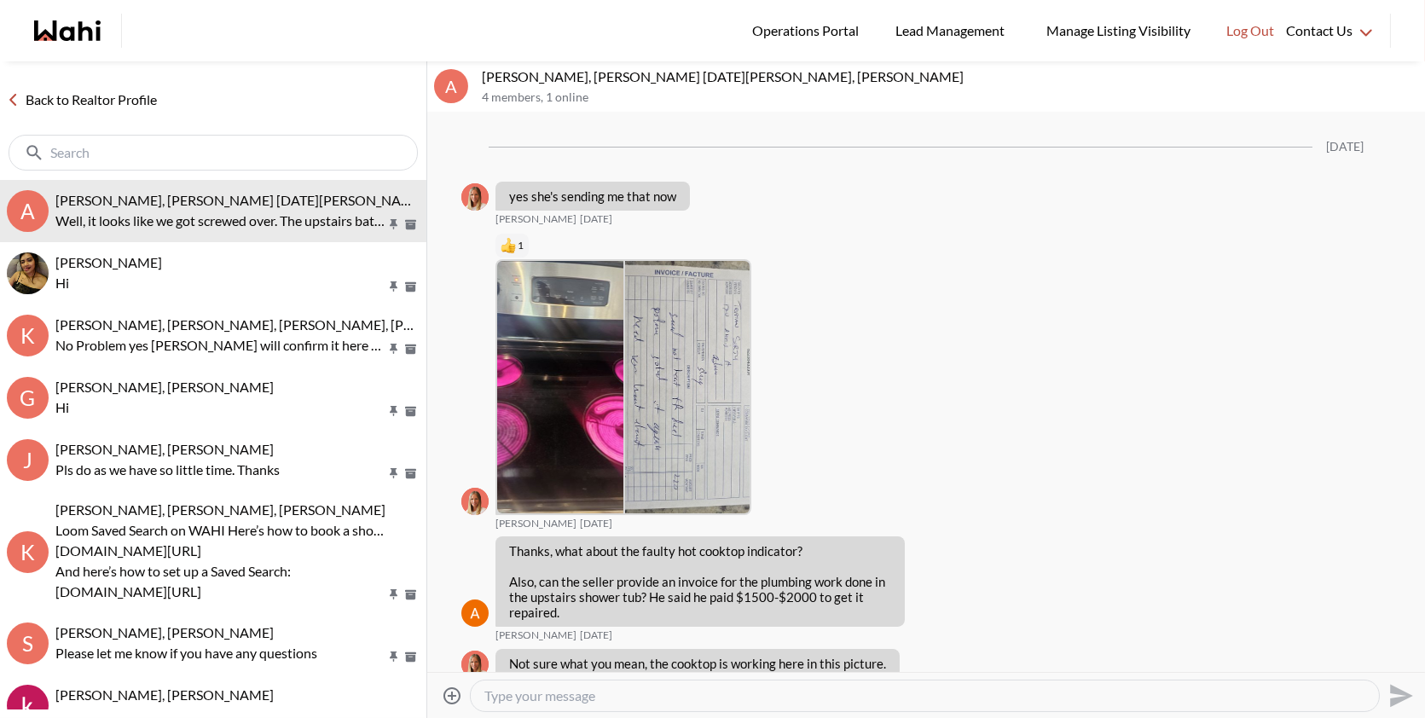
scroll to position [1770, 0]
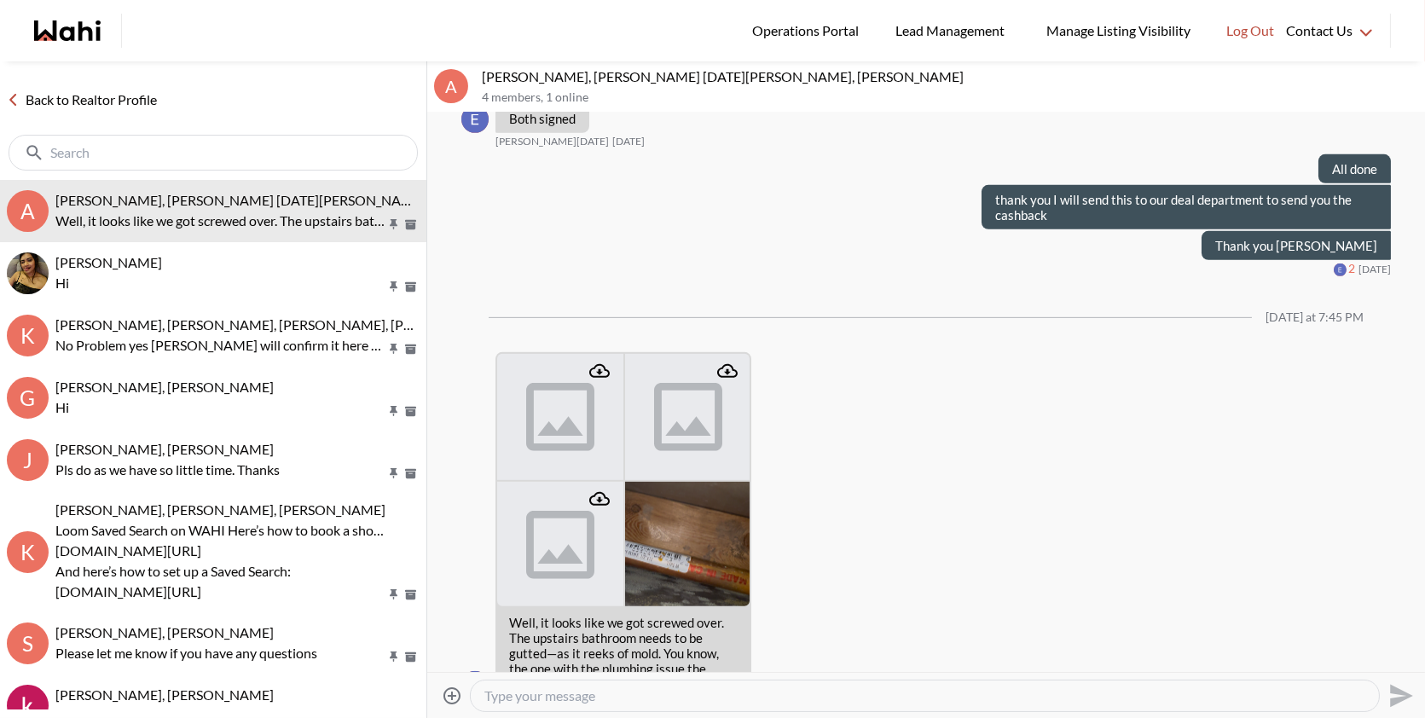
click at [543, 697] on textarea "Type your message" at bounding box center [925, 696] width 881 height 17
paste textarea "Hi Esma,I’m so sorry to hear about this—that’s incredibly frustrating.I’m 100% …"
click at [721, 691] on textarea "Hi Esma,I’m so sorry to hear about this—that’s incredibly frustrating.I’m 100% …" at bounding box center [925, 696] width 881 height 17
click at [647, 690] on textarea "Hi Esma,I’m so sorry to hear about this,that’s incredibly frustrating.I’m 100% …" at bounding box center [925, 696] width 881 height 17
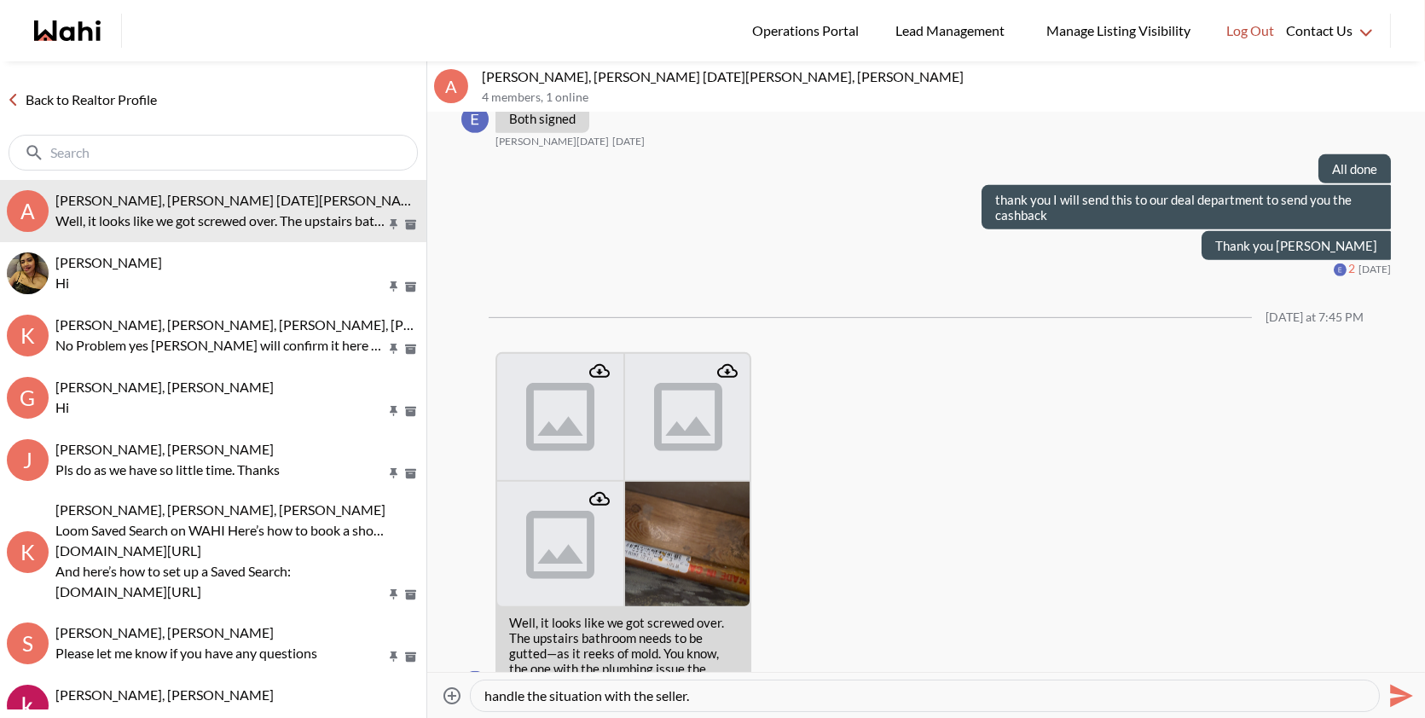
type textarea "Hi Esma,I’m so sorry to hear about this,that’s incredibly frustrating.I’m 100% …"
click at [1391, 694] on icon "Send" at bounding box center [1399, 695] width 27 height 27
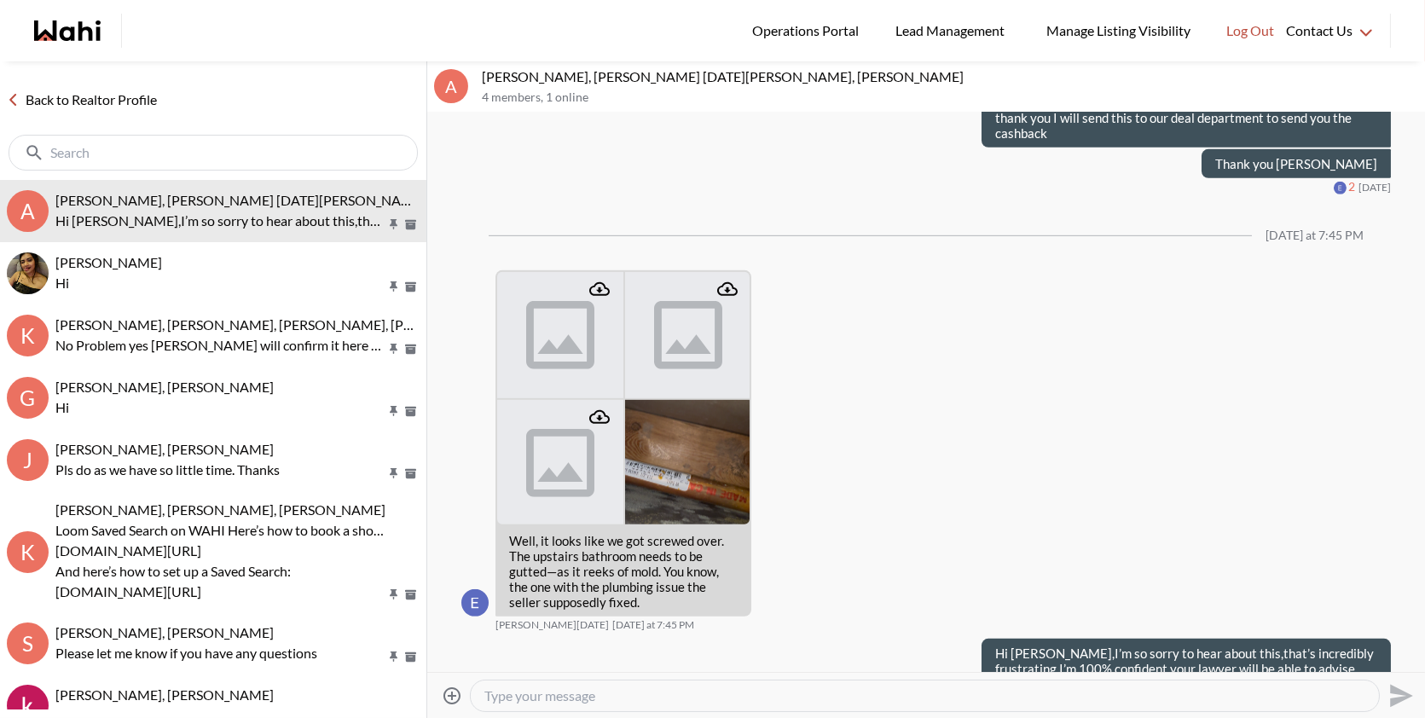
click at [1038, 695] on textarea "Type your message" at bounding box center [925, 696] width 881 height 17
type textarea "Please let me know if there is anything I can do"
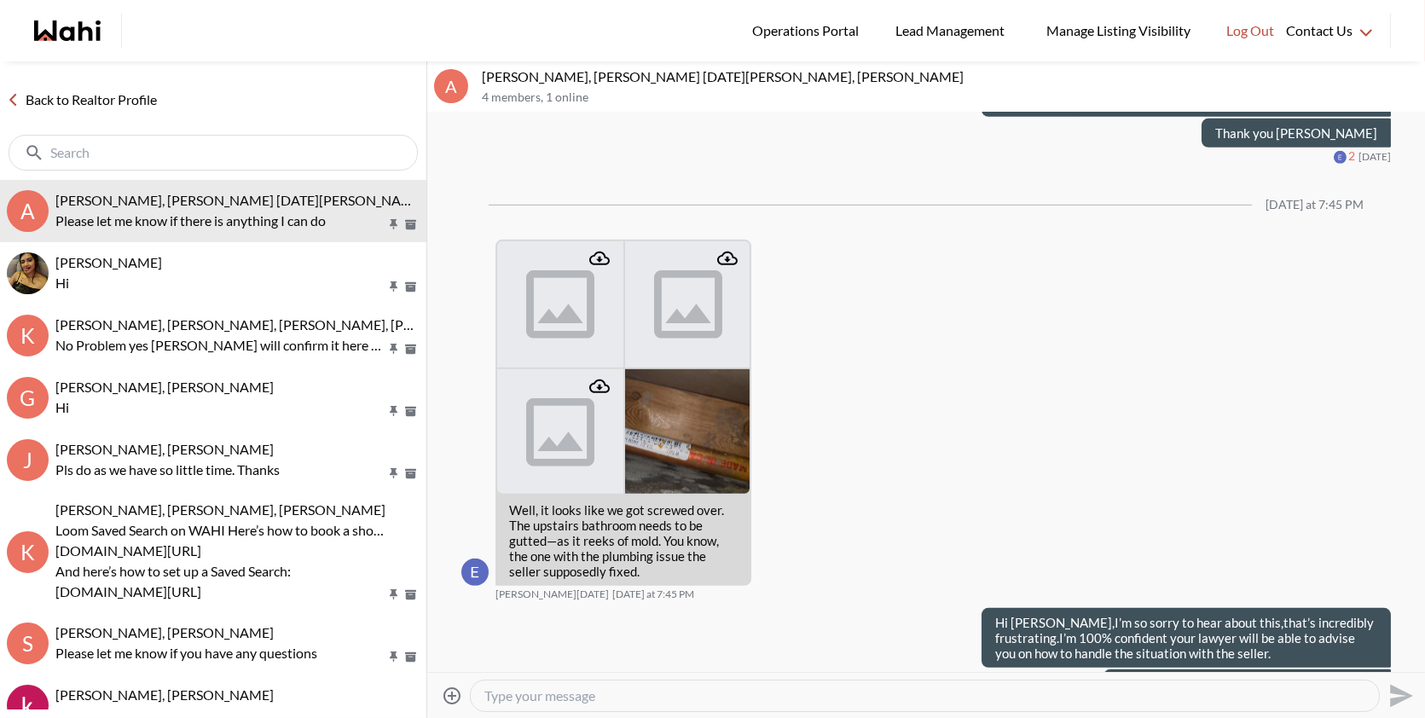
drag, startPoint x: 1038, startPoint y: 695, endPoint x: 1045, endPoint y: 639, distance: 56.7
click at [1039, 647] on div "A Anwar Abamecha, Esma Dano, Michelle, Behnam 4 members , 1 online 09/02/2025 y…" at bounding box center [926, 389] width 998 height 657
click at [701, 695] on textarea "Type your message" at bounding box center [925, 696] width 881 height 17
type textarea "M"
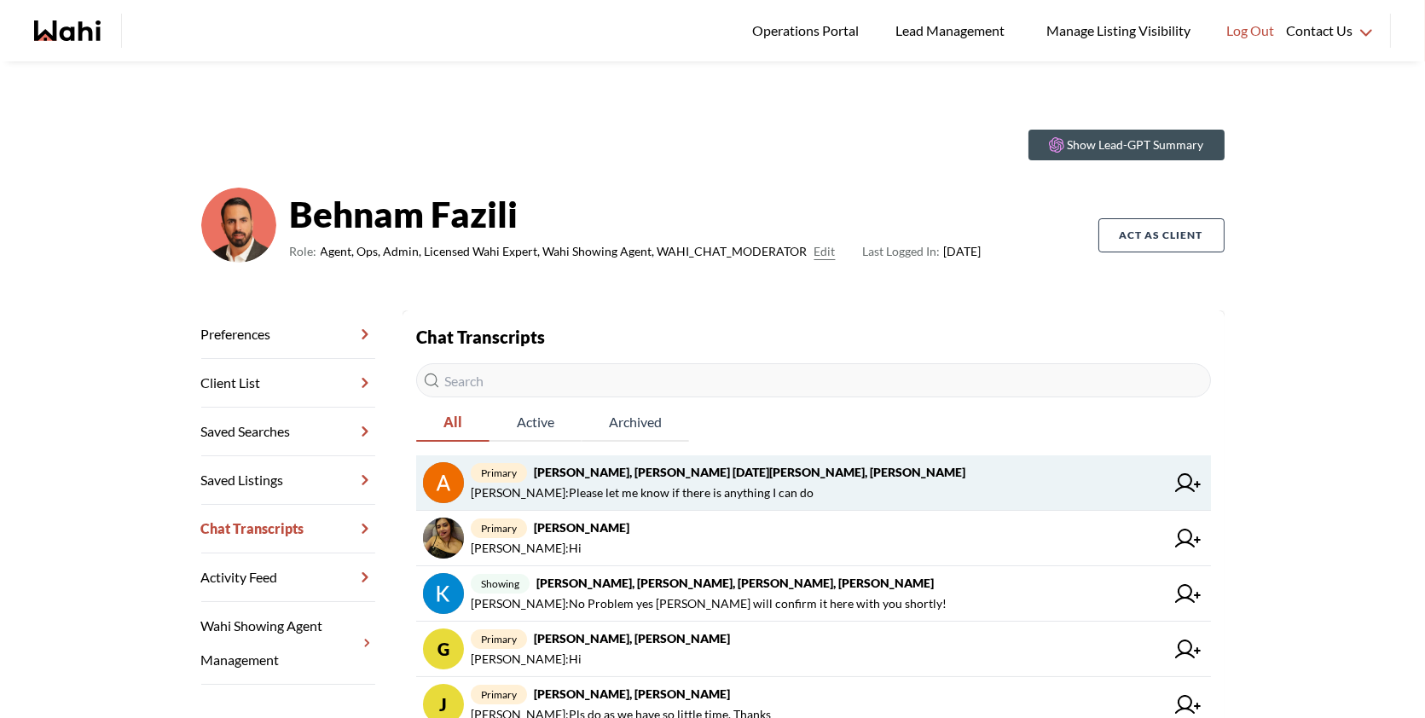
click at [833, 481] on span "primary Anwar Abamecha, Esma Dano, Michelle, Behnam" at bounding box center [818, 472] width 694 height 20
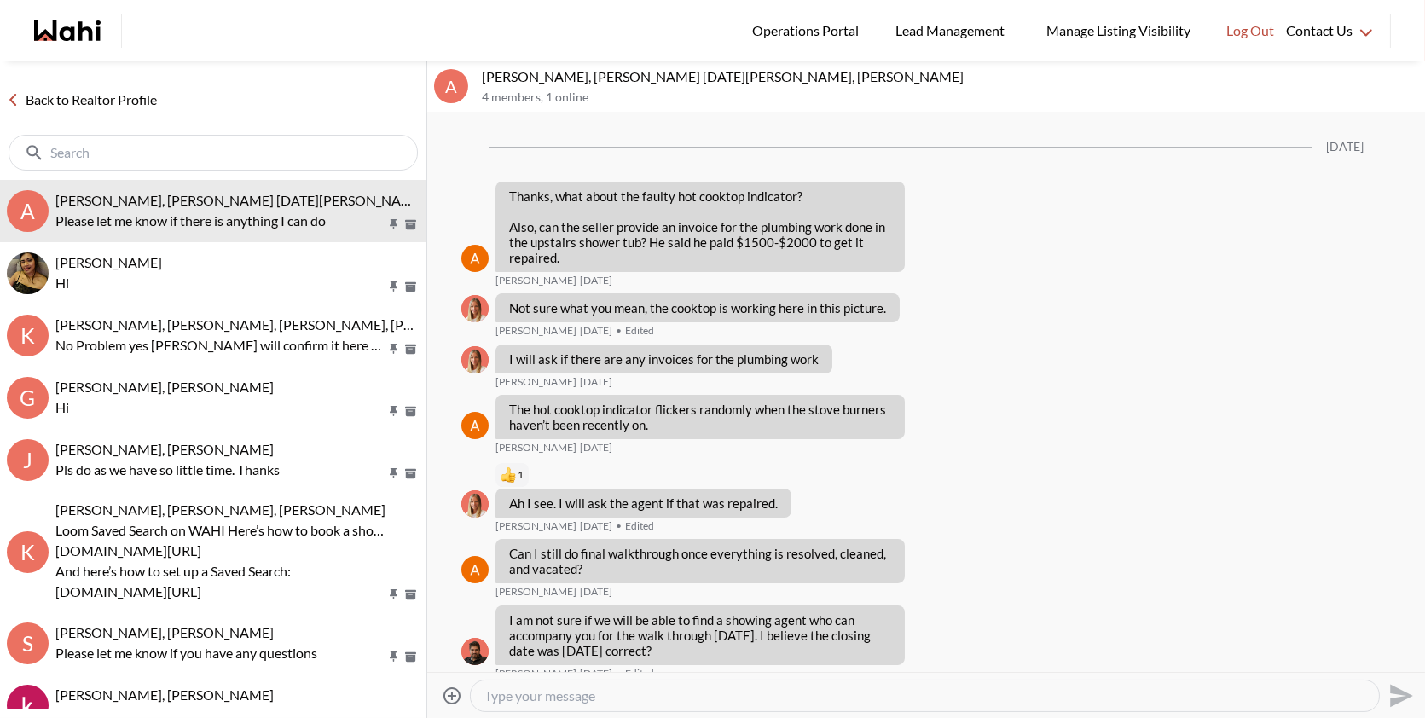
scroll to position [1527, 0]
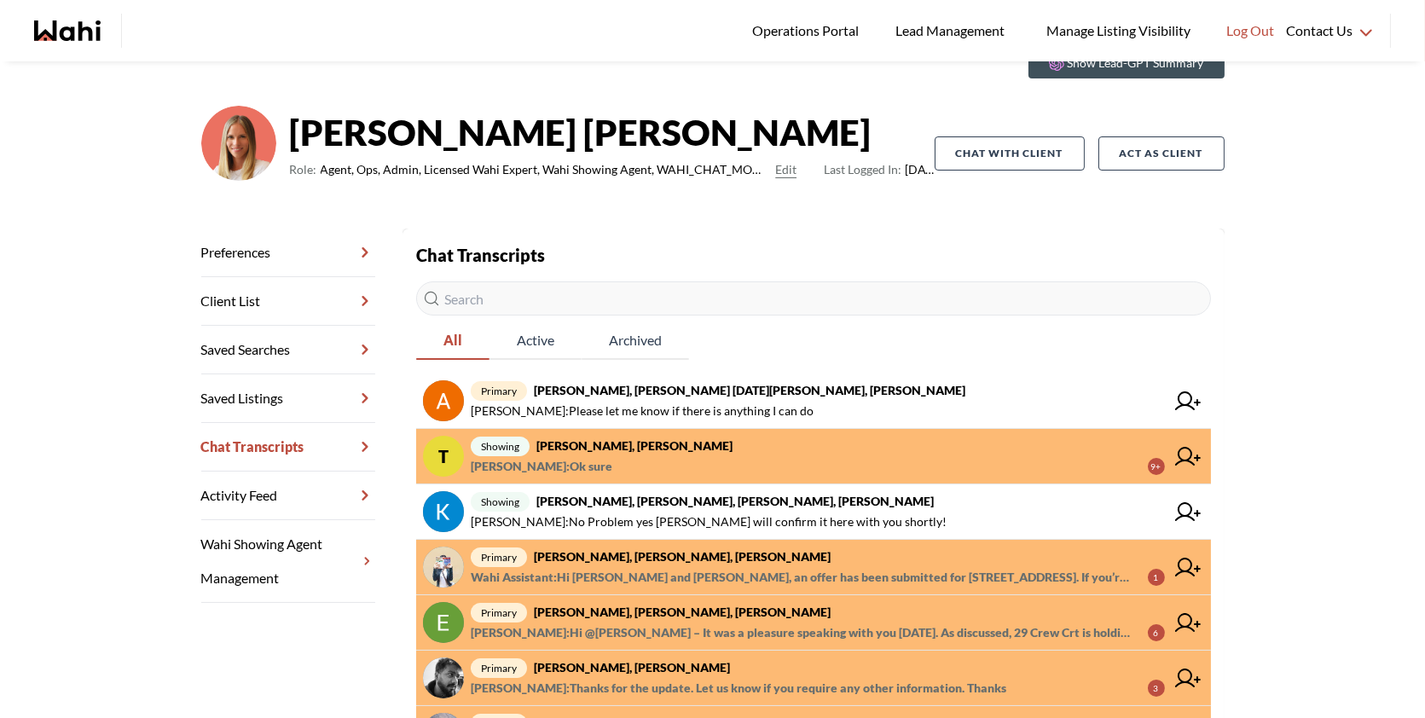
scroll to position [107, 0]
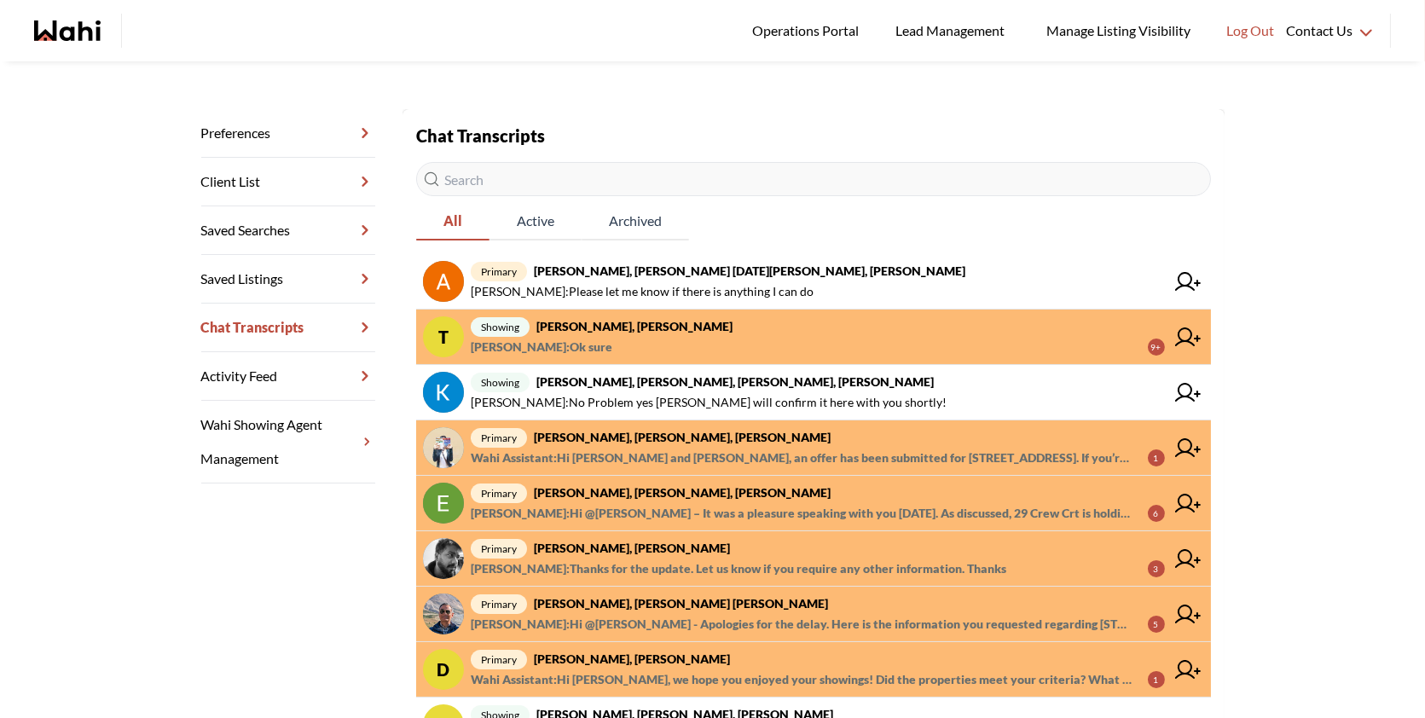
scroll to position [196, 0]
